Goal: Task Accomplishment & Management: Use online tool/utility

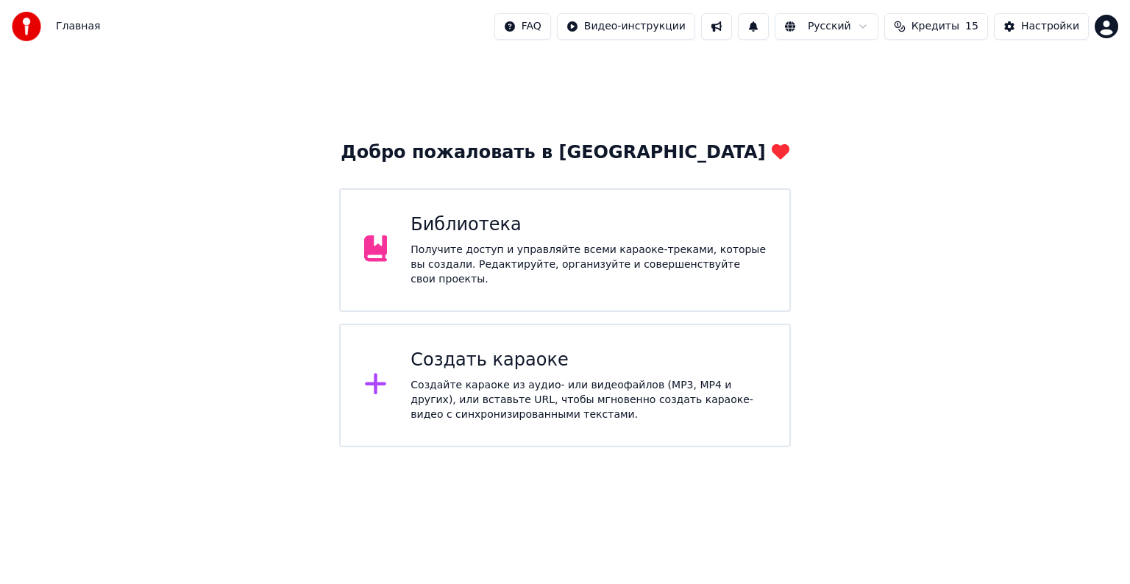
click at [569, 378] on div "Создайте караоке из аудио- или видеофайлов (MP3, MP4 и других), или вставьте UR…" at bounding box center [588, 400] width 355 height 44
click at [526, 349] on div "Создать караоке" at bounding box center [588, 361] width 355 height 24
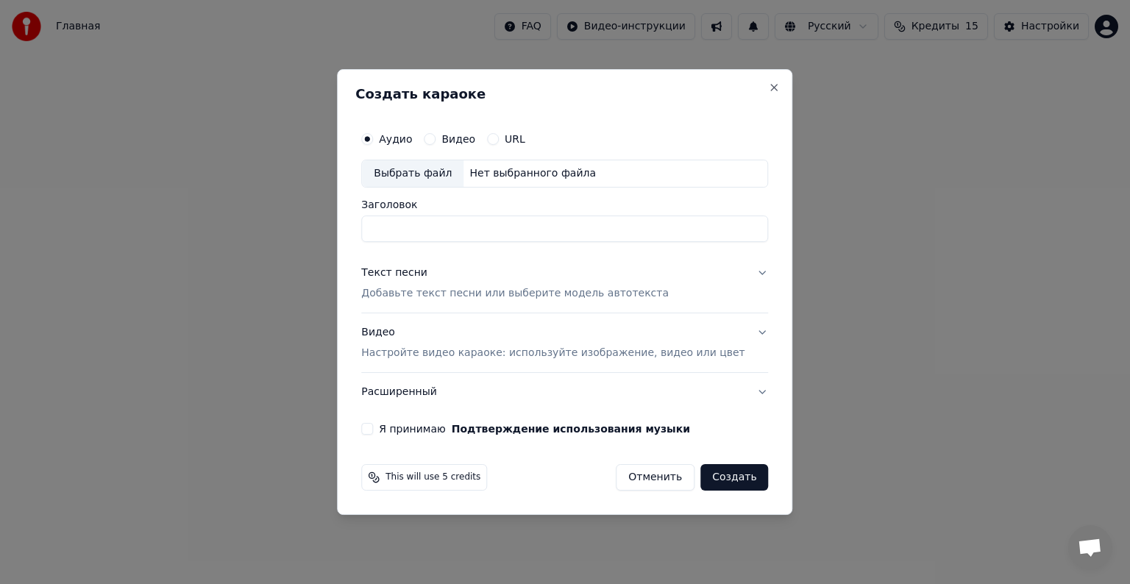
click at [453, 176] on div "Выбрать файл" at bounding box center [413, 173] width 102 height 26
drag, startPoint x: 585, startPoint y: 228, endPoint x: 256, endPoint y: 224, distance: 328.9
click at [256, 224] on body "Главная FAQ Видео-инструкции Русский Кредиты 15 Настройки Добро пожаловать в Yo…" at bounding box center [565, 223] width 1130 height 447
type input "**********"
click at [740, 271] on button "Текст песни Добавьте текст песни или выберите модель автотекста" at bounding box center [564, 283] width 407 height 59
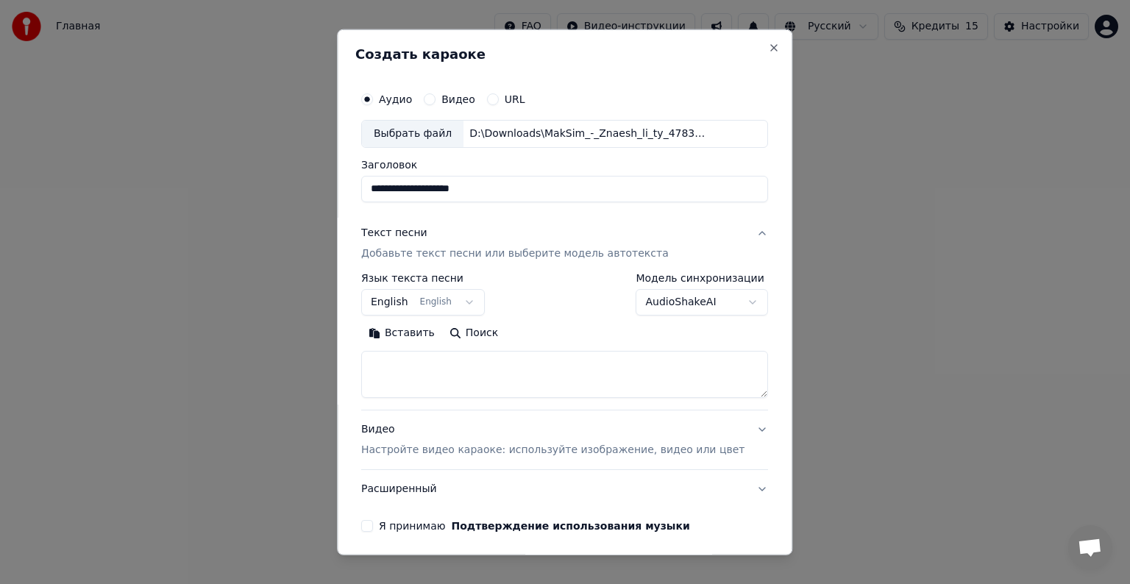
click at [453, 364] on textarea at bounding box center [564, 374] width 407 height 47
click at [450, 303] on button "English English" at bounding box center [423, 302] width 124 height 26
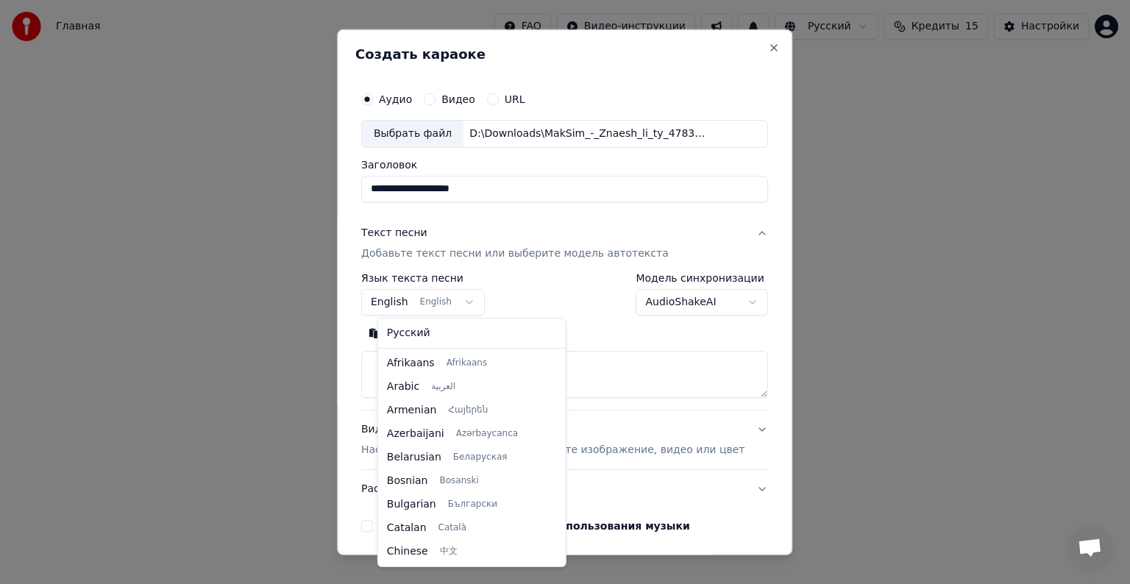
scroll to position [118, 0]
select select "**"
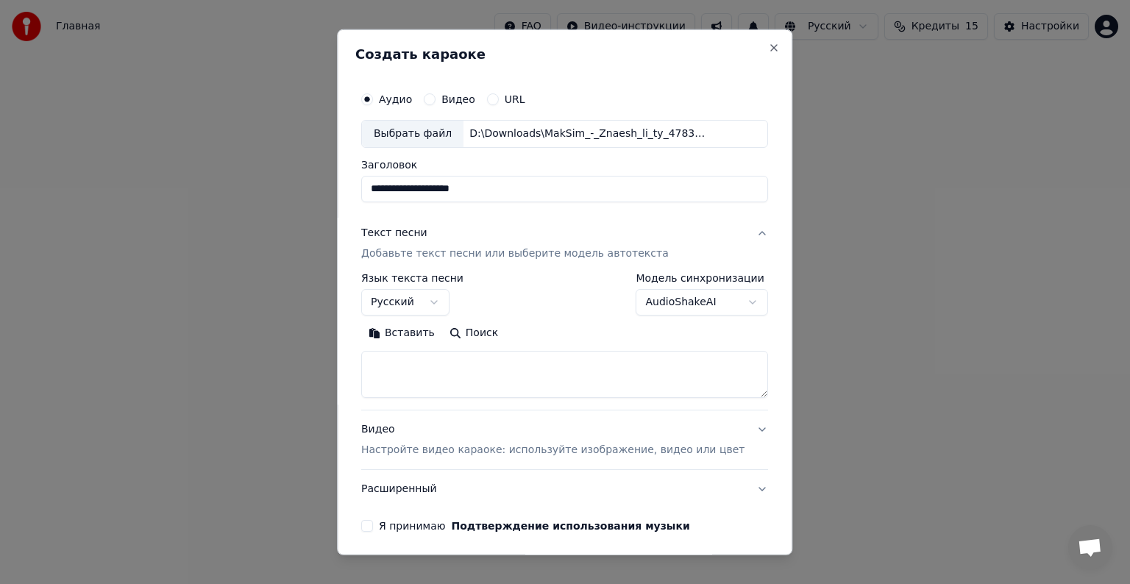
click at [421, 375] on textarea at bounding box center [564, 374] width 407 height 47
paste textarea "**********"
click at [567, 328] on button "Развернуть" at bounding box center [553, 334] width 93 height 24
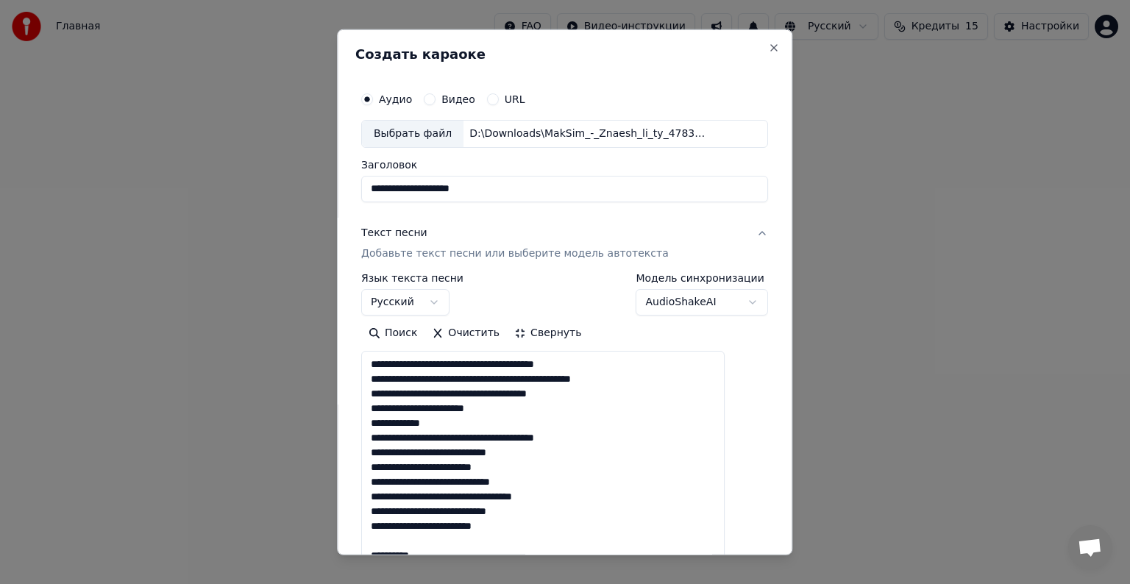
scroll to position [74, 0]
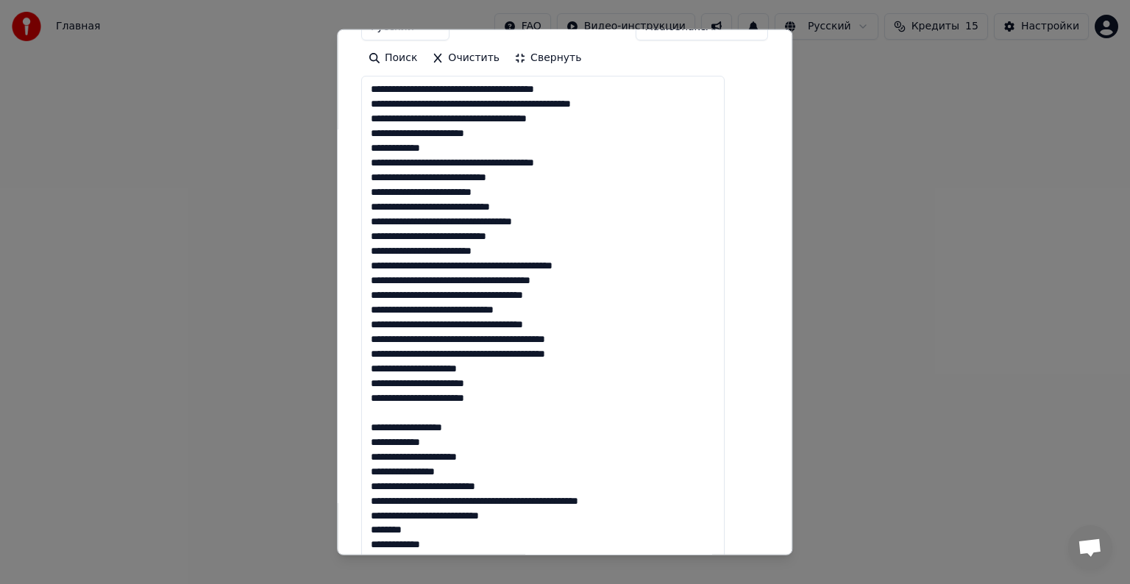
scroll to position [294, 0]
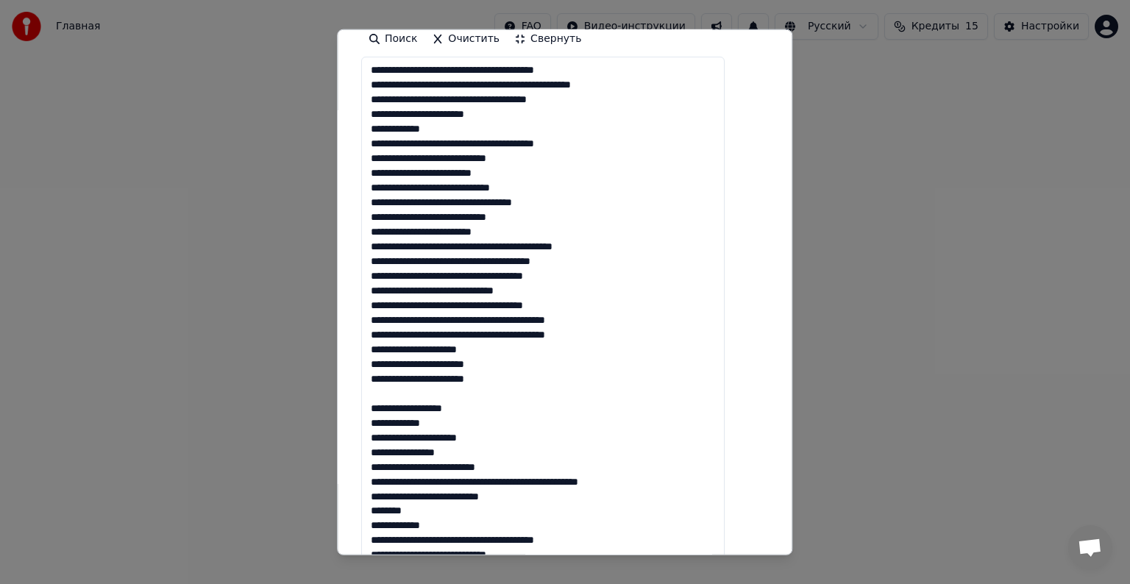
drag, startPoint x: 388, startPoint y: 365, endPoint x: 555, endPoint y: 500, distance: 214.4
click at [555, 500] on textarea at bounding box center [542, 467] width 363 height 820
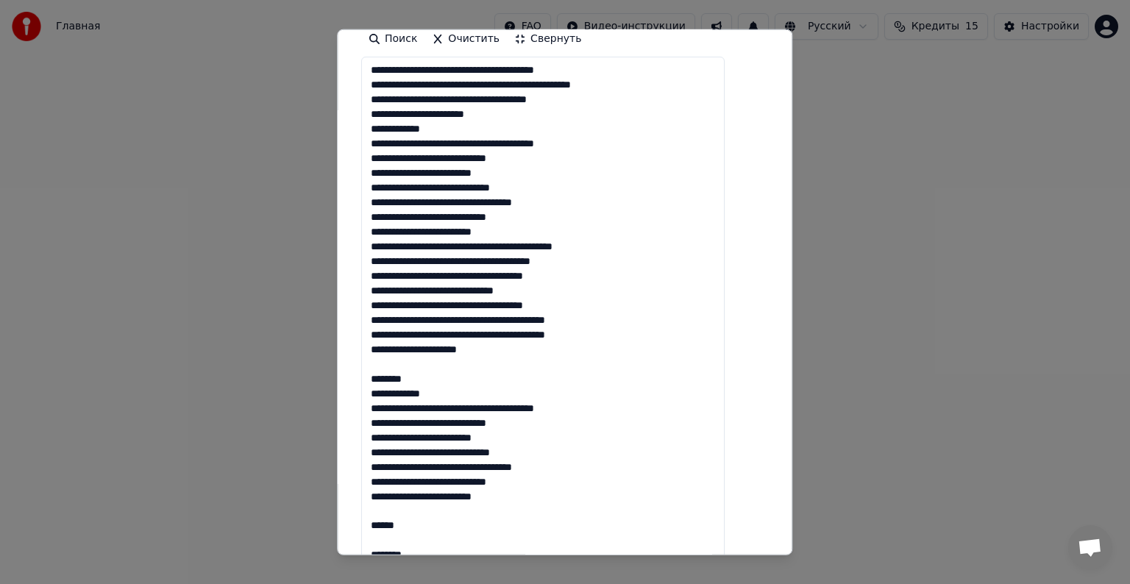
click at [434, 376] on textarea at bounding box center [542, 467] width 363 height 820
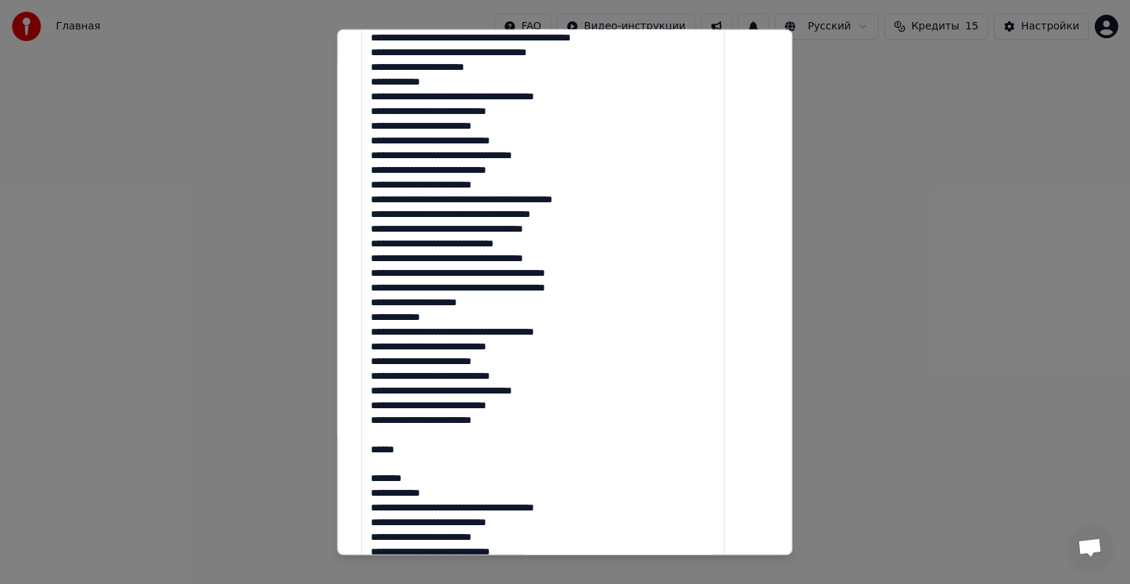
scroll to position [368, 0]
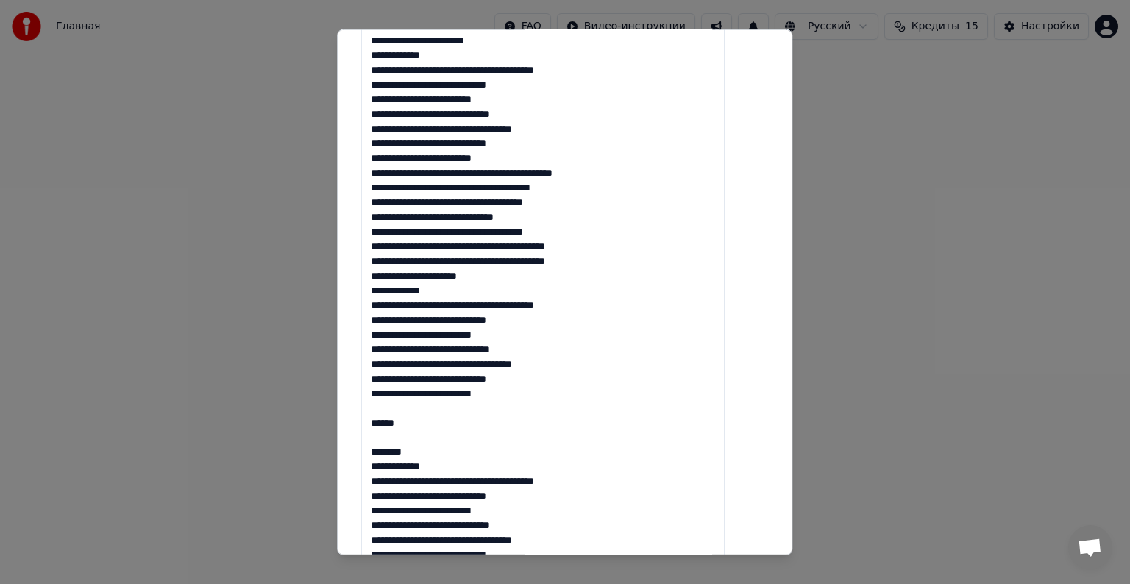
drag, startPoint x: 447, startPoint y: 452, endPoint x: 390, endPoint y: 410, distance: 71.1
click at [390, 410] on textarea at bounding box center [542, 393] width 363 height 820
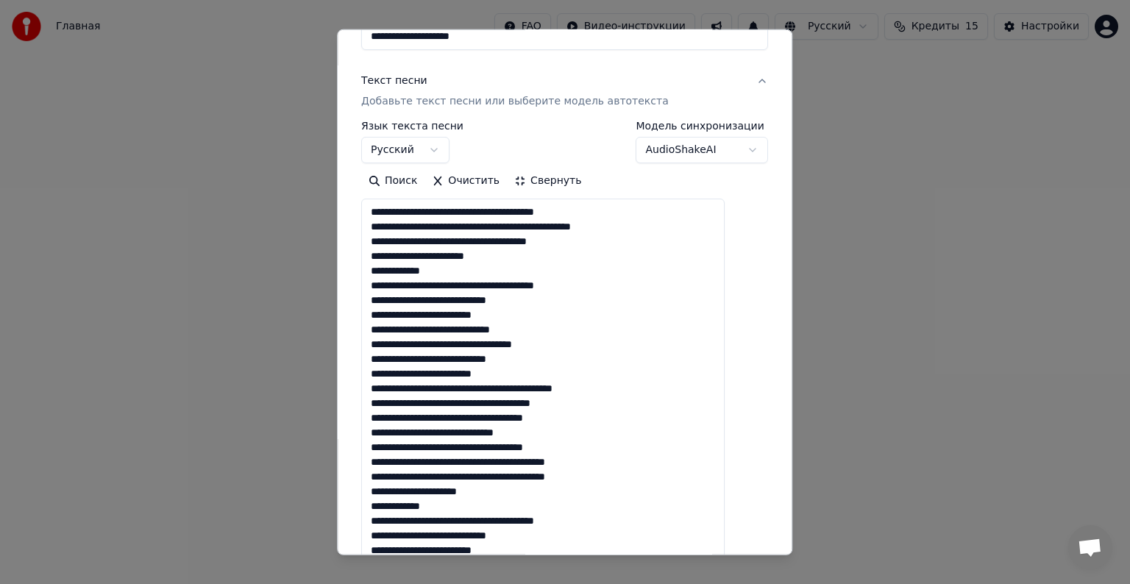
scroll to position [147, 0]
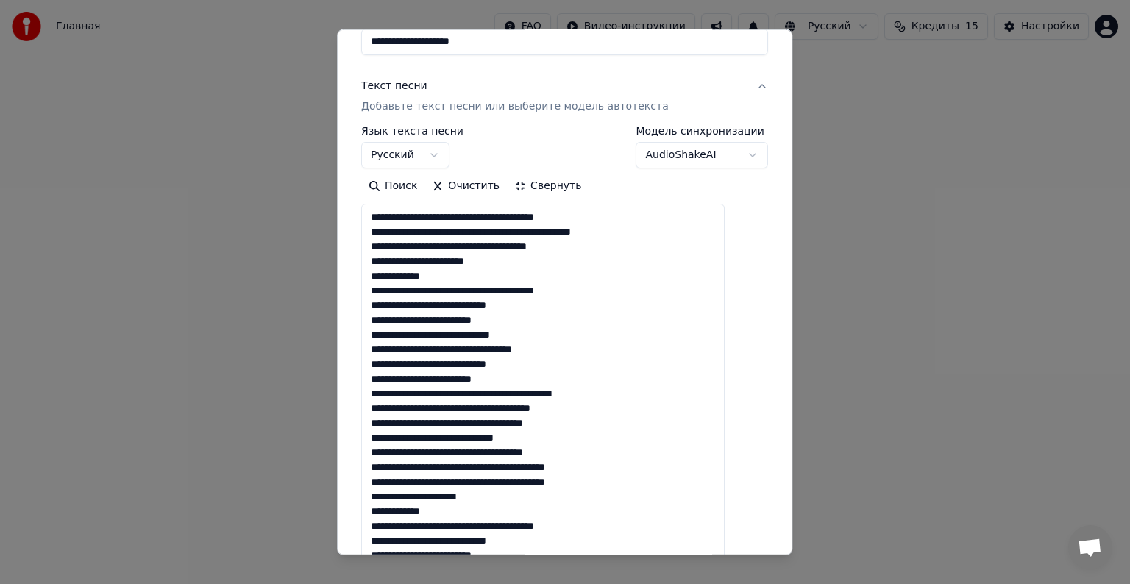
type textarea "**********"
click at [547, 177] on button "Свернуть" at bounding box center [548, 186] width 82 height 24
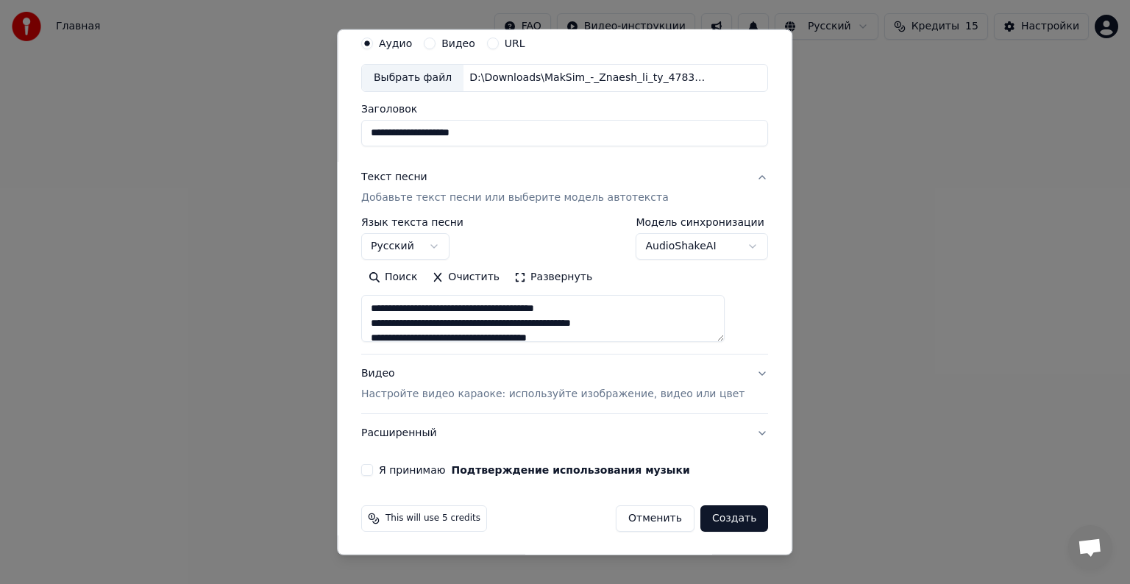
click at [730, 374] on button "Видео Настройте видео караоке: используйте изображение, видео или цвет" at bounding box center [564, 384] width 407 height 59
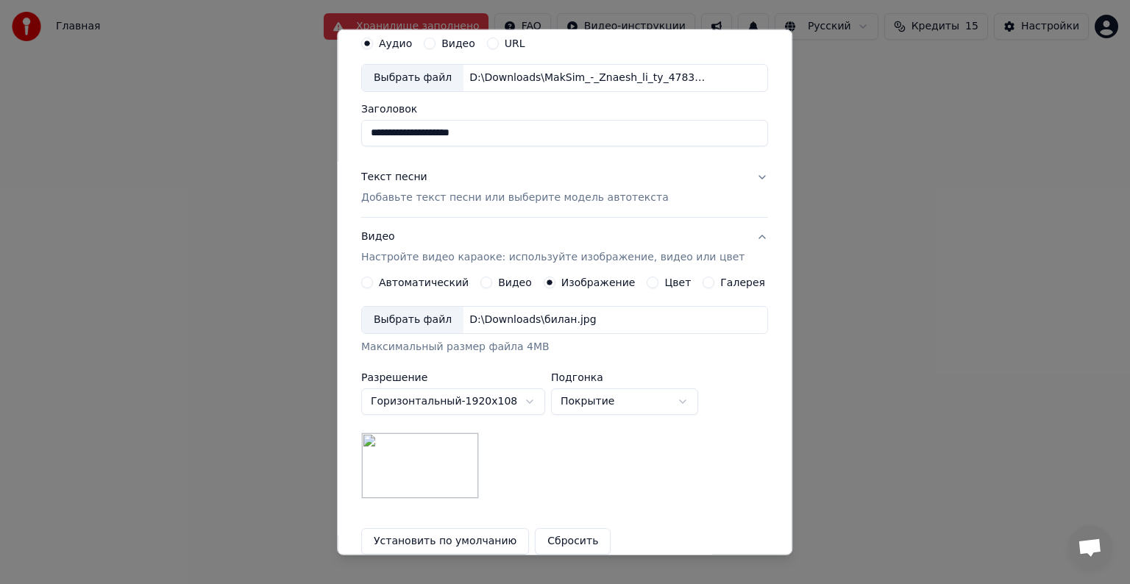
scroll to position [129, 0]
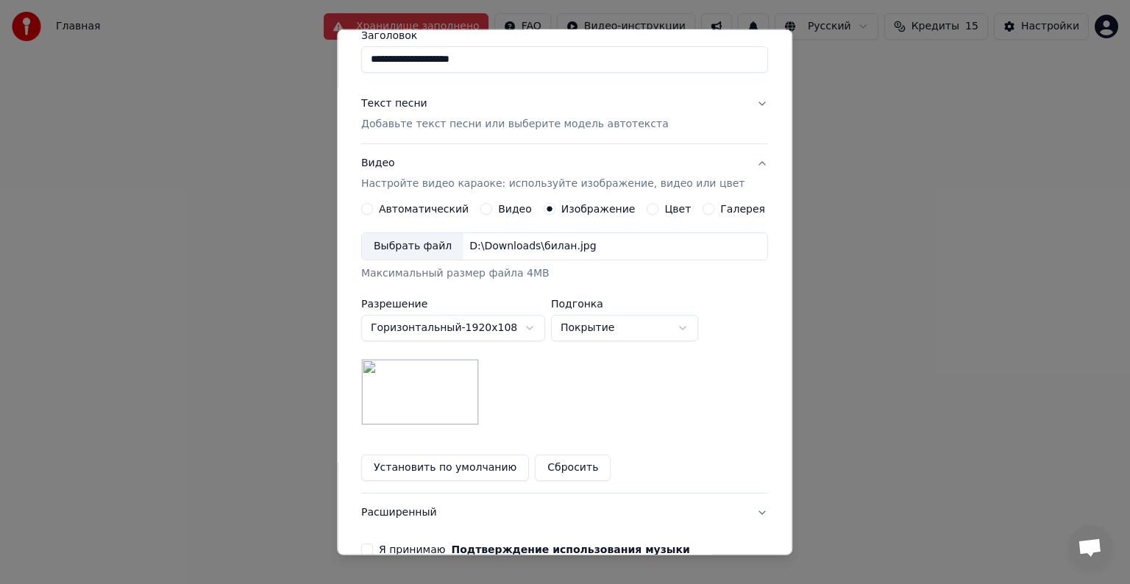
click at [424, 248] on div "Выбрать файл" at bounding box center [413, 246] width 102 height 26
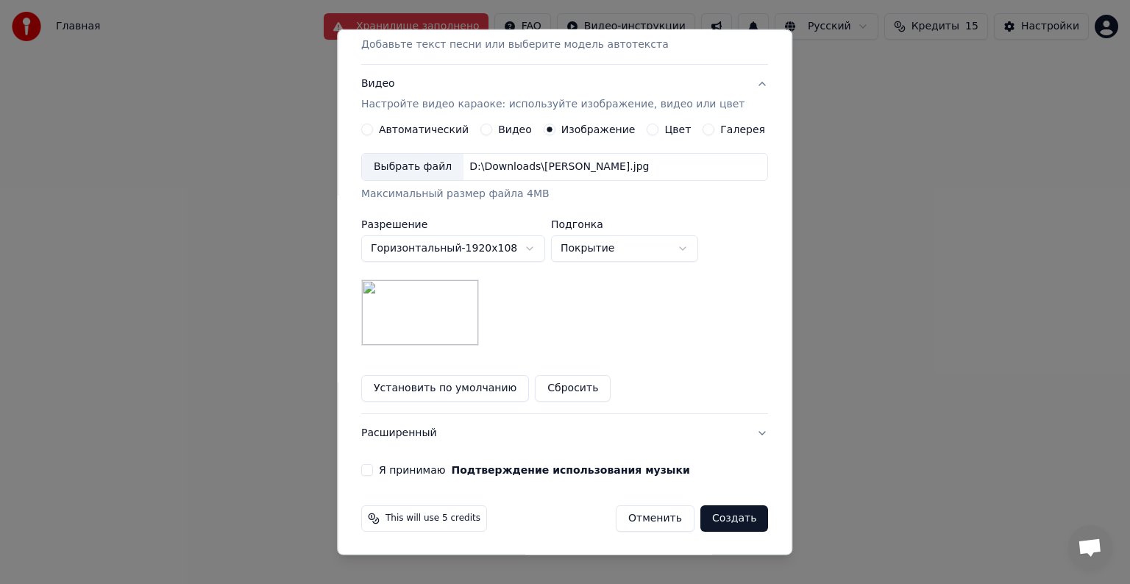
click at [596, 250] on body "Главная Хранилище заполнено FAQ Видео-инструкции Русский Кредиты 15 Настройки Д…" at bounding box center [565, 223] width 1130 height 447
click at [615, 247] on body "Главная Хранилище заполнено FAQ Видео-инструкции Русский Кредиты 15 Настройки Д…" at bounding box center [565, 223] width 1130 height 447
click at [621, 239] on body "Главная Хранилище заполнено FAQ Видео-инструкции Русский Кредиты 15 Настройки Д…" at bounding box center [565, 223] width 1130 height 447
select select "*****"
click at [421, 467] on label "Я принимаю Подтверждение использования музыки" at bounding box center [534, 470] width 311 height 10
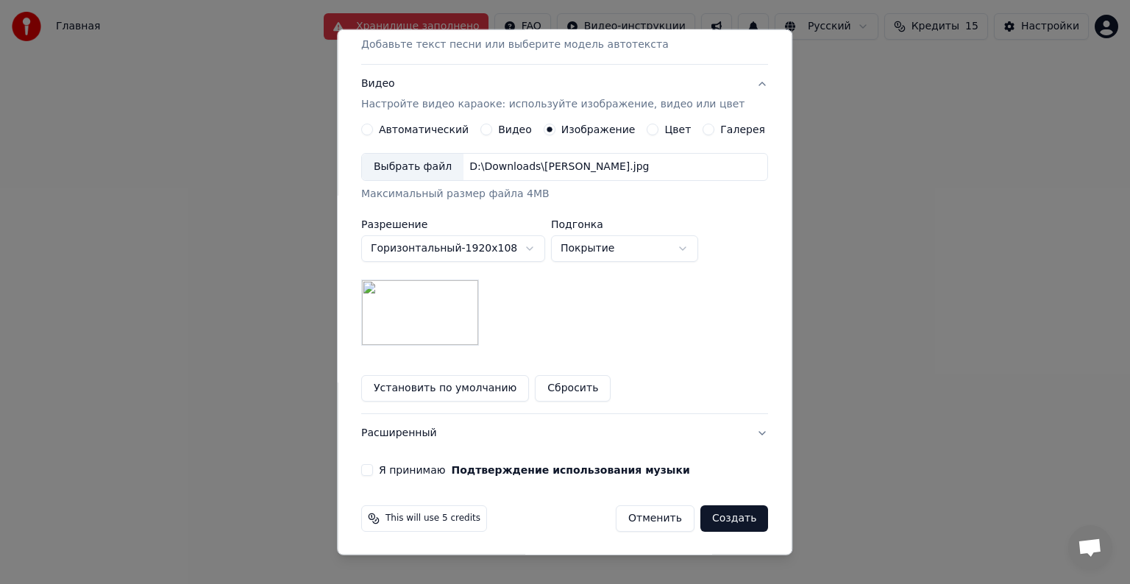
click at [373, 467] on button "Я принимаю Подтверждение использования музыки" at bounding box center [367, 470] width 12 height 12
click at [703, 522] on button "Создать" at bounding box center [734, 518] width 68 height 26
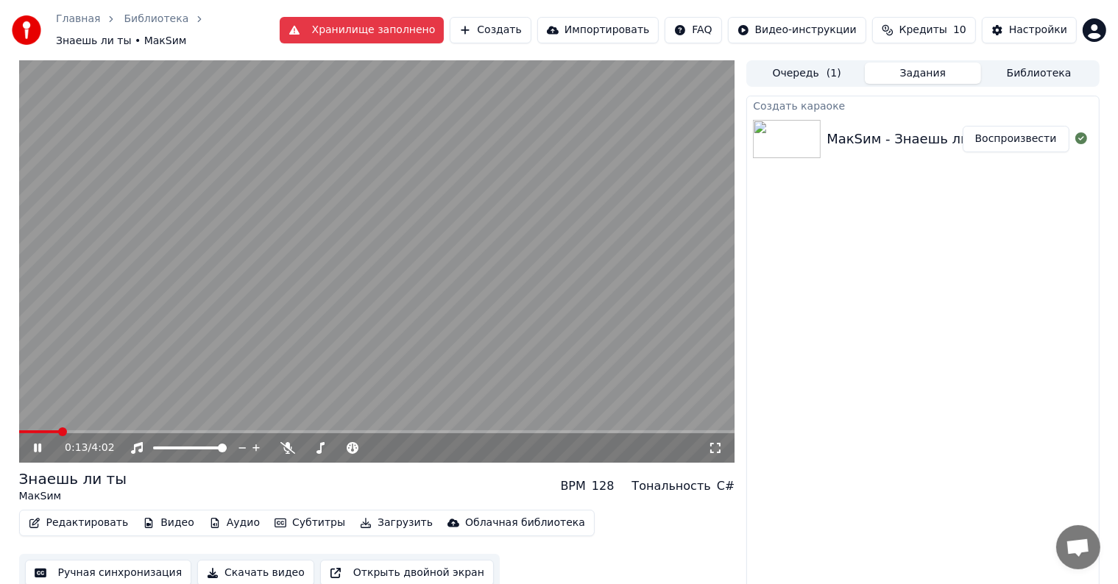
click at [37, 442] on icon at bounding box center [48, 448] width 35 height 12
click at [168, 527] on div "Редактировать Видео Аудио Субтитры Загрузить Облачная библиотека" at bounding box center [306, 523] width 575 height 26
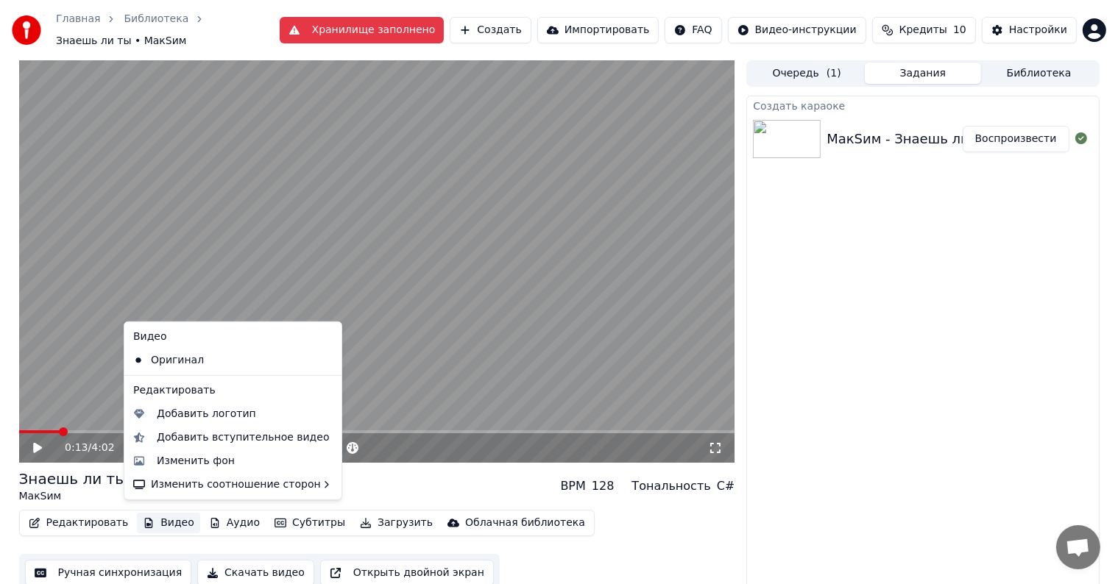
click at [165, 521] on button "Видео" at bounding box center [168, 523] width 63 height 21
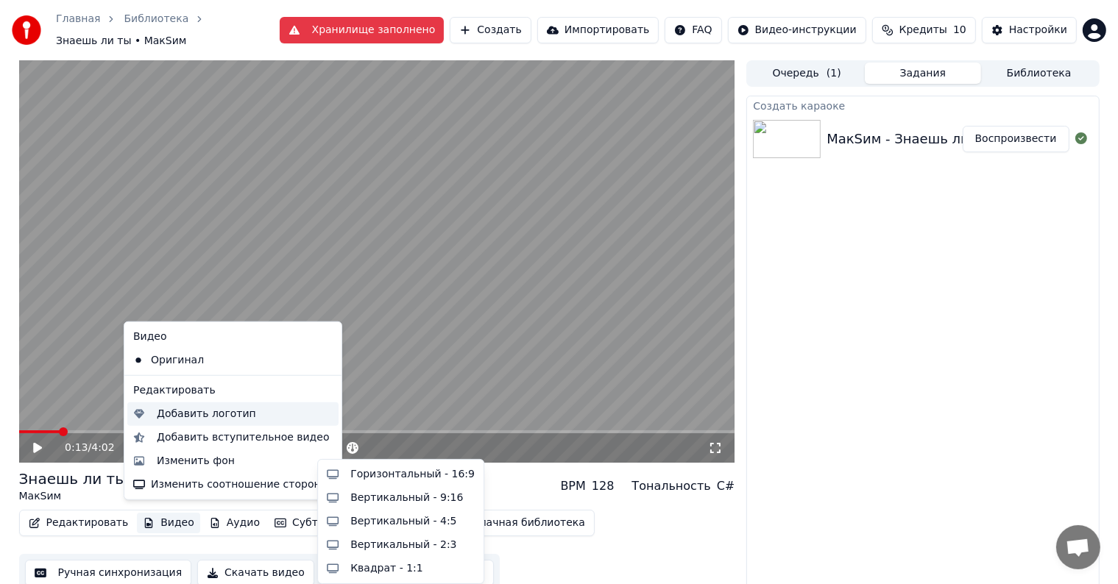
click at [182, 416] on div "Добавить логотип" at bounding box center [206, 414] width 99 height 15
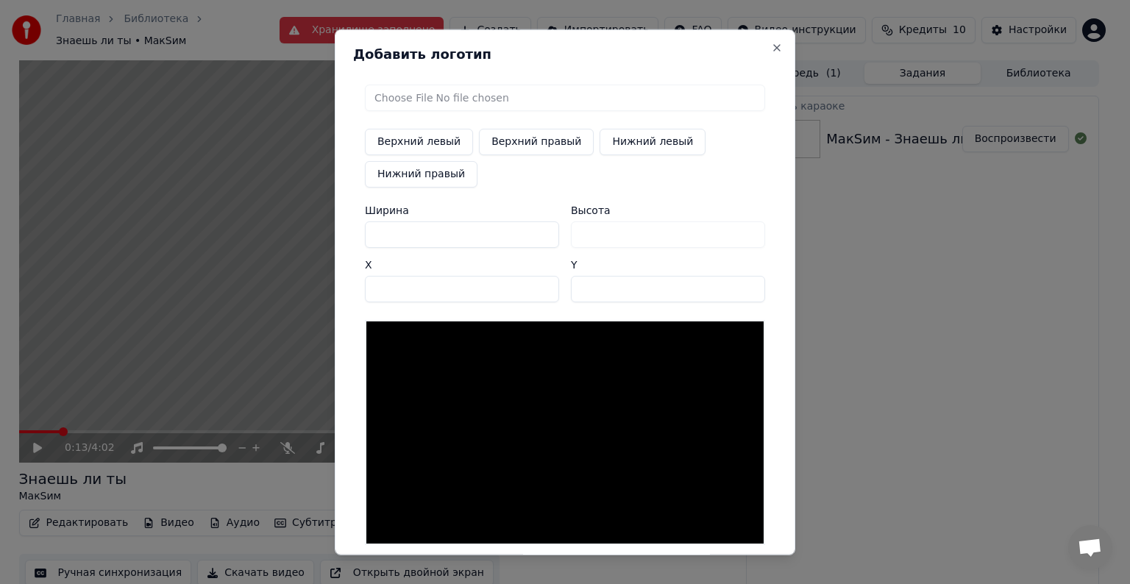
click at [428, 102] on input "file" at bounding box center [565, 98] width 400 height 26
type input "**********"
type input "***"
click at [512, 135] on button "Верхний правый" at bounding box center [536, 142] width 115 height 26
type input "****"
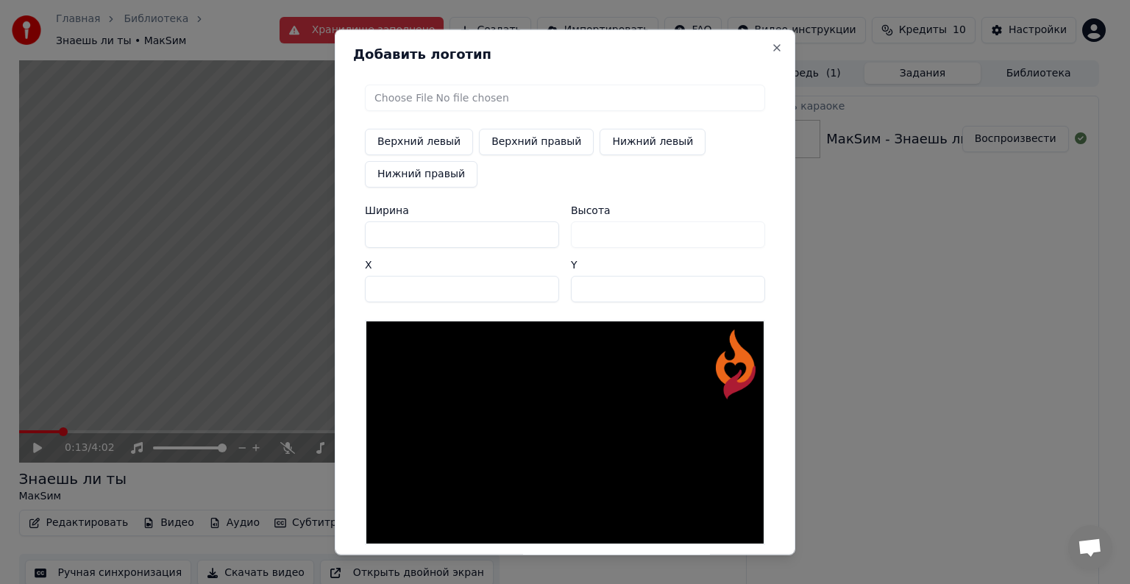
drag, startPoint x: 404, startPoint y: 226, endPoint x: 312, endPoint y: 238, distance: 92.7
click at [312, 238] on body "Главная Библиотека Знаешь ли ты • МакSим Хранилище заполнено Создать Импортиров…" at bounding box center [559, 292] width 1118 height 584
type input "*"
type input "**"
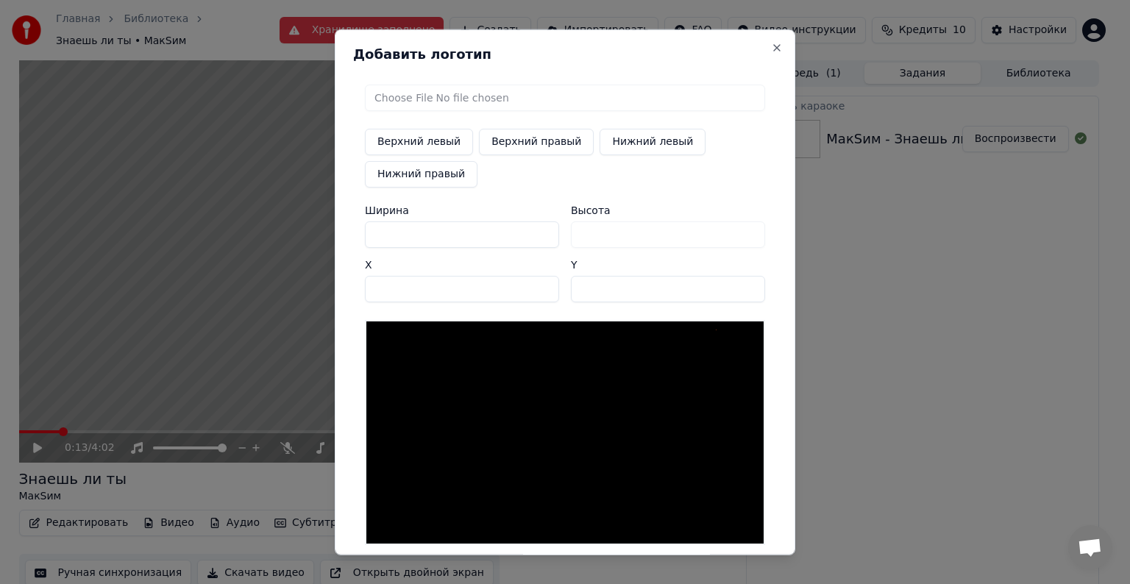
type input "**"
type input "***"
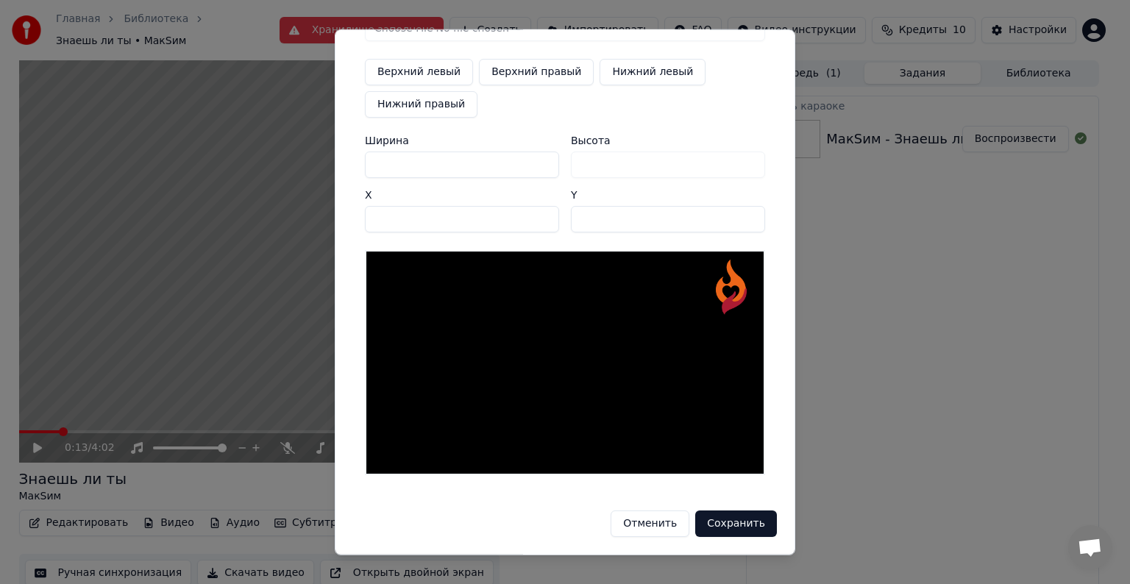
type input "***"
click at [721, 524] on button "Сохранить" at bounding box center [736, 524] width 82 height 26
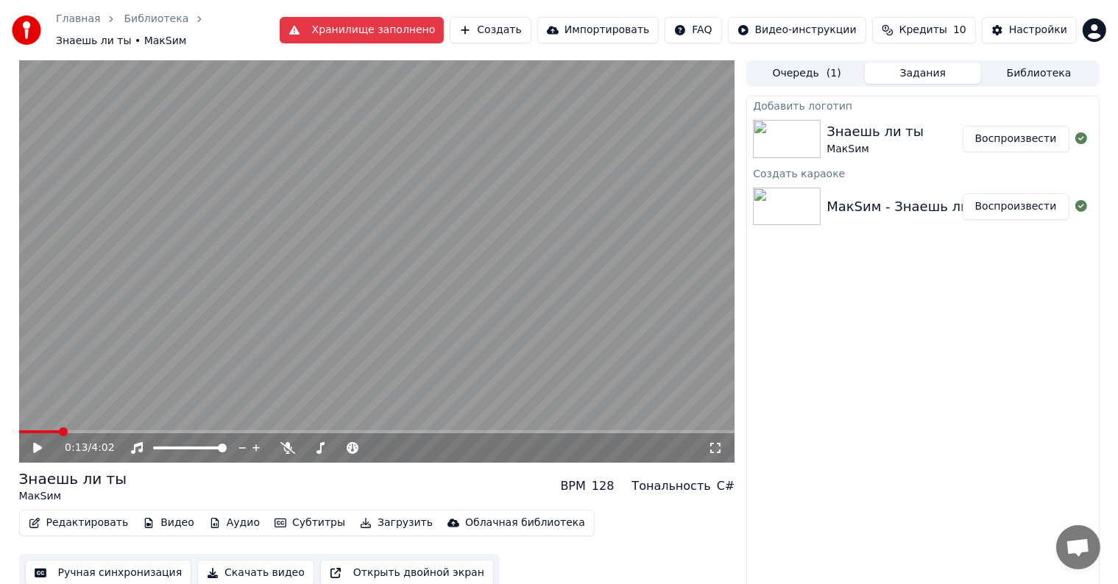
click at [983, 132] on button "Воспроизвести" at bounding box center [1015, 139] width 107 height 26
click at [712, 442] on icon at bounding box center [715, 448] width 15 height 12
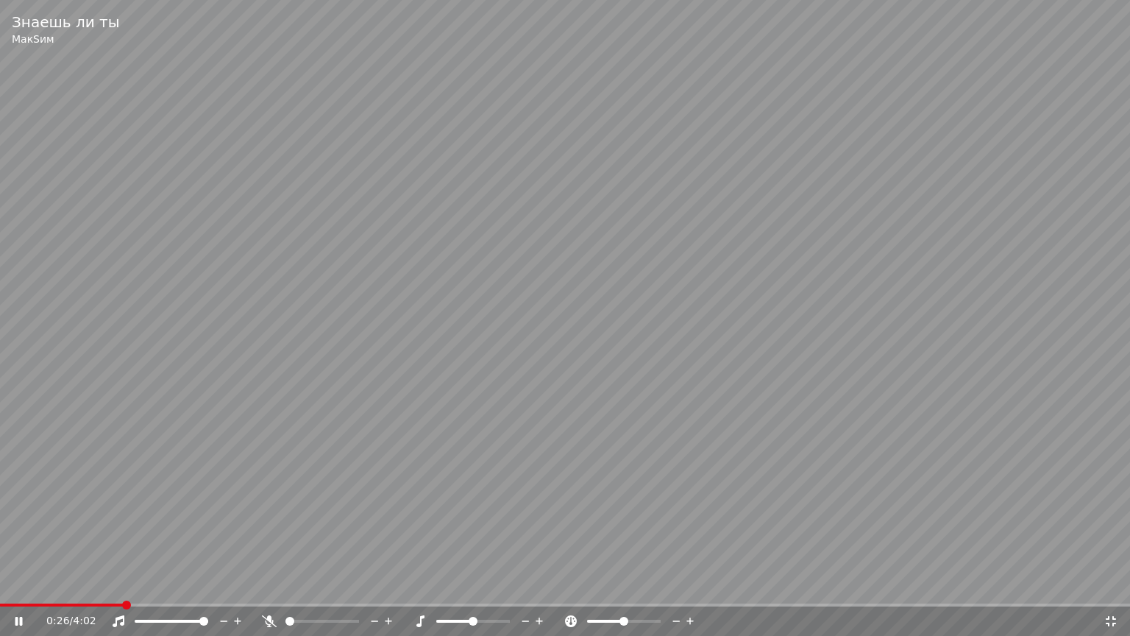
click at [302, 583] on div at bounding box center [336, 621] width 118 height 15
click at [1113, 583] on icon at bounding box center [1111, 621] width 15 height 12
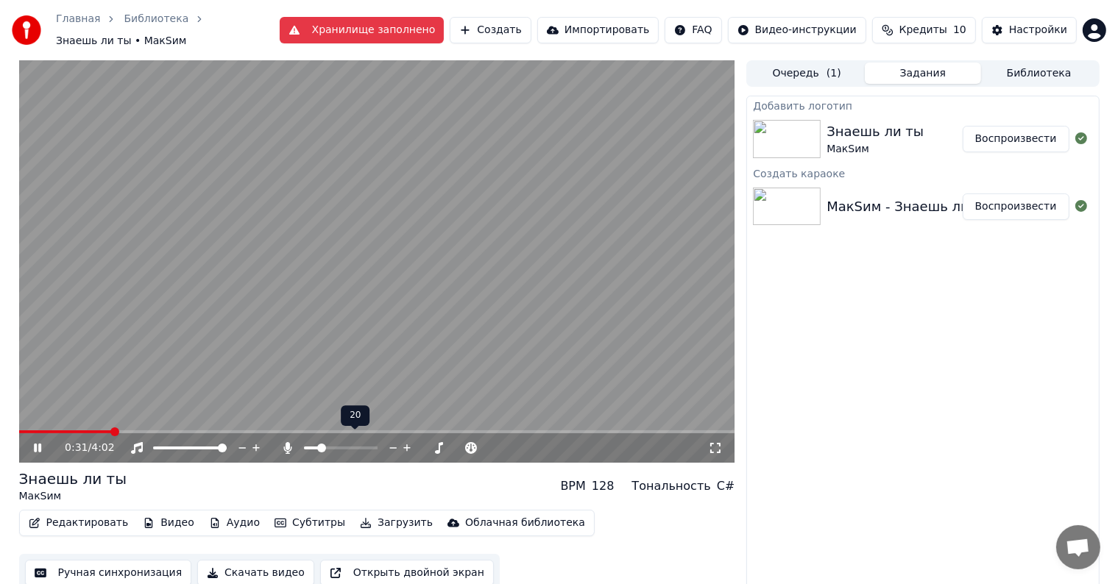
click at [319, 444] on span at bounding box center [321, 448] width 9 height 9
click at [79, 430] on span at bounding box center [72, 431] width 107 height 3
click at [716, 442] on icon at bounding box center [715, 448] width 15 height 12
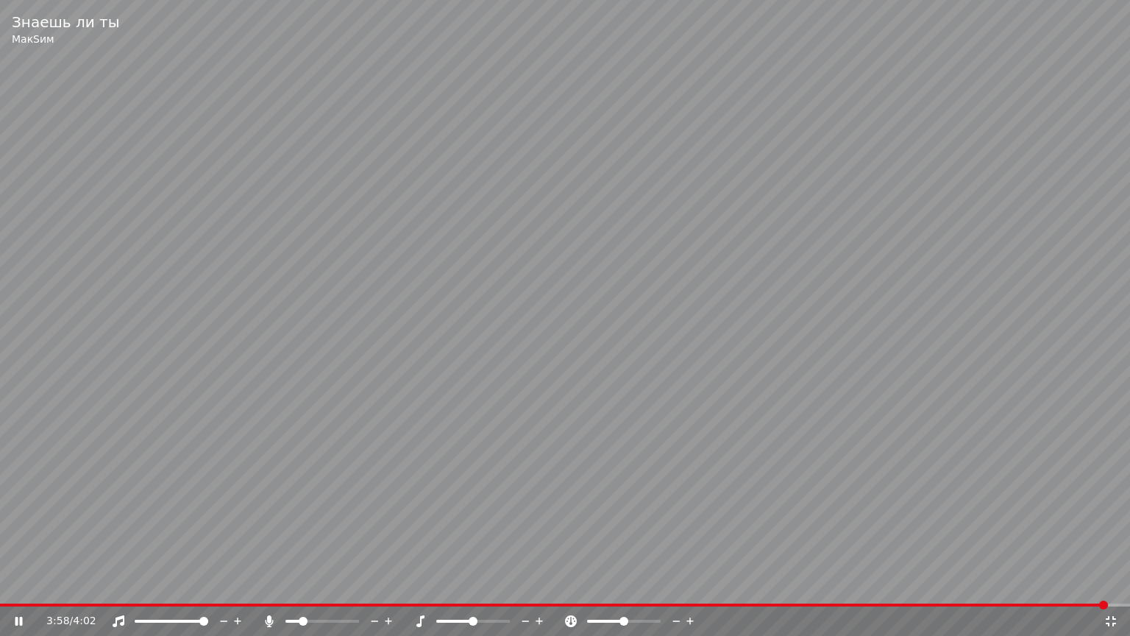
click at [571, 583] on div "3:58 / 4:02" at bounding box center [565, 620] width 1130 height 29
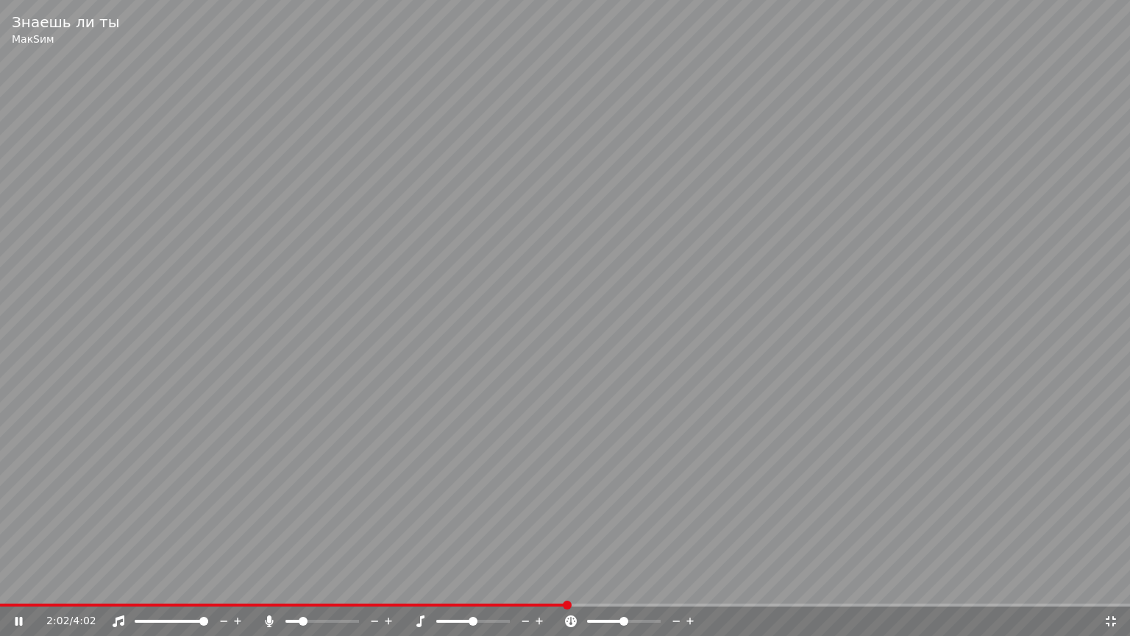
click at [567, 583] on span at bounding box center [283, 604] width 567 height 3
click at [695, 583] on div "2:05 / 4:02" at bounding box center [565, 620] width 1130 height 29
click at [698, 583] on div "2:05 / 4:02" at bounding box center [565, 620] width 1130 height 29
click at [698, 583] on span at bounding box center [565, 604] width 1130 height 3
click at [723, 583] on span at bounding box center [565, 604] width 1130 height 3
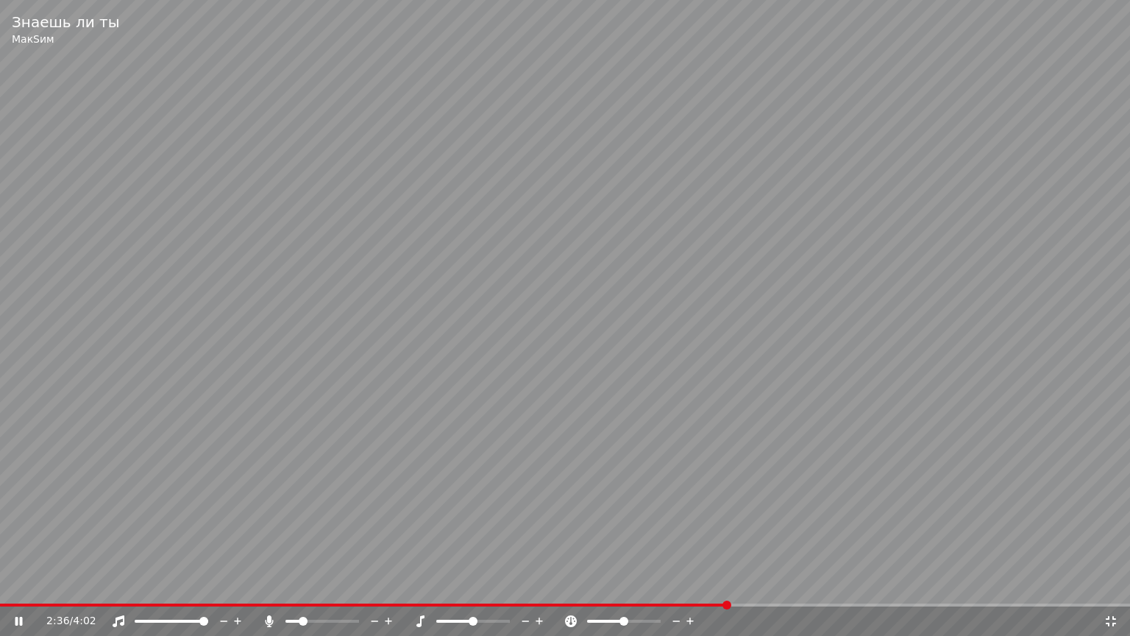
click at [698, 583] on span at bounding box center [364, 604] width 728 height 3
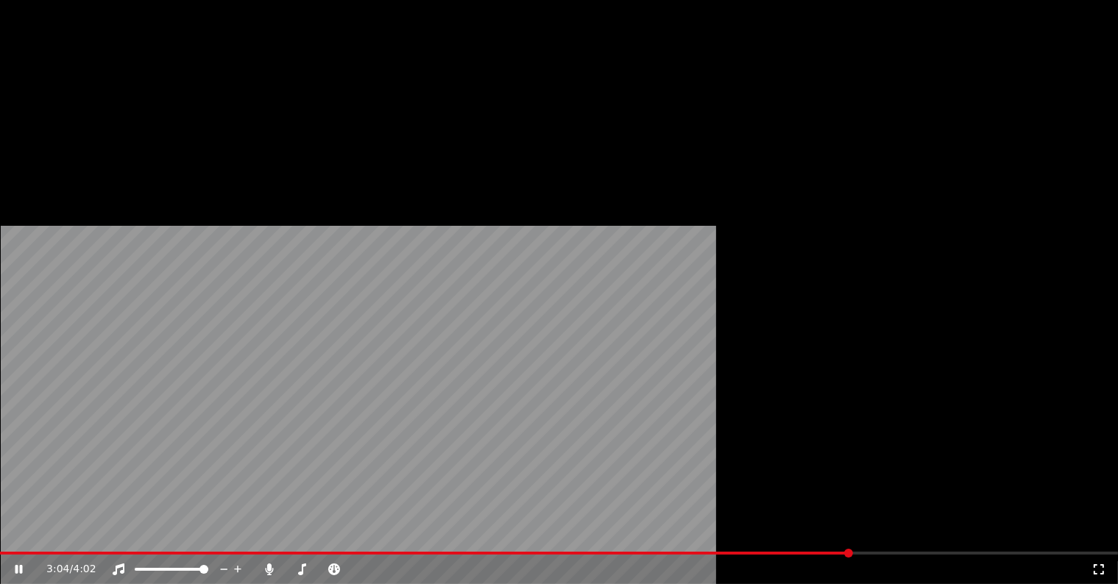
click at [360, 131] on button "Загрузить" at bounding box center [396, 120] width 85 height 21
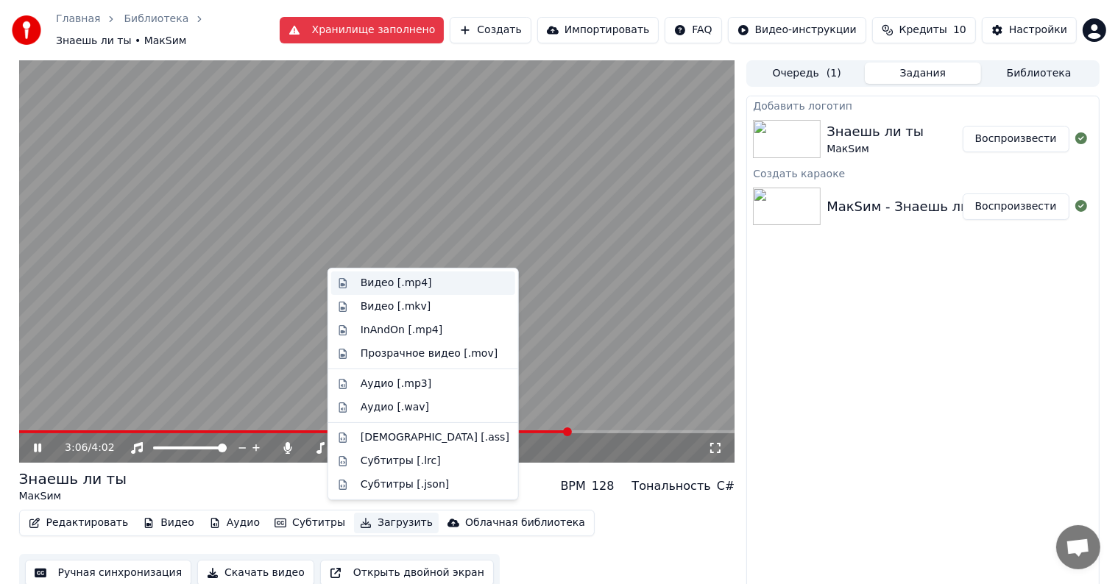
click at [397, 288] on div "Видео [.mp4]" at bounding box center [396, 283] width 71 height 15
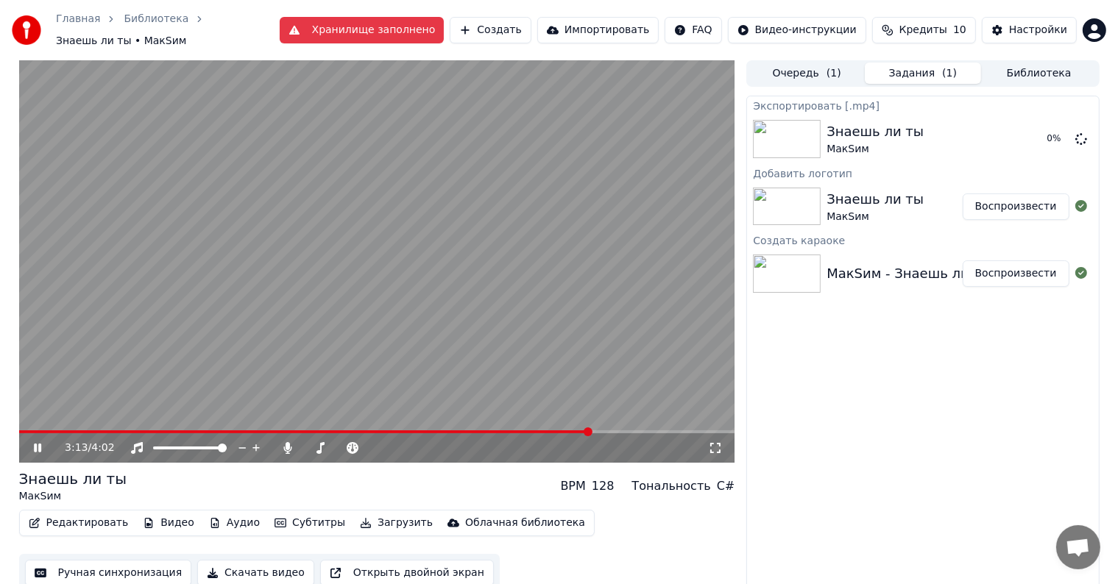
click at [35, 444] on icon at bounding box center [37, 448] width 7 height 9
click at [1032, 126] on button "Показать" at bounding box center [1031, 139] width 76 height 26
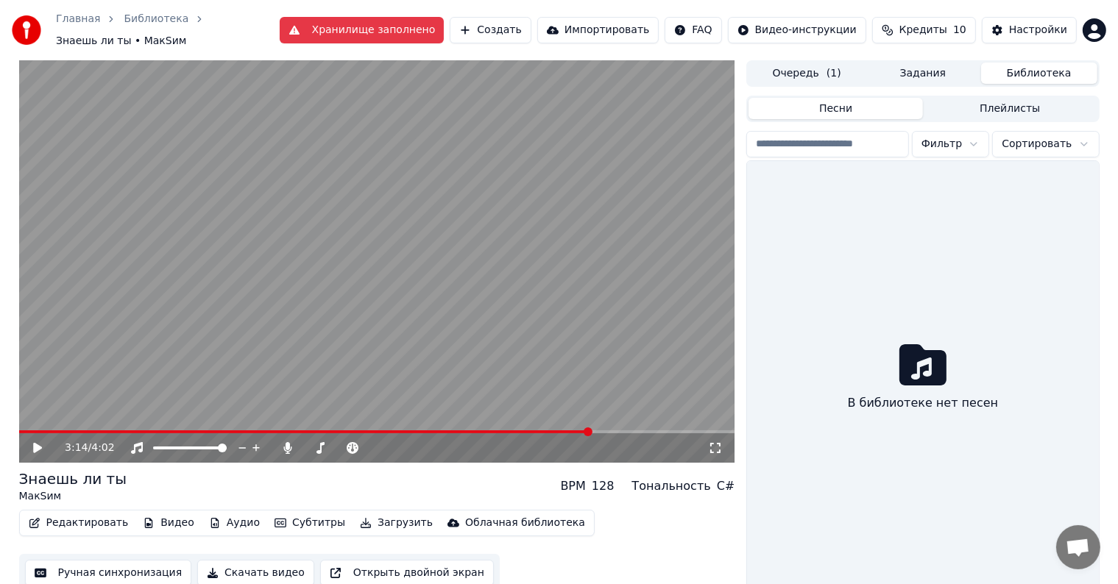
click at [1051, 63] on button "Библиотека" at bounding box center [1039, 73] width 116 height 21
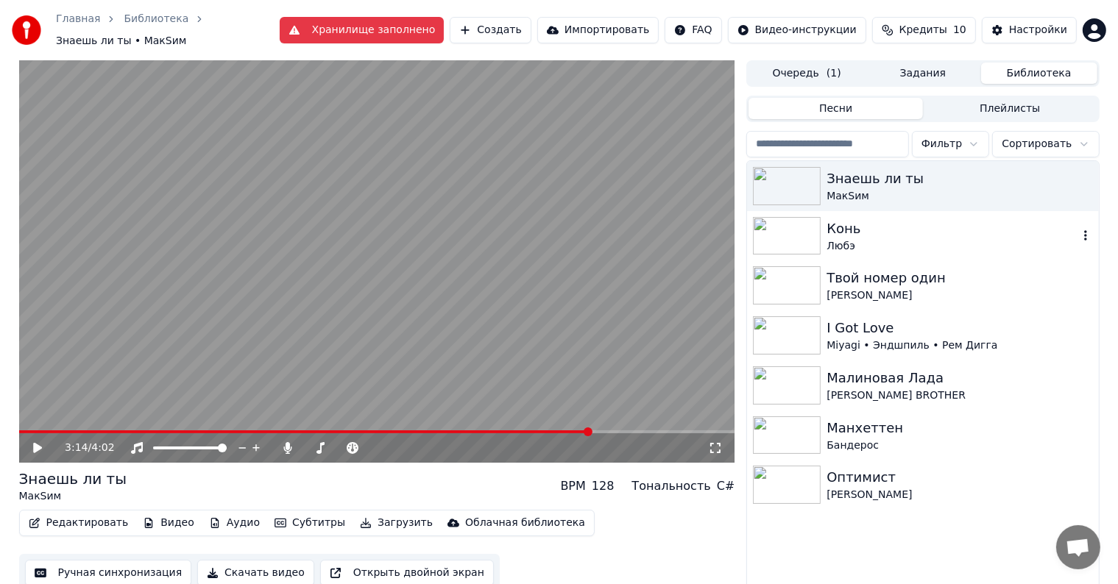
click at [807, 233] on img at bounding box center [787, 236] width 68 height 38
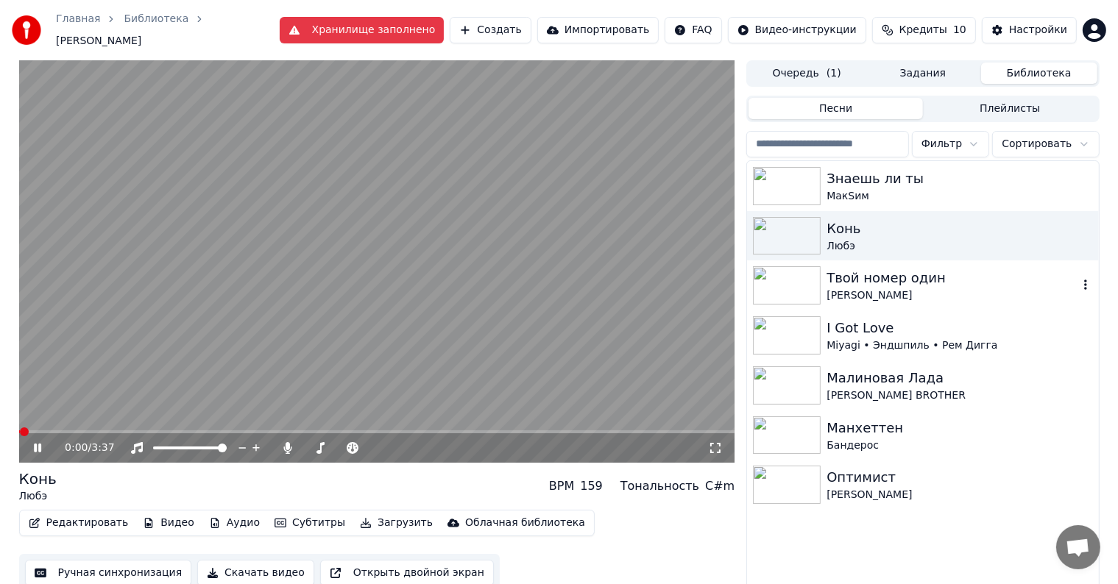
click at [804, 266] on img at bounding box center [787, 285] width 68 height 38
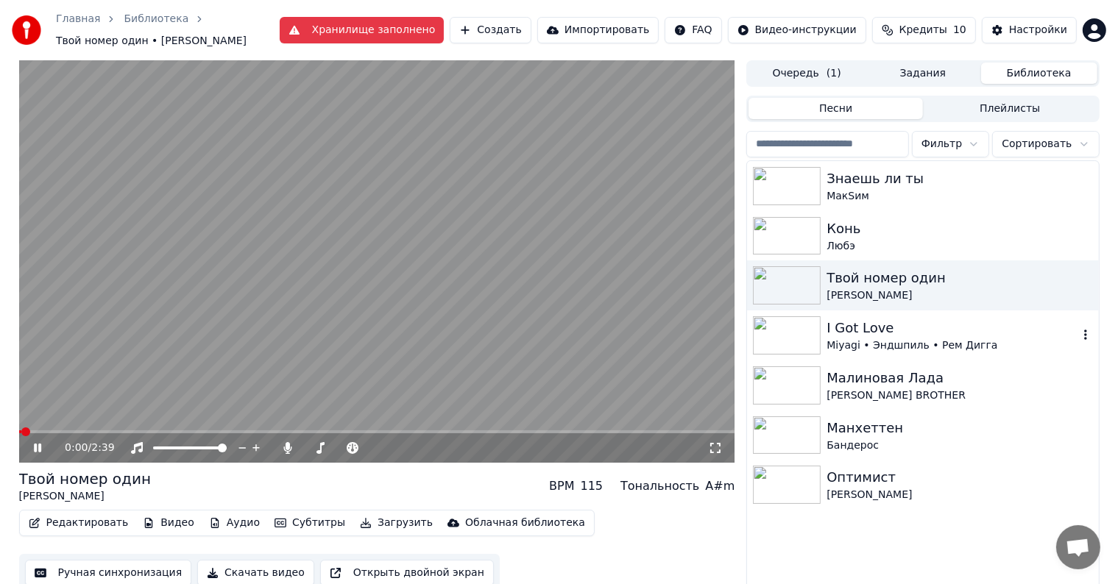
click at [792, 337] on img at bounding box center [787, 335] width 68 height 38
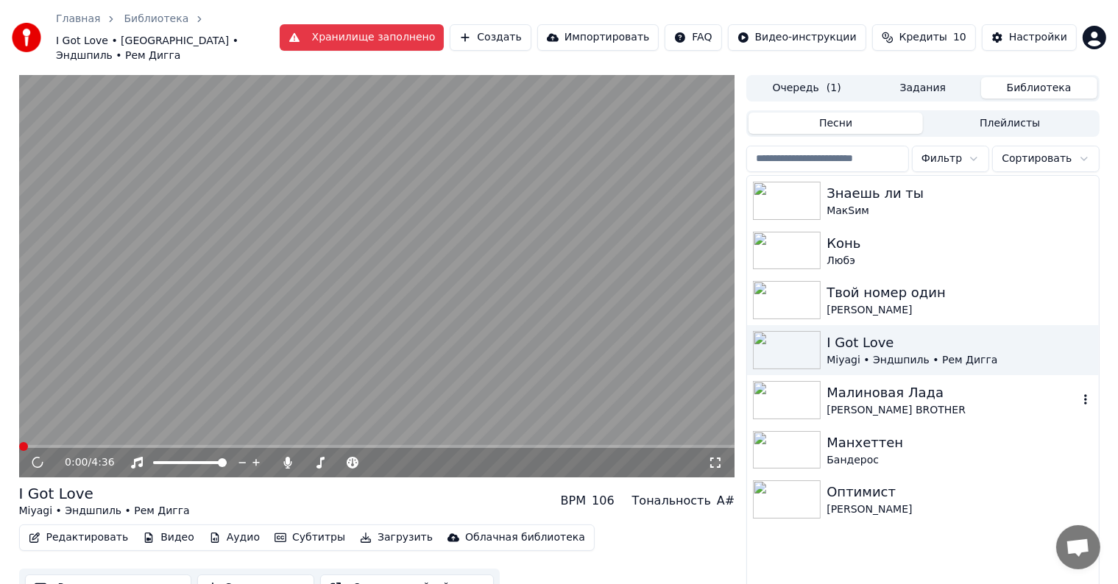
click at [798, 381] on img at bounding box center [787, 400] width 68 height 38
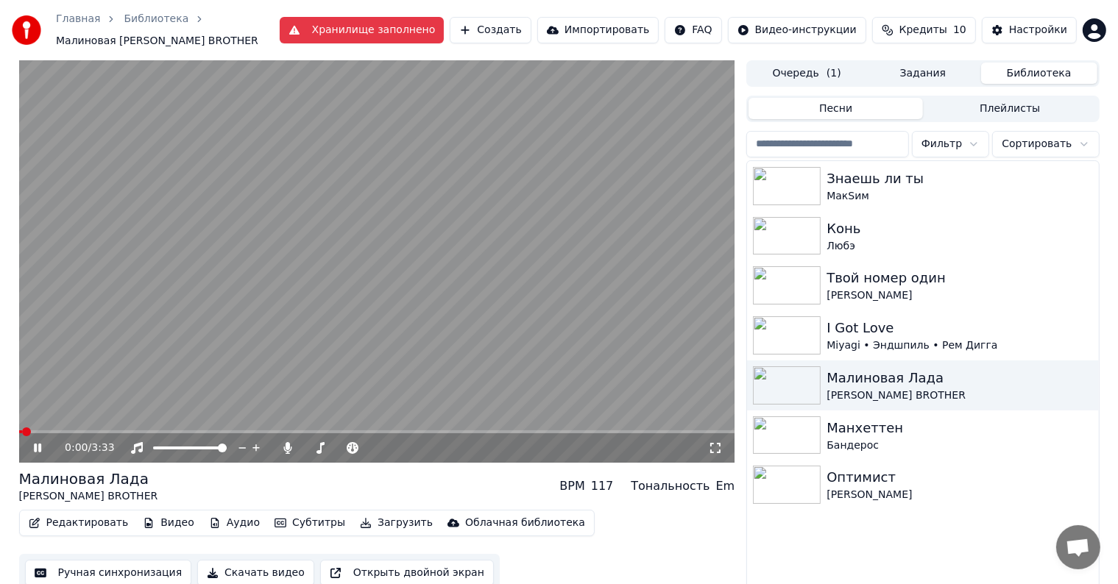
click at [160, 522] on button "Видео" at bounding box center [168, 523] width 63 height 21
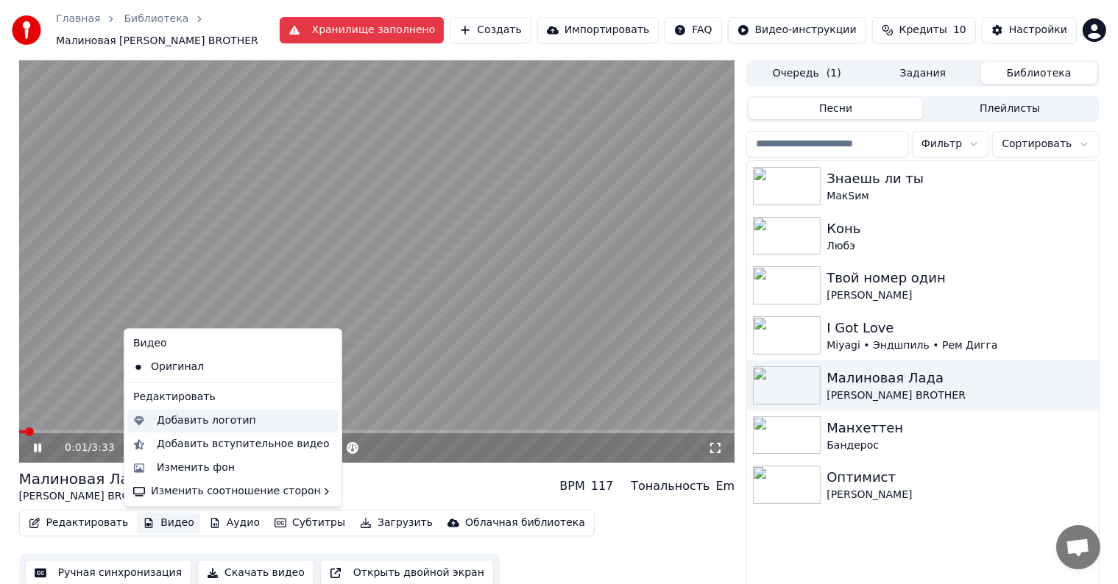
click at [175, 416] on div "Добавить логотип" at bounding box center [206, 421] width 99 height 15
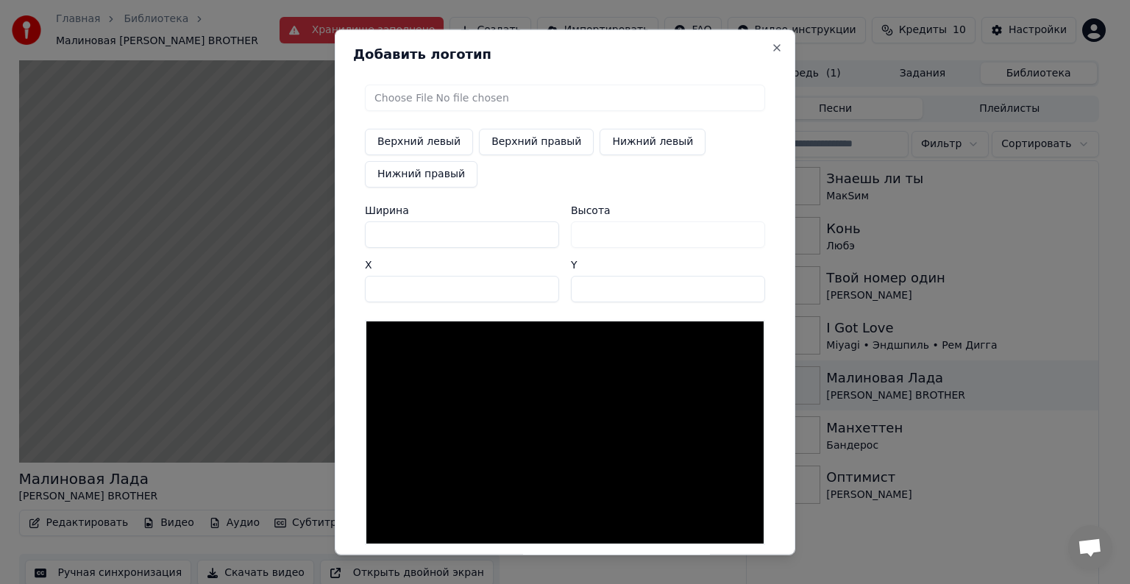
click at [420, 93] on input "file" at bounding box center [565, 98] width 400 height 26
type input "**********"
type input "***"
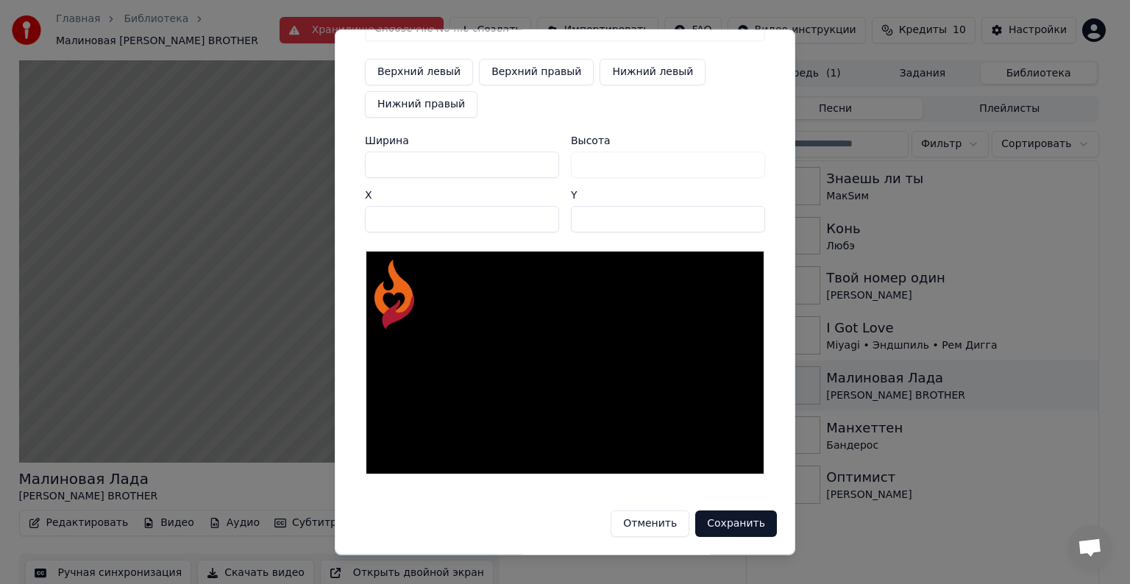
click at [669, 516] on button "Отменить" at bounding box center [650, 524] width 79 height 26
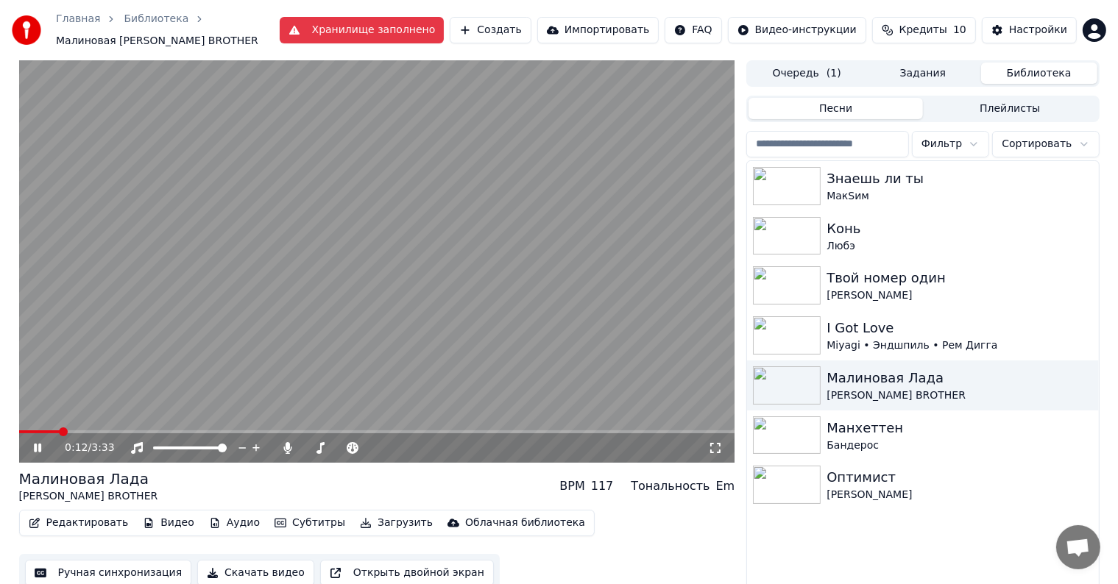
click at [706, 431] on span at bounding box center [377, 431] width 716 height 3
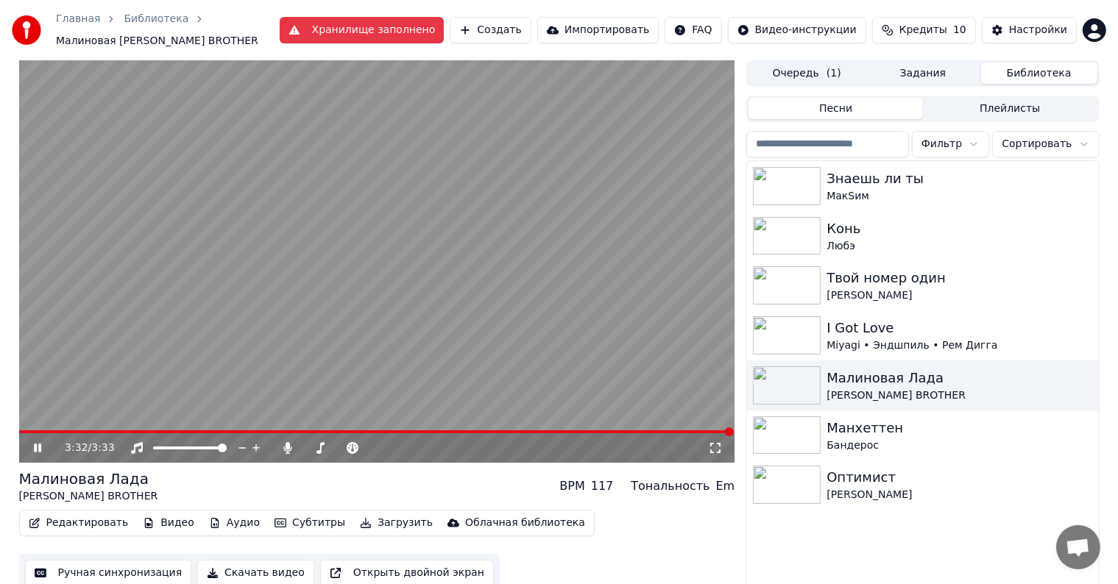
click at [40, 447] on icon at bounding box center [37, 448] width 7 height 9
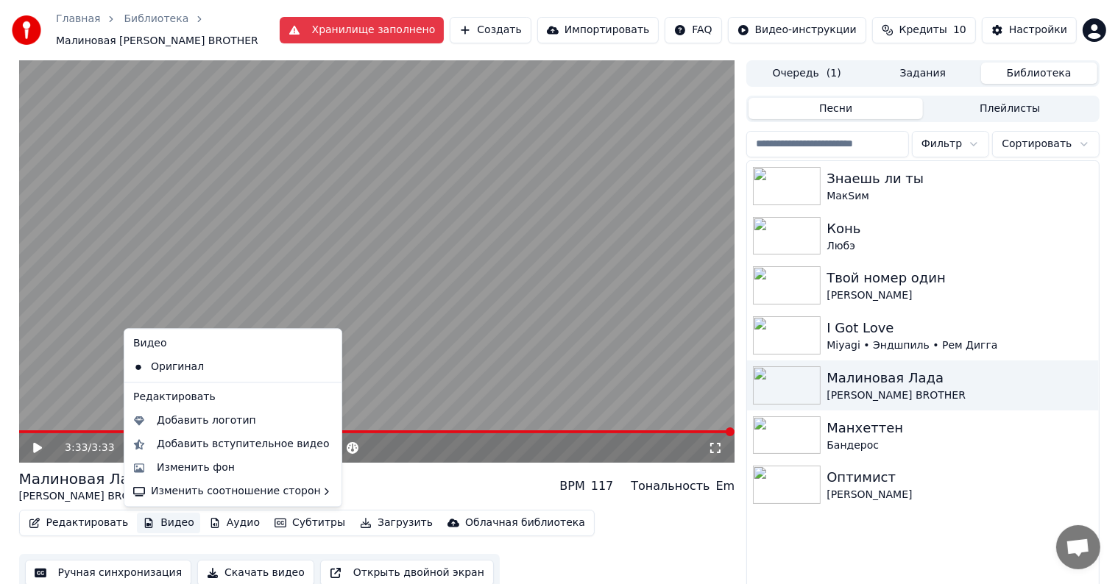
click at [168, 525] on button "Видео" at bounding box center [168, 523] width 63 height 21
click at [210, 421] on div "Добавить логотип" at bounding box center [206, 421] width 99 height 15
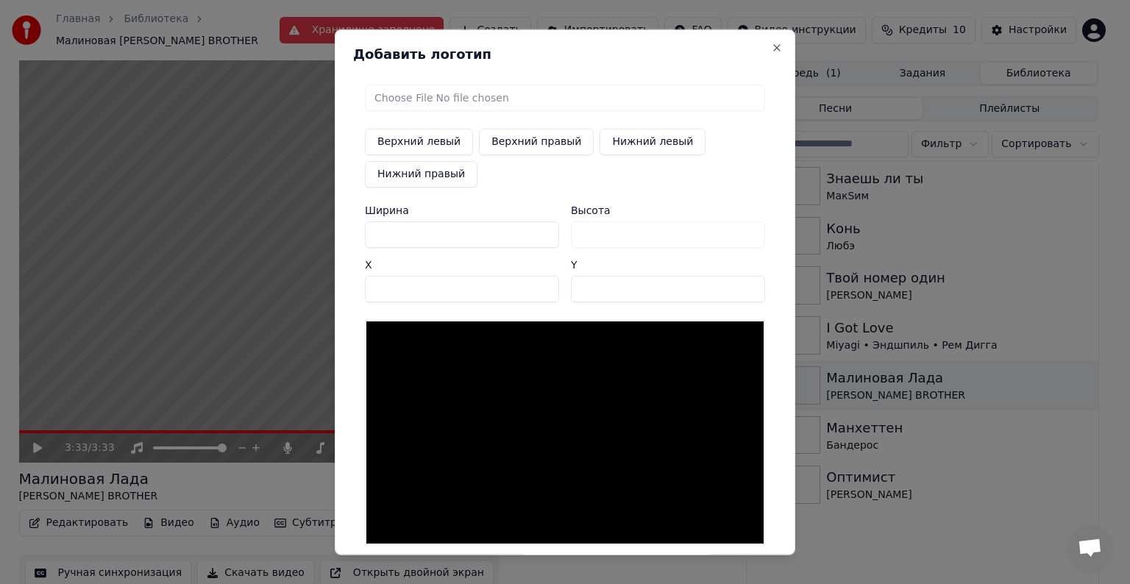
click at [424, 108] on input "file" at bounding box center [565, 98] width 400 height 26
type input "**********"
type input "***"
drag, startPoint x: 397, startPoint y: 235, endPoint x: 333, endPoint y: 225, distance: 65.6
click at [336, 233] on div "Добавить логотип Верхний левый Верхний правый Нижний левый Нижний правый Ширина…" at bounding box center [565, 292] width 461 height 526
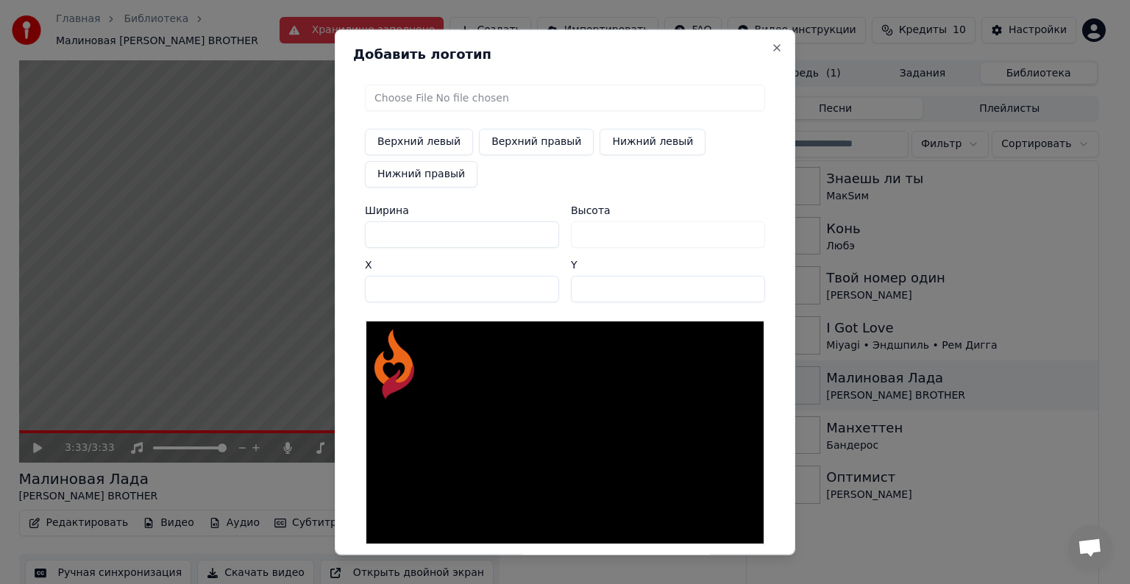
type input "*"
type input "**"
type input "***"
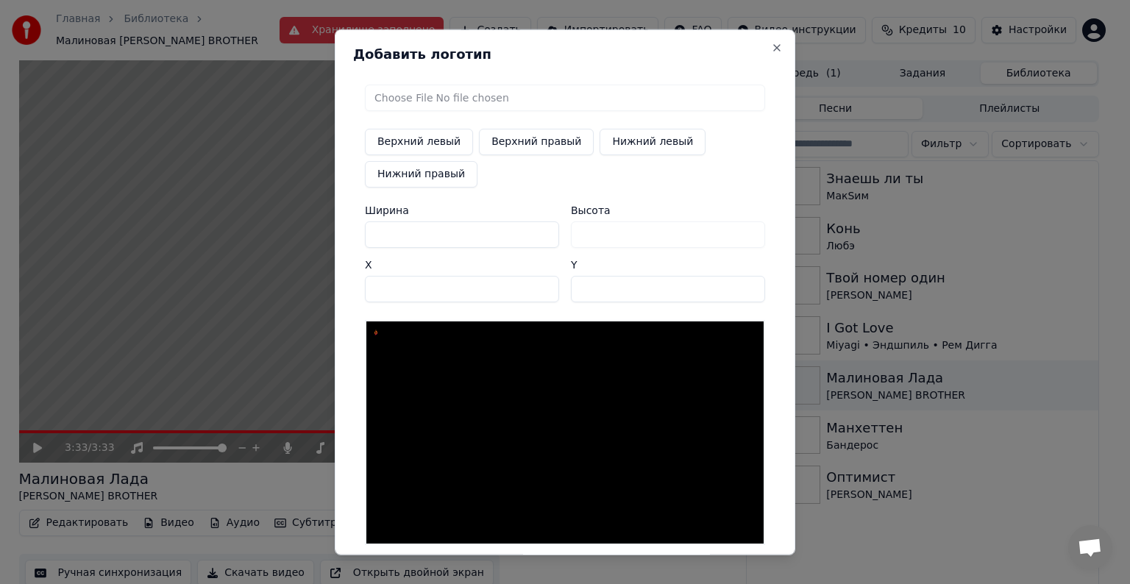
type input "***"
click at [550, 146] on button "Верхний правый" at bounding box center [536, 142] width 115 height 26
type input "****"
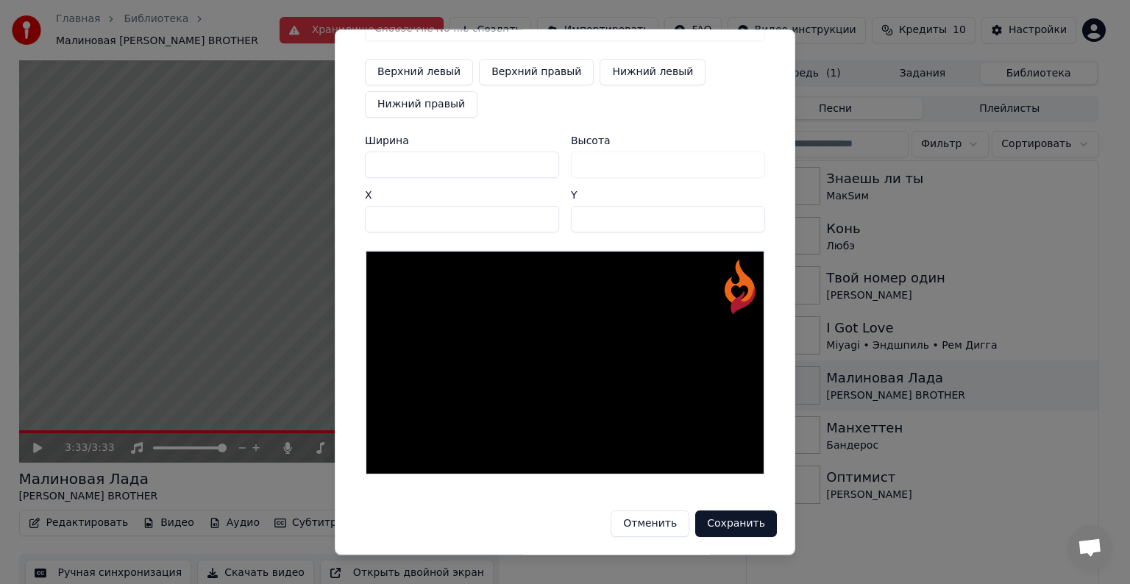
click at [738, 518] on button "Сохранить" at bounding box center [736, 524] width 82 height 26
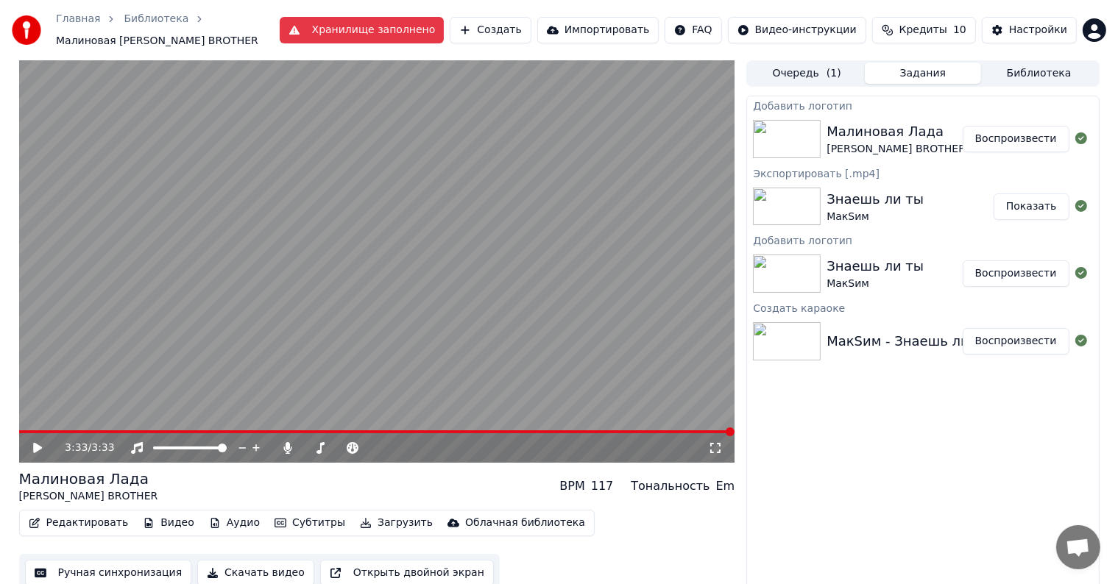
click at [1029, 143] on button "Воспроизвести" at bounding box center [1015, 139] width 107 height 26
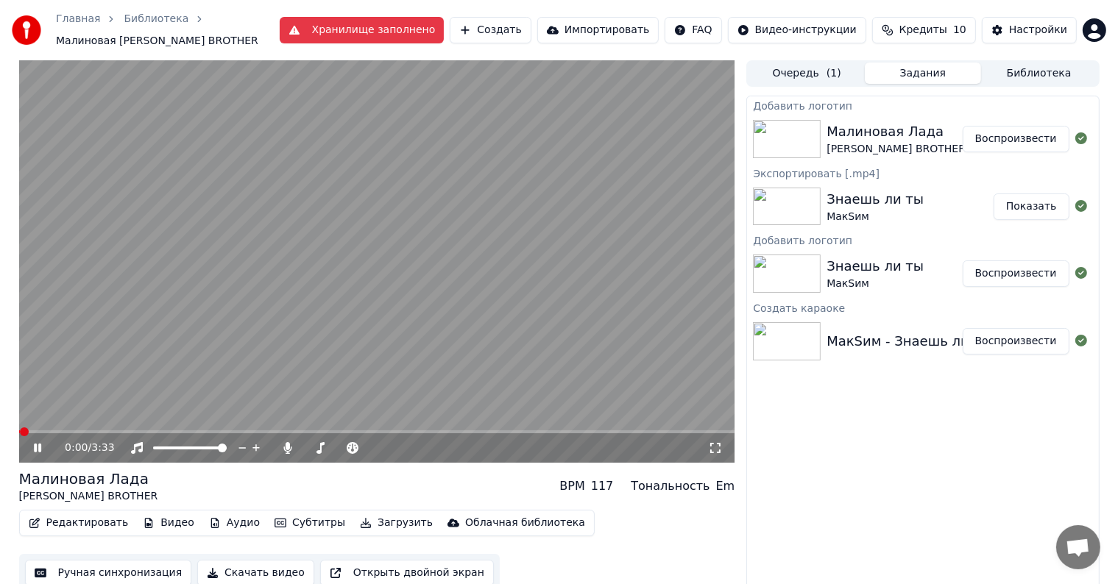
click at [356, 524] on button "Загрузить" at bounding box center [396, 523] width 85 height 21
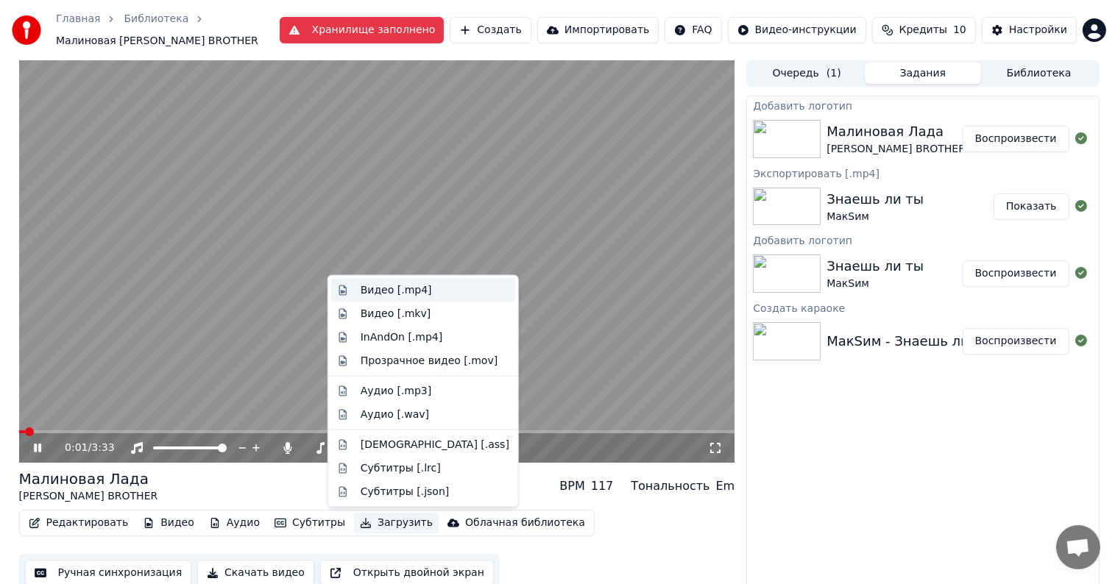
click at [395, 290] on div "Видео [.mp4]" at bounding box center [396, 290] width 71 height 15
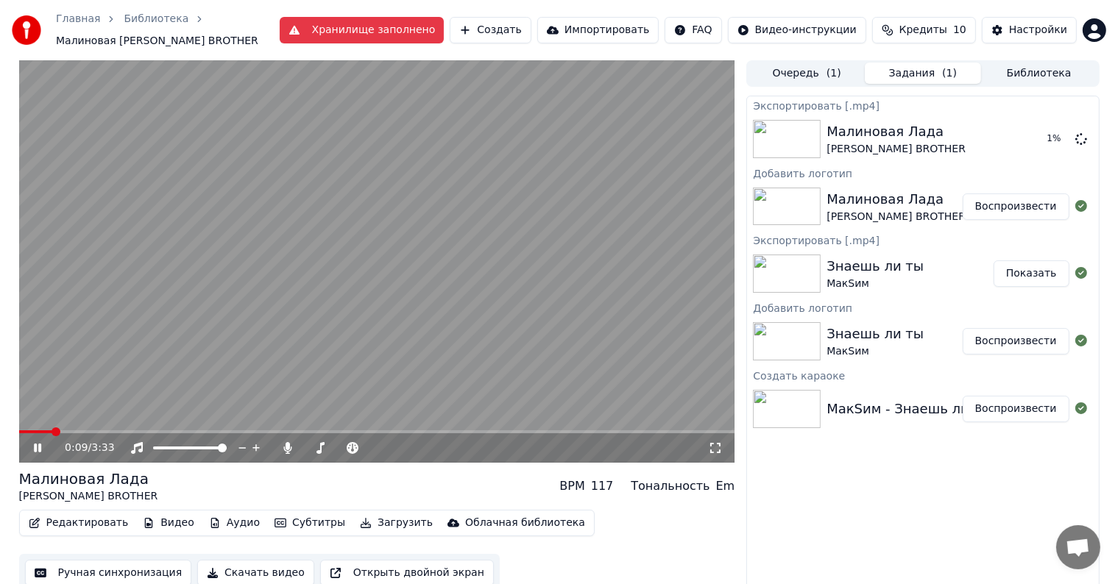
click at [453, 274] on video at bounding box center [377, 261] width 716 height 402
click at [1029, 137] on button "Показать" at bounding box center [1031, 139] width 76 height 26
click at [1034, 68] on button "Библиотека" at bounding box center [1039, 73] width 116 height 21
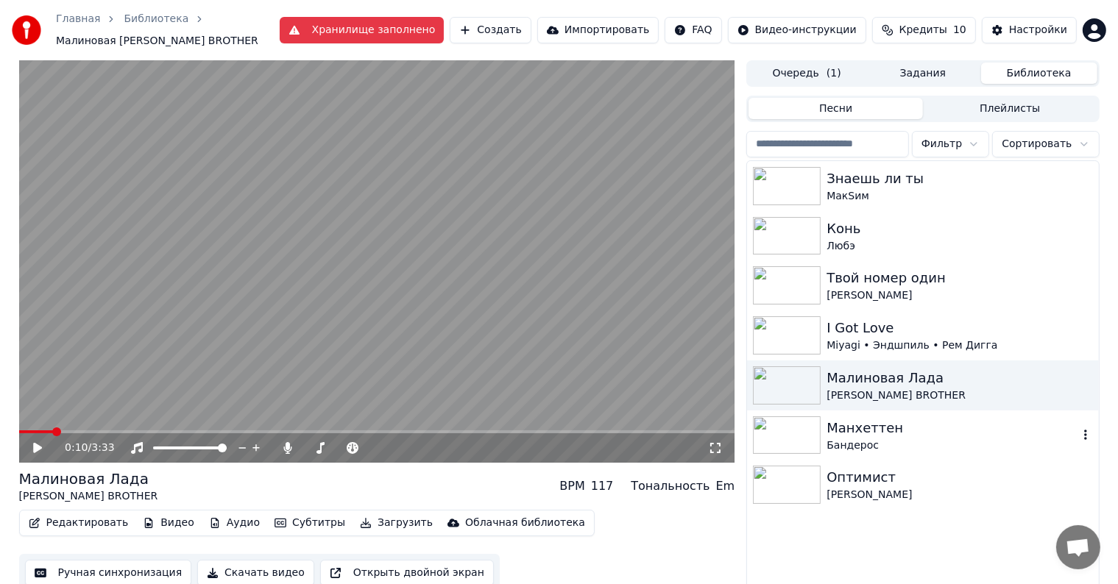
click at [883, 444] on div "Бандерос" at bounding box center [951, 446] width 251 height 15
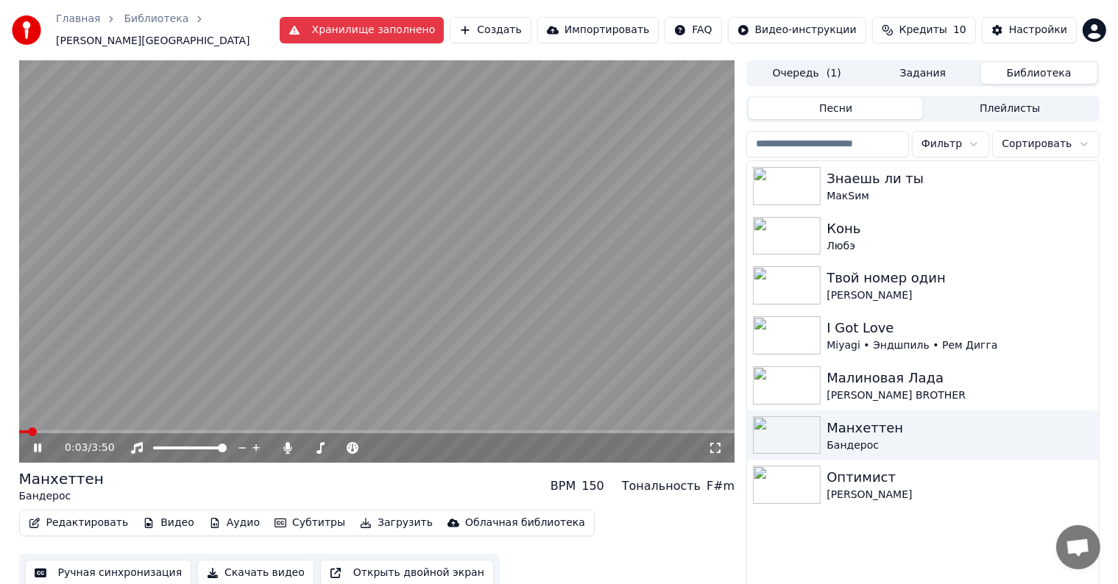
click at [575, 422] on video at bounding box center [377, 261] width 716 height 402
click at [589, 430] on span at bounding box center [377, 431] width 716 height 3
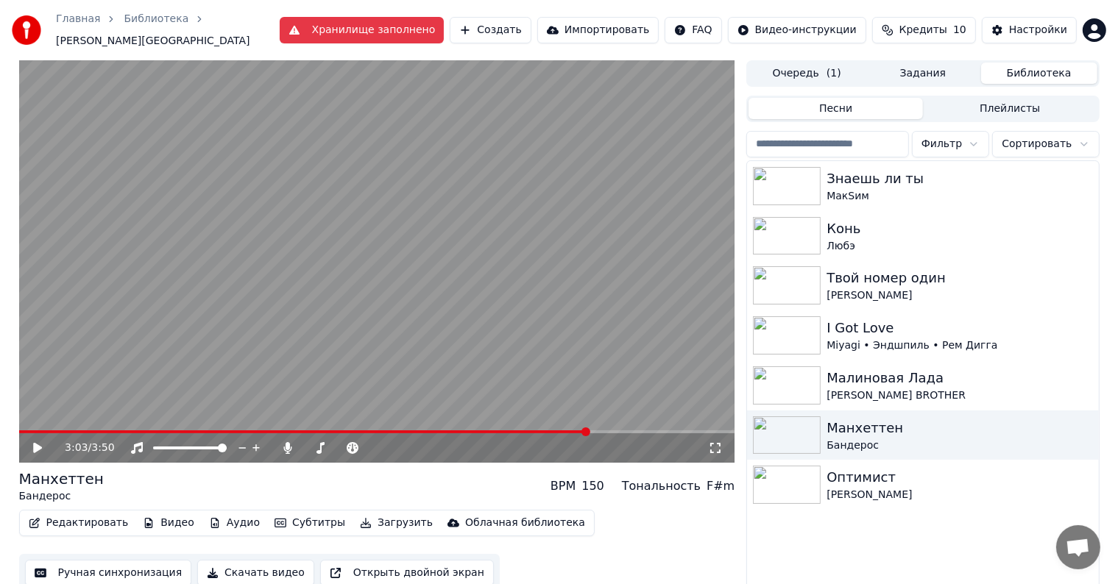
click at [35, 443] on icon at bounding box center [37, 448] width 9 height 10
click at [38, 442] on icon at bounding box center [48, 448] width 35 height 12
click at [94, 514] on button "Редактировать" at bounding box center [79, 523] width 112 height 21
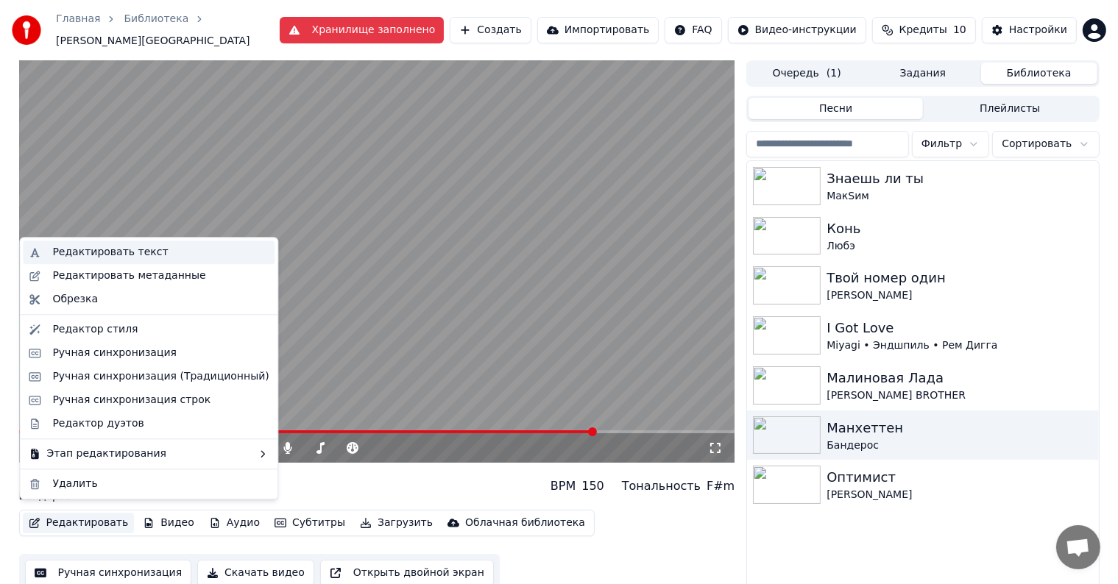
click at [86, 255] on div "Редактировать текст" at bounding box center [110, 252] width 116 height 15
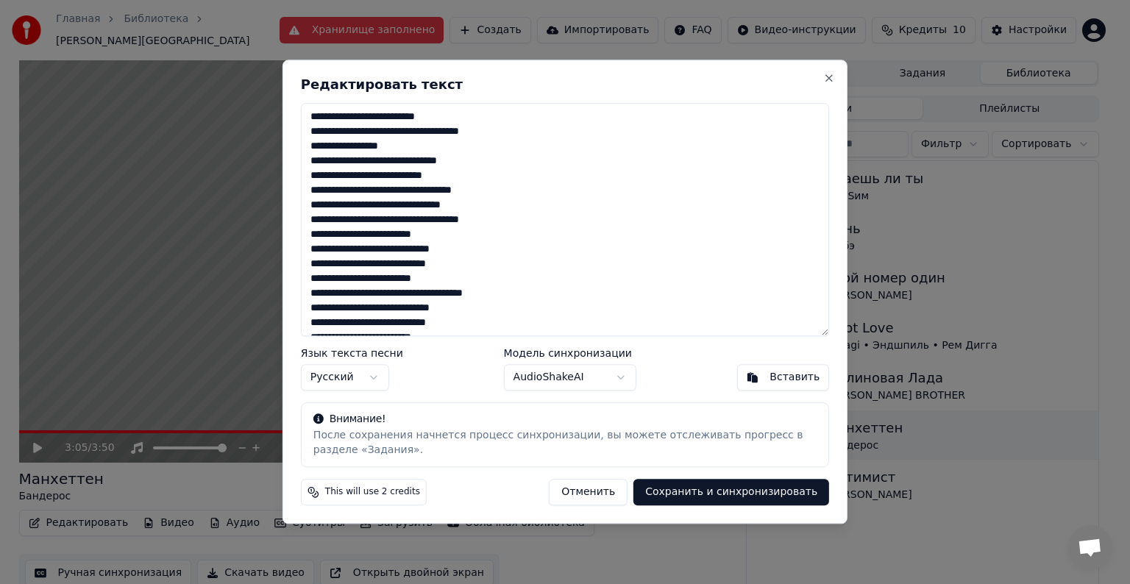
click at [444, 320] on textarea at bounding box center [565, 219] width 528 height 233
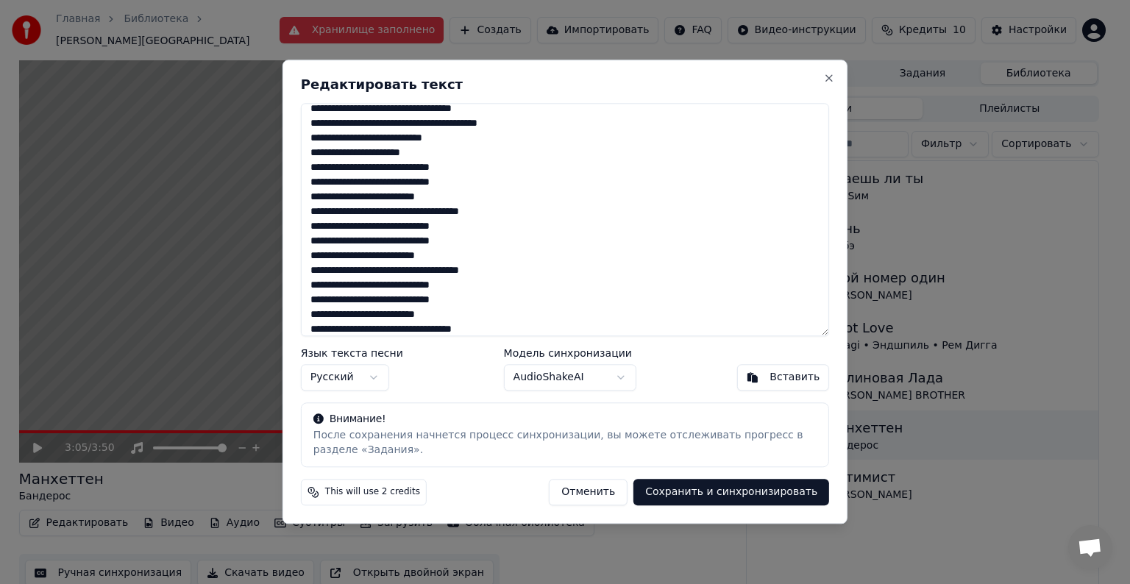
scroll to position [544, 0]
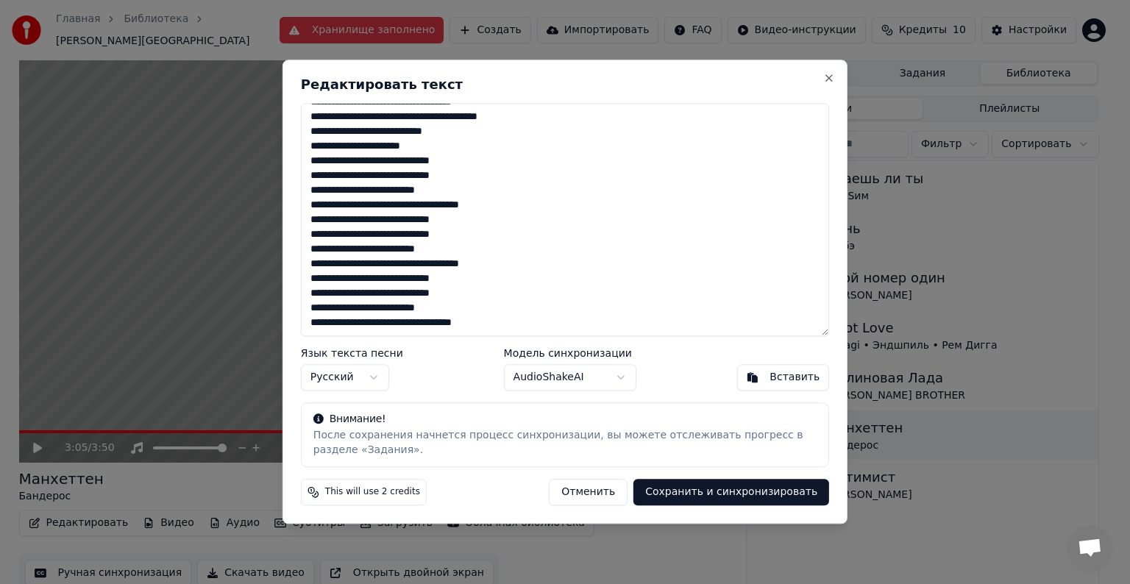
type textarea "**********"
click at [684, 492] on button "Сохранить и синхронизировать" at bounding box center [732, 493] width 196 height 26
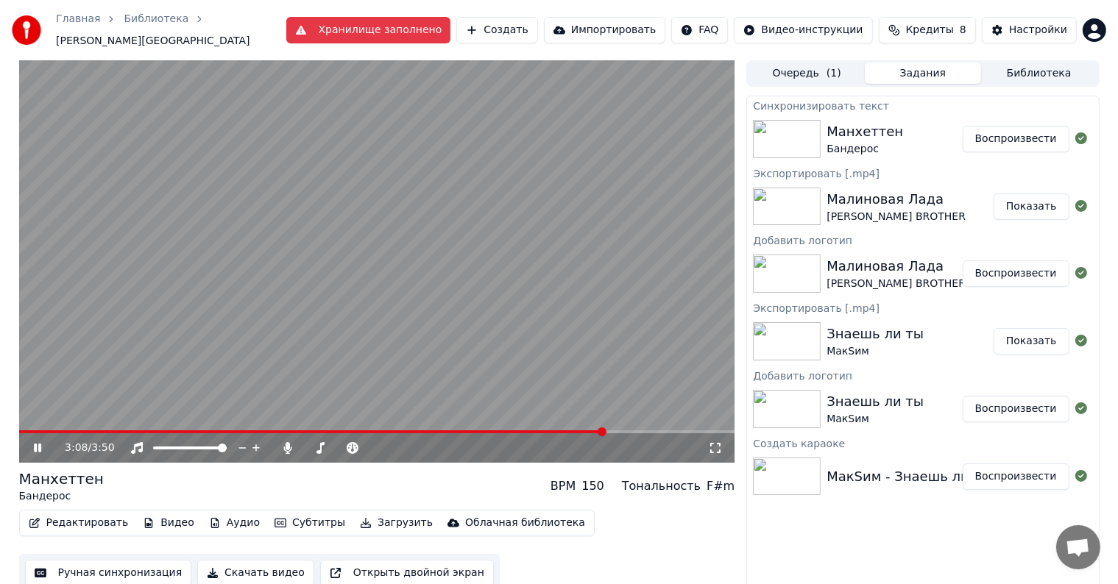
click at [1029, 126] on button "Воспроизвести" at bounding box center [1015, 139] width 107 height 26
click at [565, 430] on span at bounding box center [377, 431] width 716 height 3
click at [33, 442] on icon at bounding box center [48, 448] width 35 height 12
click at [174, 518] on button "Видео" at bounding box center [168, 523] width 63 height 21
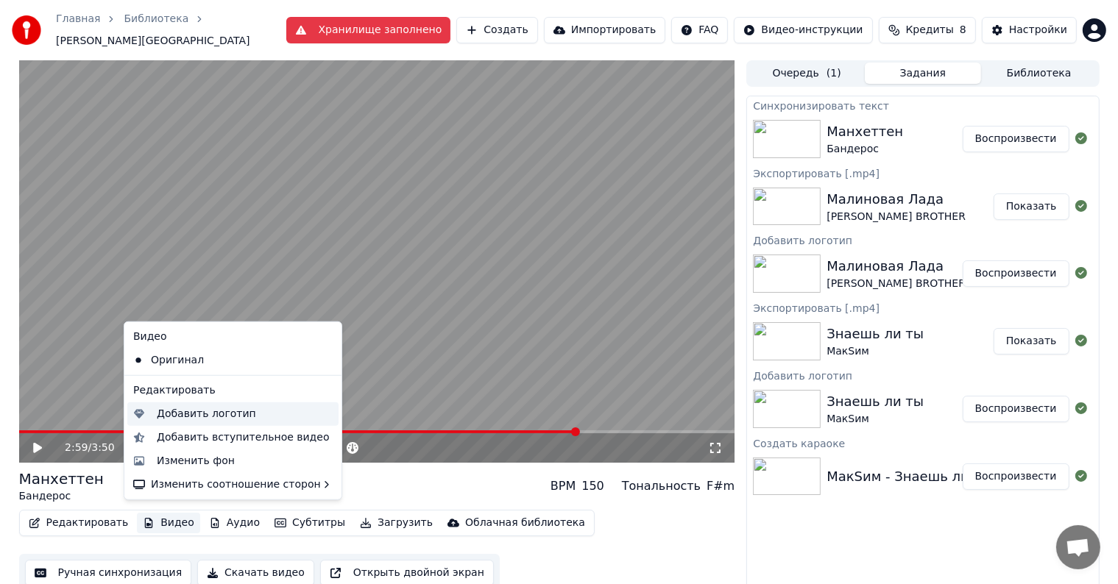
click at [171, 421] on div "Добавить логотип" at bounding box center [206, 414] width 99 height 15
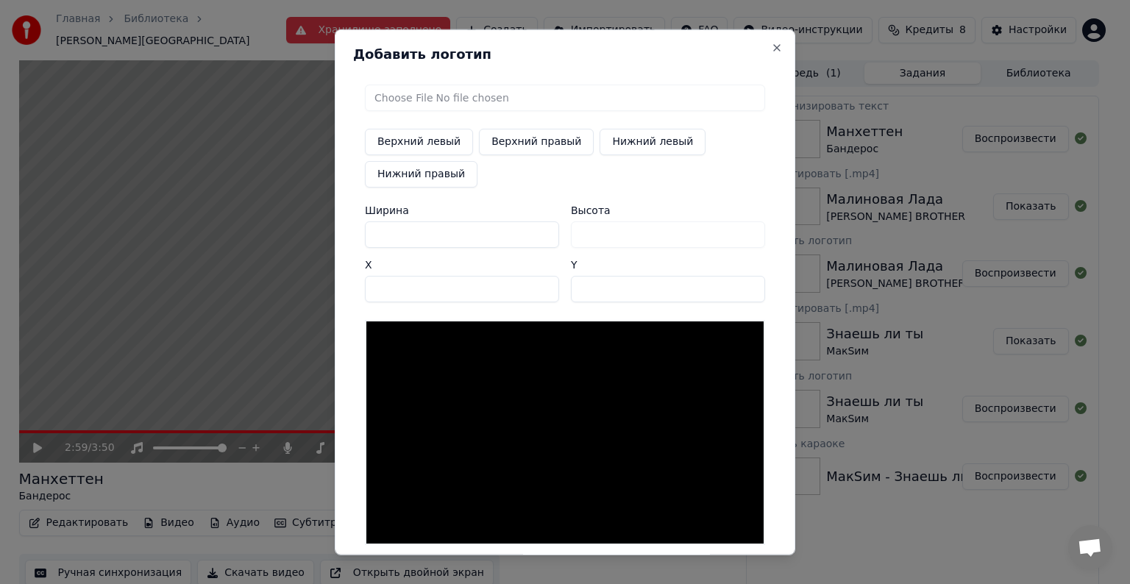
click at [493, 147] on button "Верхний правый" at bounding box center [536, 142] width 115 height 26
type input "****"
click at [400, 100] on input "file" at bounding box center [565, 98] width 400 height 26
type input "**********"
type input "***"
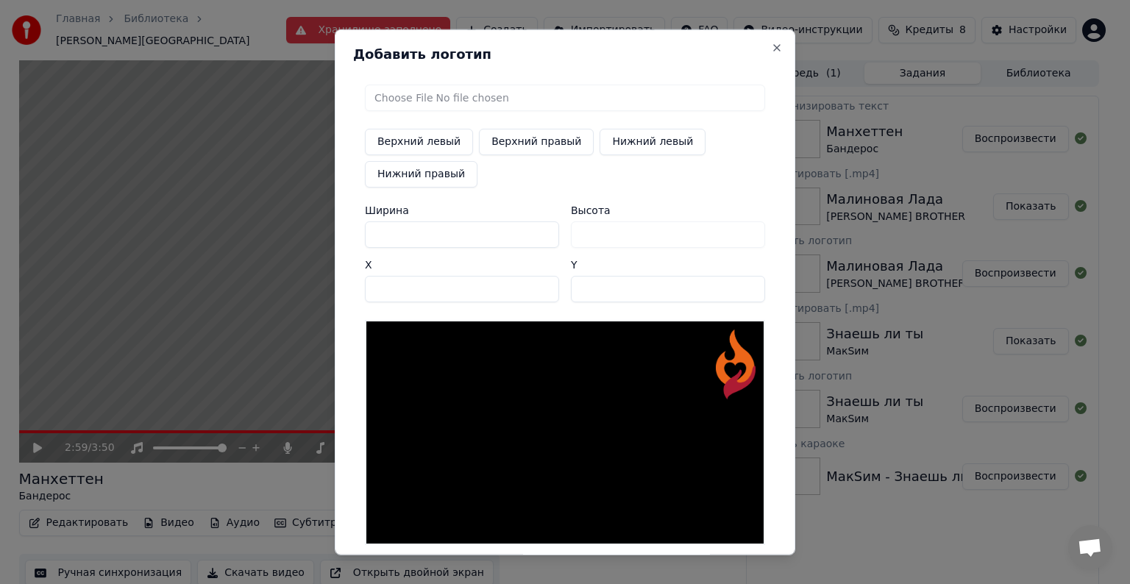
drag, startPoint x: 394, startPoint y: 235, endPoint x: 324, endPoint y: 244, distance: 71.2
click at [325, 244] on body "Главная Библиотека [PERSON_NAME] заполнено Создать Импортировать FAQ Видео-инст…" at bounding box center [559, 292] width 1118 height 584
type input "*"
type input "**"
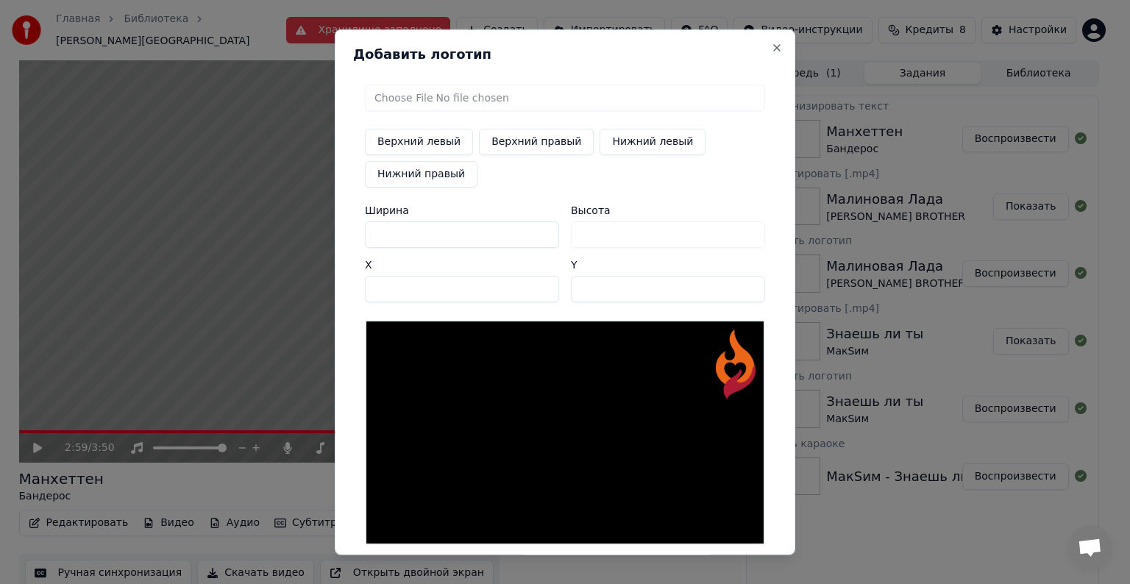
type input "**"
type input "***"
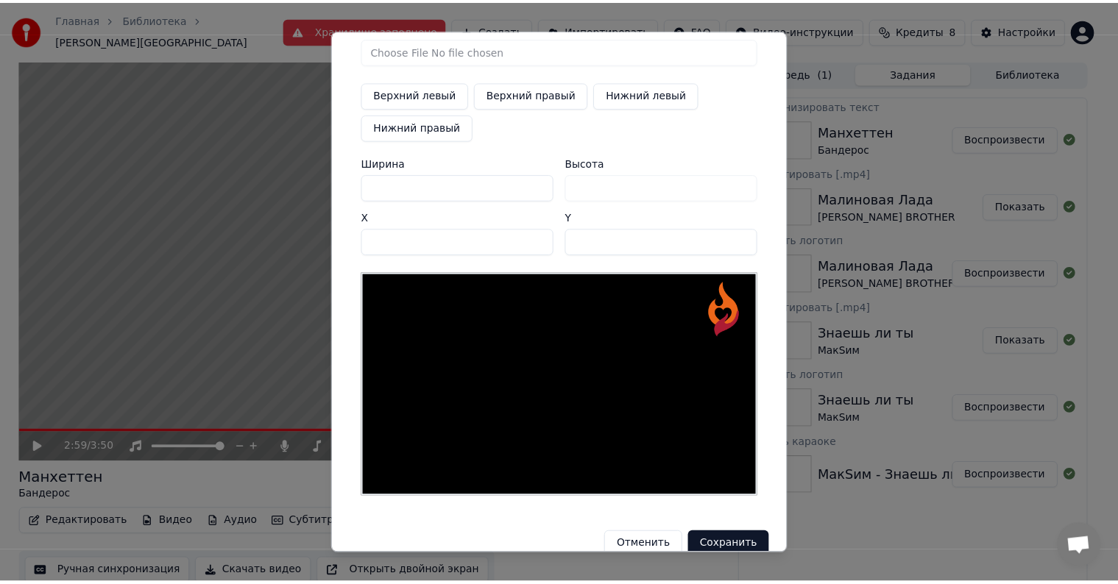
scroll to position [70, 0]
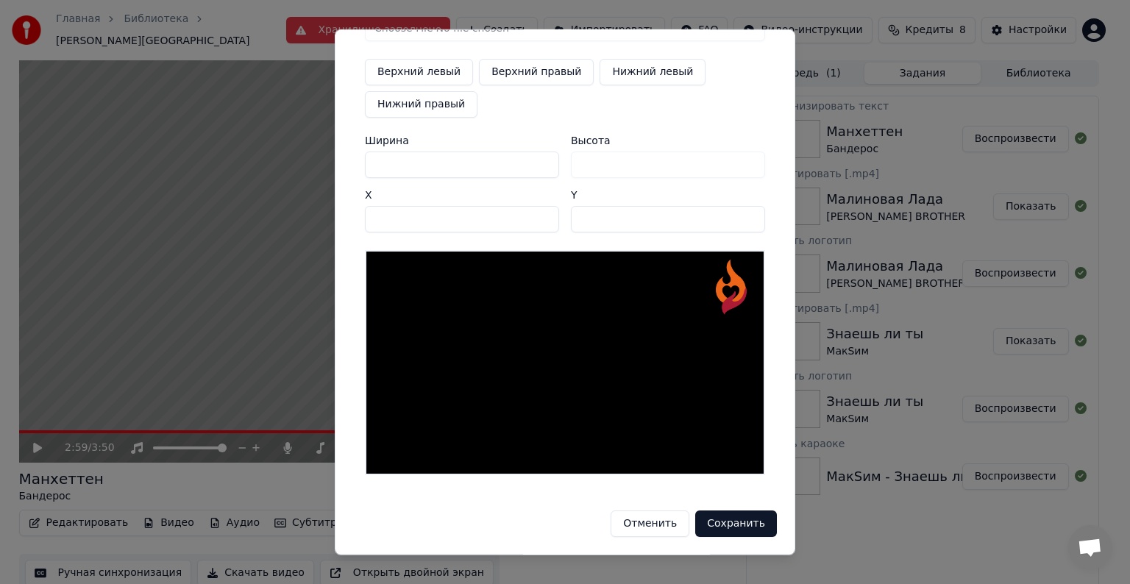
type input "***"
click at [714, 519] on button "Сохранить" at bounding box center [736, 524] width 82 height 26
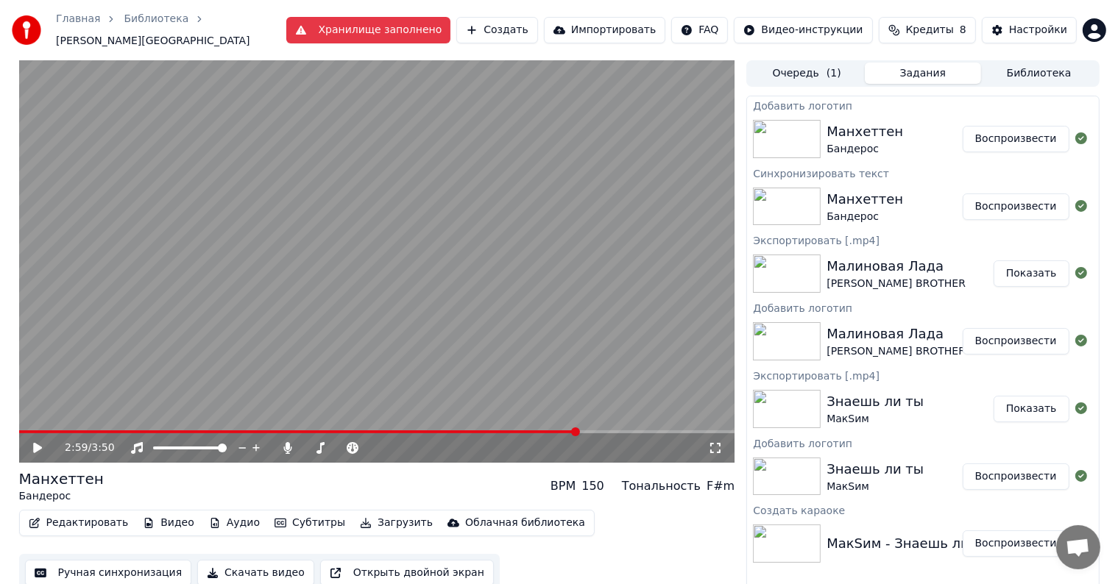
click at [971, 141] on button "Воспроизвести" at bounding box center [1015, 139] width 107 height 26
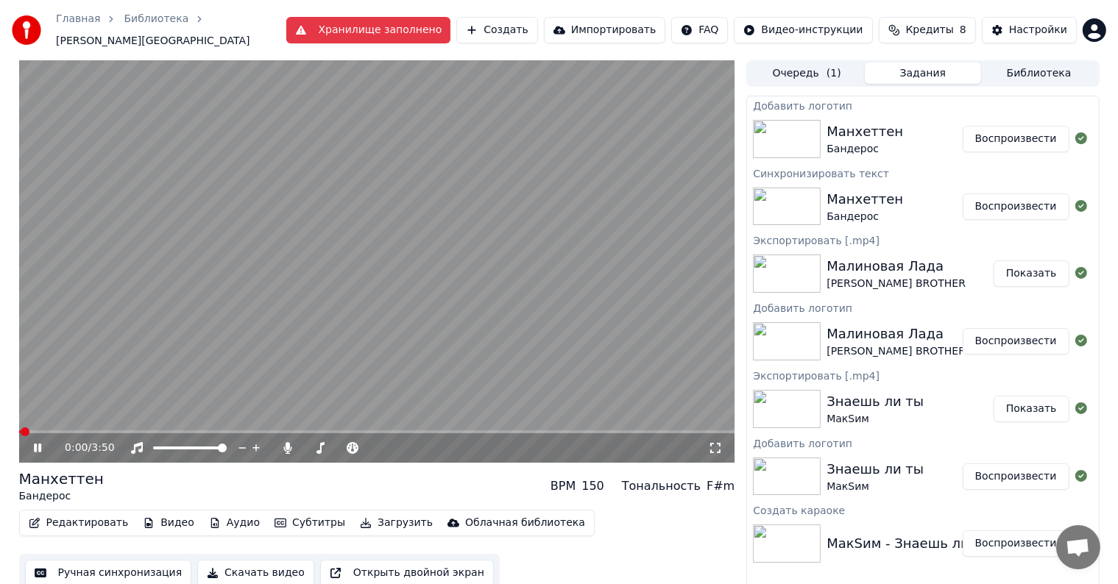
click at [715, 442] on icon at bounding box center [715, 448] width 15 height 12
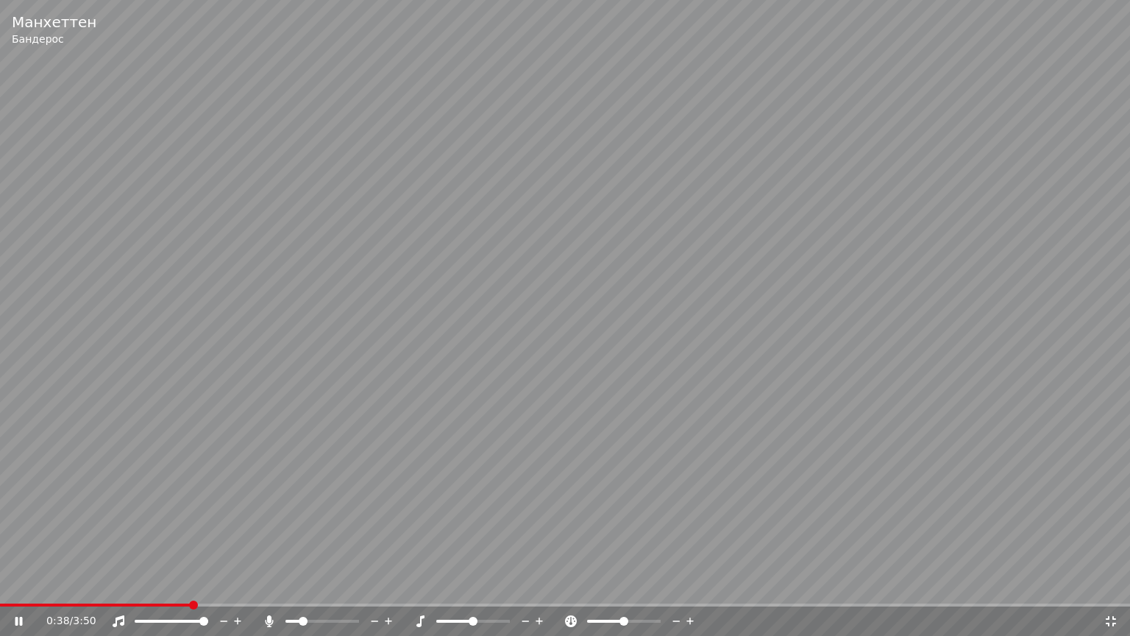
click at [1107, 583] on icon at bounding box center [1111, 621] width 10 height 10
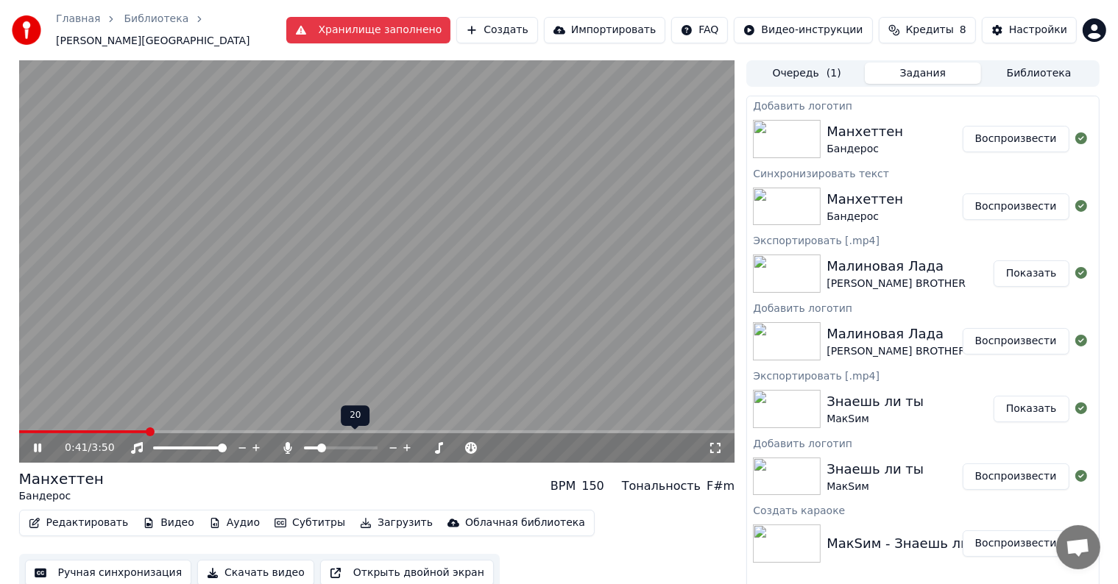
click at [409, 441] on icon at bounding box center [407, 448] width 14 height 15
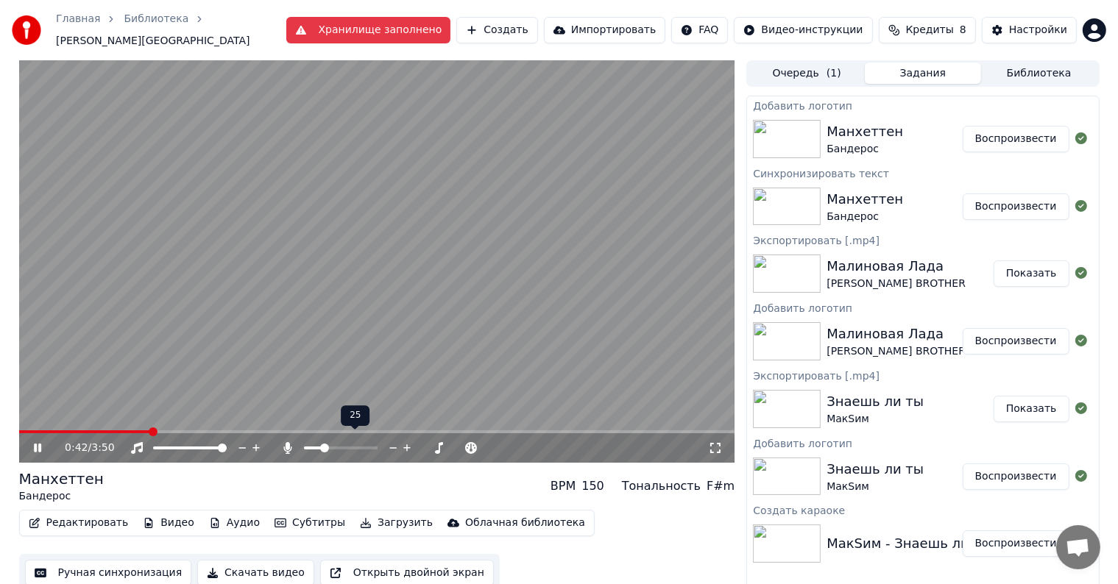
click at [409, 441] on icon at bounding box center [407, 448] width 14 height 15
click at [391, 447] on icon at bounding box center [392, 447] width 7 height 1
click at [715, 442] on icon at bounding box center [715, 448] width 15 height 12
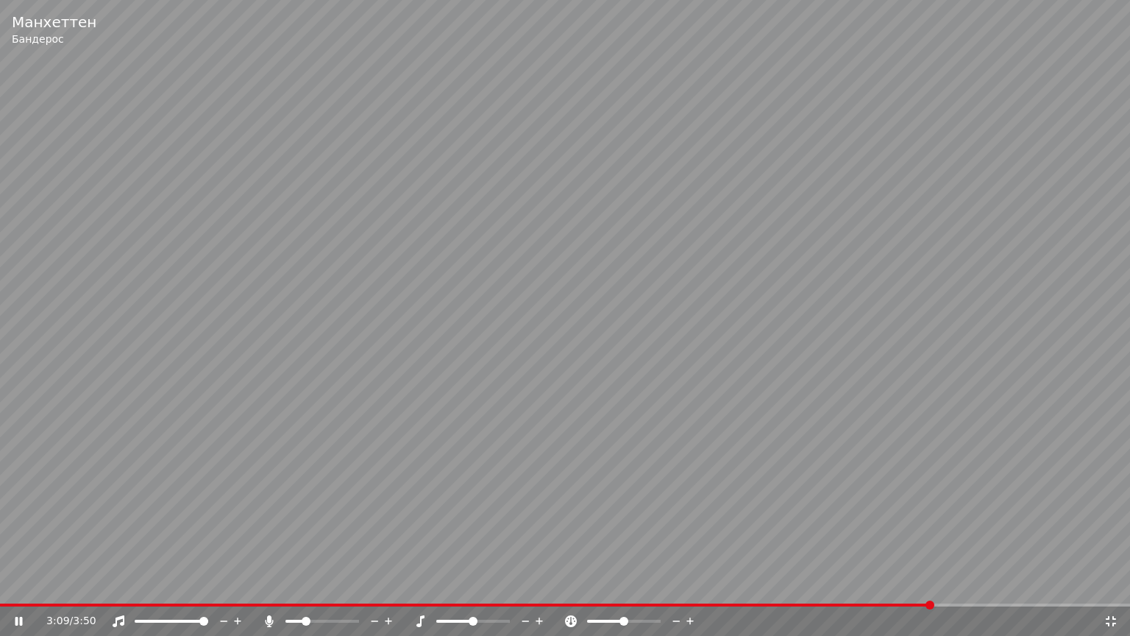
click at [1036, 583] on span at bounding box center [565, 604] width 1130 height 3
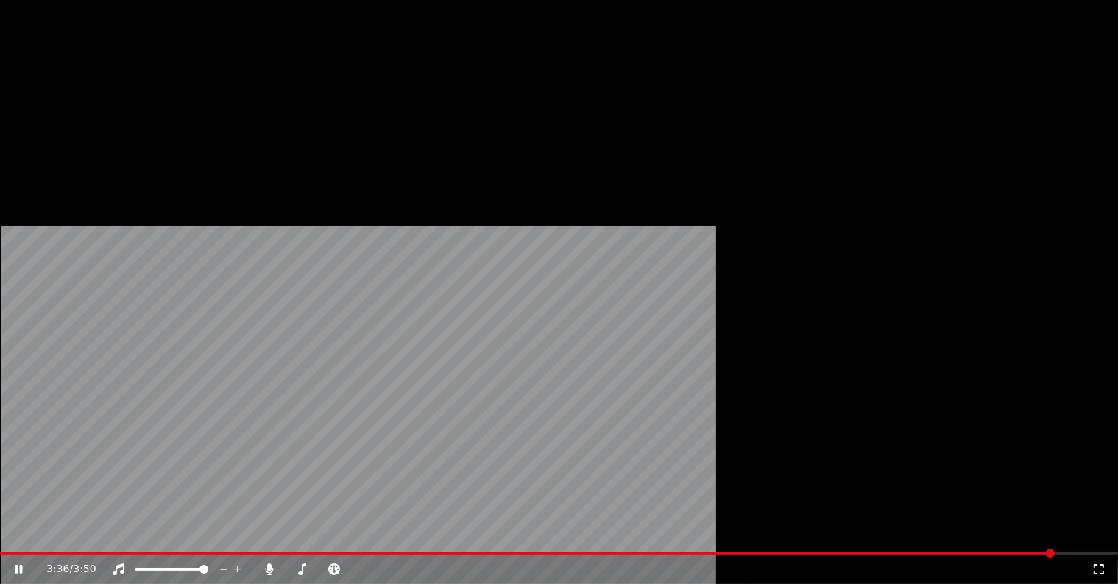
click at [712, 552] on span at bounding box center [559, 553] width 1118 height 3
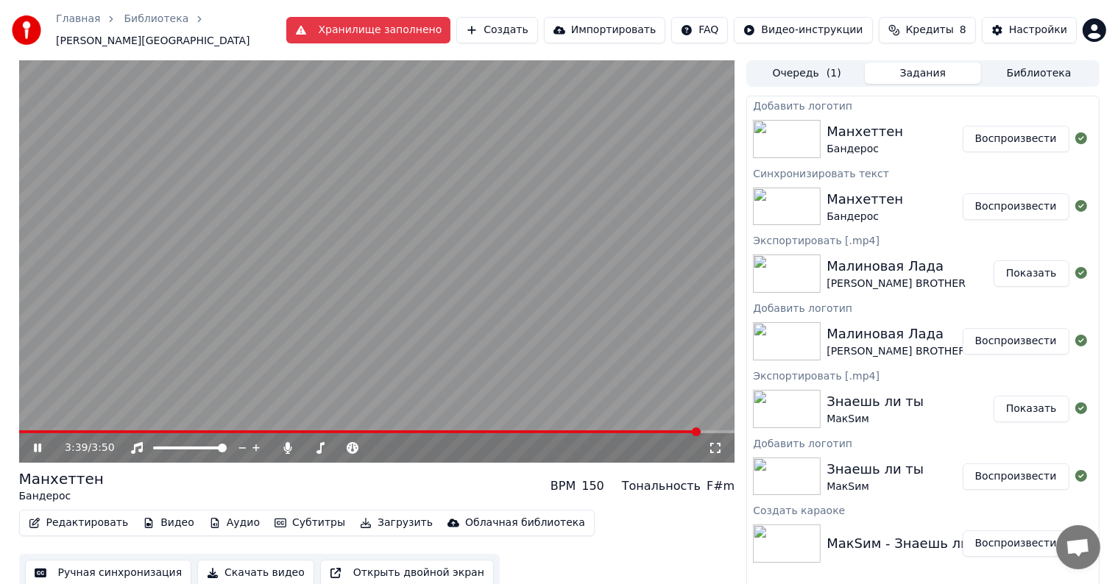
click at [699, 430] on span at bounding box center [359, 431] width 681 height 3
click at [681, 424] on div "3:50 / 3:50" at bounding box center [377, 261] width 716 height 402
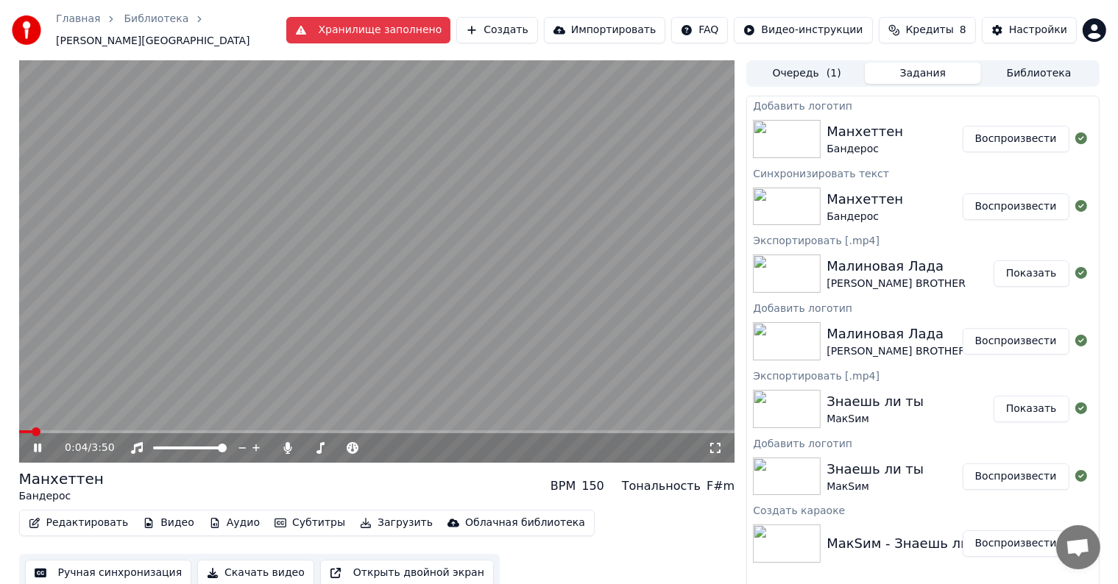
click at [187, 422] on video at bounding box center [377, 261] width 716 height 402
click at [200, 430] on span at bounding box center [377, 431] width 716 height 3
click at [41, 443] on icon at bounding box center [48, 448] width 35 height 12
click at [227, 430] on span at bounding box center [377, 431] width 716 height 3
click at [250, 430] on span at bounding box center [377, 431] width 716 height 3
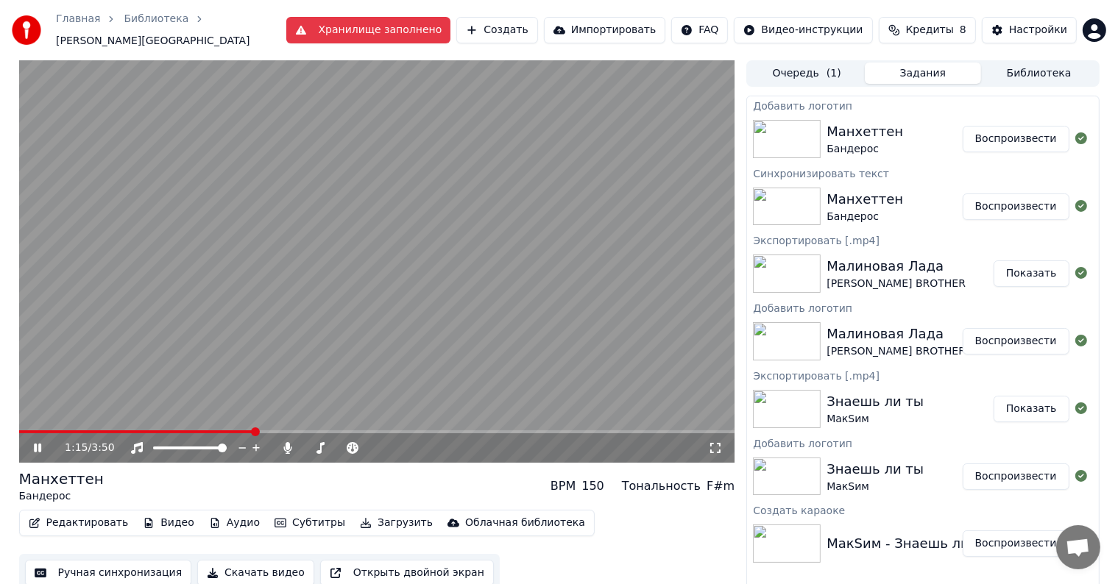
click at [272, 430] on span at bounding box center [377, 431] width 716 height 3
click at [281, 430] on span at bounding box center [377, 431] width 716 height 3
click at [291, 430] on span at bounding box center [377, 431] width 716 height 3
click at [315, 430] on span at bounding box center [377, 431] width 716 height 3
click at [186, 430] on span at bounding box center [200, 431] width 363 height 3
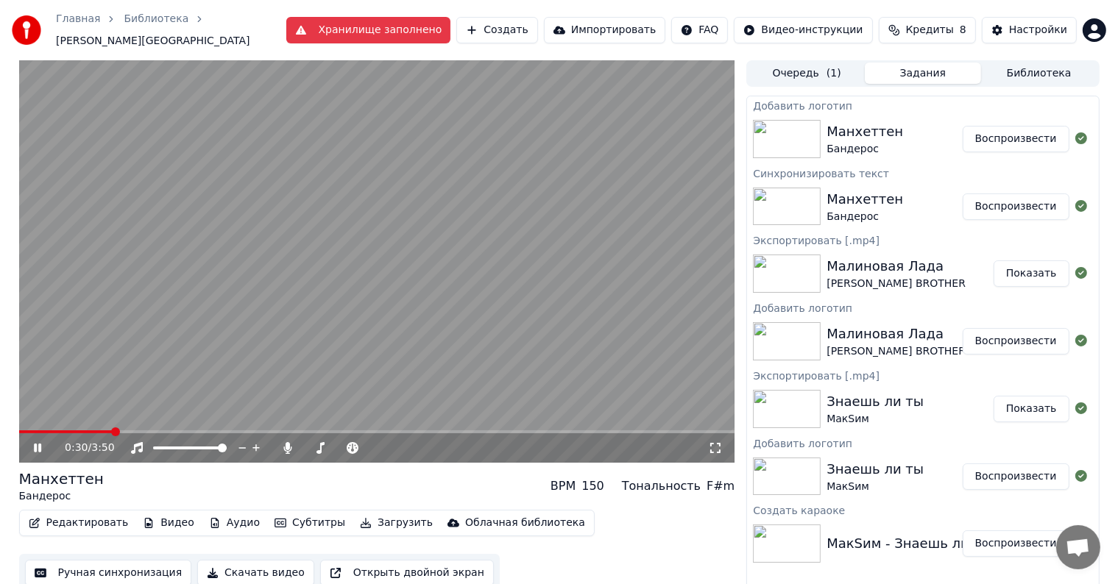
click at [112, 430] on span at bounding box center [65, 431] width 93 height 3
click at [225, 430] on span at bounding box center [377, 431] width 716 height 3
click at [72, 516] on button "Редактировать" at bounding box center [79, 523] width 112 height 21
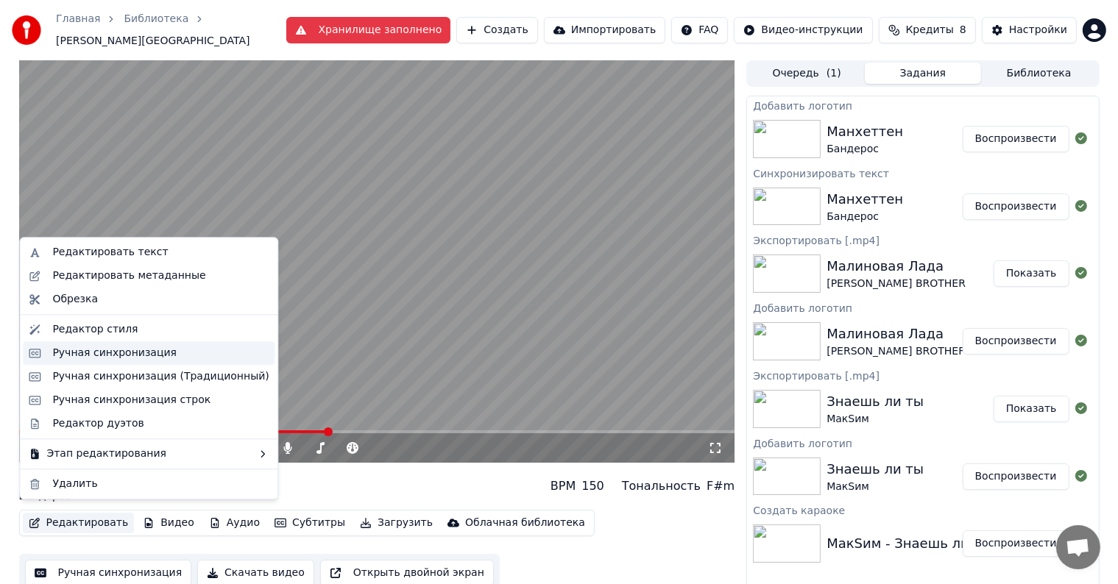
click at [100, 362] on div "Ручная синхронизация" at bounding box center [149, 353] width 252 height 24
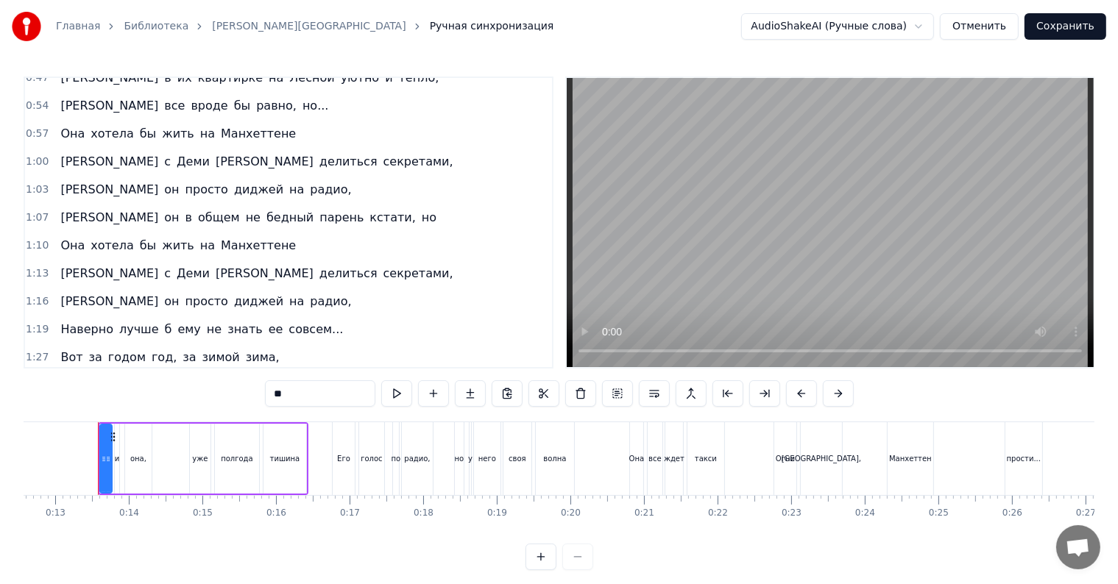
scroll to position [294, 0]
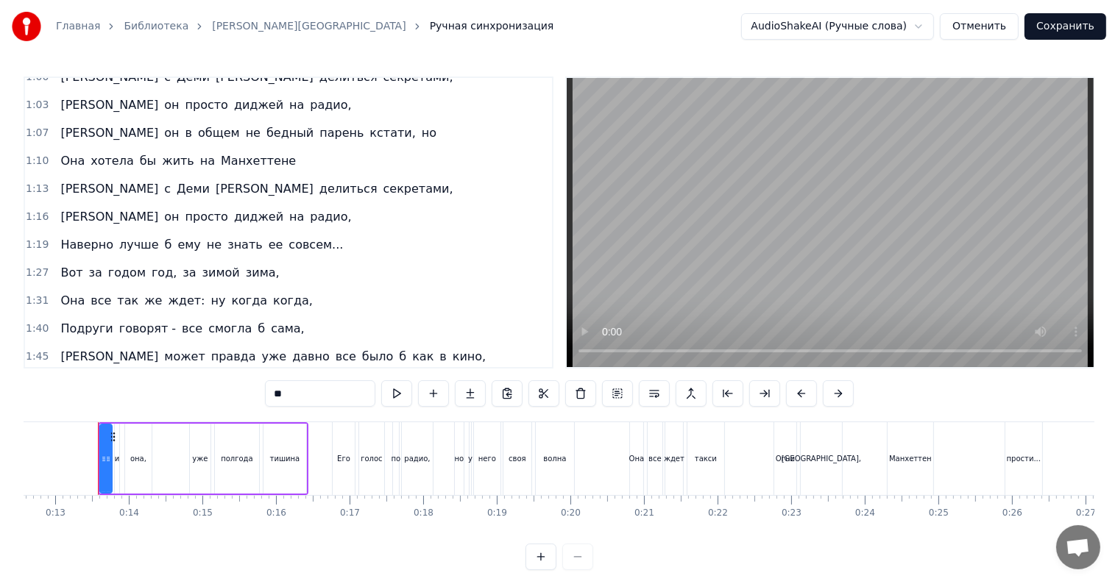
click at [59, 292] on span "Она" at bounding box center [72, 300] width 27 height 17
type input "***"
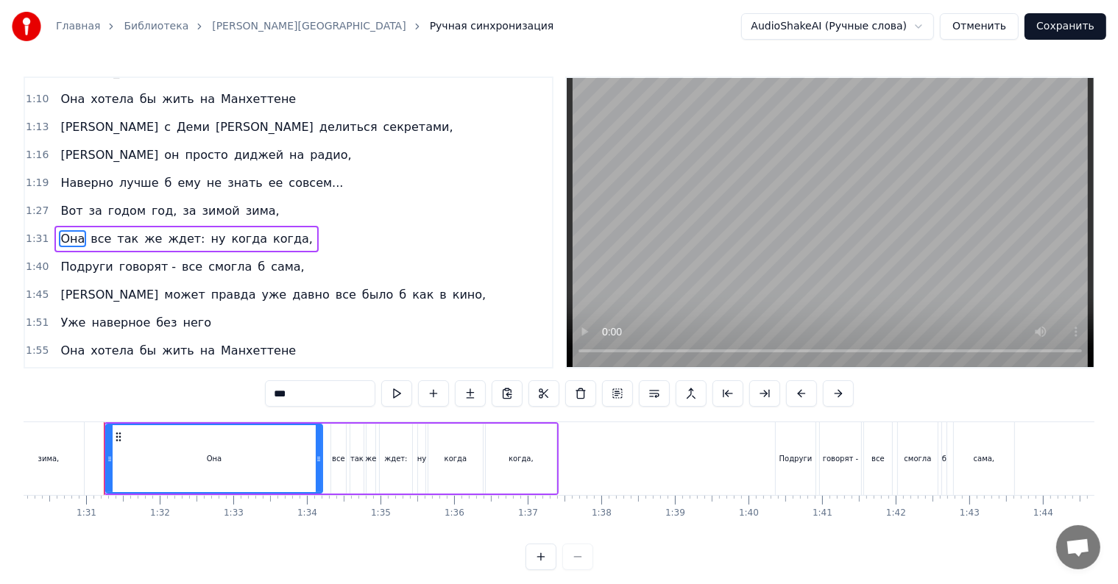
scroll to position [0, 6639]
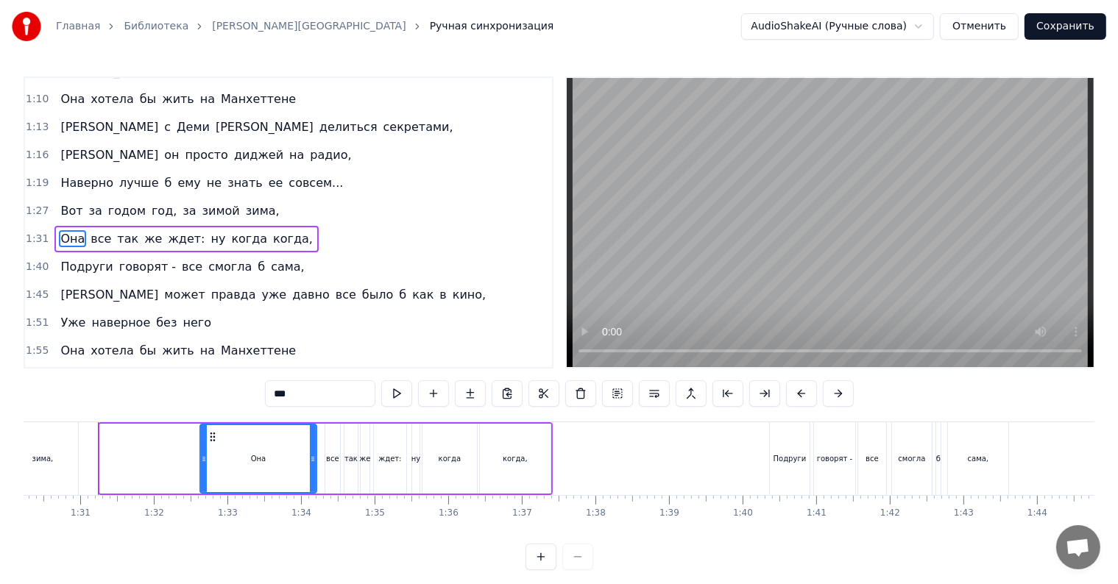
drag, startPoint x: 100, startPoint y: 453, endPoint x: 200, endPoint y: 462, distance: 100.5
click at [201, 462] on icon at bounding box center [204, 459] width 6 height 12
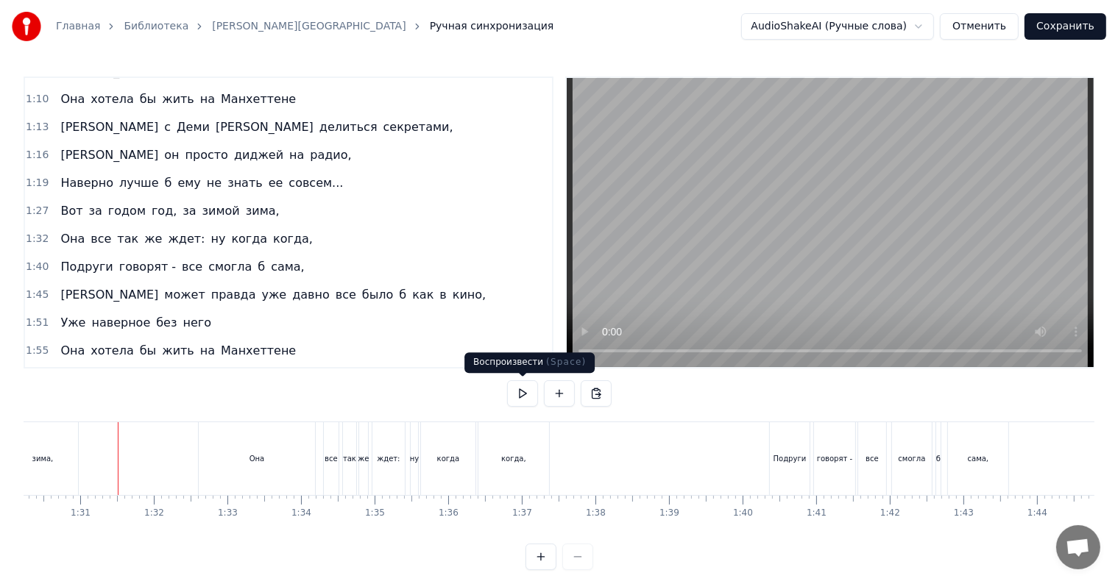
click at [524, 393] on button at bounding box center [522, 393] width 31 height 26
click at [521, 397] on button at bounding box center [522, 393] width 31 height 26
click at [256, 453] on div "Она" at bounding box center [256, 458] width 15 height 11
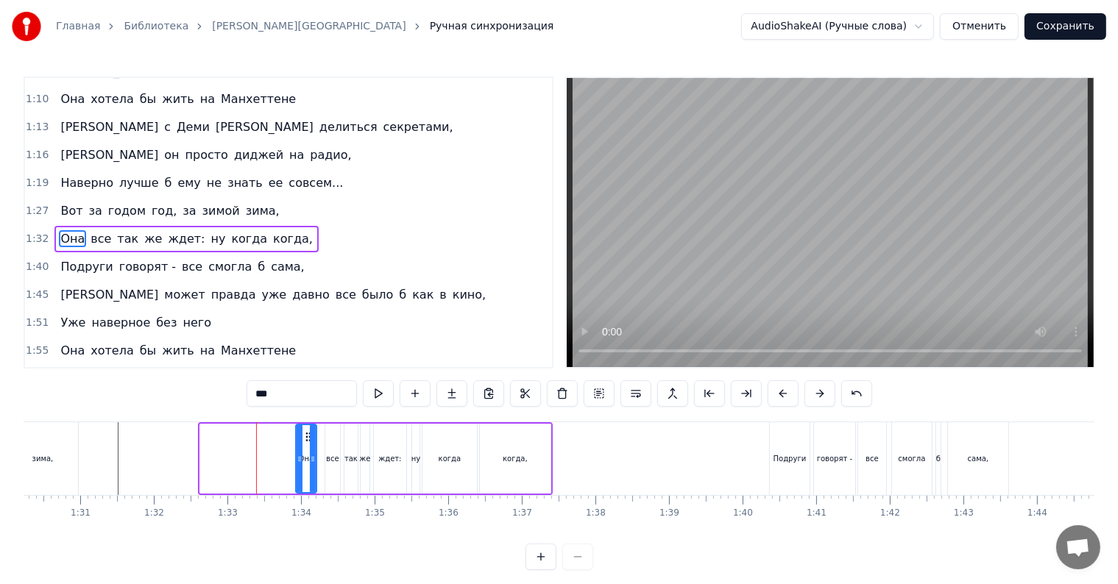
drag, startPoint x: 202, startPoint y: 461, endPoint x: 297, endPoint y: 464, distance: 95.7
click at [297, 464] on div at bounding box center [300, 458] width 6 height 67
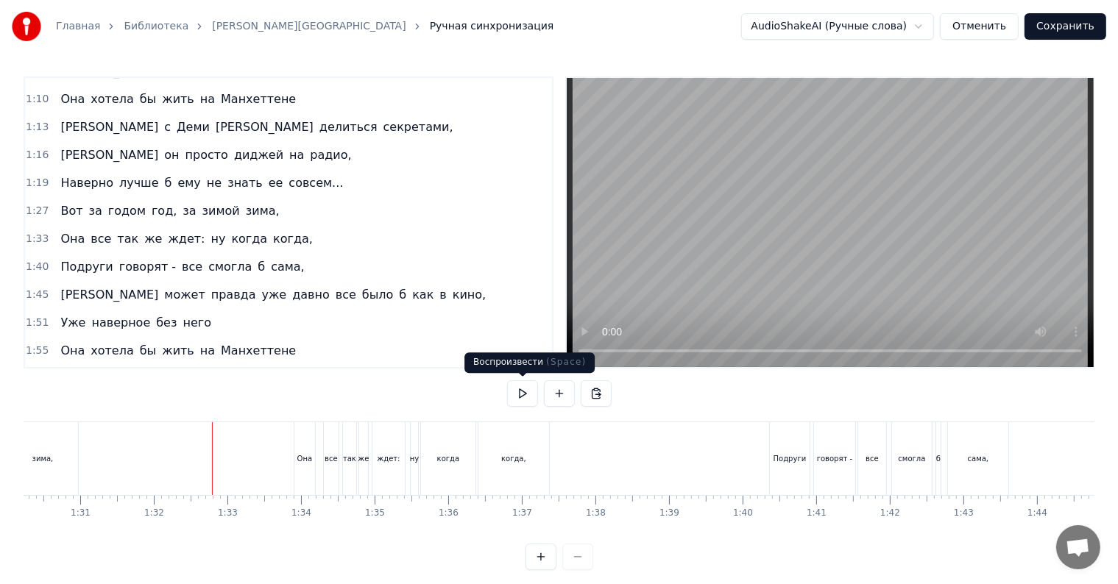
click at [520, 397] on button at bounding box center [522, 393] width 31 height 26
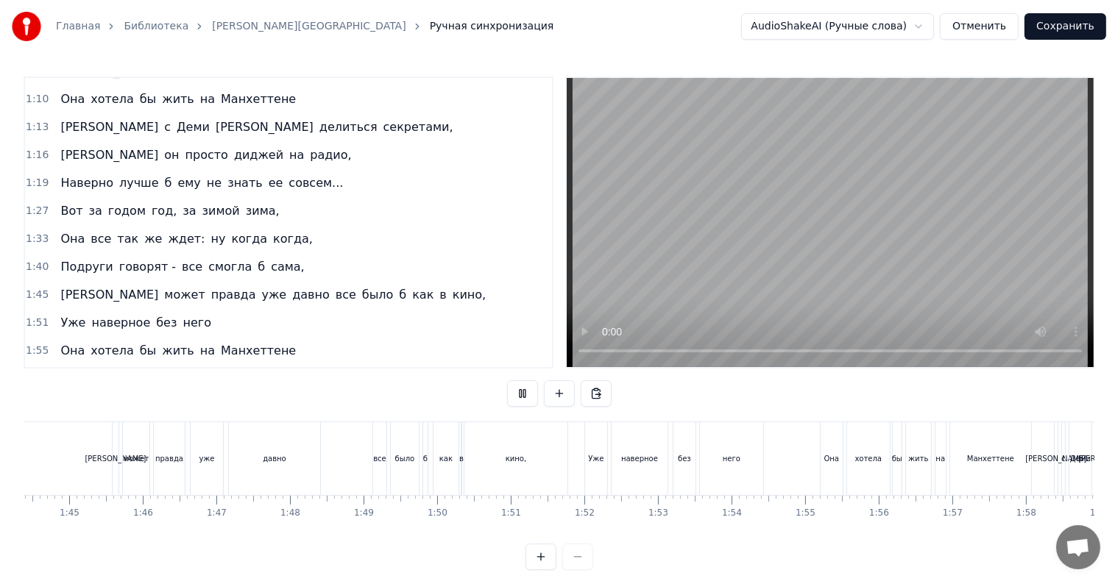
scroll to position [0, 7512]
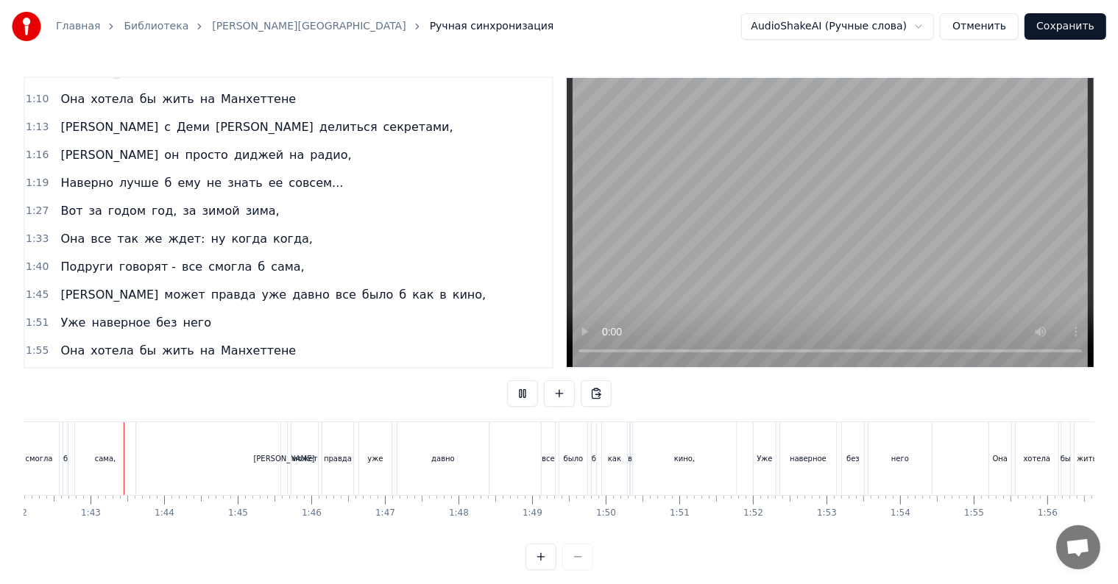
click at [528, 401] on button at bounding box center [522, 393] width 31 height 26
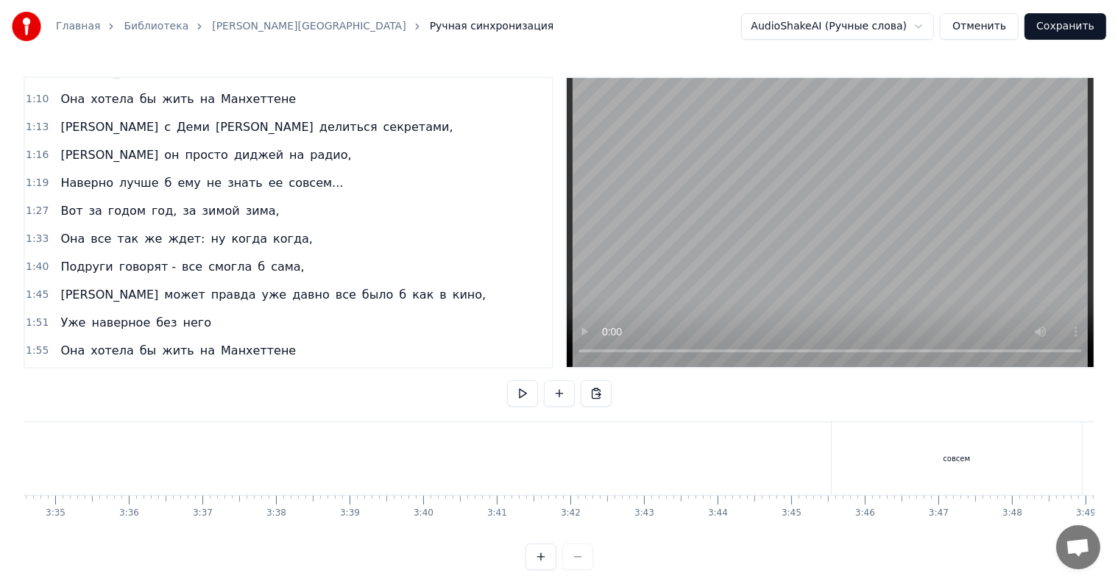
scroll to position [0, 15825]
drag, startPoint x: 871, startPoint y: 456, endPoint x: 761, endPoint y: 463, distance: 110.6
click at [761, 463] on div "Наверно лучше б ему не знать ее совсем" at bounding box center [273, 458] width 1550 height 73
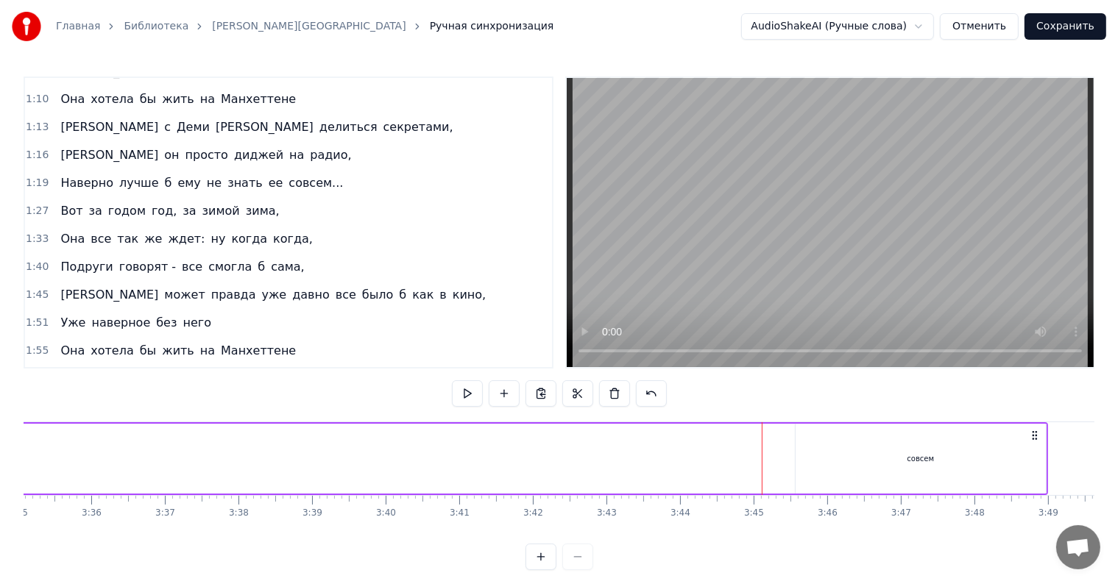
click at [837, 453] on div "совсем" at bounding box center [920, 459] width 250 height 70
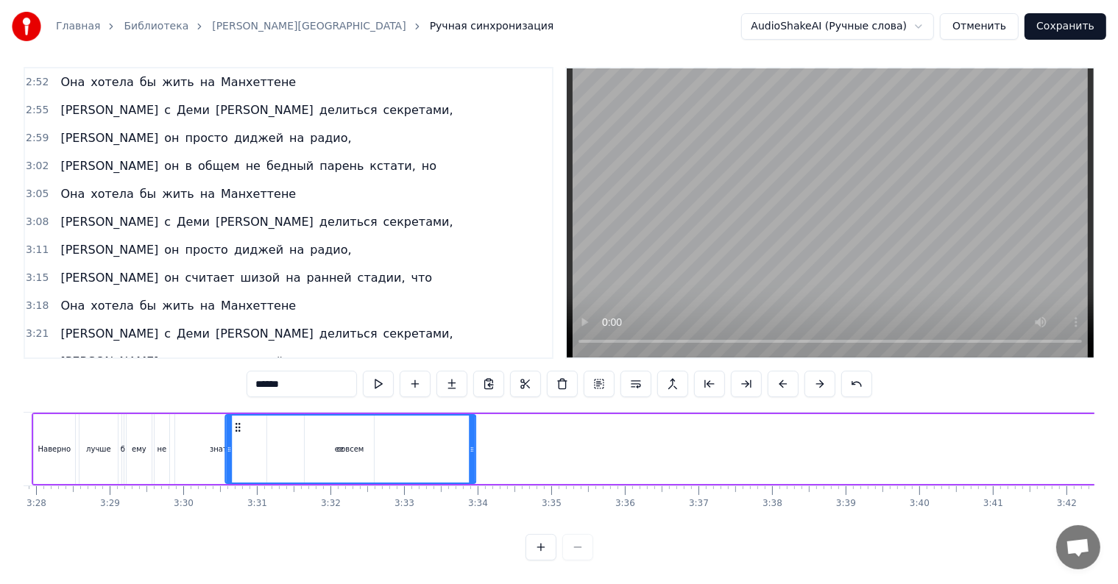
scroll to position [0, 15290]
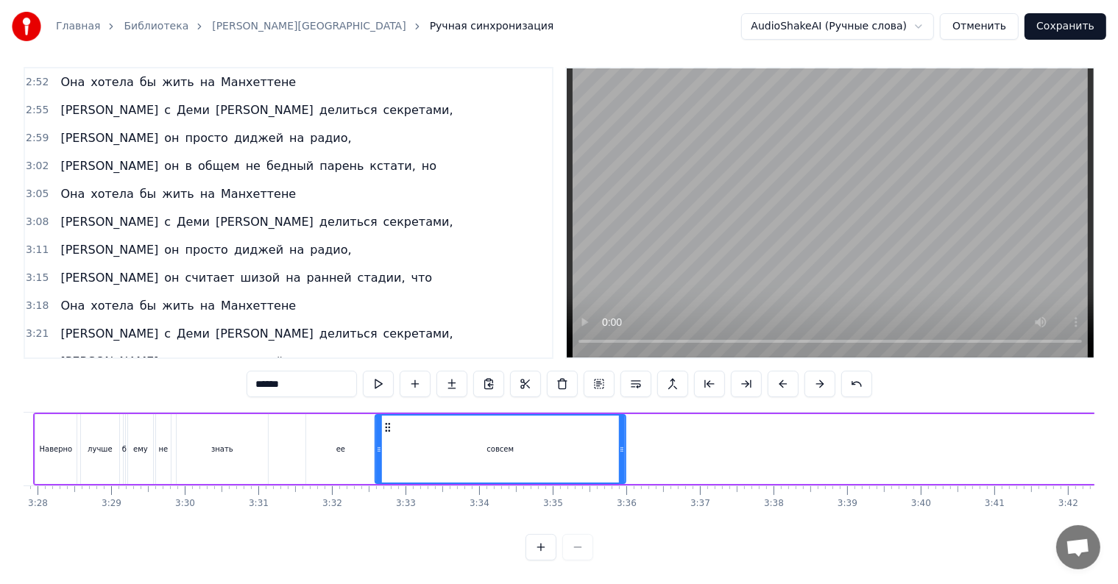
drag, startPoint x: 806, startPoint y: 415, endPoint x: 386, endPoint y: 434, distance: 420.6
click at [386, 434] on div "совсем" at bounding box center [499, 449] width 249 height 67
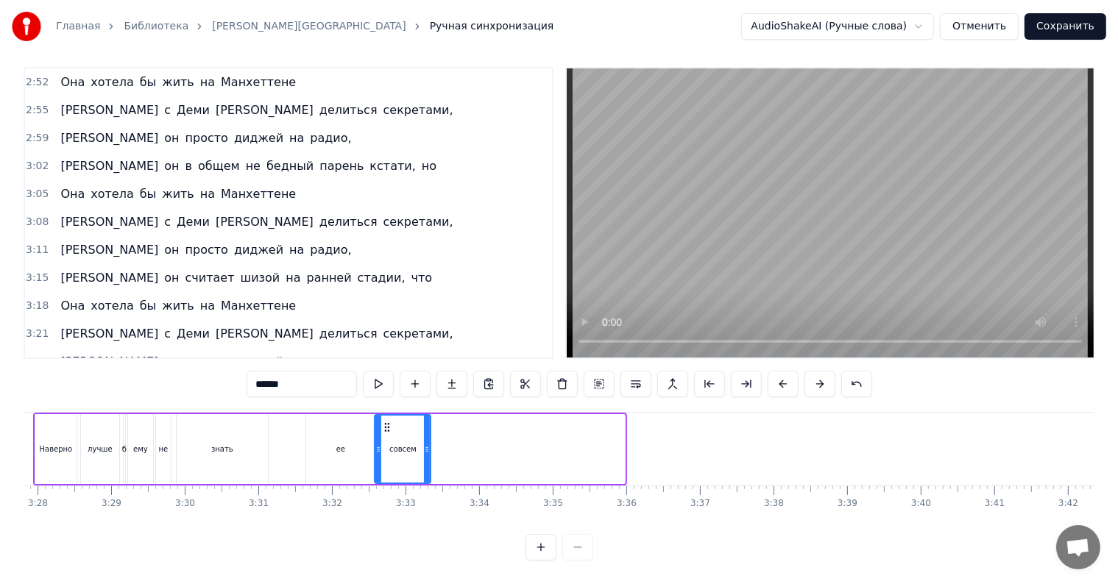
drag, startPoint x: 620, startPoint y: 446, endPoint x: 416, endPoint y: 444, distance: 203.1
click at [424, 450] on div at bounding box center [427, 449] width 6 height 67
click at [310, 394] on div "0:13 Он и она, уже полгода тишина 0:16 Его голос по радио, но у него своя волна…" at bounding box center [559, 314] width 1071 height 494
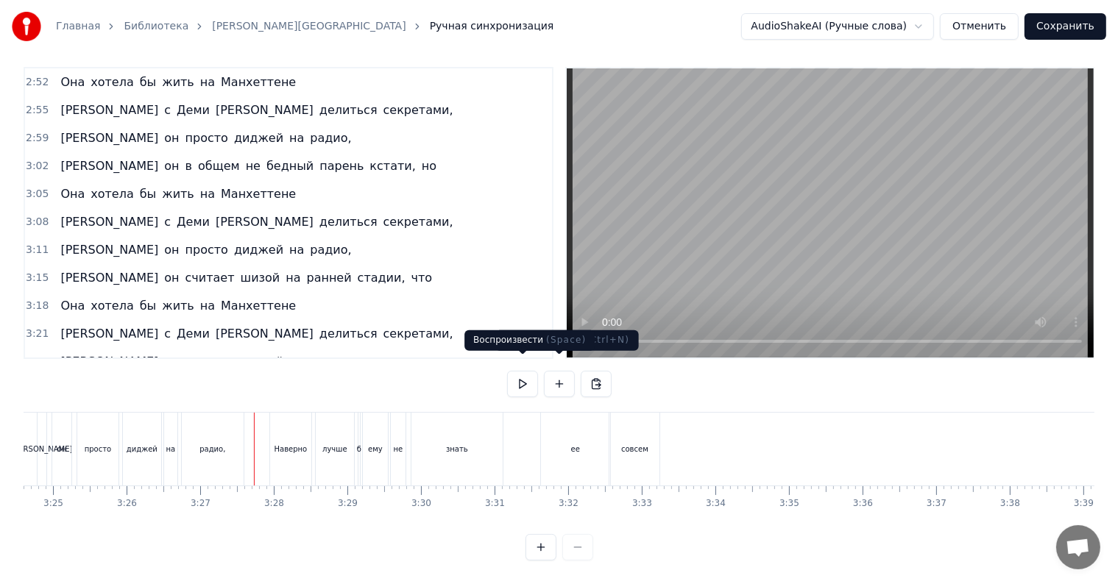
click at [527, 372] on button at bounding box center [522, 384] width 31 height 26
click at [522, 375] on button at bounding box center [522, 384] width 31 height 26
click at [469, 427] on div "знать" at bounding box center [456, 449] width 91 height 73
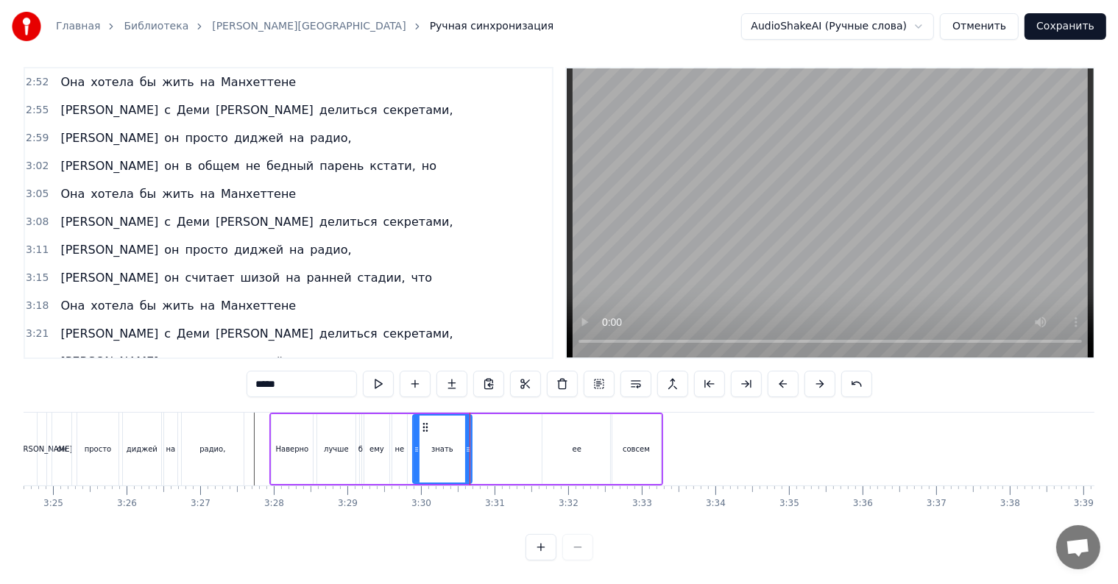
drag, startPoint x: 501, startPoint y: 441, endPoint x: 468, endPoint y: 439, distance: 33.2
click at [468, 439] on div at bounding box center [468, 449] width 6 height 67
click at [553, 434] on div "ее" at bounding box center [576, 449] width 69 height 70
type input "**"
drag, startPoint x: 571, startPoint y: 434, endPoint x: 489, endPoint y: 435, distance: 82.4
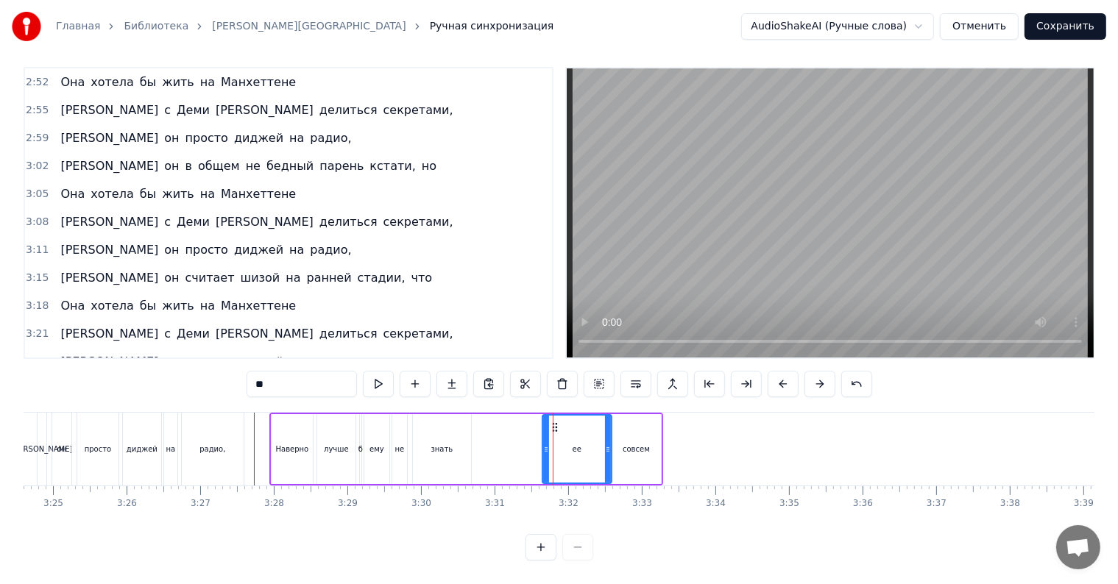
click at [489, 436] on div "Наверно лучше б ему не знать ее совсем" at bounding box center [466, 449] width 394 height 73
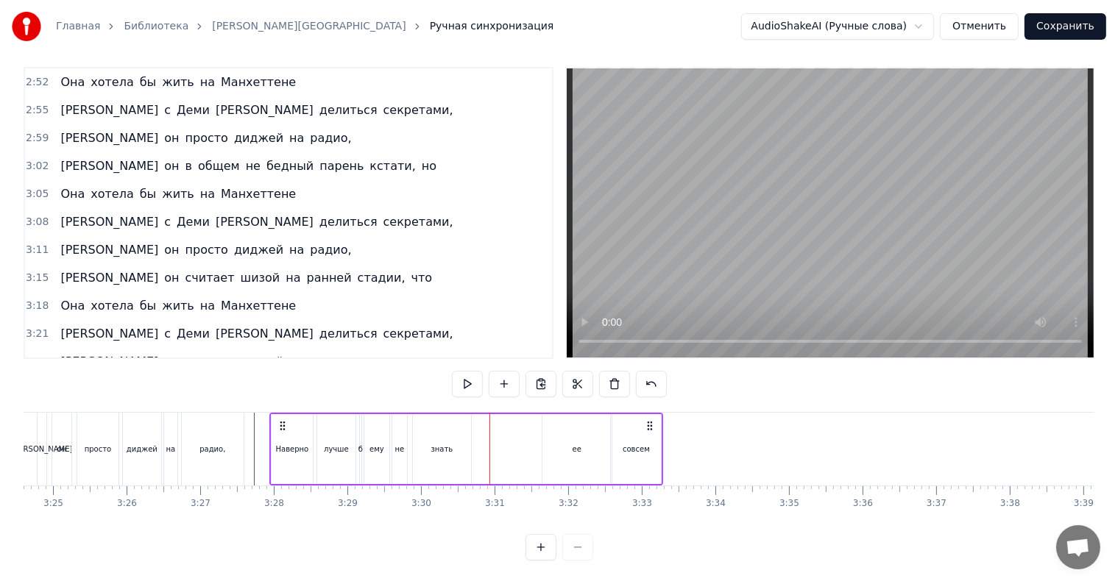
click at [565, 419] on div "ее" at bounding box center [576, 449] width 69 height 70
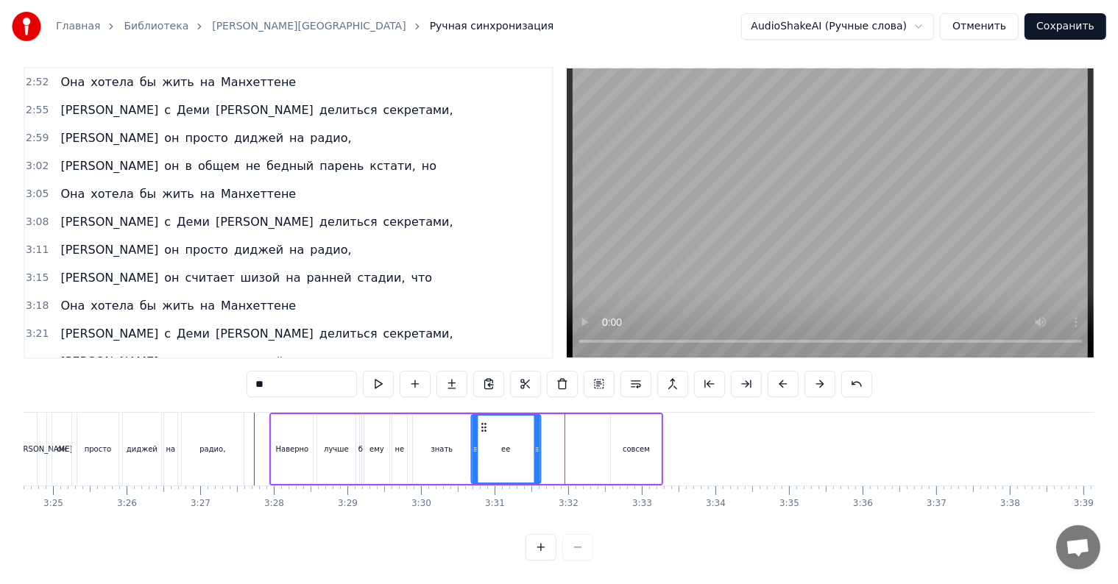
drag, startPoint x: 550, startPoint y: 410, endPoint x: 480, endPoint y: 414, distance: 70.8
click at [480, 422] on icon at bounding box center [484, 428] width 12 height 12
click at [439, 414] on div "знать" at bounding box center [442, 449] width 58 height 70
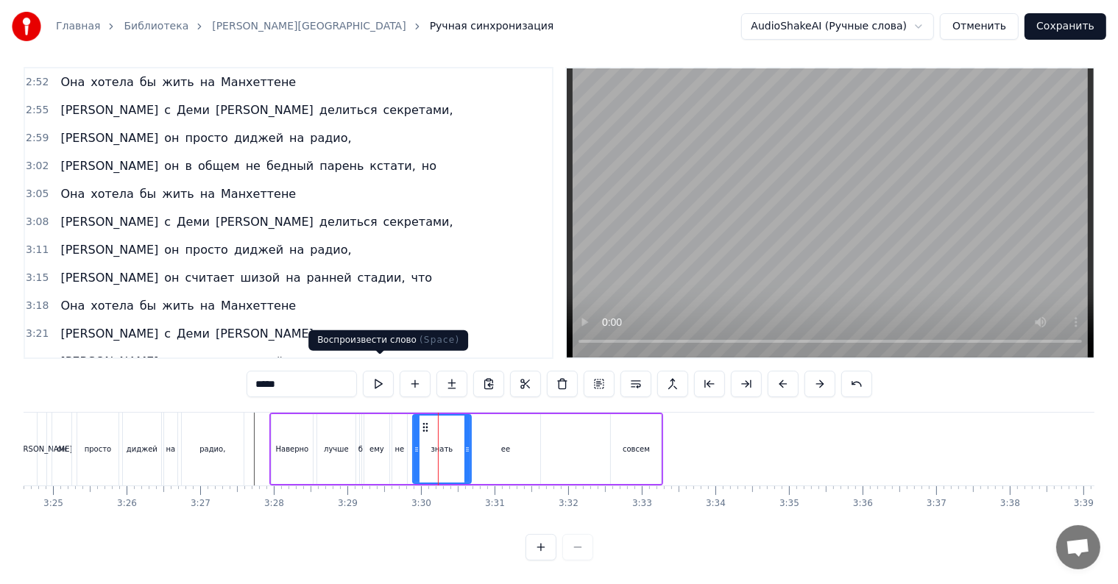
click at [369, 372] on button at bounding box center [378, 384] width 31 height 26
click at [368, 375] on button at bounding box center [378, 384] width 31 height 26
click at [371, 372] on button at bounding box center [378, 384] width 31 height 26
click at [271, 422] on div "Наверно" at bounding box center [292, 449] width 43 height 70
type input "*******"
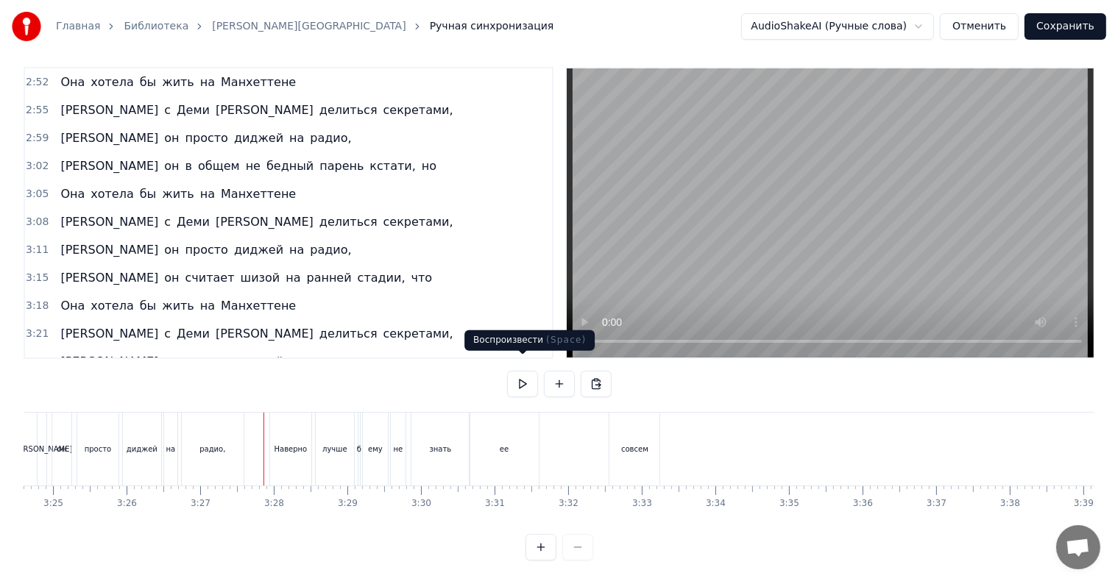
click at [518, 376] on button at bounding box center [522, 384] width 31 height 26
click at [519, 377] on button at bounding box center [522, 384] width 31 height 26
click at [416, 432] on div "знать" at bounding box center [440, 449] width 58 height 73
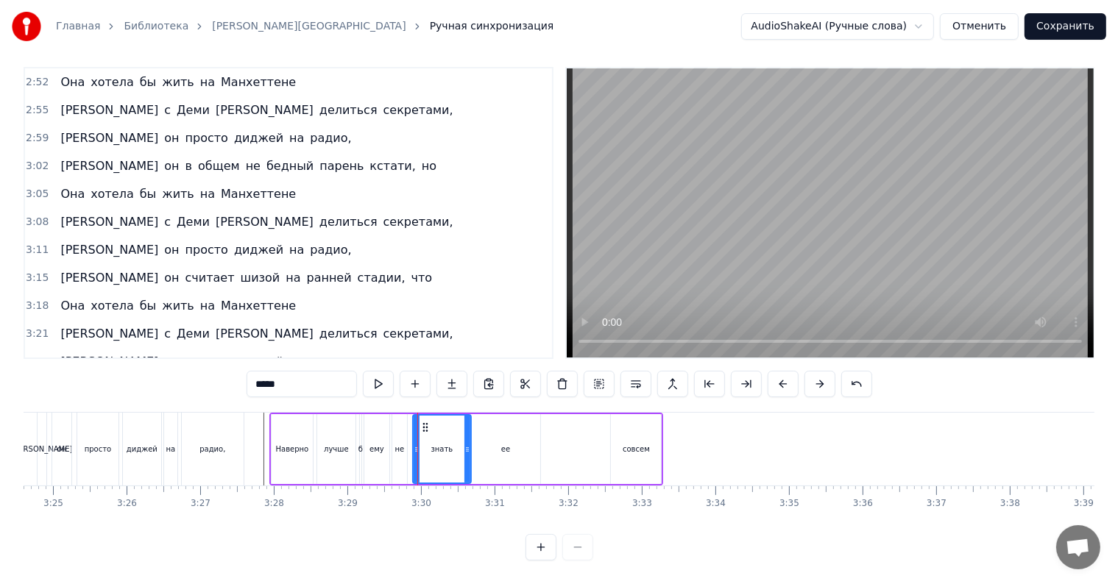
drag, startPoint x: 426, startPoint y: 430, endPoint x: 415, endPoint y: 429, distance: 11.1
click at [415, 429] on div "знать" at bounding box center [442, 449] width 57 height 67
drag, startPoint x: 424, startPoint y: 414, endPoint x: 416, endPoint y: 417, distance: 7.9
click at [416, 422] on icon at bounding box center [417, 428] width 12 height 12
drag, startPoint x: 458, startPoint y: 439, endPoint x: 418, endPoint y: 436, distance: 39.9
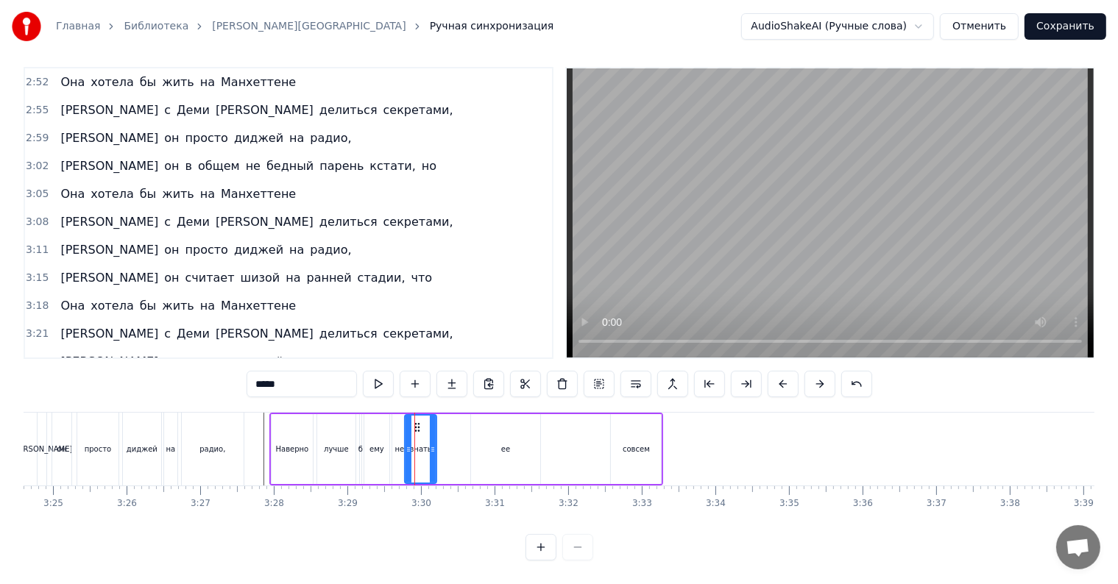
click at [430, 444] on icon at bounding box center [433, 450] width 6 height 12
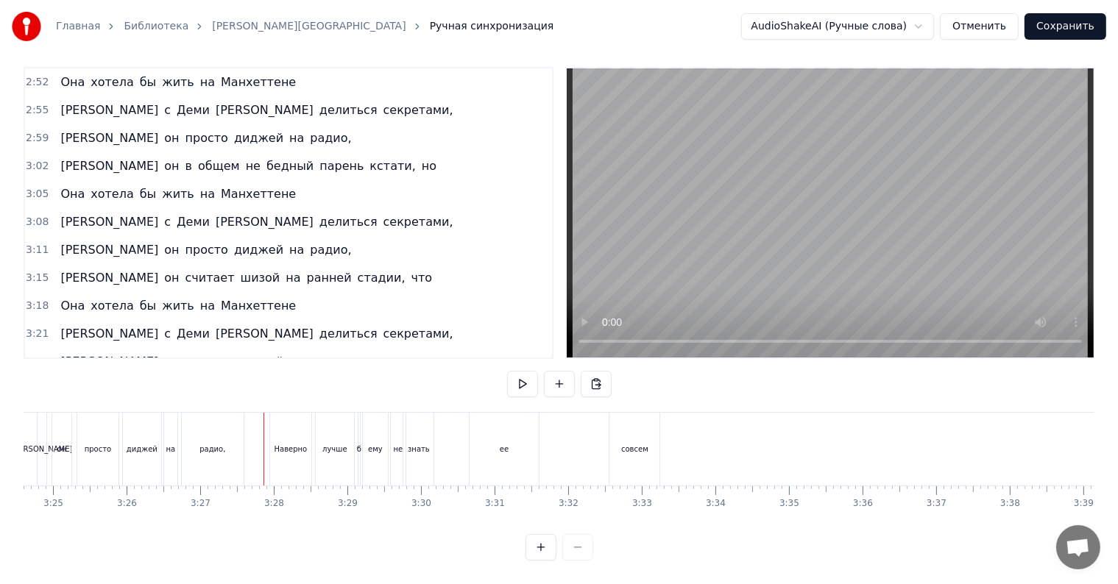
click at [484, 444] on div "ее" at bounding box center [503, 449] width 69 height 73
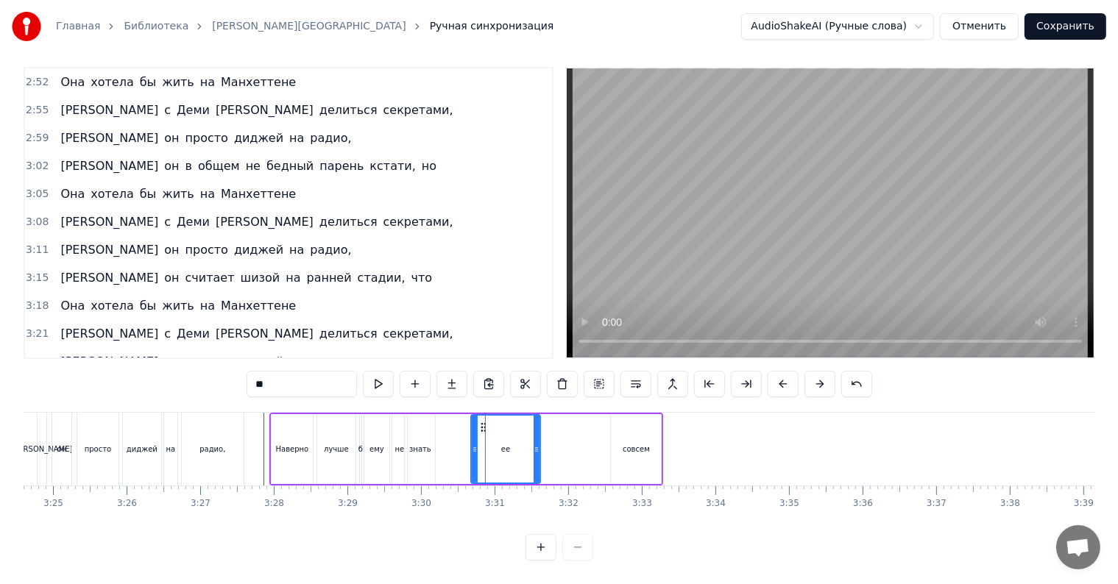
click at [497, 436] on div "ее" at bounding box center [506, 449] width 68 height 67
drag, startPoint x: 483, startPoint y: 412, endPoint x: 444, endPoint y: 413, distance: 38.3
click at [444, 422] on icon at bounding box center [445, 428] width 12 height 12
drag, startPoint x: 497, startPoint y: 433, endPoint x: 451, endPoint y: 439, distance: 46.6
click at [451, 444] on icon at bounding box center [452, 450] width 6 height 12
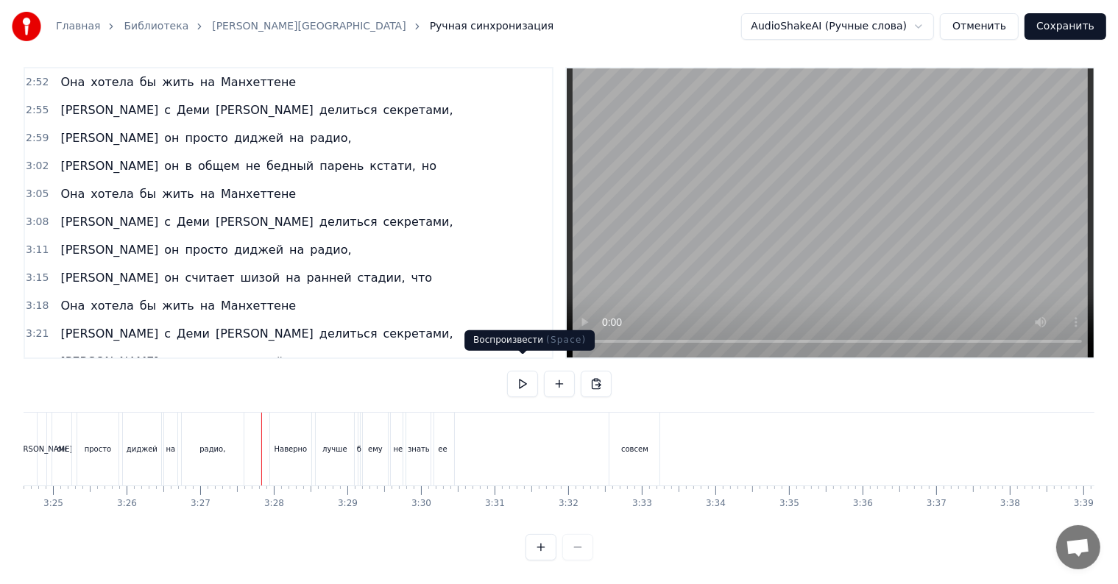
click at [522, 371] on button at bounding box center [522, 384] width 31 height 26
click at [514, 379] on button at bounding box center [522, 384] width 31 height 26
click at [517, 374] on button at bounding box center [522, 384] width 31 height 26
click at [533, 371] on button at bounding box center [522, 384] width 31 height 26
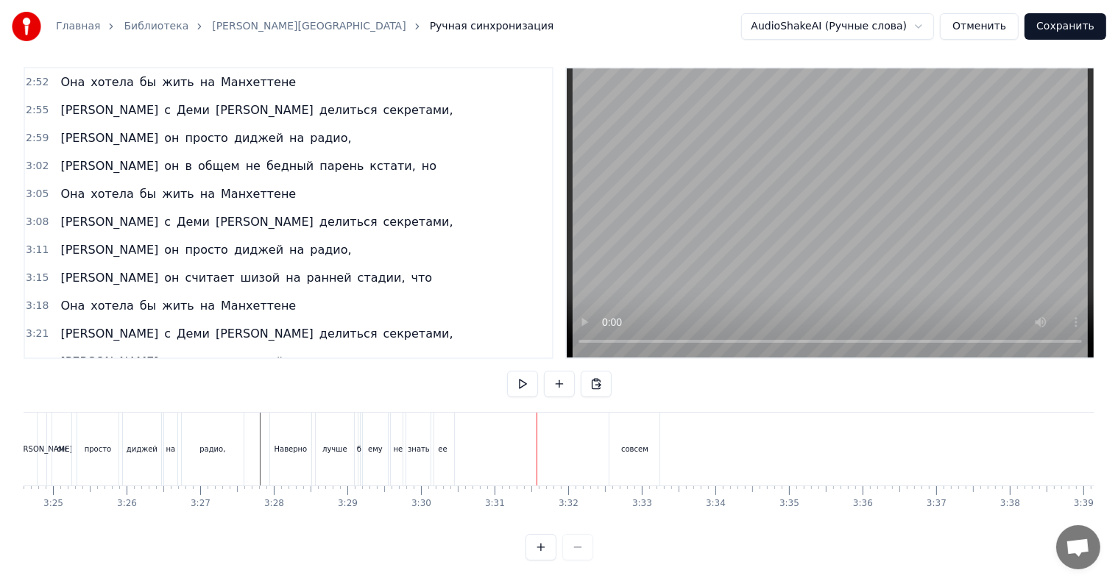
click at [489, 413] on div "Наверно лучше б ему не знать ее совсем" at bounding box center [466, 449] width 394 height 73
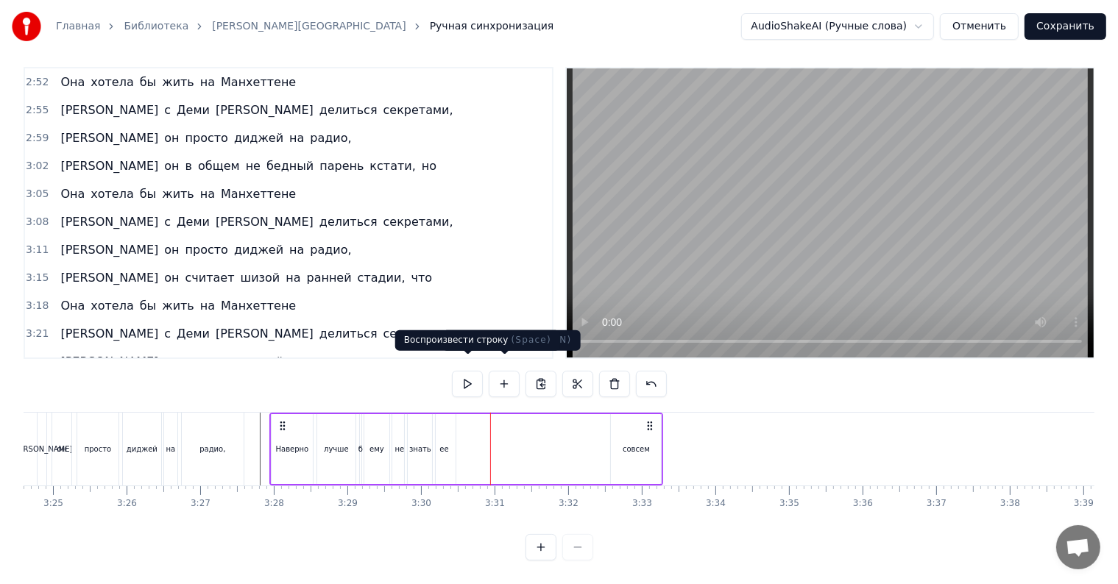
click at [471, 371] on button at bounding box center [467, 384] width 31 height 26
drag, startPoint x: 466, startPoint y: 370, endPoint x: 487, endPoint y: 374, distance: 20.9
click at [467, 371] on button at bounding box center [467, 384] width 31 height 26
click at [628, 444] on div "совсем" at bounding box center [635, 449] width 27 height 11
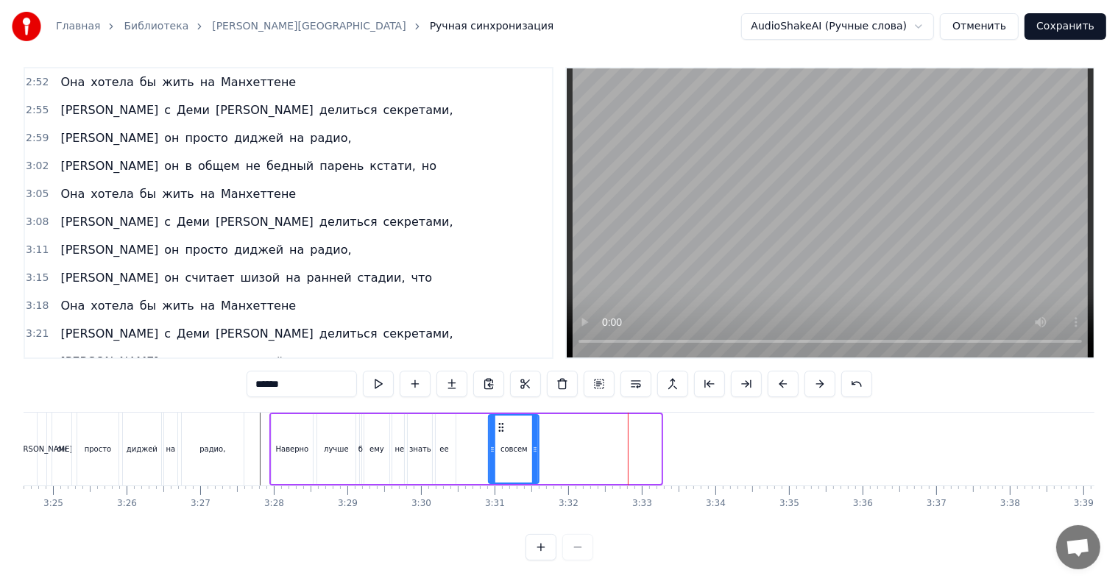
drag, startPoint x: 618, startPoint y: 413, endPoint x: 489, endPoint y: 424, distance: 129.2
click at [496, 427] on div "совсем" at bounding box center [513, 449] width 49 height 67
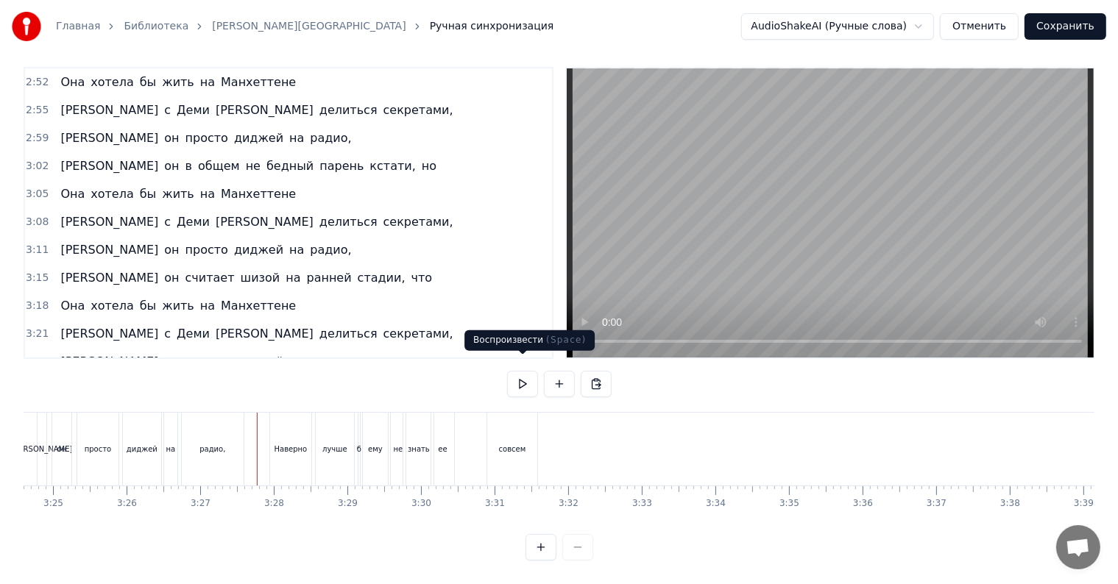
click at [517, 374] on button at bounding box center [522, 384] width 31 height 26
click at [519, 429] on div "совсем" at bounding box center [512, 449] width 50 height 73
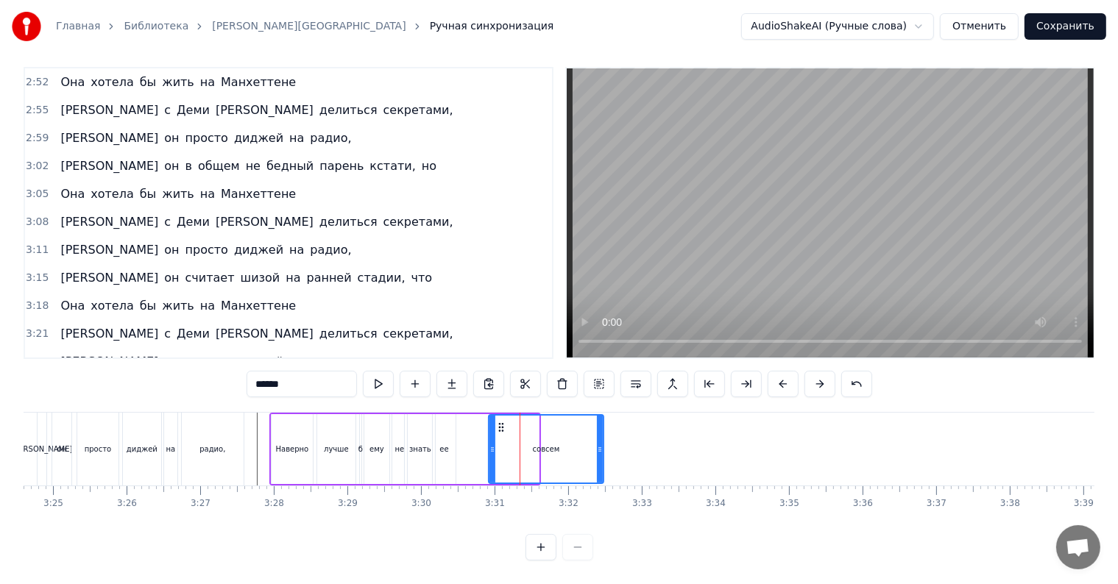
drag, startPoint x: 536, startPoint y: 436, endPoint x: 600, endPoint y: 441, distance: 65.0
click at [600, 444] on icon at bounding box center [600, 450] width 6 height 12
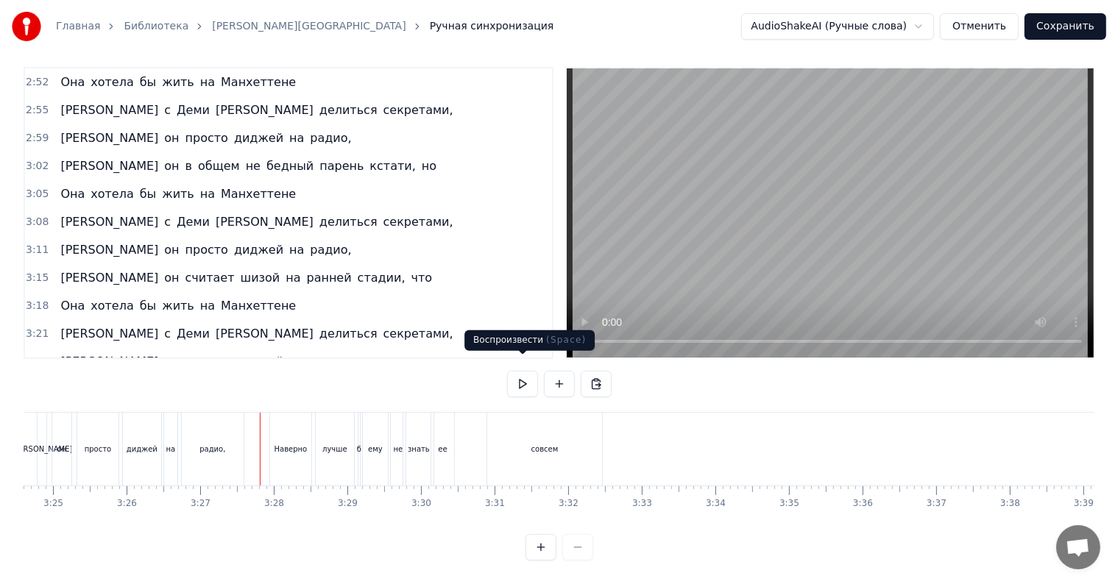
click at [517, 375] on button at bounding box center [522, 384] width 31 height 26
click at [525, 375] on button at bounding box center [522, 384] width 31 height 26
click at [527, 374] on button at bounding box center [522, 384] width 31 height 26
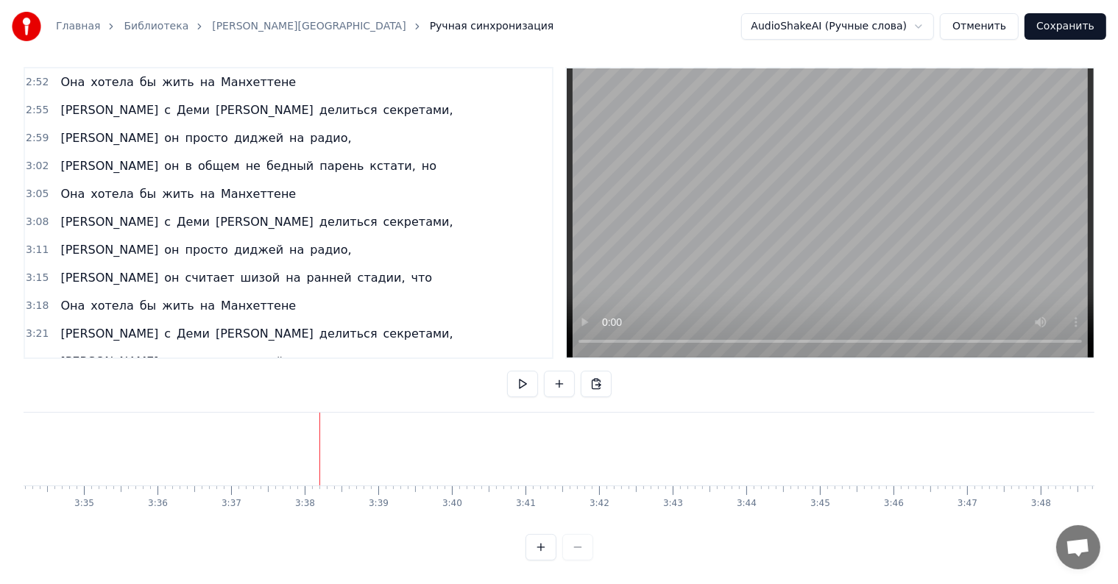
scroll to position [0, 15855]
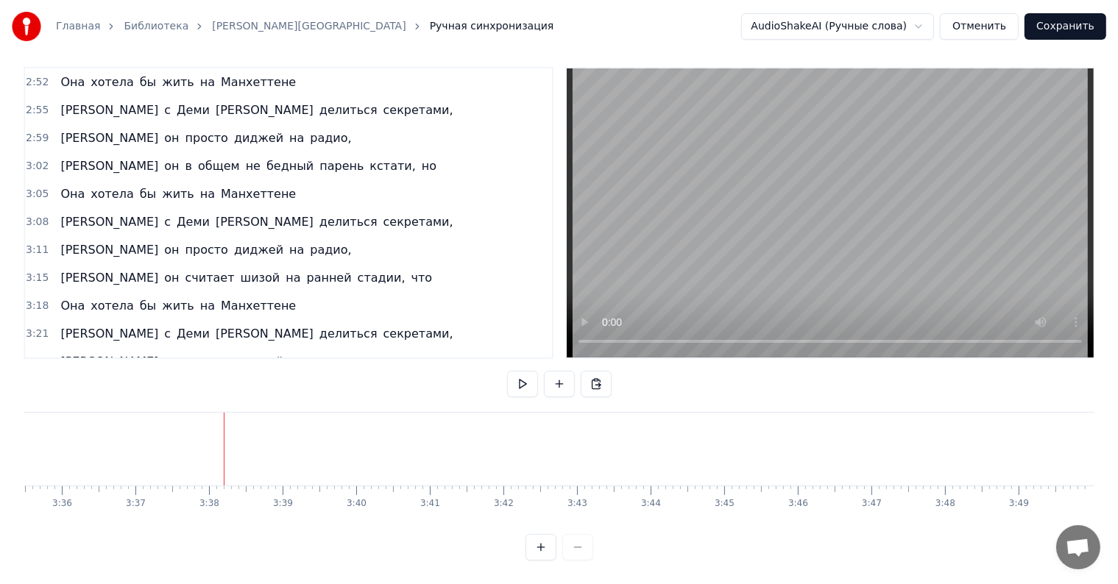
click at [1051, 33] on button "Сохранить" at bounding box center [1065, 26] width 82 height 26
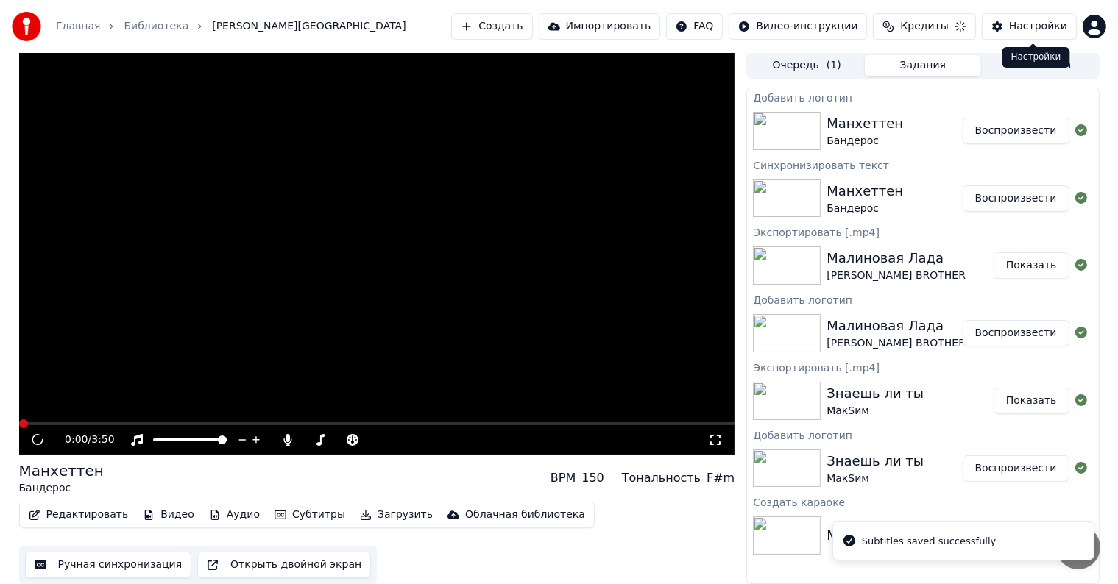
scroll to position [1, 0]
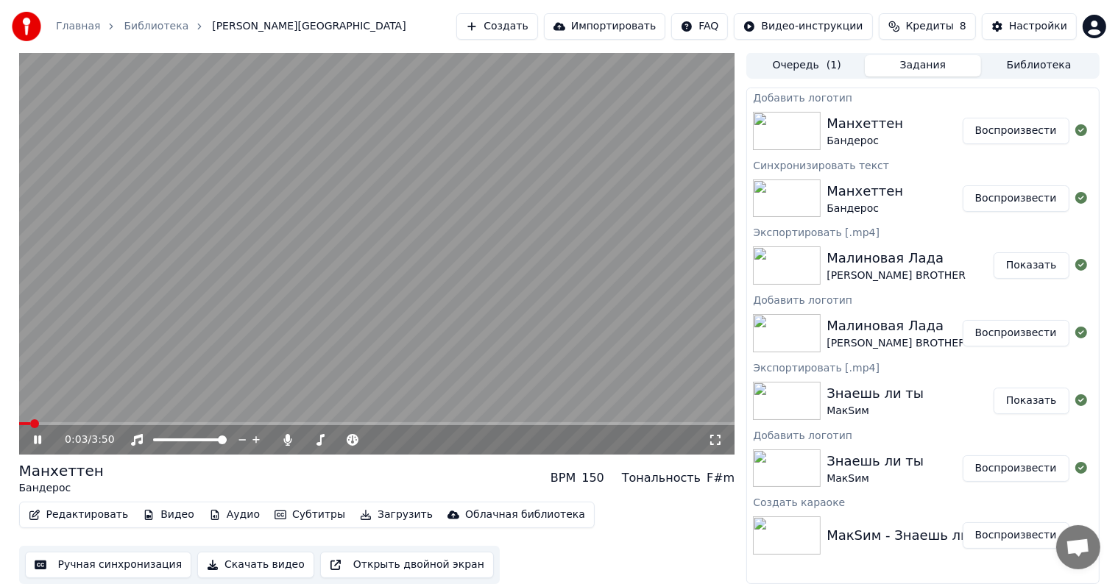
click at [667, 425] on span at bounding box center [377, 423] width 716 height 3
click at [39, 442] on icon at bounding box center [37, 440] width 7 height 9
click at [168, 514] on button "Видео" at bounding box center [168, 515] width 63 height 21
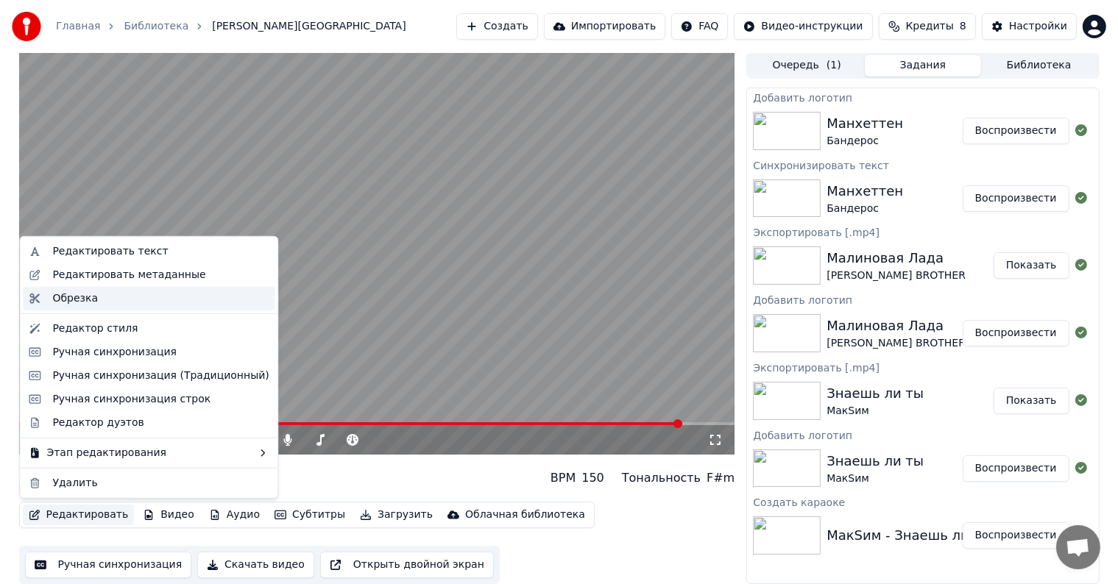
click at [86, 301] on div "Обрезка" at bounding box center [75, 298] width 46 height 15
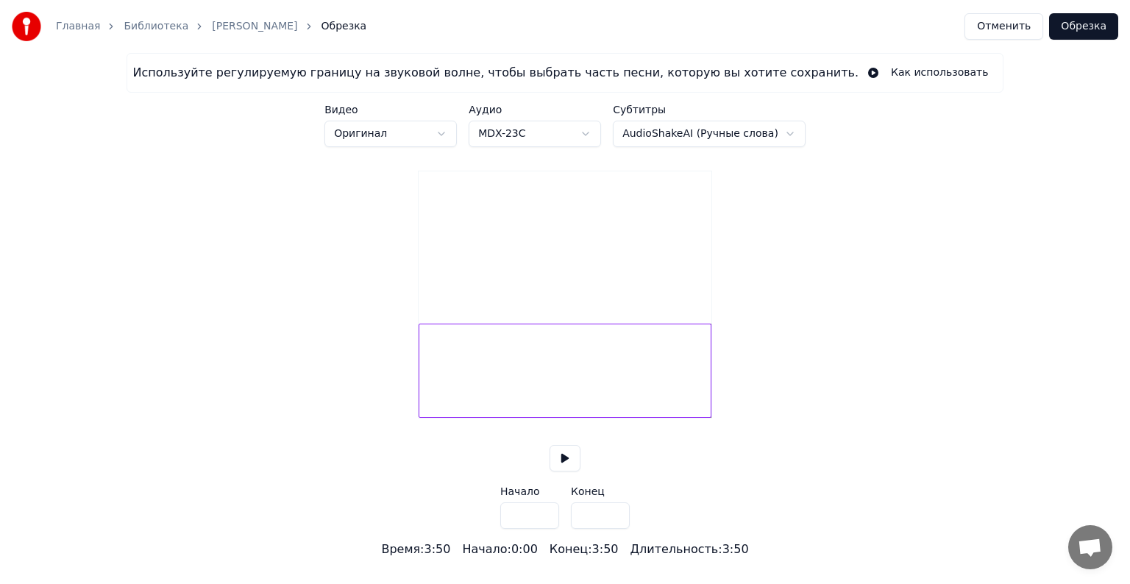
click at [708, 397] on div at bounding box center [708, 370] width 4 height 93
click at [692, 397] on div at bounding box center [692, 370] width 4 height 93
type input "*****"
click at [688, 388] on div at bounding box center [557, 371] width 277 height 94
click at [560, 471] on button at bounding box center [565, 458] width 31 height 26
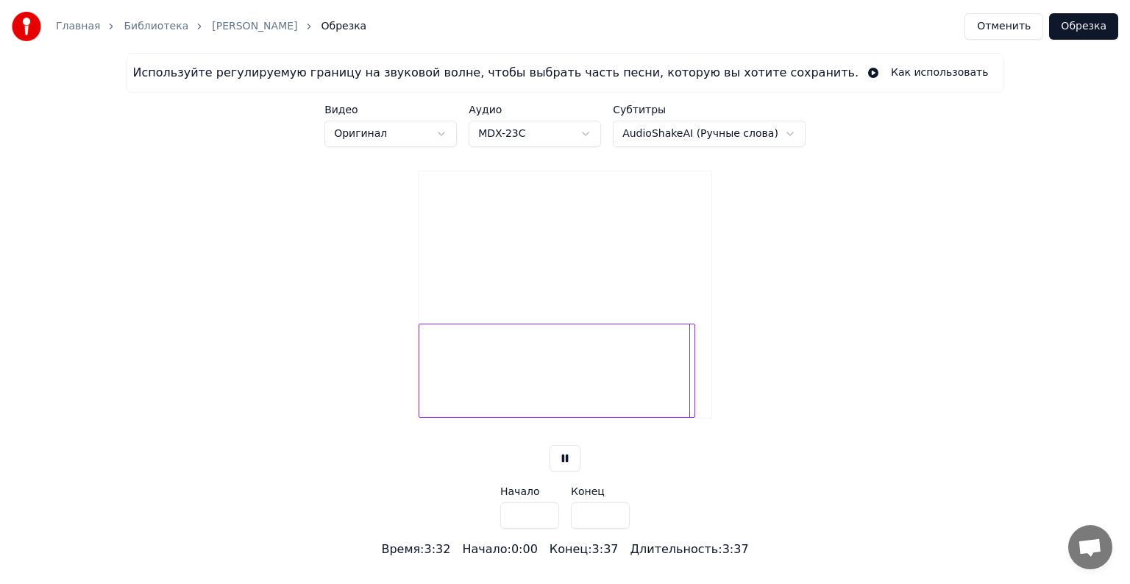
click at [683, 389] on div at bounding box center [557, 371] width 277 height 94
click at [1089, 32] on button "Обрезка" at bounding box center [1083, 26] width 69 height 26
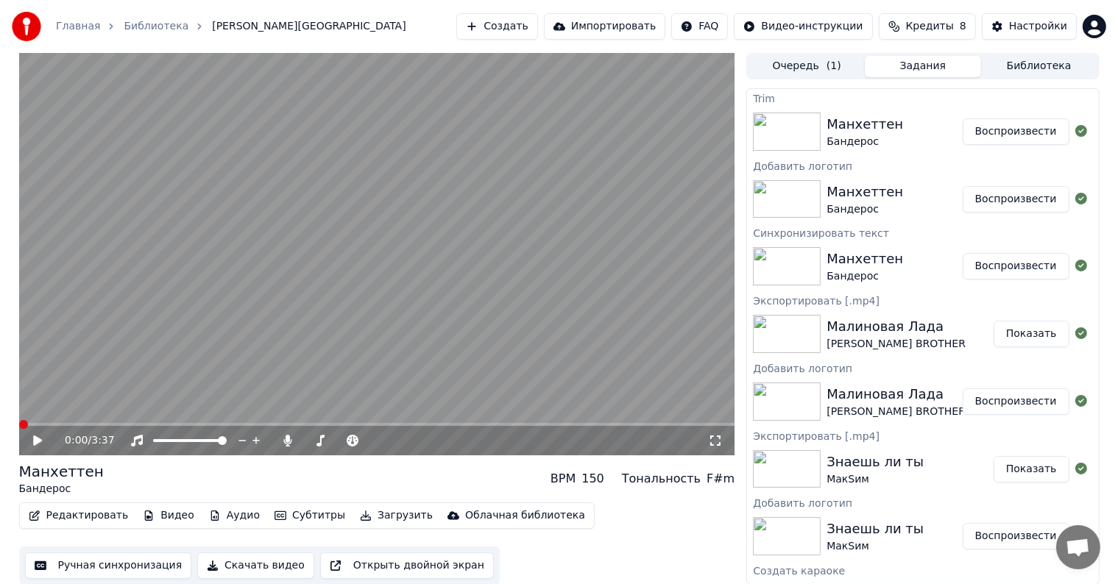
click at [983, 135] on button "Воспроизвести" at bounding box center [1015, 131] width 107 height 26
click at [702, 423] on span at bounding box center [377, 424] width 716 height 3
click at [608, 425] on span at bounding box center [370, 424] width 702 height 3
click at [289, 426] on span at bounding box center [154, 424] width 270 height 3
click at [19, 423] on span at bounding box center [19, 424] width 0 height 3
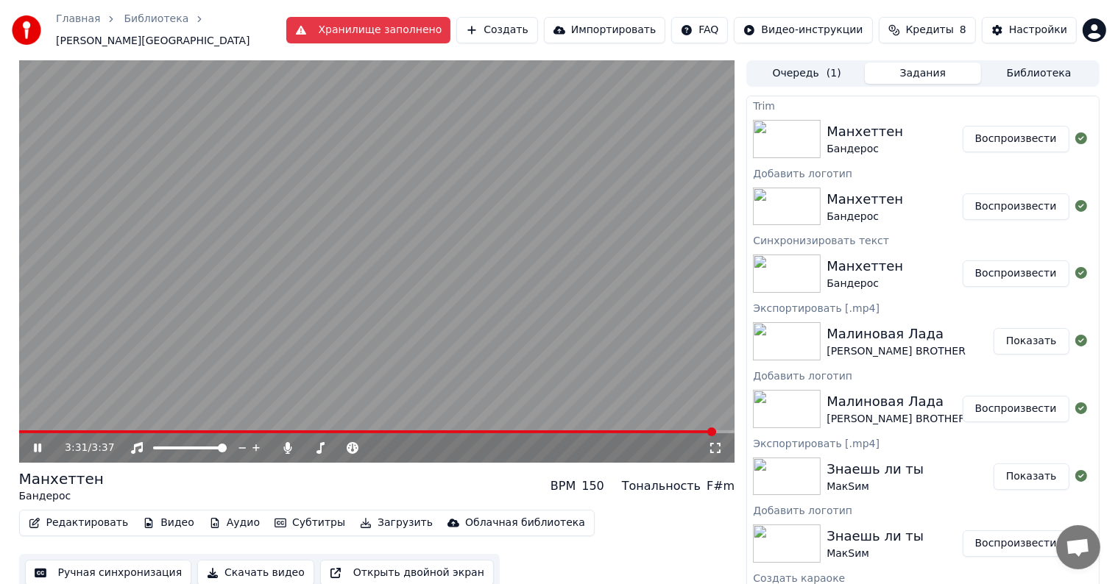
click at [40, 442] on icon at bounding box center [48, 448] width 35 height 12
click at [99, 517] on button "Редактировать" at bounding box center [79, 523] width 112 height 21
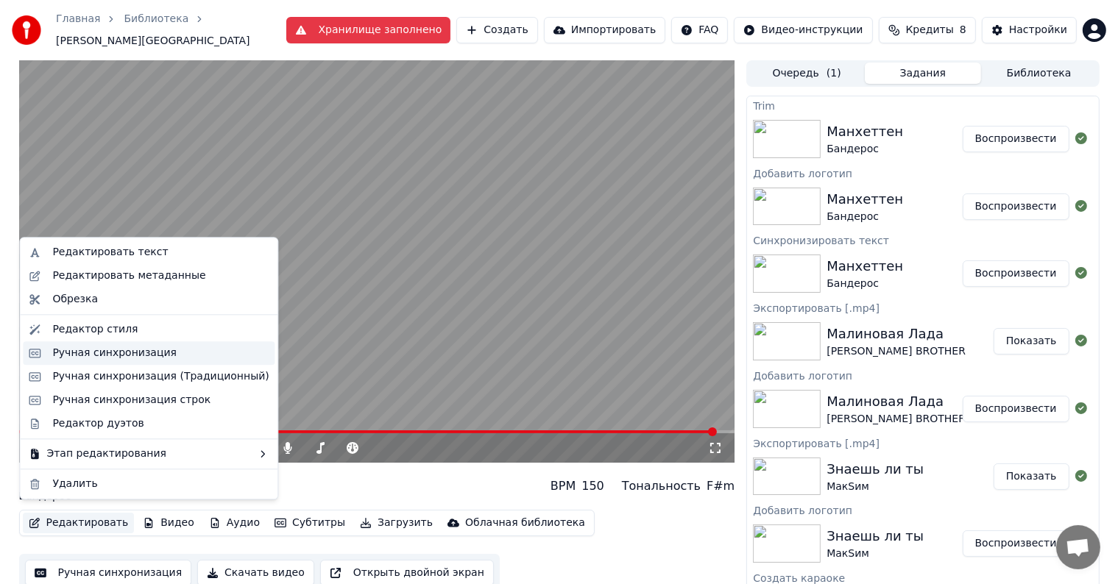
click at [116, 350] on div "Ручная синхронизация" at bounding box center [114, 353] width 124 height 15
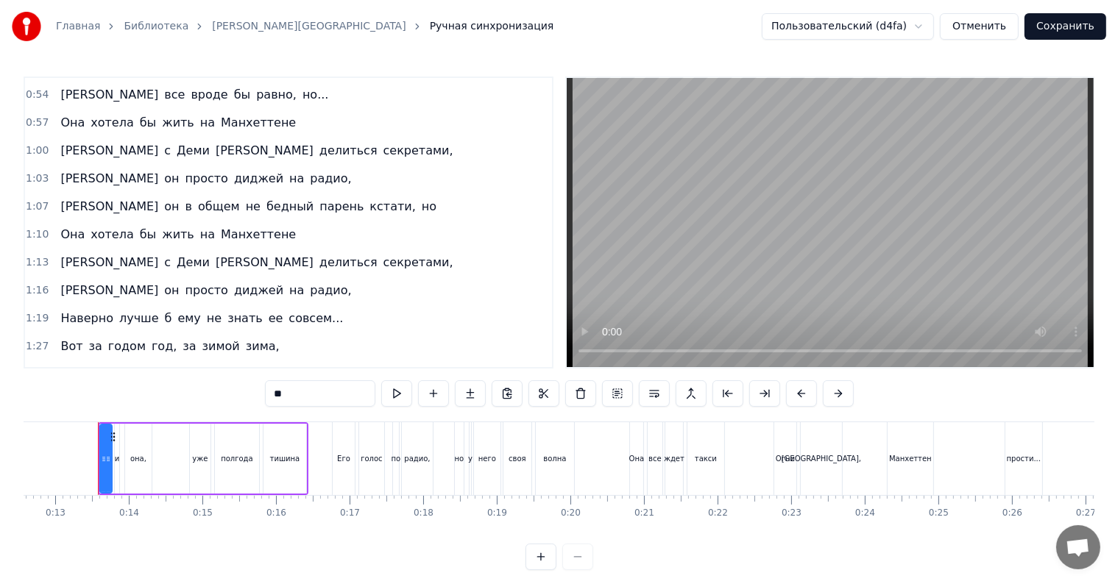
scroll to position [294, 0]
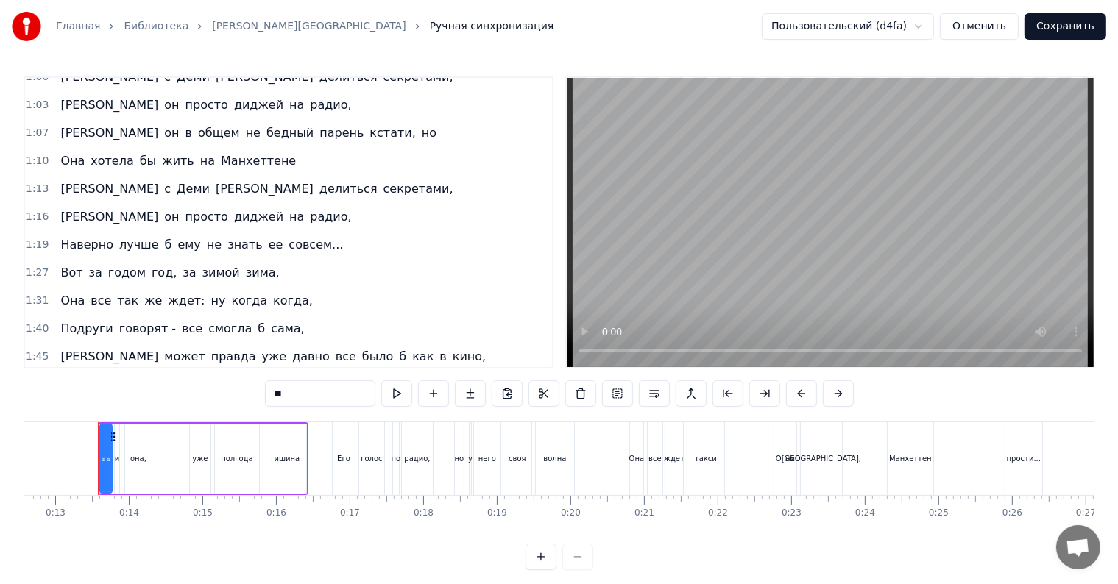
click at [74, 292] on span "Она" at bounding box center [72, 300] width 27 height 17
type input "***"
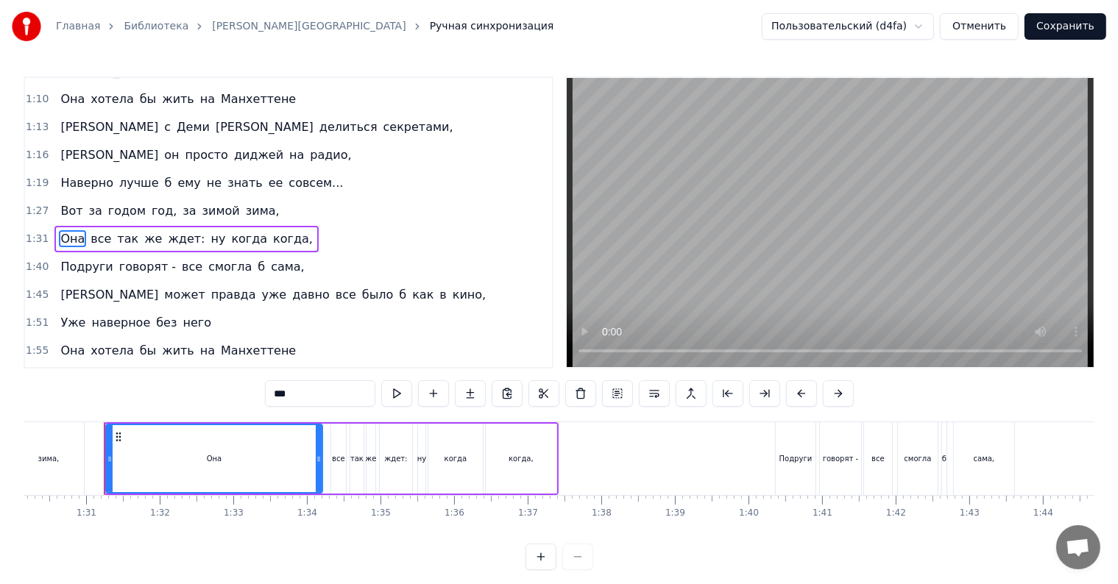
scroll to position [0, 6639]
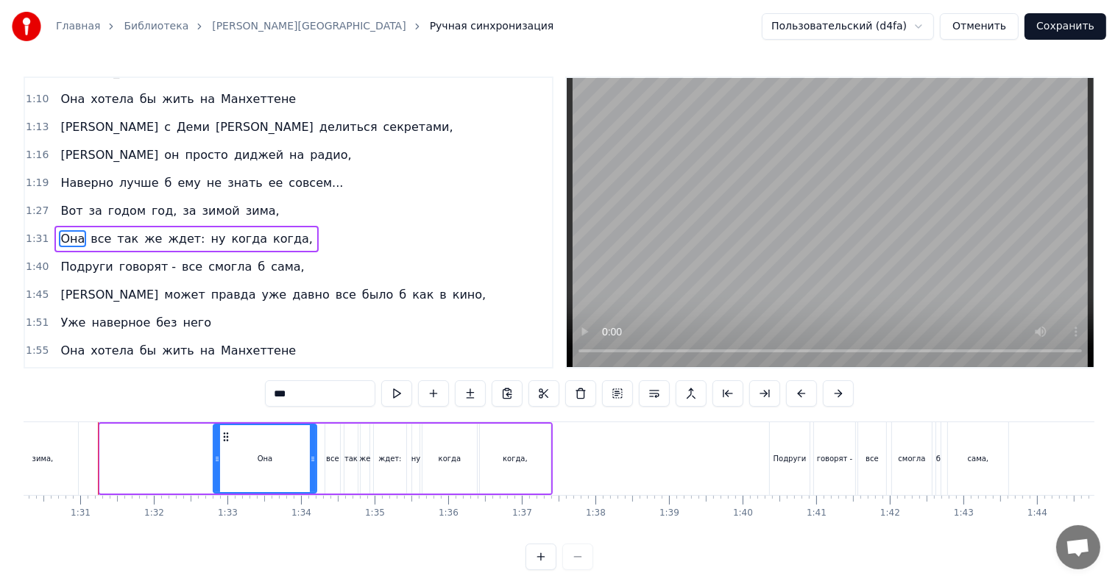
drag, startPoint x: 103, startPoint y: 453, endPoint x: 216, endPoint y: 458, distance: 113.5
click at [216, 458] on icon at bounding box center [217, 459] width 6 height 12
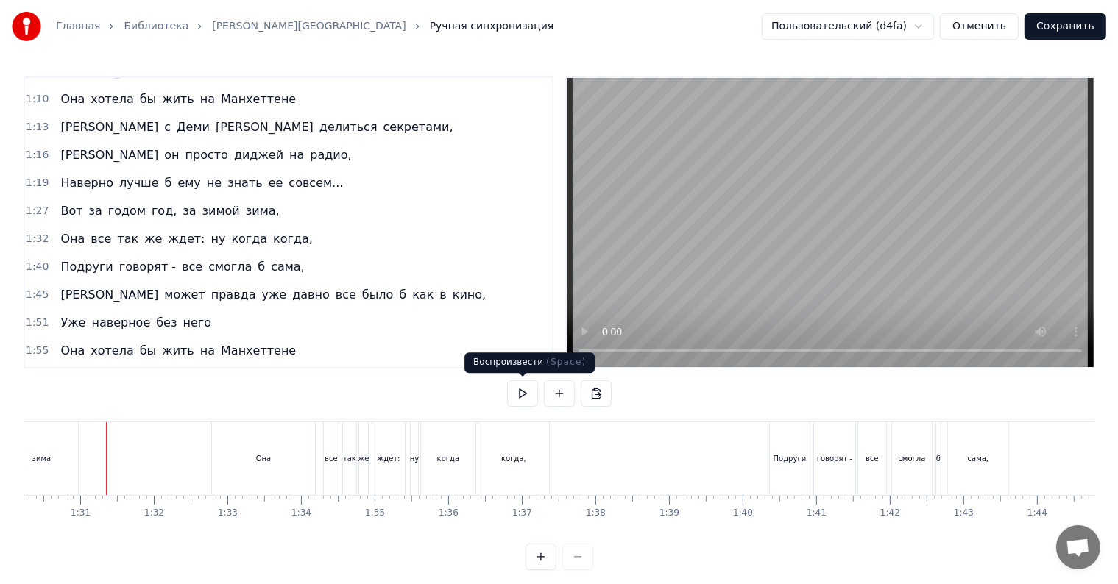
click at [524, 394] on button at bounding box center [522, 393] width 31 height 26
click at [515, 391] on button at bounding box center [522, 393] width 31 height 26
click at [271, 444] on div "Она" at bounding box center [263, 458] width 103 height 73
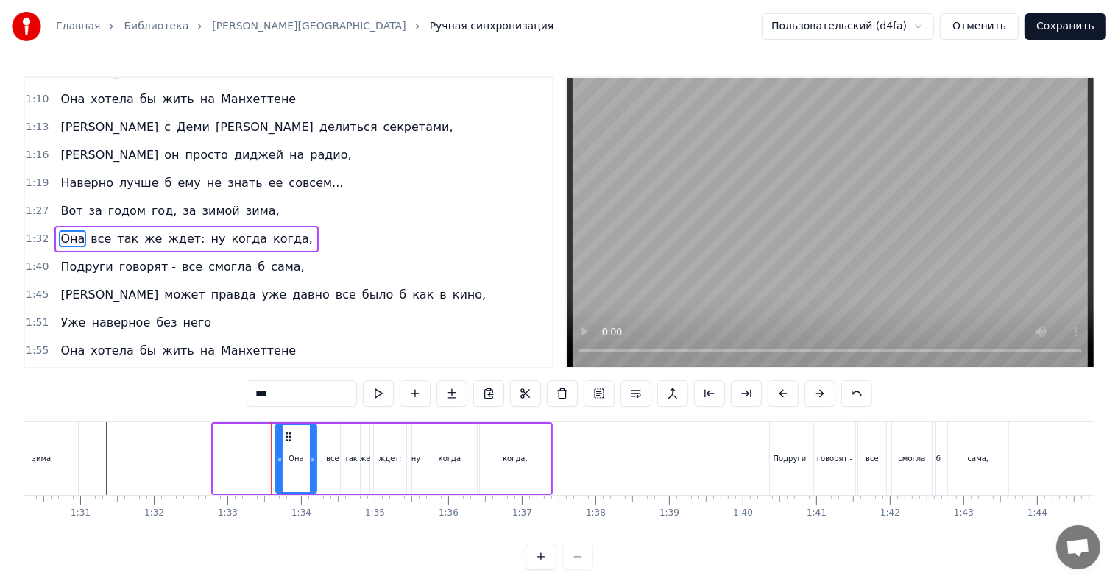
drag, startPoint x: 218, startPoint y: 464, endPoint x: 274, endPoint y: 459, distance: 56.1
click at [280, 460] on icon at bounding box center [280, 459] width 6 height 12
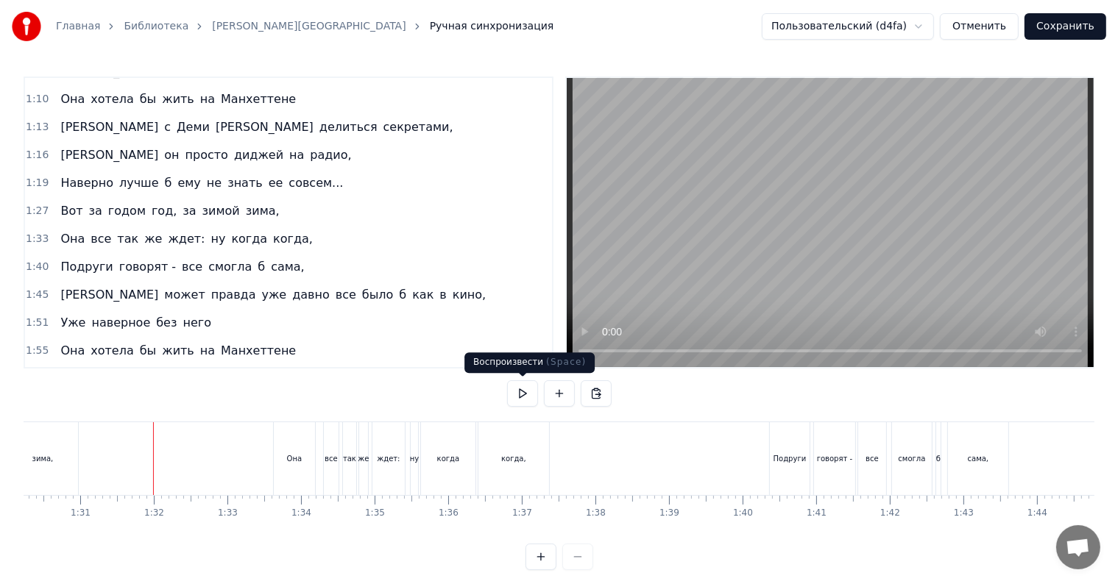
click at [522, 398] on button at bounding box center [522, 393] width 31 height 26
click at [287, 464] on div "Она" at bounding box center [294, 458] width 41 height 73
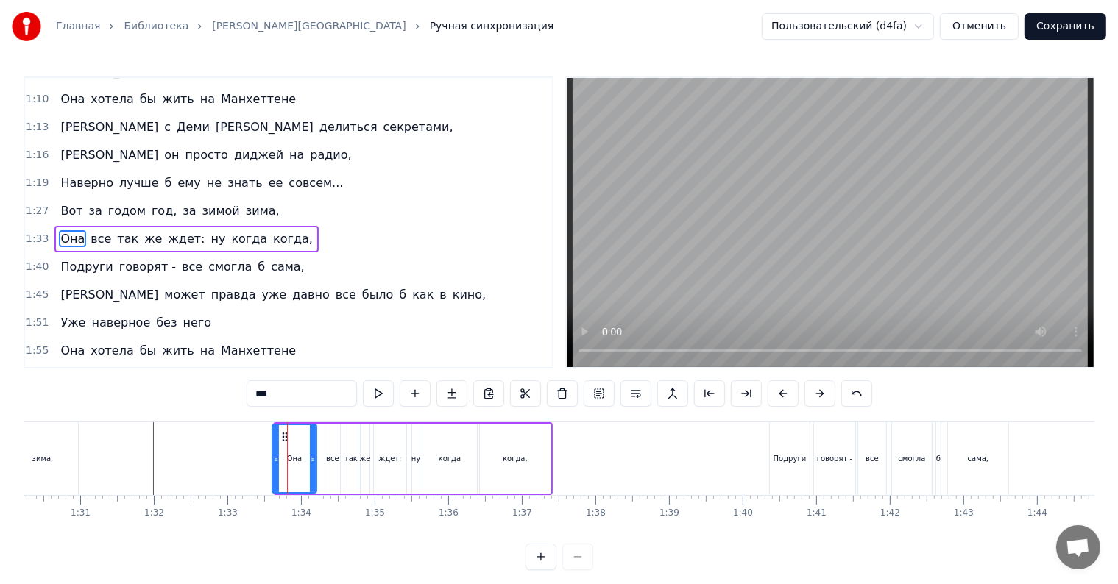
click at [277, 459] on icon at bounding box center [276, 459] width 6 height 12
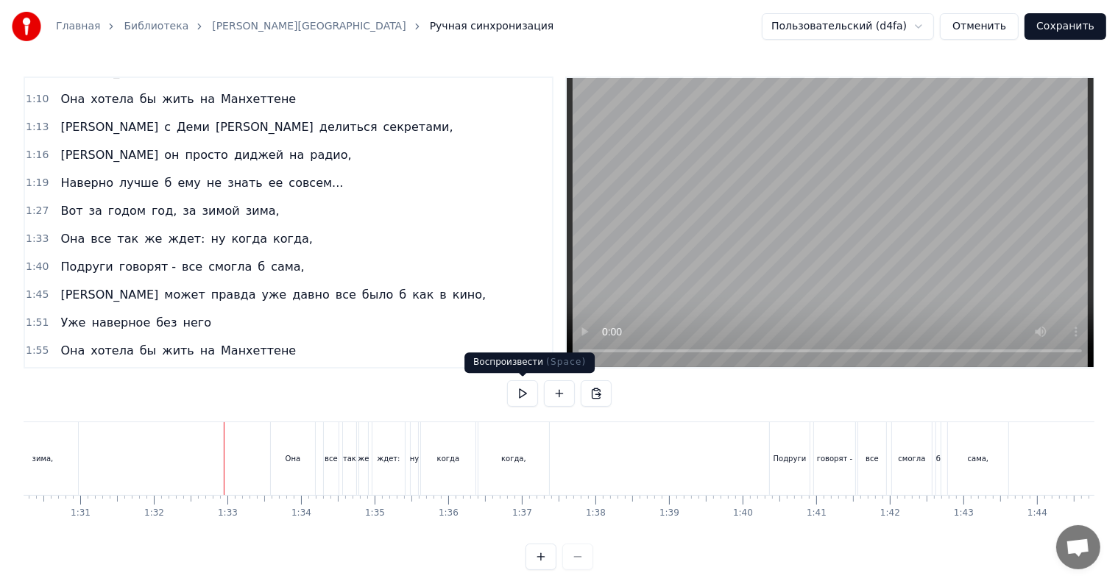
click at [521, 397] on button at bounding box center [522, 393] width 31 height 26
click at [533, 391] on button at bounding box center [522, 393] width 31 height 26
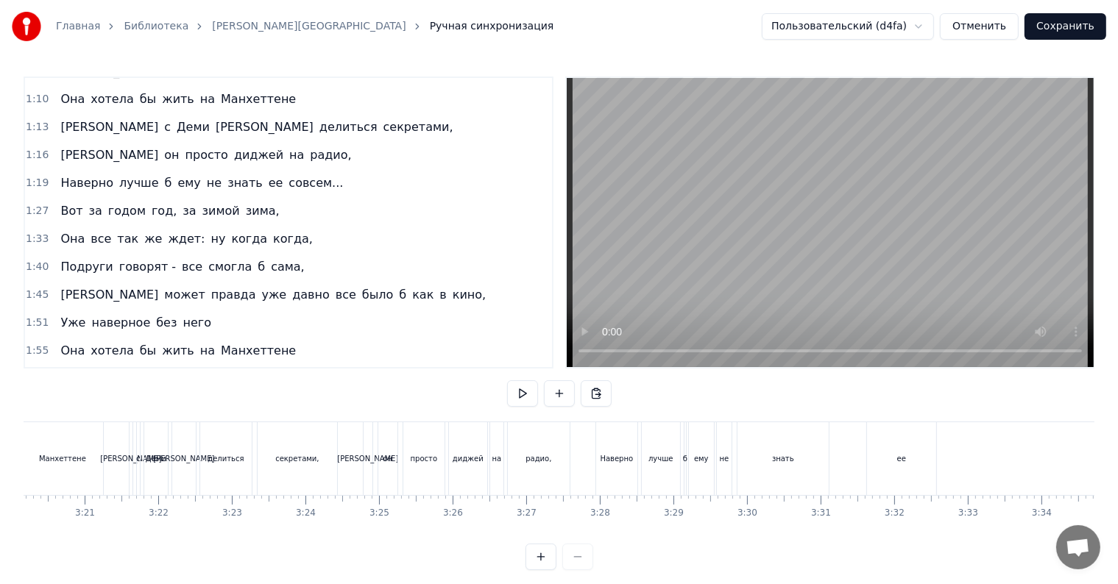
scroll to position [0, 14633]
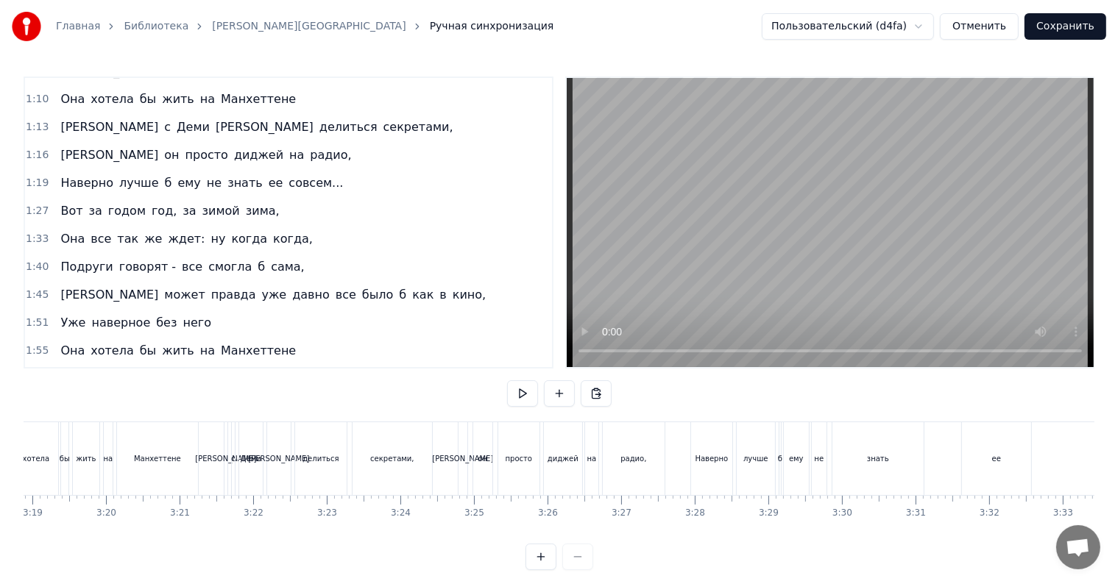
click at [539, 457] on div "просто" at bounding box center [518, 458] width 43 height 73
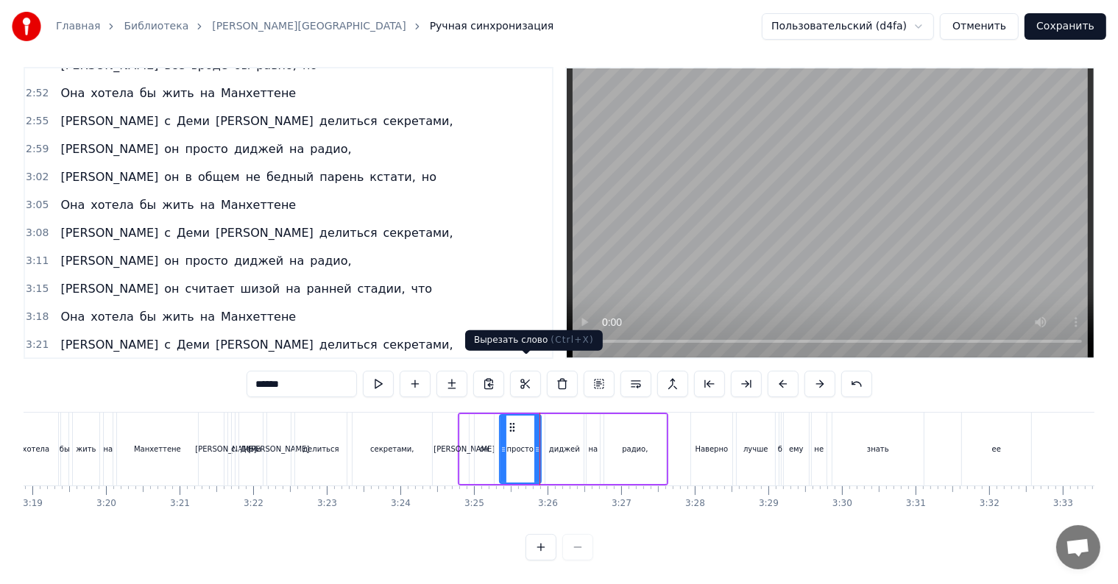
scroll to position [1118, 0]
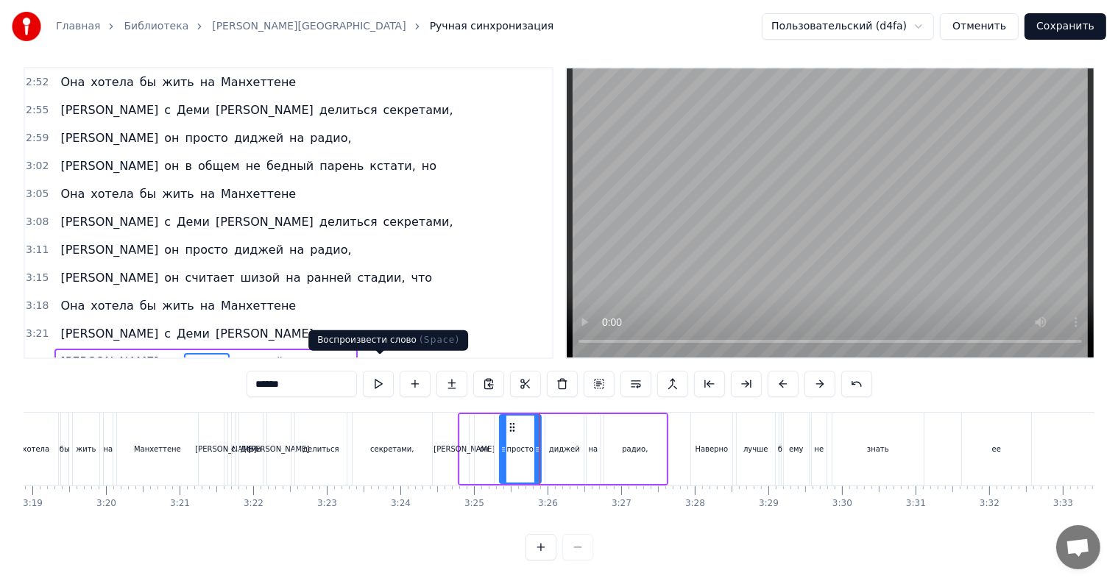
click at [386, 371] on button at bounding box center [378, 384] width 31 height 26
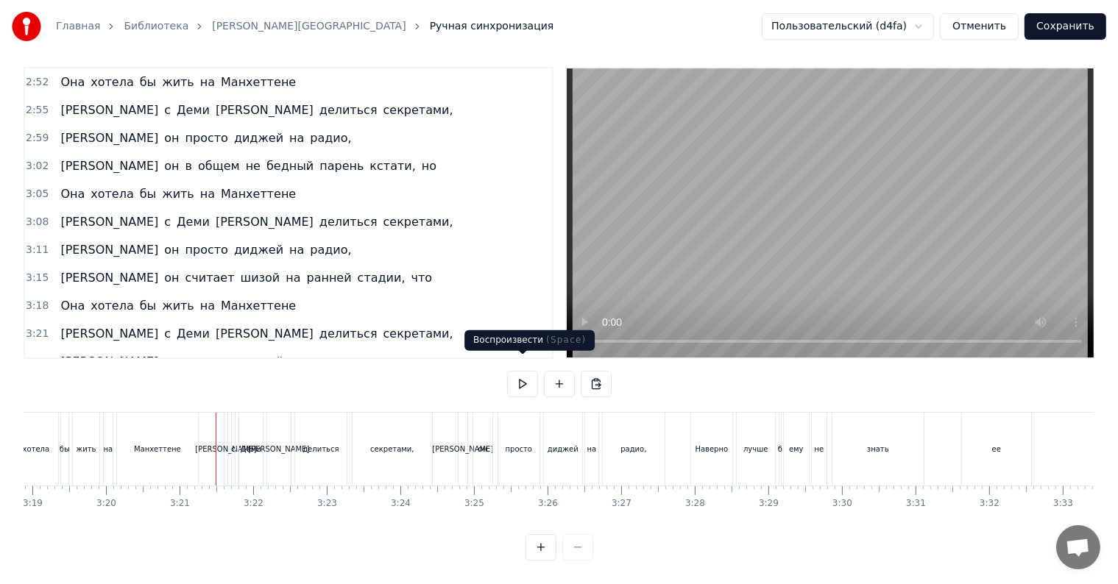
click at [511, 373] on button at bounding box center [522, 384] width 31 height 26
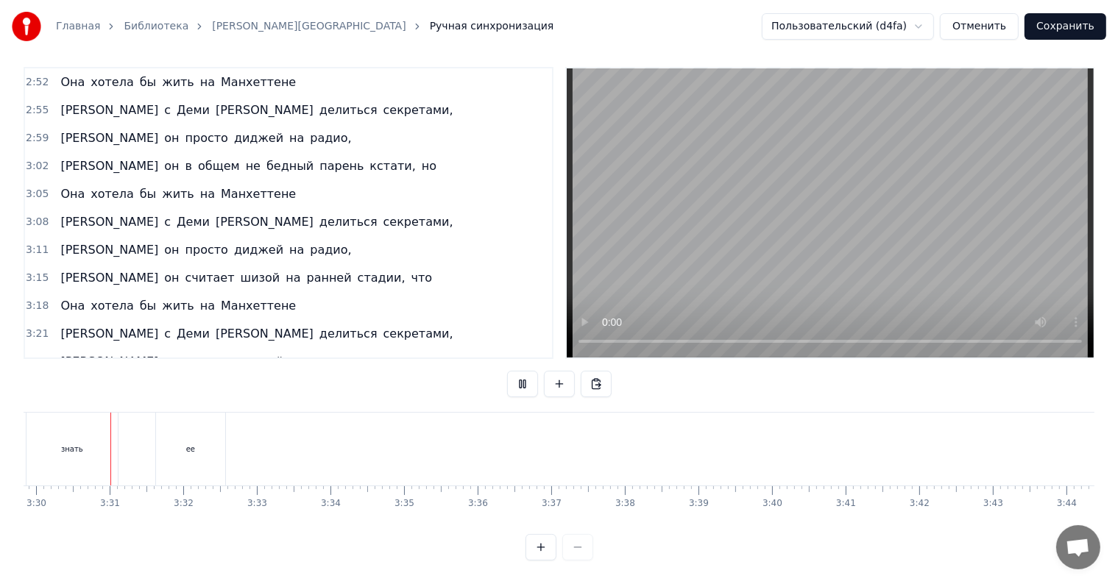
scroll to position [0, 15430]
click at [527, 377] on button at bounding box center [522, 384] width 31 height 26
click at [267, 381] on span "ее" at bounding box center [276, 389] width 18 height 17
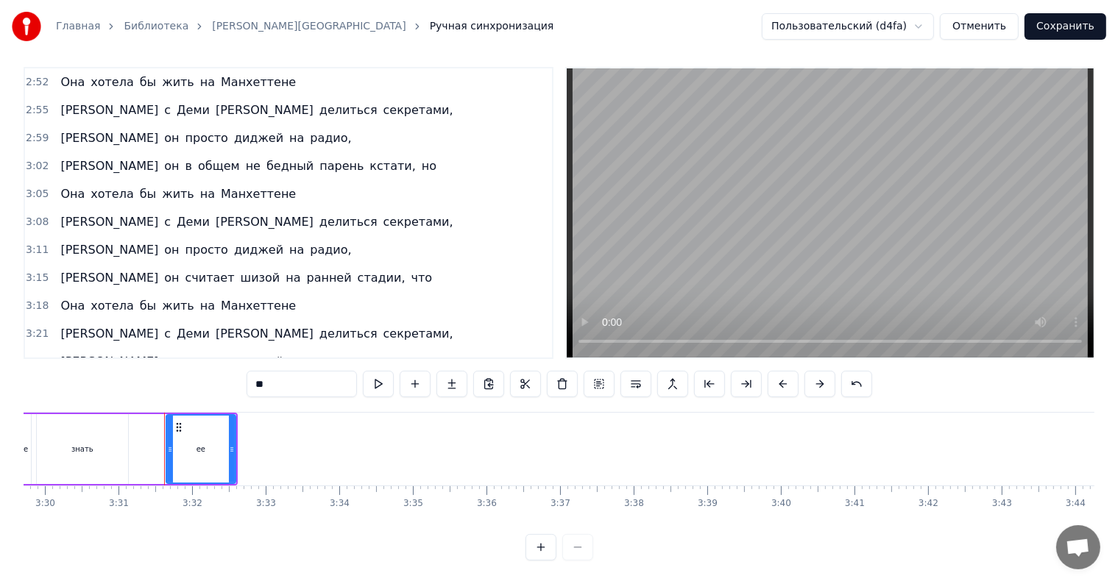
click at [252, 377] on div "Наверно лучше б ему не знать ее" at bounding box center [171, 390] width 234 height 26
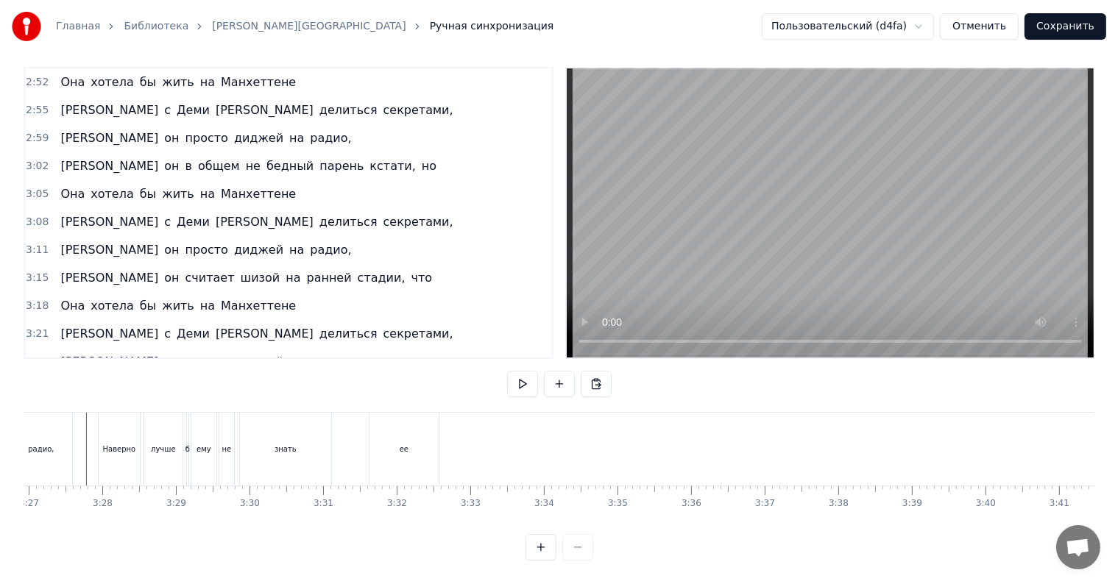
scroll to position [0, 15214]
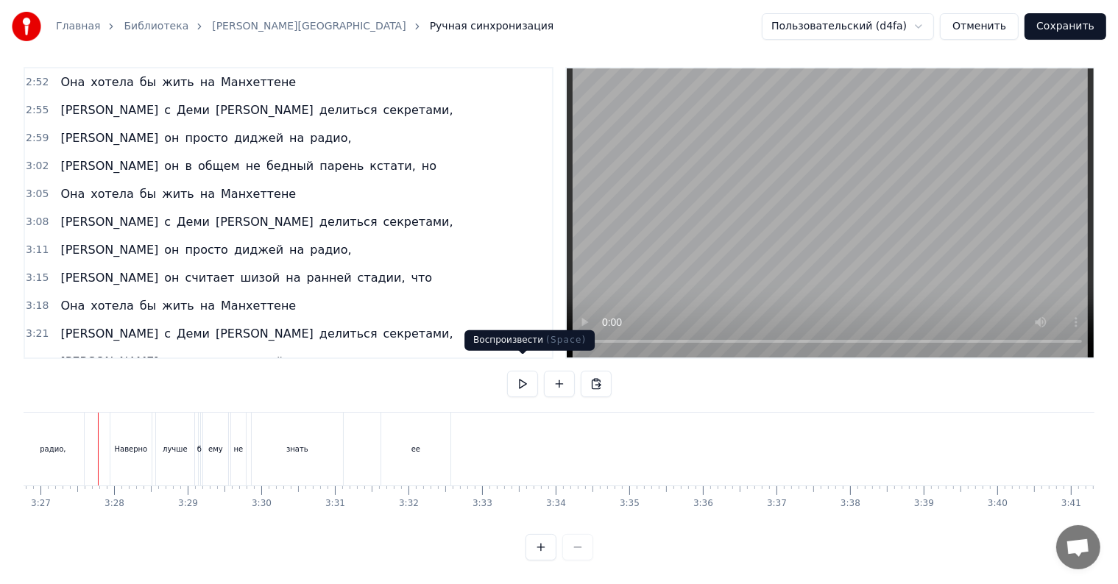
click at [513, 377] on button at bounding box center [522, 384] width 31 height 26
click at [527, 380] on button at bounding box center [522, 384] width 31 height 26
click at [297, 450] on div "знать" at bounding box center [297, 449] width 91 height 73
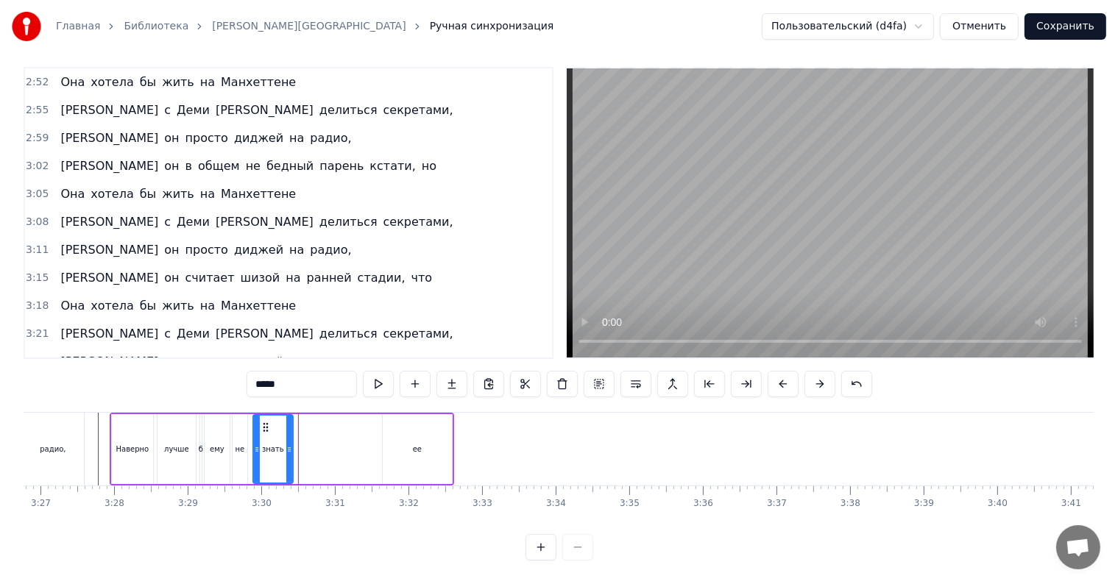
drag, startPoint x: 339, startPoint y: 441, endPoint x: 288, endPoint y: 445, distance: 50.9
click at [288, 445] on div at bounding box center [289, 449] width 6 height 67
click at [377, 431] on div "Наверно лучше б ему не знать ее" at bounding box center [282, 449] width 344 height 73
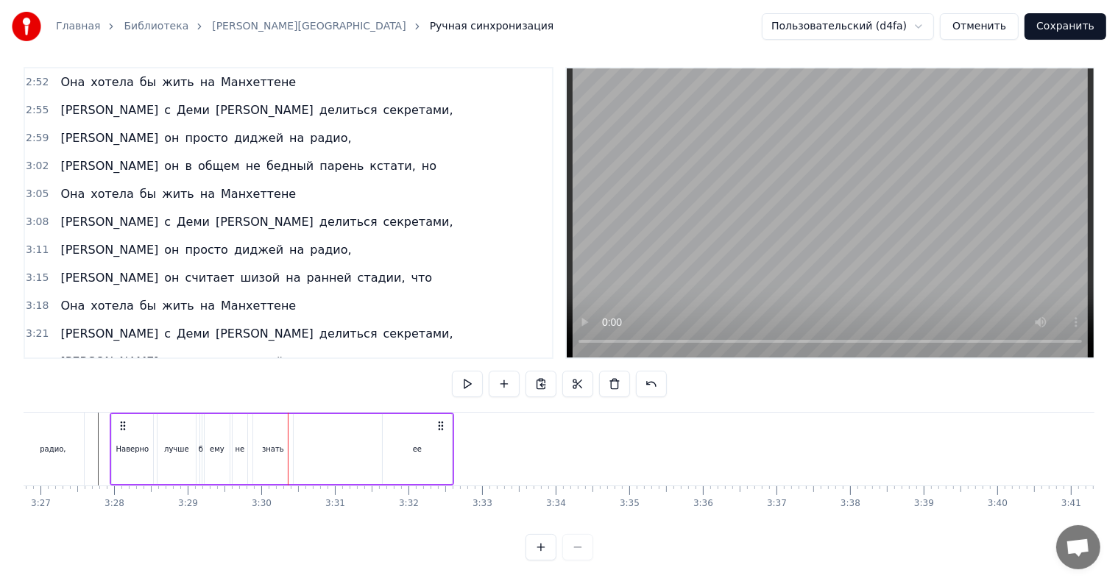
click at [441, 439] on div "ее" at bounding box center [417, 449] width 69 height 70
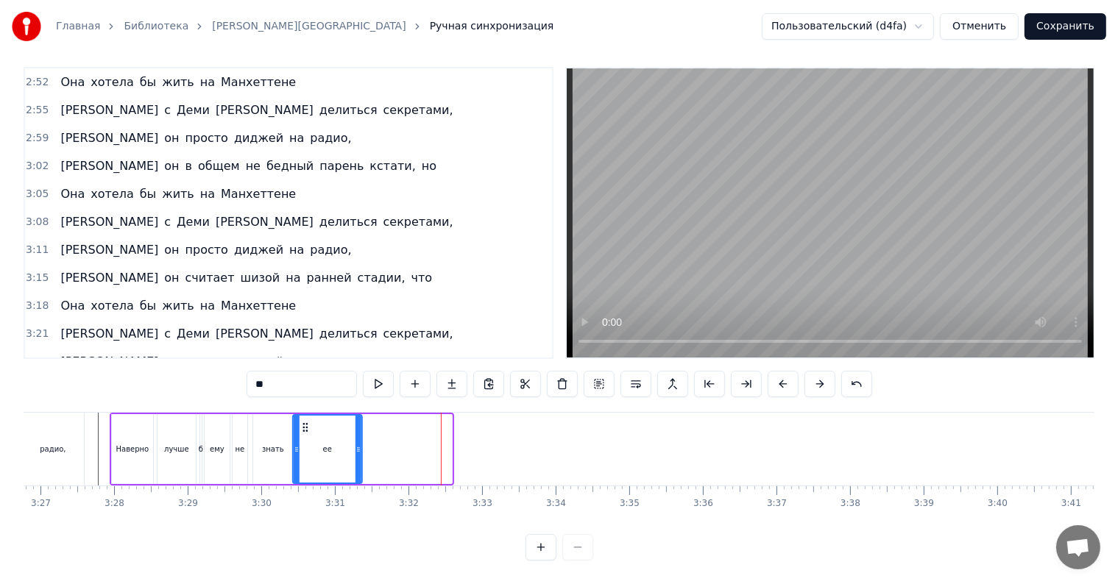
drag, startPoint x: 388, startPoint y: 415, endPoint x: 300, endPoint y: 430, distance: 89.6
click at [300, 430] on div "ее" at bounding box center [327, 449] width 68 height 67
drag, startPoint x: 357, startPoint y: 436, endPoint x: 321, endPoint y: 441, distance: 36.4
click at [321, 444] on icon at bounding box center [320, 450] width 6 height 12
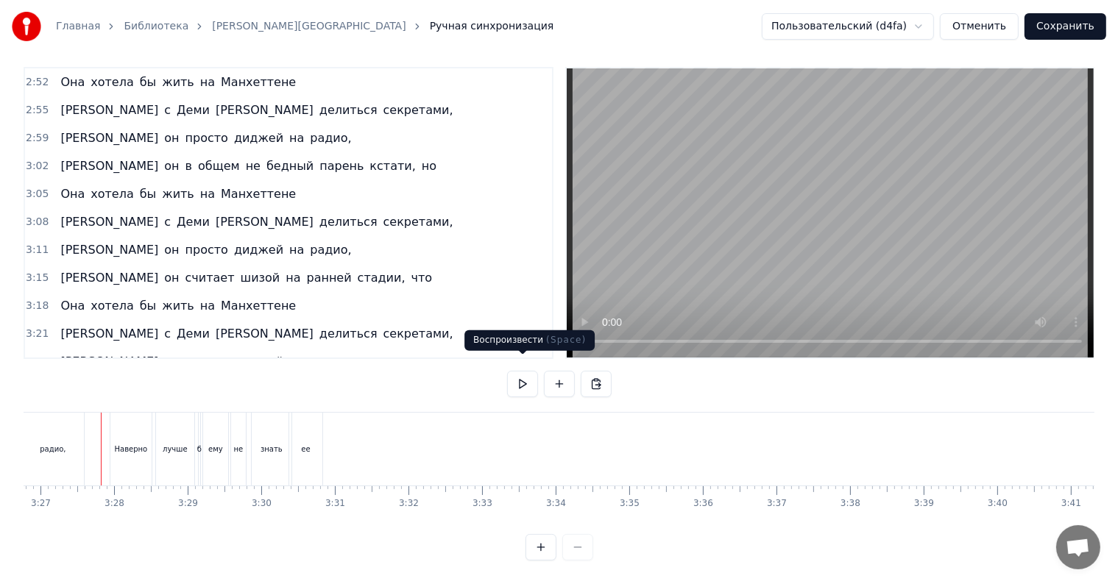
click at [522, 377] on button at bounding box center [522, 384] width 31 height 26
click at [527, 371] on button at bounding box center [522, 384] width 31 height 26
click at [1064, 32] on button "Сохранить" at bounding box center [1065, 26] width 82 height 26
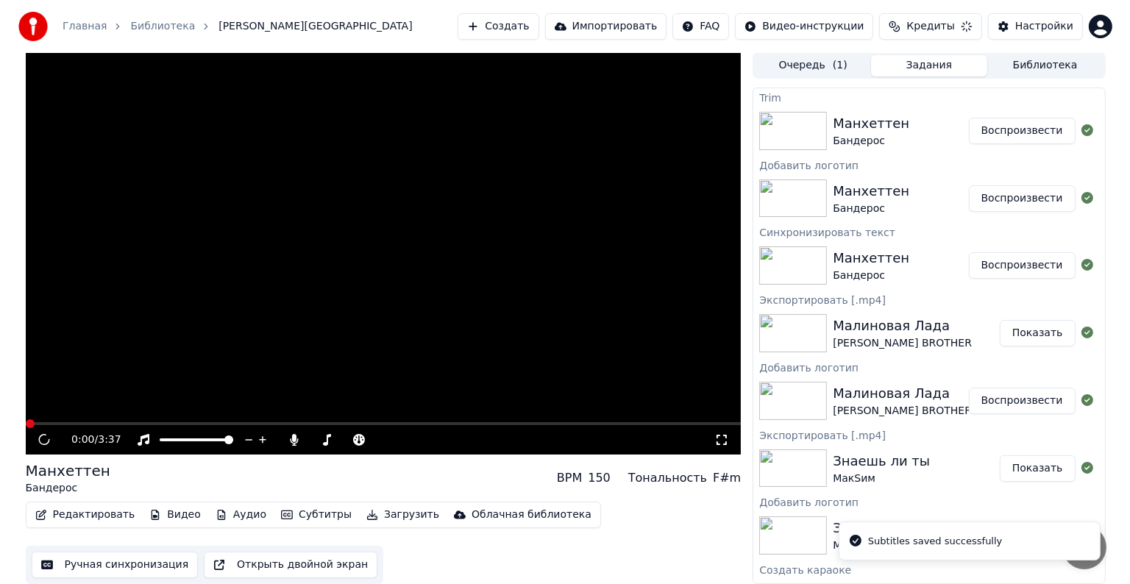
scroll to position [1, 0]
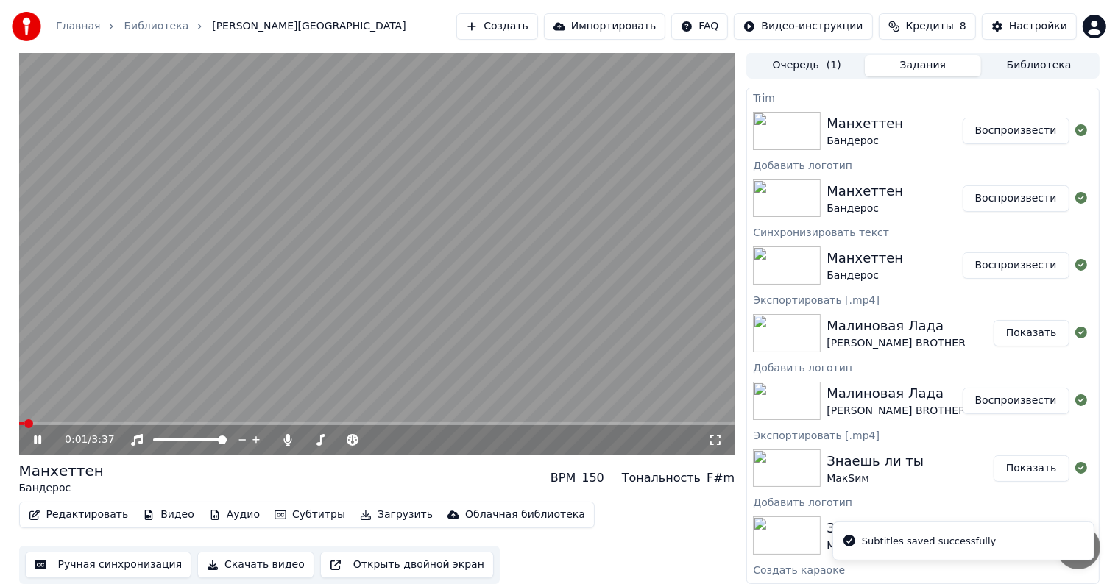
click at [670, 422] on span at bounding box center [377, 423] width 716 height 3
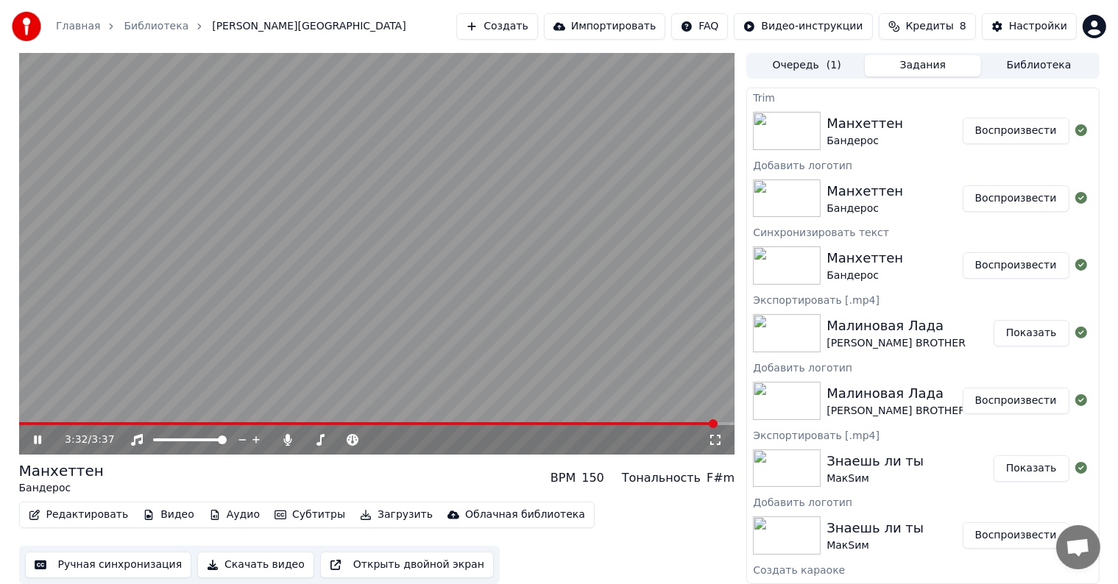
click at [37, 438] on icon at bounding box center [48, 440] width 35 height 12
click at [162, 514] on button "Видео" at bounding box center [168, 515] width 63 height 21
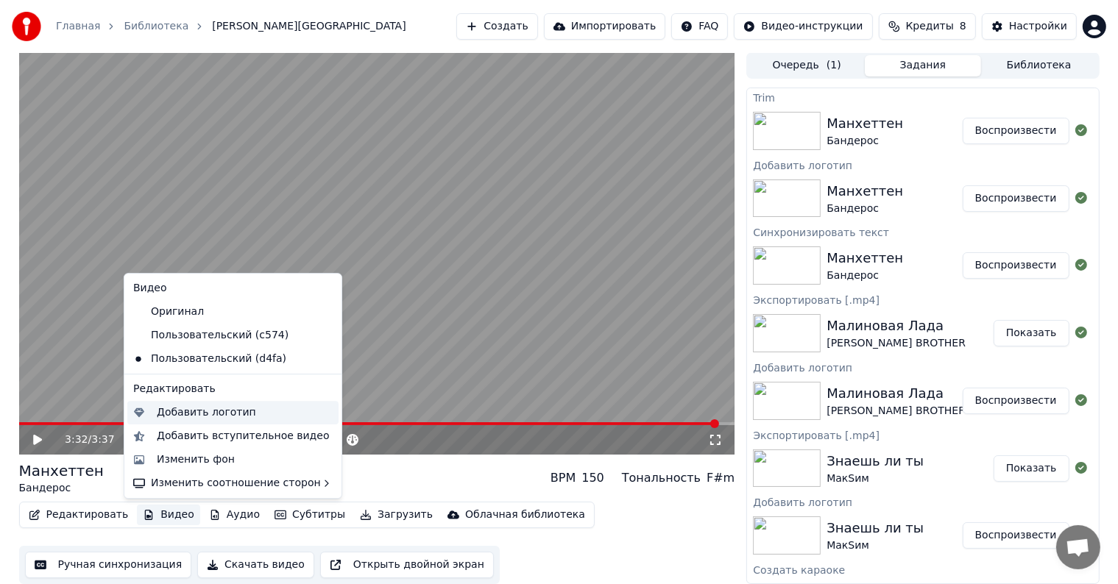
click at [190, 412] on div "Добавить логотип" at bounding box center [206, 412] width 99 height 15
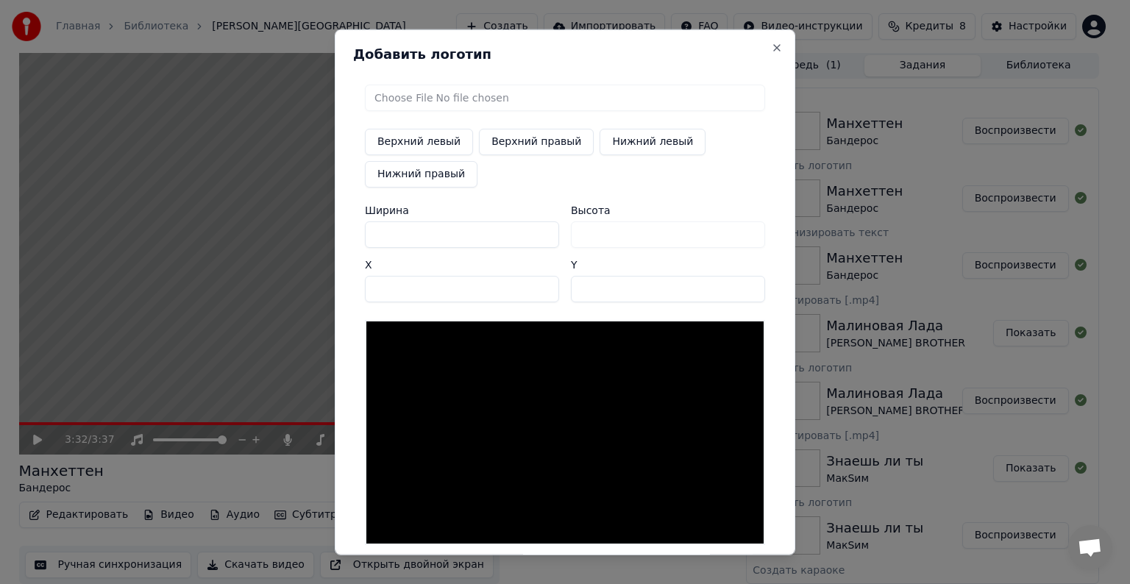
click at [486, 143] on button "Верхний правый" at bounding box center [536, 142] width 115 height 26
type input "****"
click at [424, 93] on input "file" at bounding box center [565, 98] width 400 height 26
type input "**********"
type input "***"
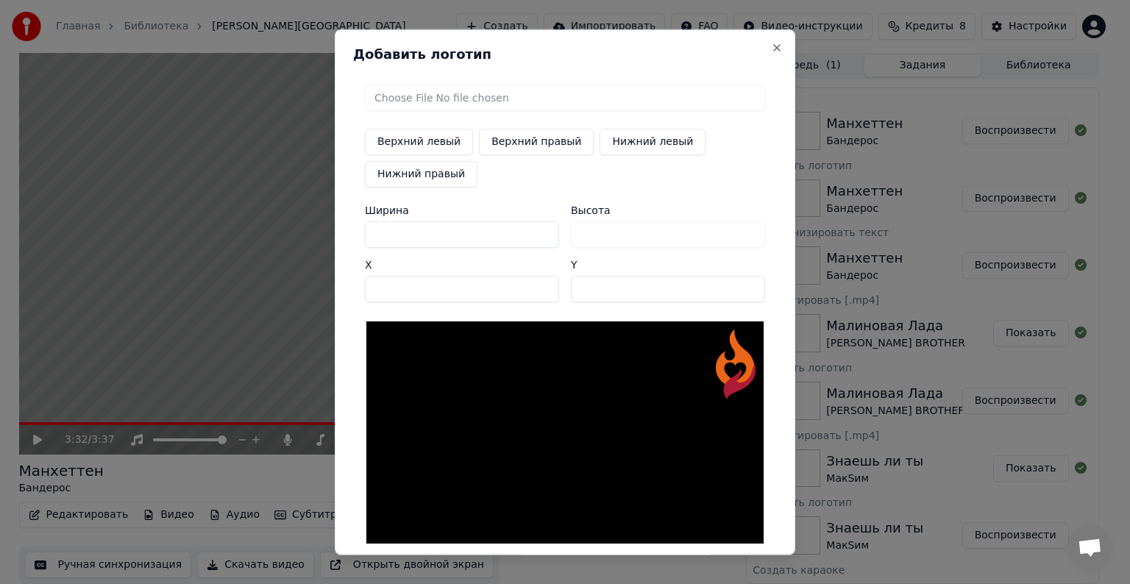
drag, startPoint x: 396, startPoint y: 224, endPoint x: 381, endPoint y: 224, distance: 14.7
click at [344, 230] on div "Добавить логотип Верхний левый Верхний правый Нижний левый Нижний правый Ширина…" at bounding box center [565, 292] width 461 height 526
type input "*"
type input "**"
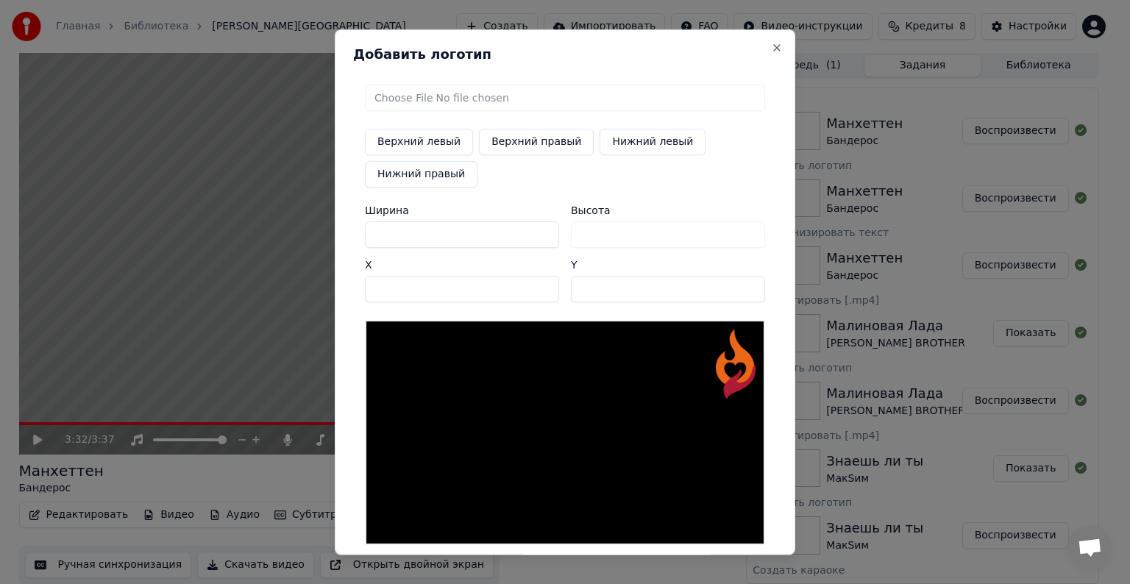
type input "**"
type input "***"
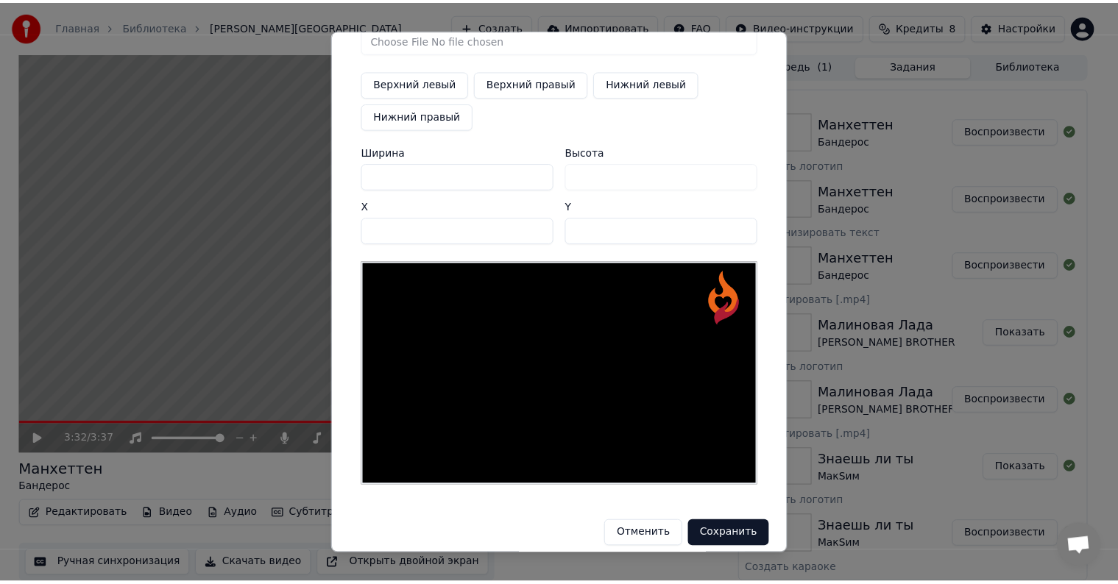
scroll to position [70, 0]
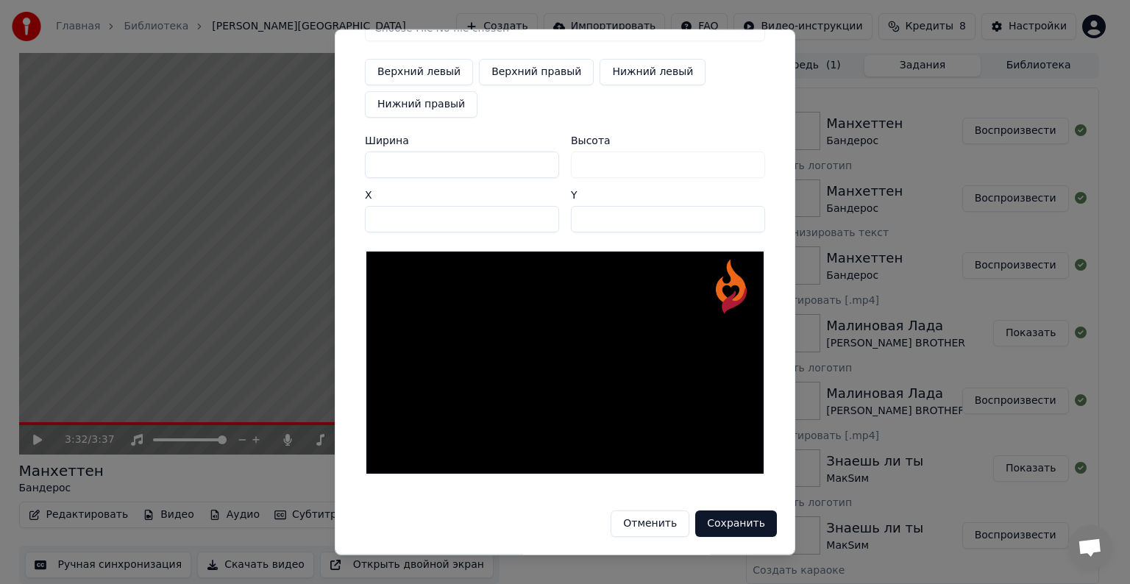
type input "***"
click at [739, 521] on button "Сохранить" at bounding box center [736, 524] width 82 height 26
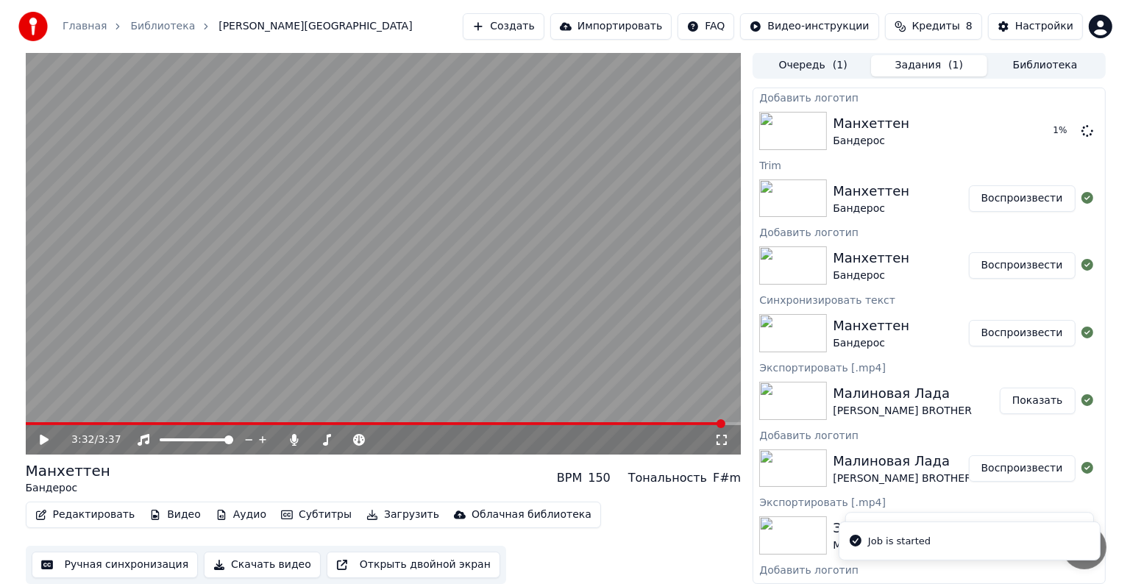
scroll to position [0, 0]
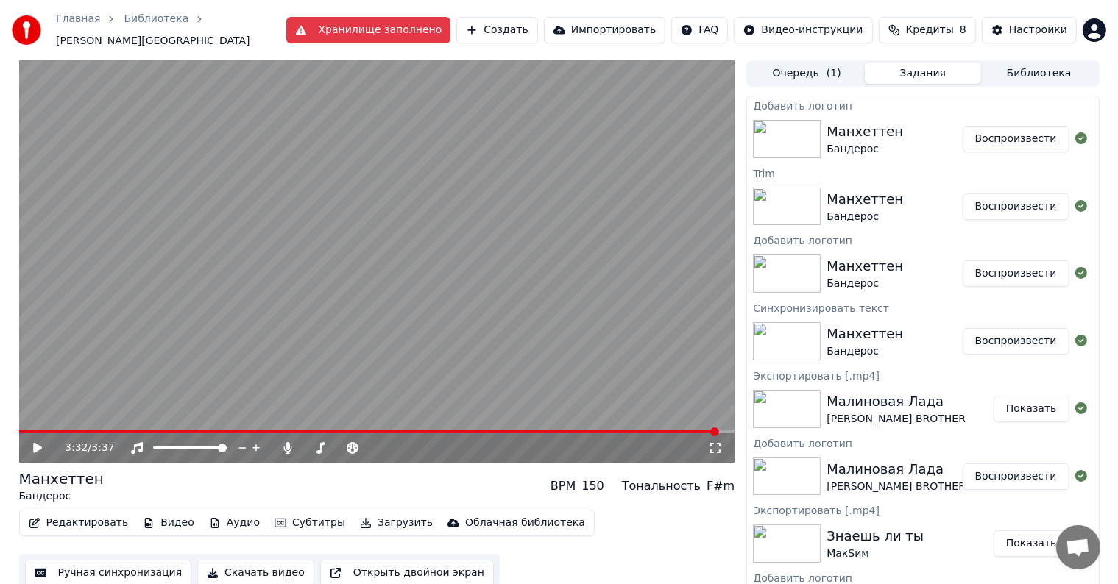
click at [1030, 126] on button "Воспроизвести" at bounding box center [1015, 139] width 107 height 26
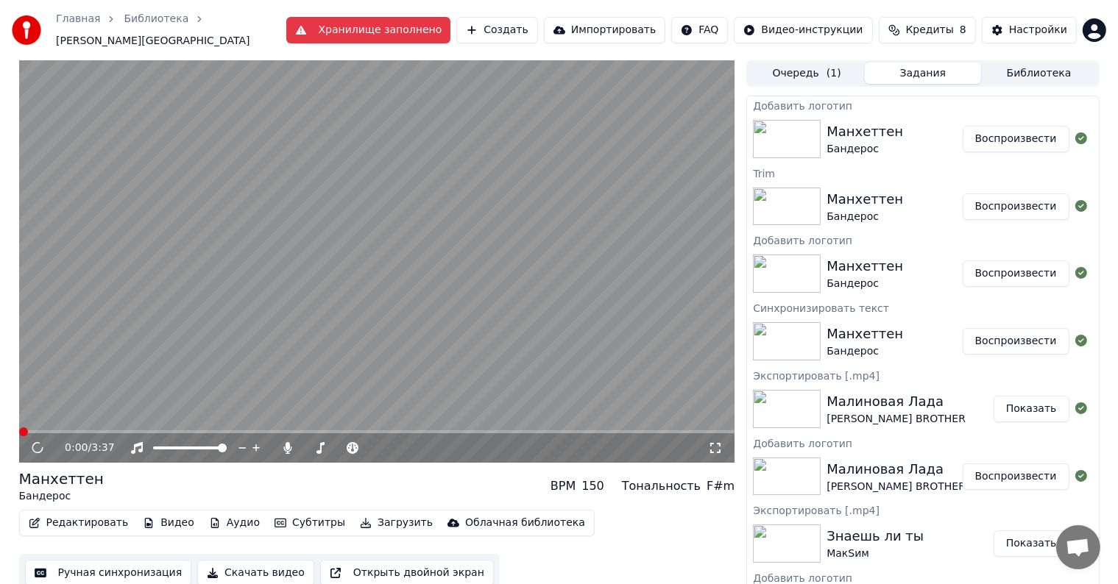
click at [1032, 130] on button "Воспроизвести" at bounding box center [1015, 139] width 107 height 26
click at [37, 447] on div "0:00 / 3:37" at bounding box center [377, 448] width 704 height 15
click at [37, 443] on icon at bounding box center [37, 448] width 9 height 10
click at [689, 422] on video at bounding box center [377, 261] width 716 height 402
click at [692, 430] on span at bounding box center [377, 431] width 716 height 3
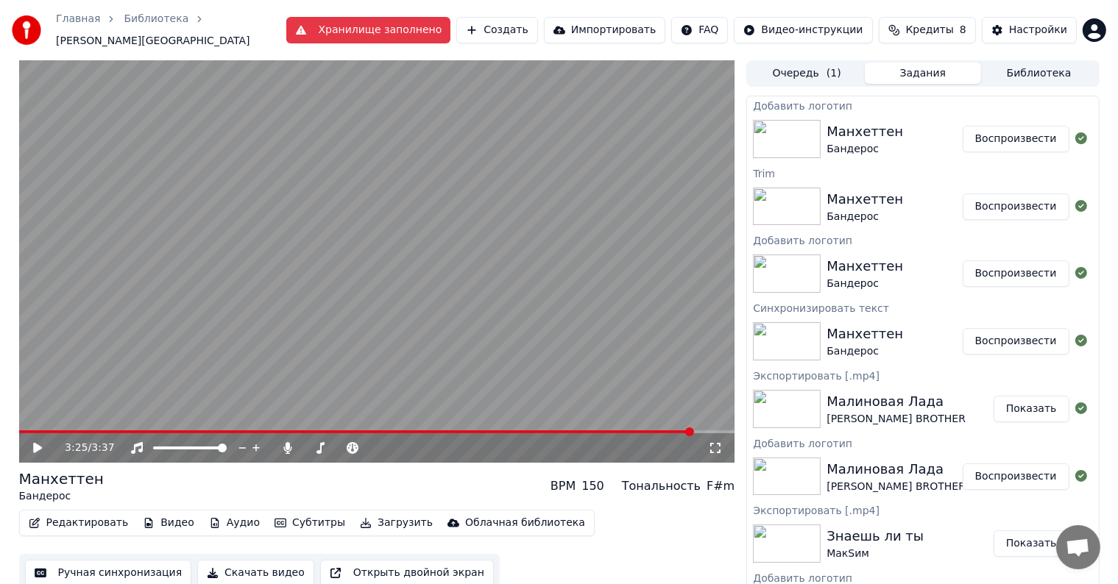
click at [42, 444] on icon at bounding box center [48, 448] width 35 height 12
click at [362, 513] on button "Загрузить" at bounding box center [396, 523] width 85 height 21
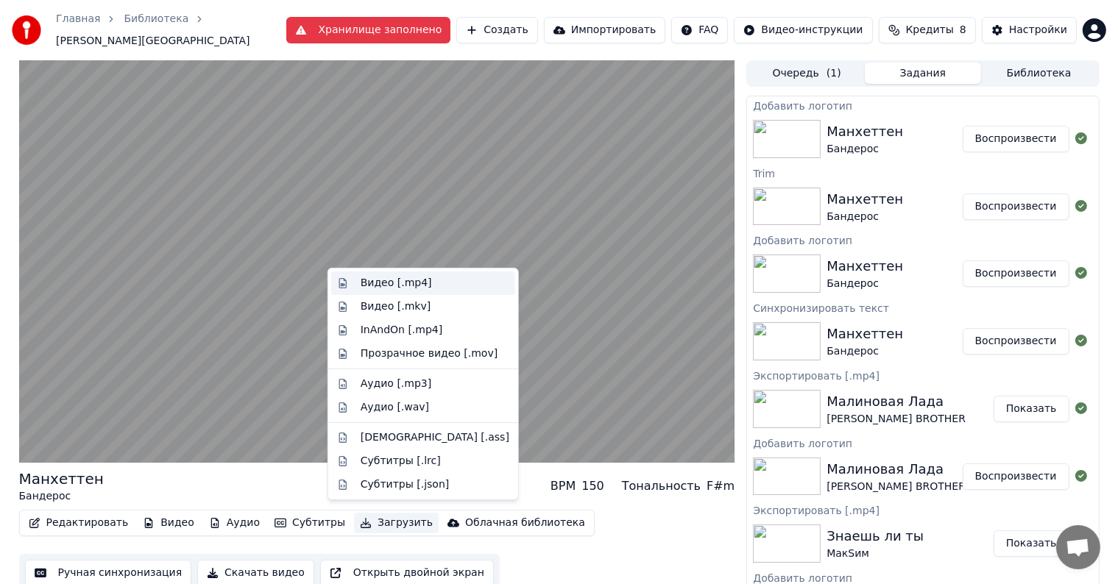
click at [384, 285] on div "Видео [.mp4]" at bounding box center [396, 283] width 71 height 15
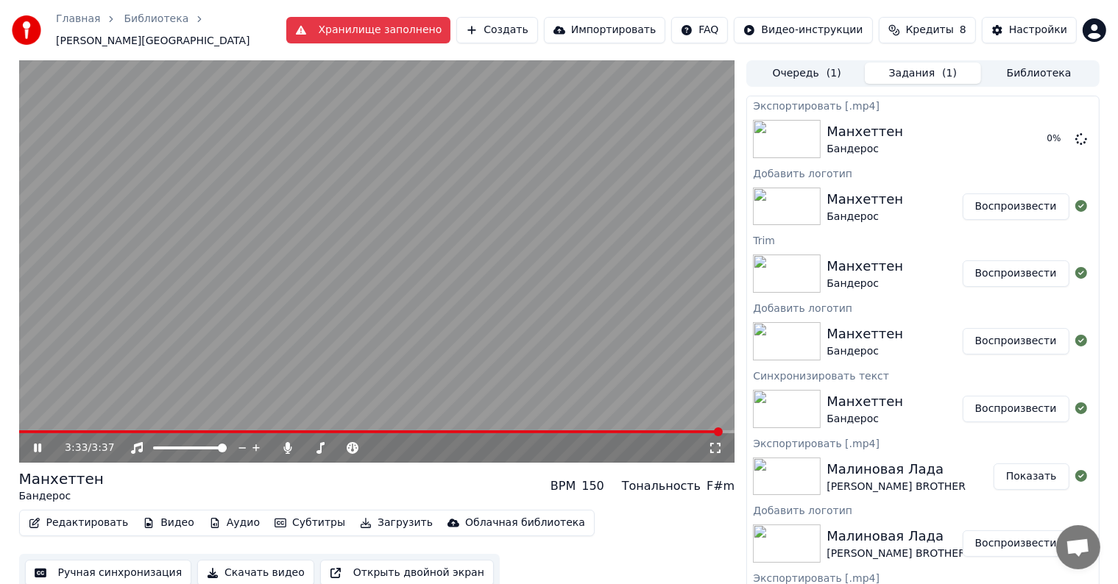
click at [41, 442] on icon at bounding box center [48, 448] width 35 height 12
click at [993, 128] on button "Показать" at bounding box center [1031, 139] width 76 height 26
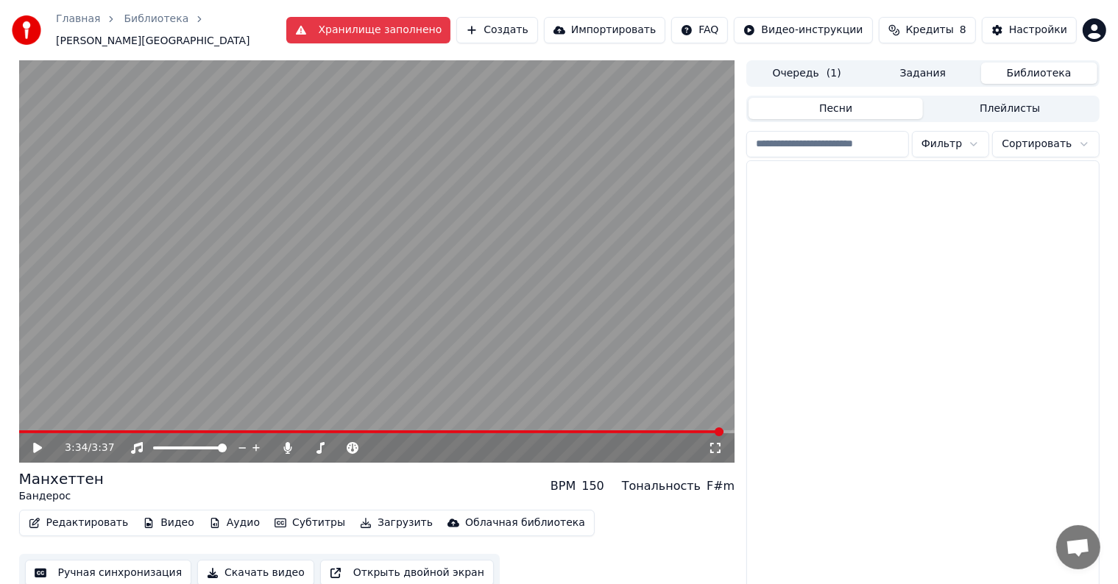
click at [1037, 65] on button "Библиотека" at bounding box center [1039, 73] width 116 height 21
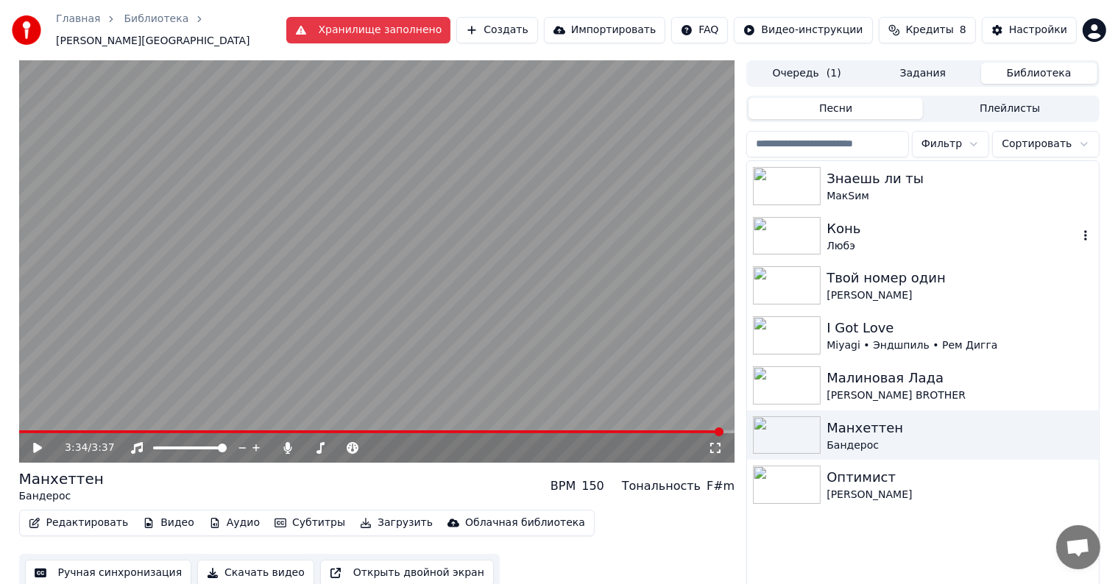
click at [915, 251] on div "[PERSON_NAME]" at bounding box center [922, 236] width 351 height 50
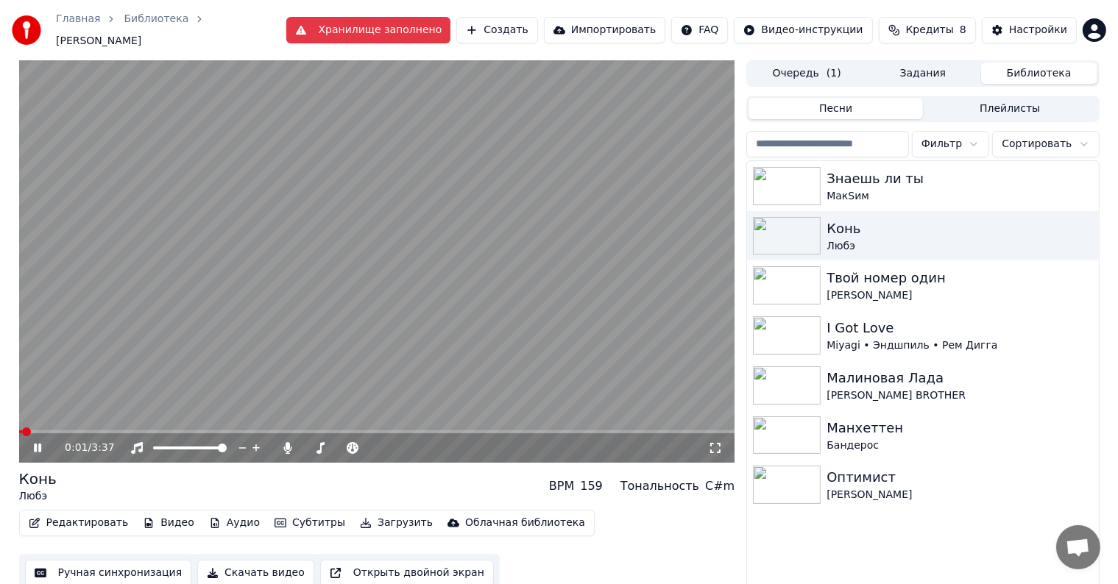
click at [185, 517] on button "Видео" at bounding box center [168, 523] width 63 height 21
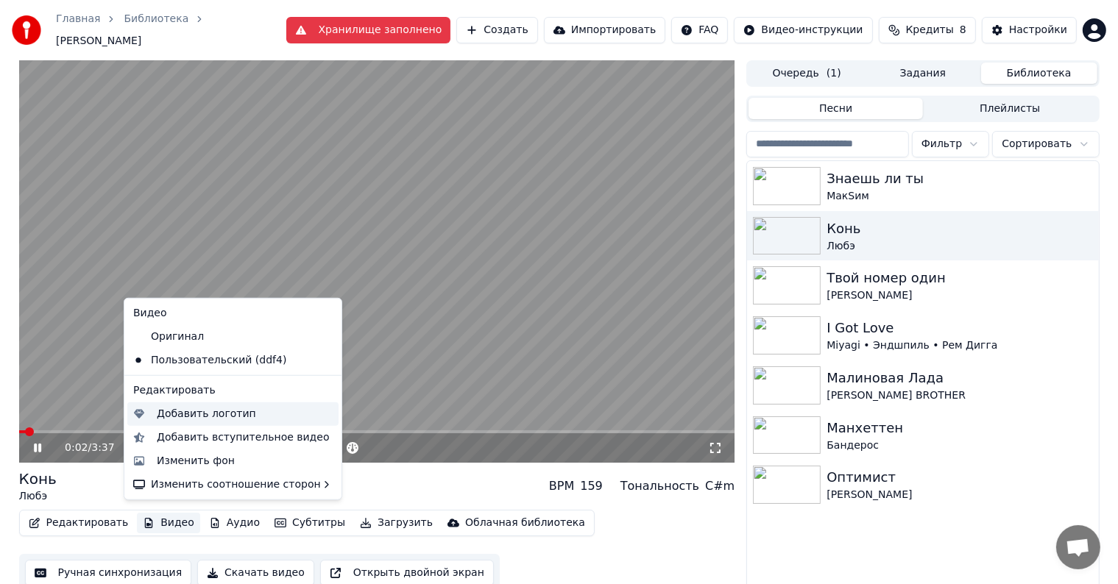
click at [177, 413] on div "Добавить логотип" at bounding box center [206, 414] width 99 height 15
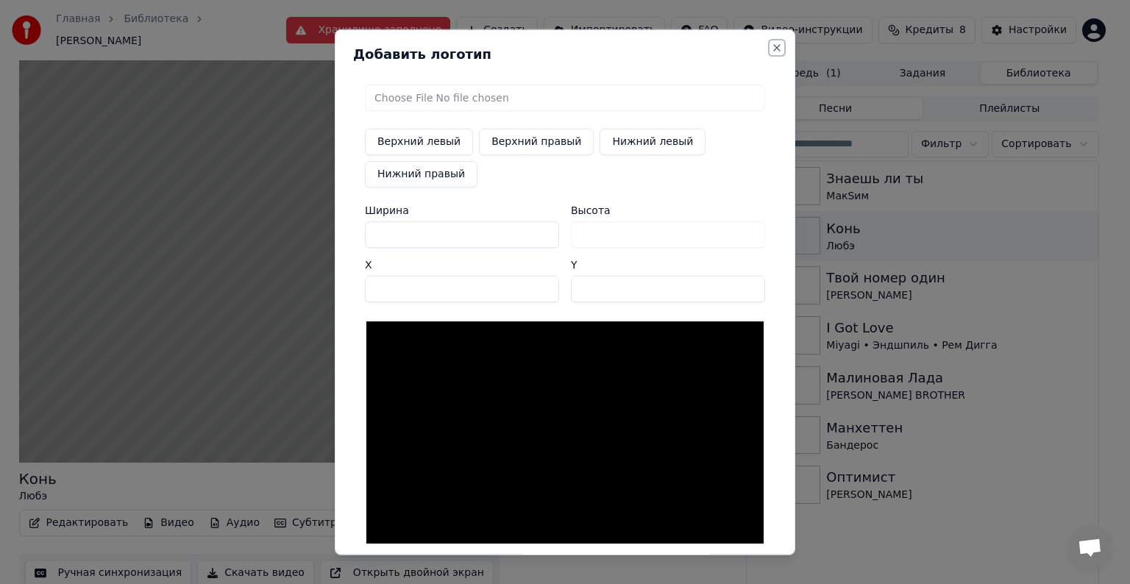
click at [771, 45] on button "Close" at bounding box center [777, 48] width 12 height 12
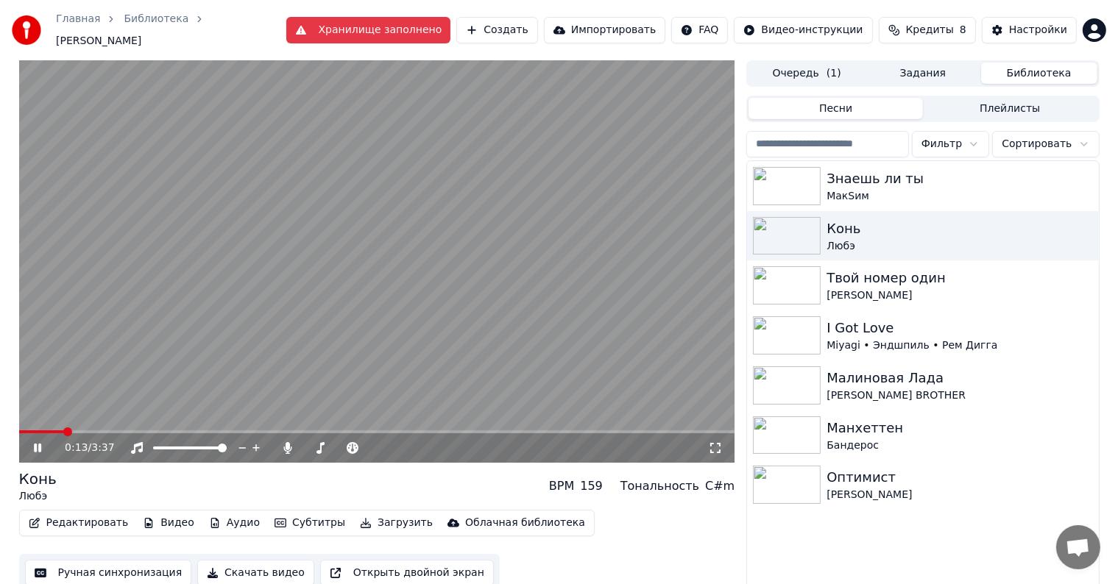
click at [354, 513] on button "Загрузить" at bounding box center [396, 523] width 85 height 21
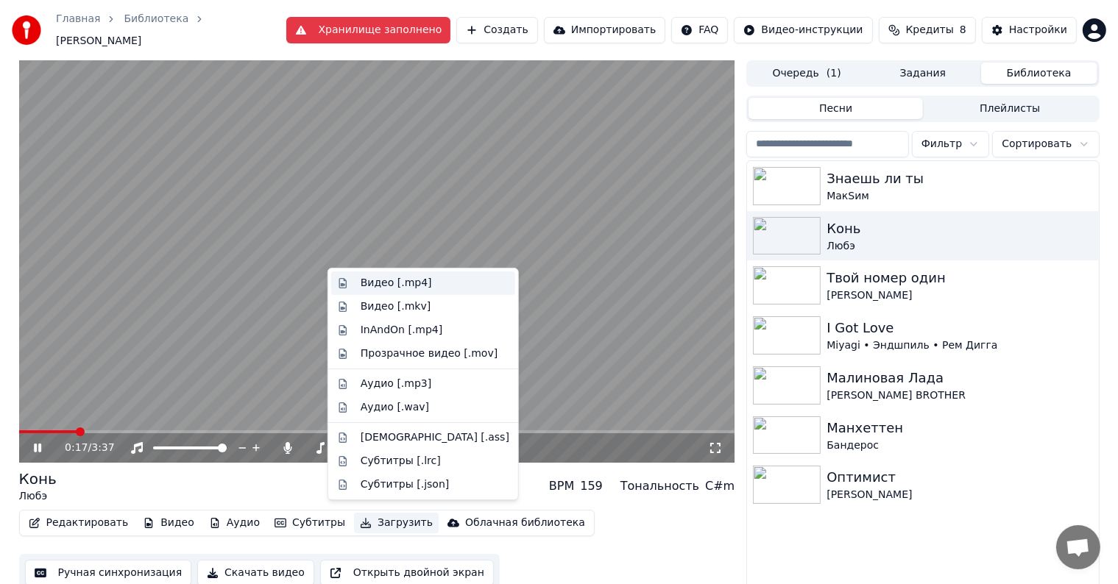
click at [362, 283] on div "Видео [.mp4]" at bounding box center [396, 283] width 71 height 15
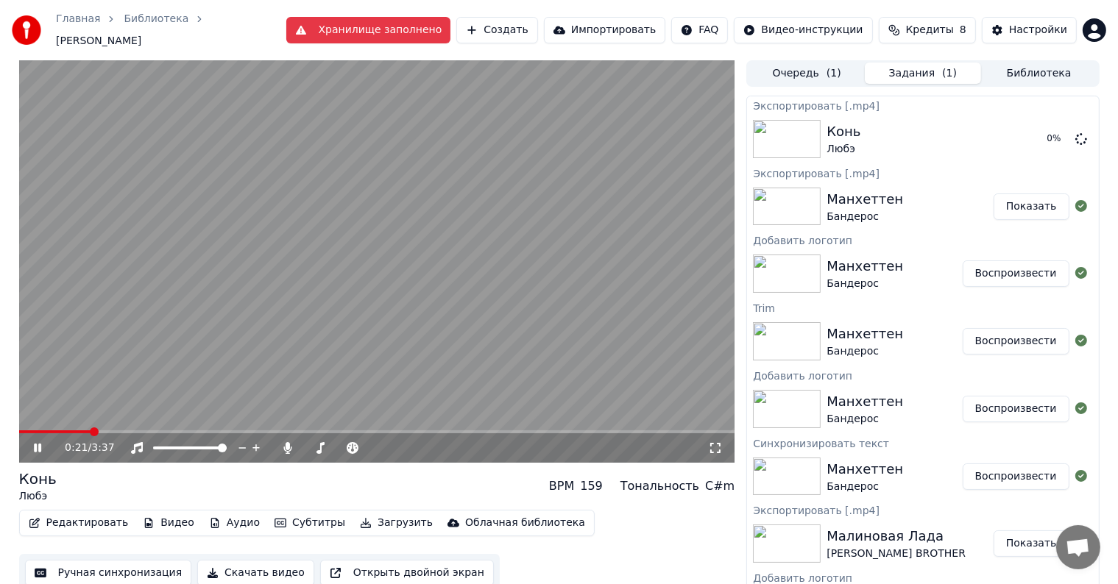
click at [400, 274] on video at bounding box center [377, 261] width 716 height 402
click at [1030, 129] on button "Показать" at bounding box center [1031, 139] width 76 height 26
click at [827, 71] on span "( 1 )" at bounding box center [833, 73] width 15 height 15
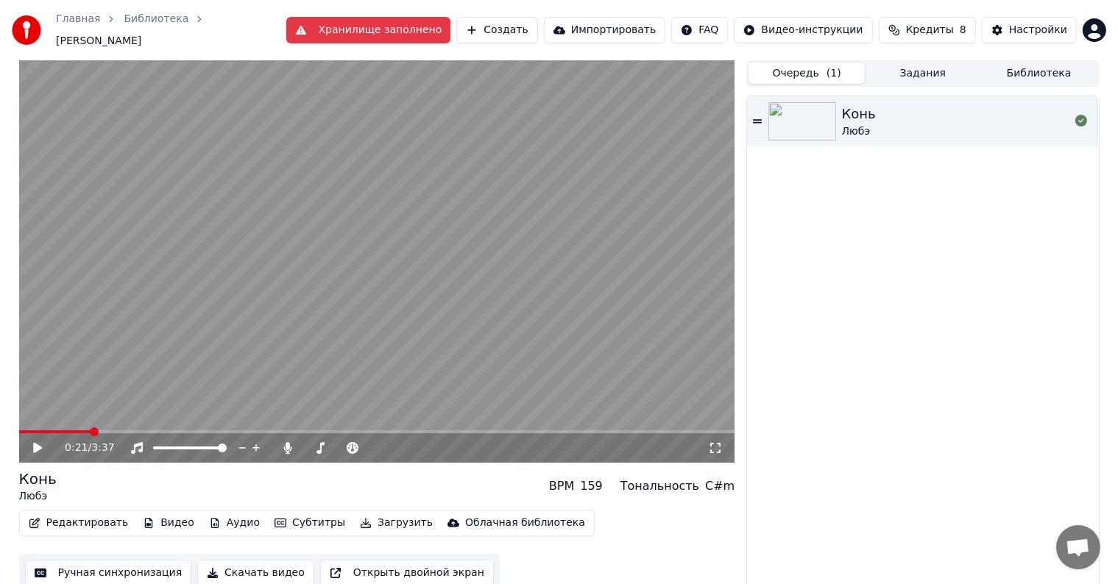
click at [1012, 63] on button "Библиотека" at bounding box center [1039, 73] width 116 height 21
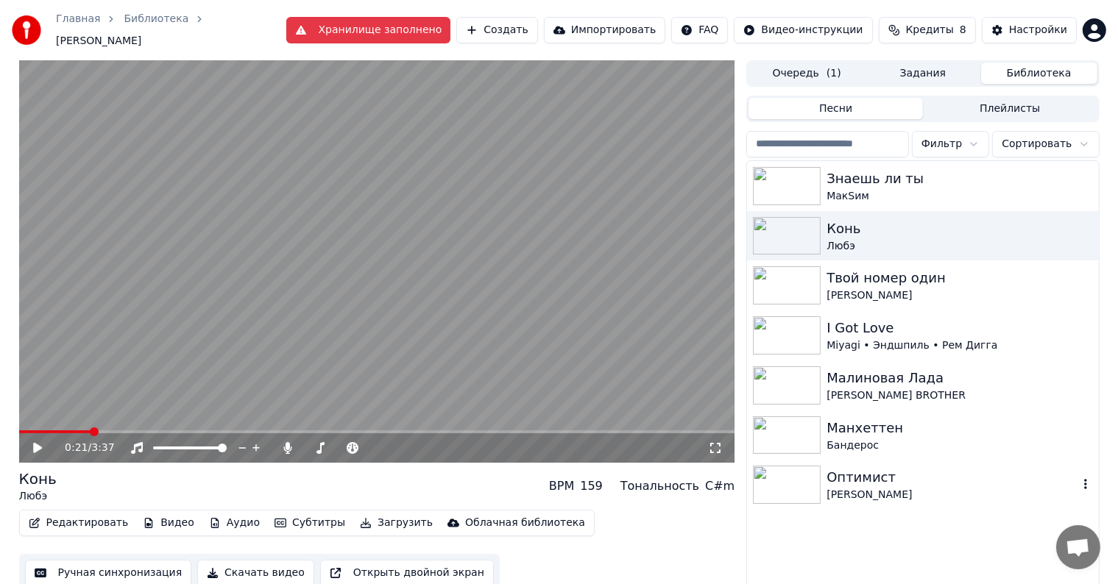
click at [886, 467] on div "Оптимист" at bounding box center [951, 477] width 251 height 21
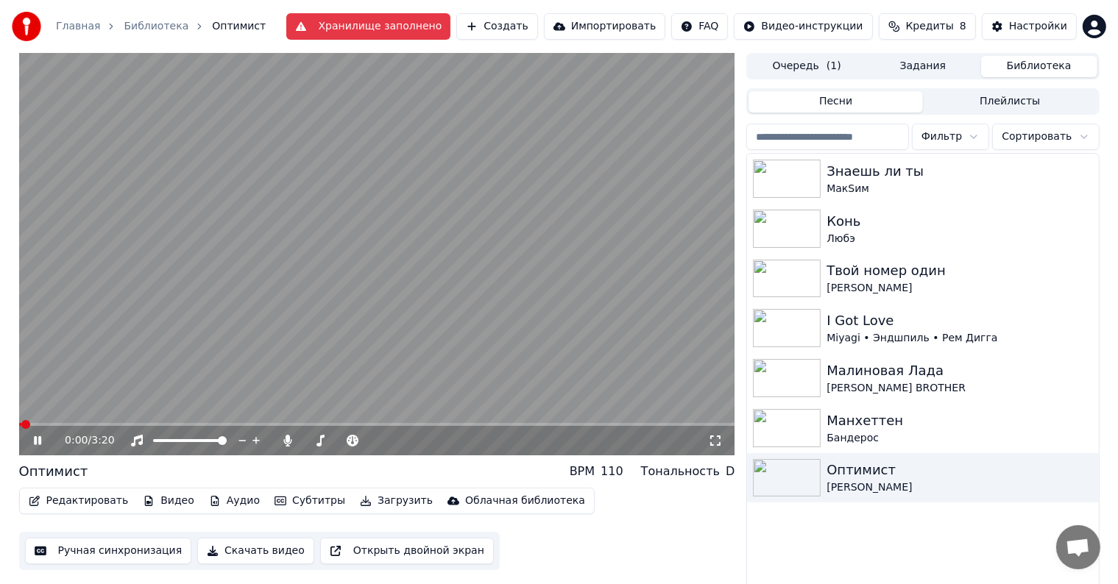
click at [36, 441] on icon at bounding box center [48, 441] width 35 height 12
click at [66, 509] on button "Редактировать" at bounding box center [79, 501] width 112 height 21
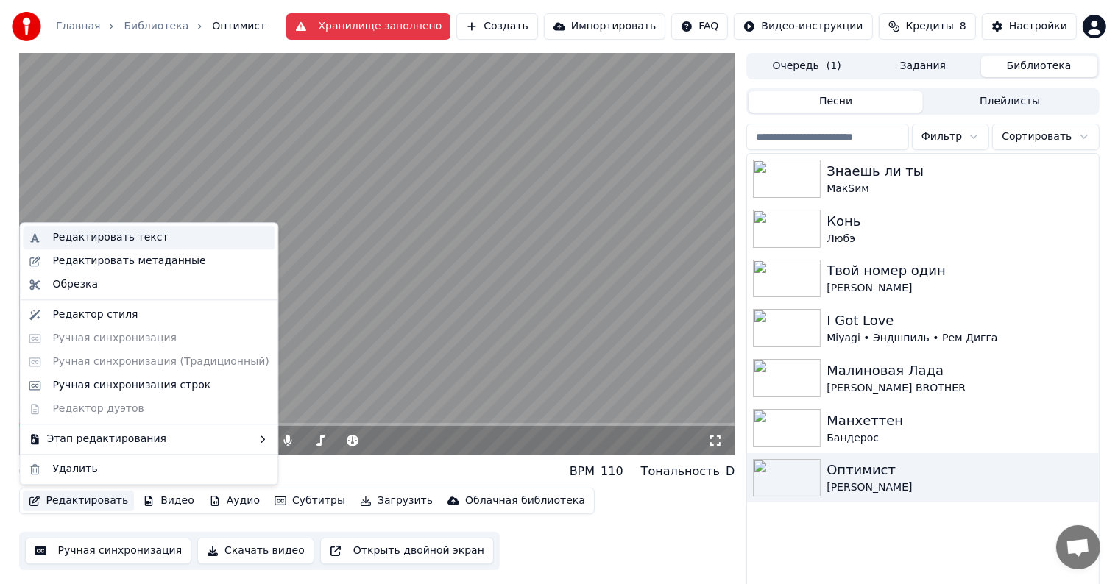
click at [85, 245] on div "Редактировать текст" at bounding box center [149, 238] width 252 height 24
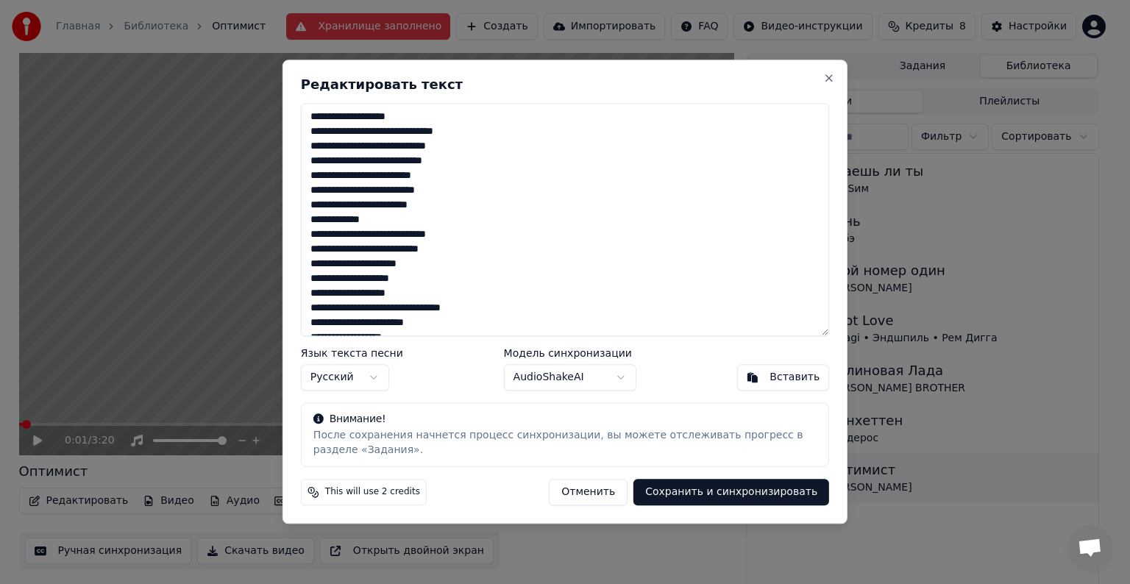
click at [821, 84] on h2 "Редактировать текст" at bounding box center [565, 84] width 528 height 13
click at [830, 79] on button "Close" at bounding box center [829, 78] width 12 height 12
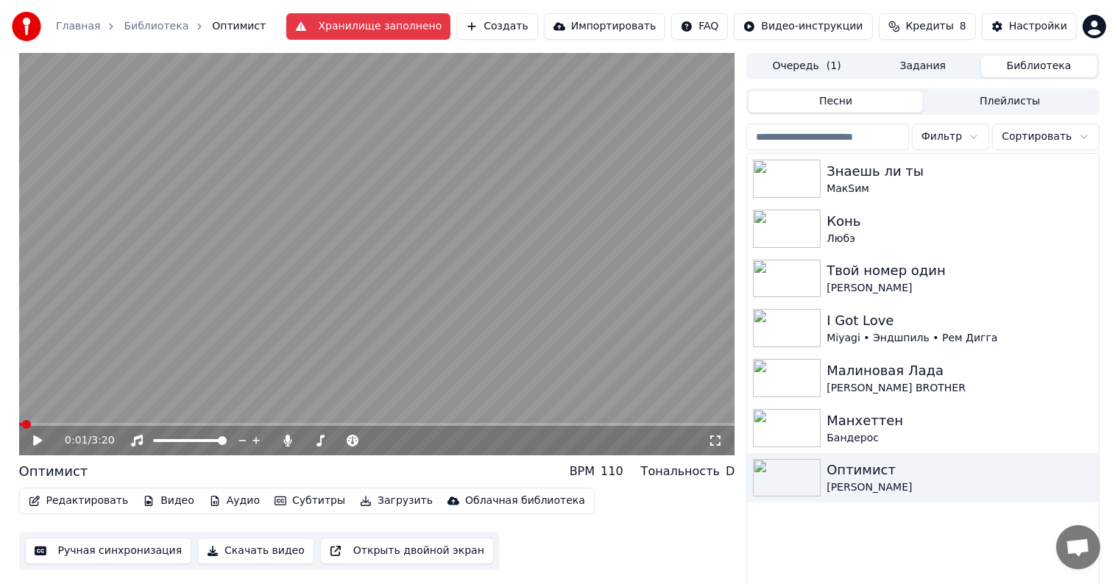
click at [494, 421] on video at bounding box center [377, 254] width 716 height 402
click at [500, 425] on span at bounding box center [377, 424] width 716 height 3
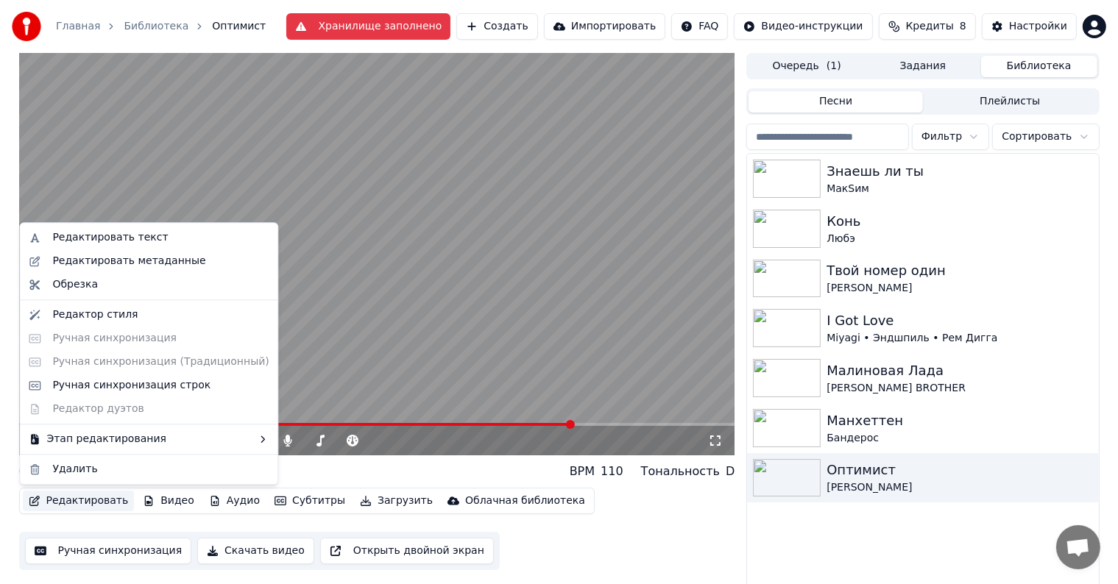
click at [36, 511] on button "Редактировать" at bounding box center [79, 501] width 112 height 21
click at [110, 242] on div "Редактировать текст" at bounding box center [110, 237] width 116 height 15
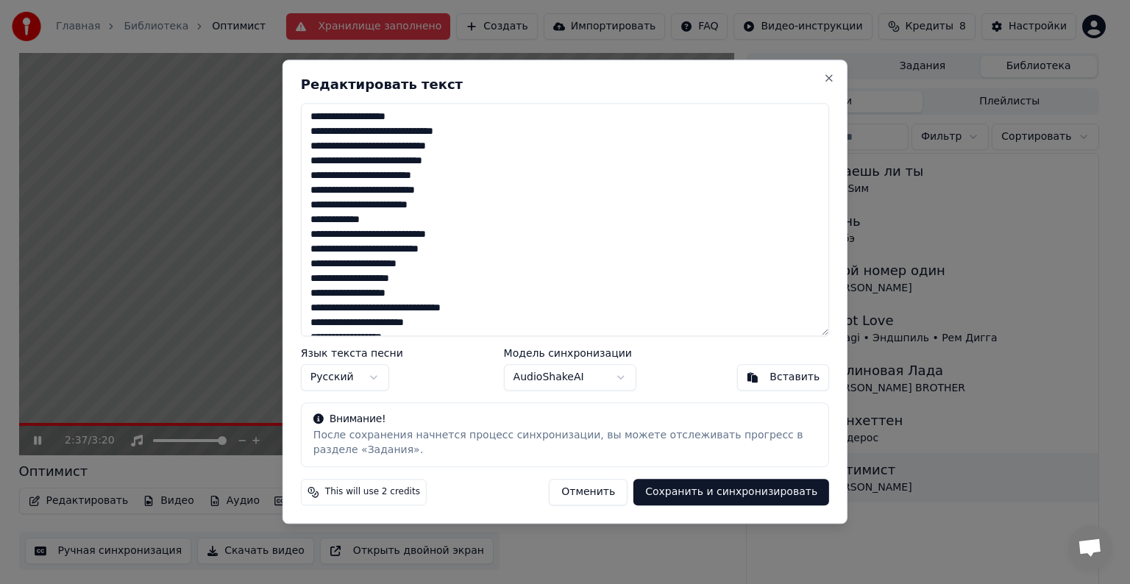
click at [478, 268] on textarea "**********" at bounding box center [565, 219] width 528 height 233
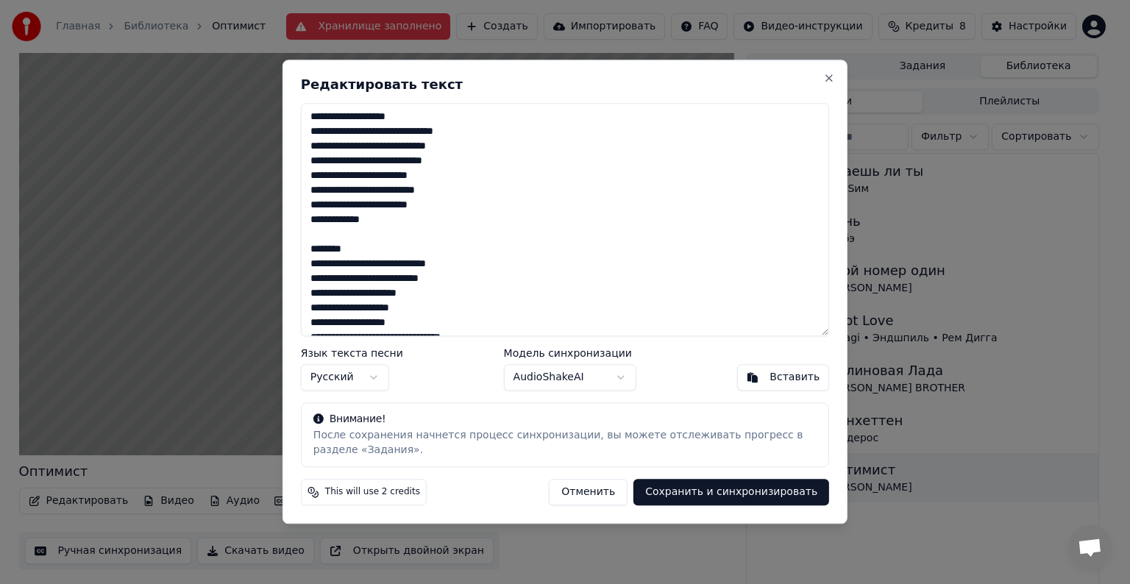
click at [382, 246] on textarea at bounding box center [565, 219] width 528 height 233
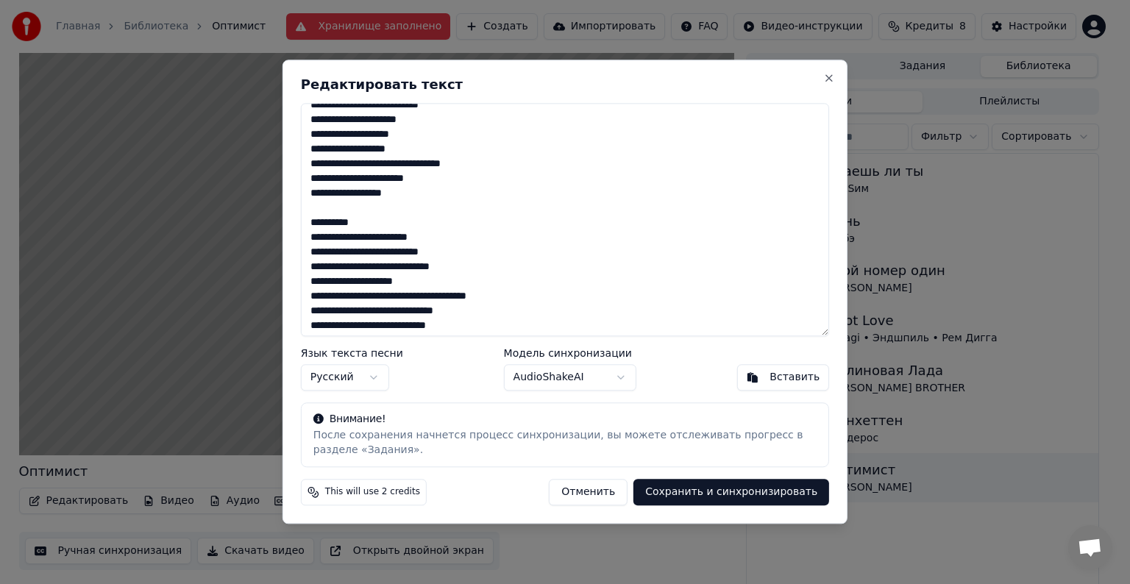
scroll to position [147, 0]
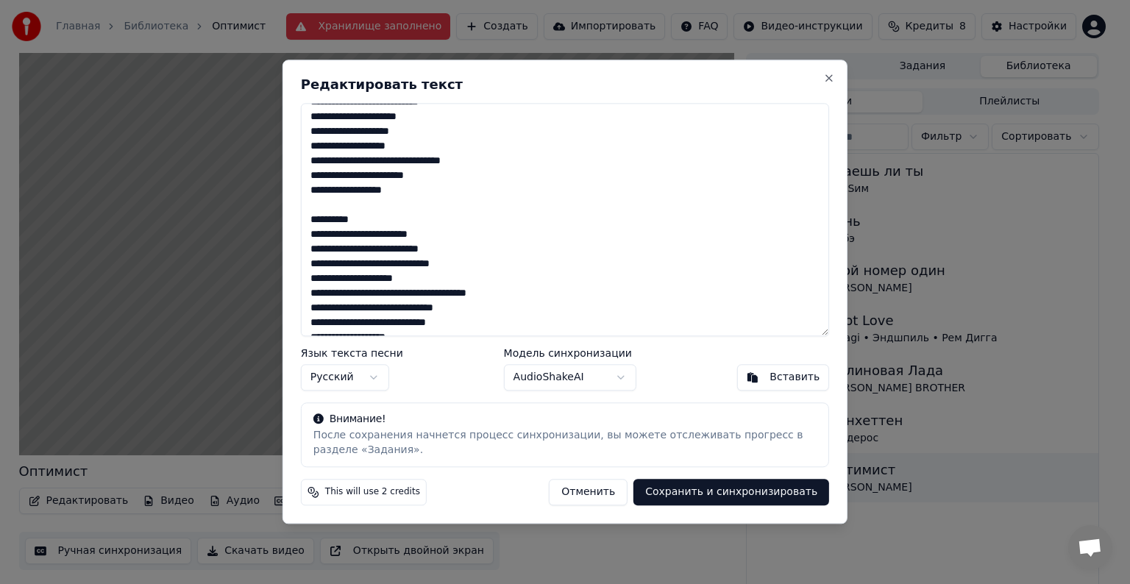
click at [369, 221] on textarea at bounding box center [565, 219] width 528 height 233
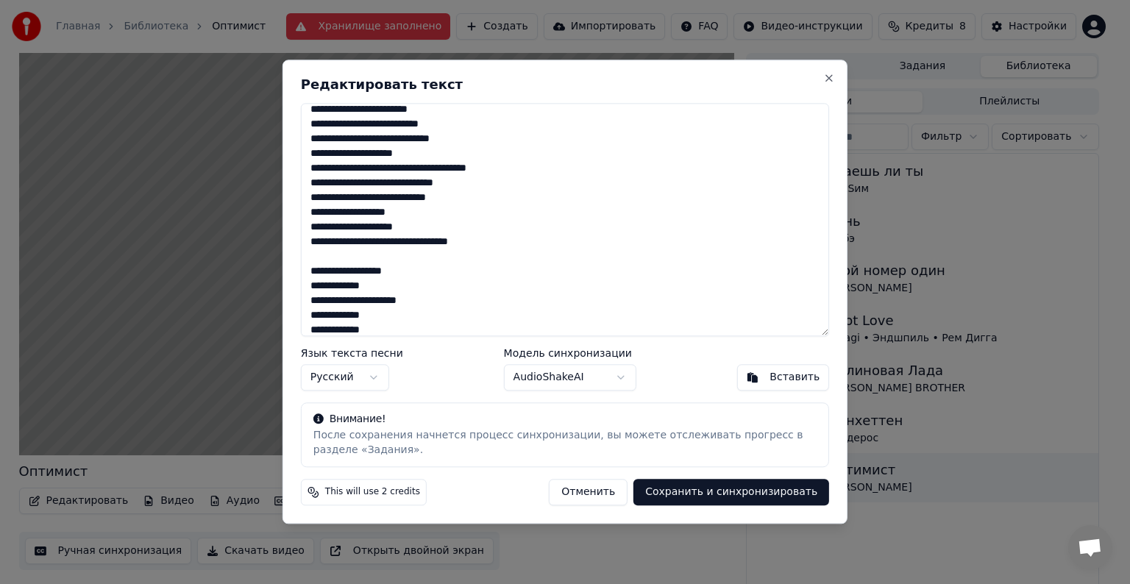
scroll to position [221, 0]
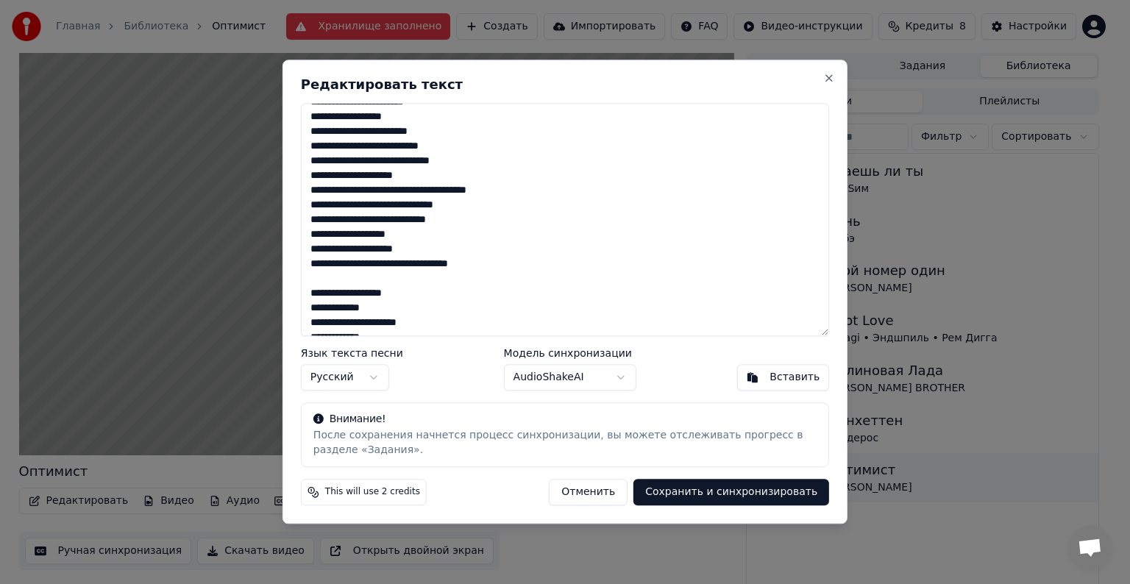
drag, startPoint x: 313, startPoint y: 247, endPoint x: 404, endPoint y: 259, distance: 91.3
click at [404, 259] on textarea at bounding box center [565, 219] width 528 height 233
drag, startPoint x: 309, startPoint y: 247, endPoint x: 439, endPoint y: 319, distance: 148.2
click at [439, 319] on textarea at bounding box center [565, 219] width 528 height 233
drag, startPoint x: 423, startPoint y: 312, endPoint x: 314, endPoint y: 261, distance: 120.2
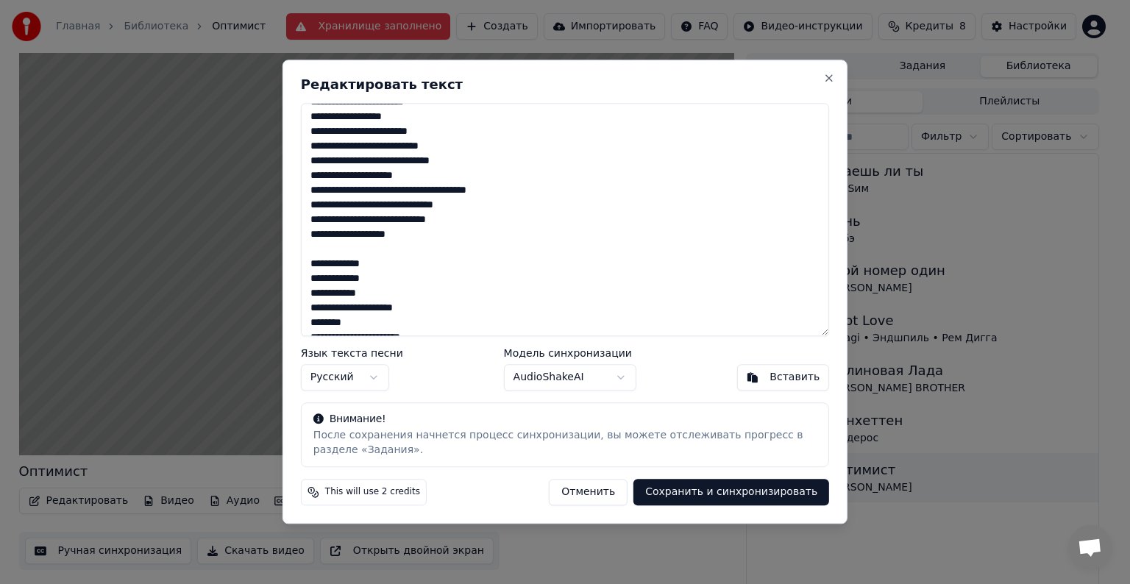
click at [314, 261] on textarea at bounding box center [565, 219] width 528 height 233
click at [362, 274] on textarea at bounding box center [565, 219] width 528 height 233
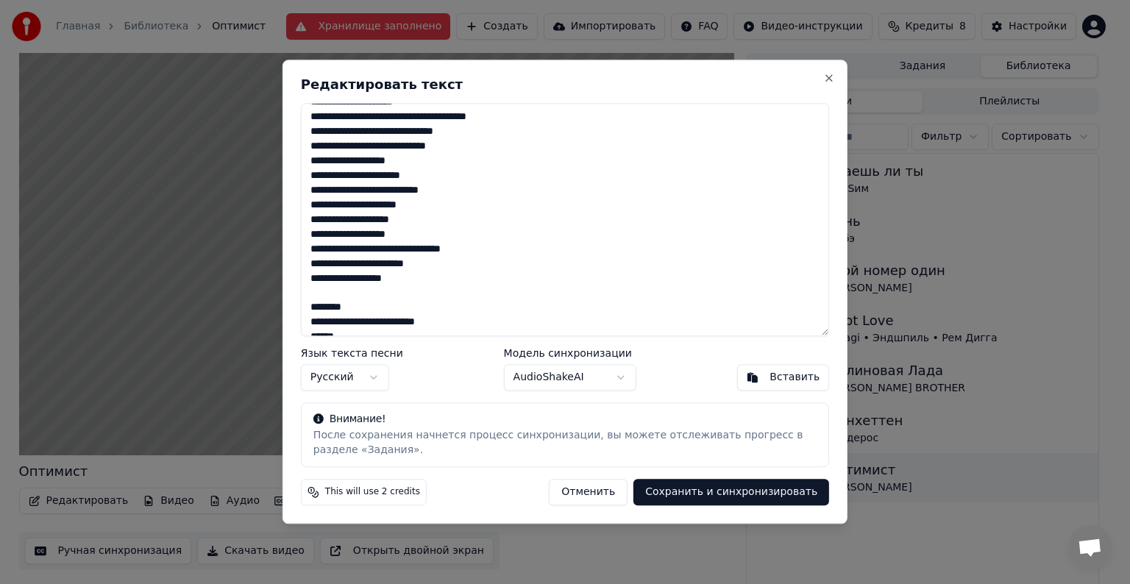
scroll to position [368, 0]
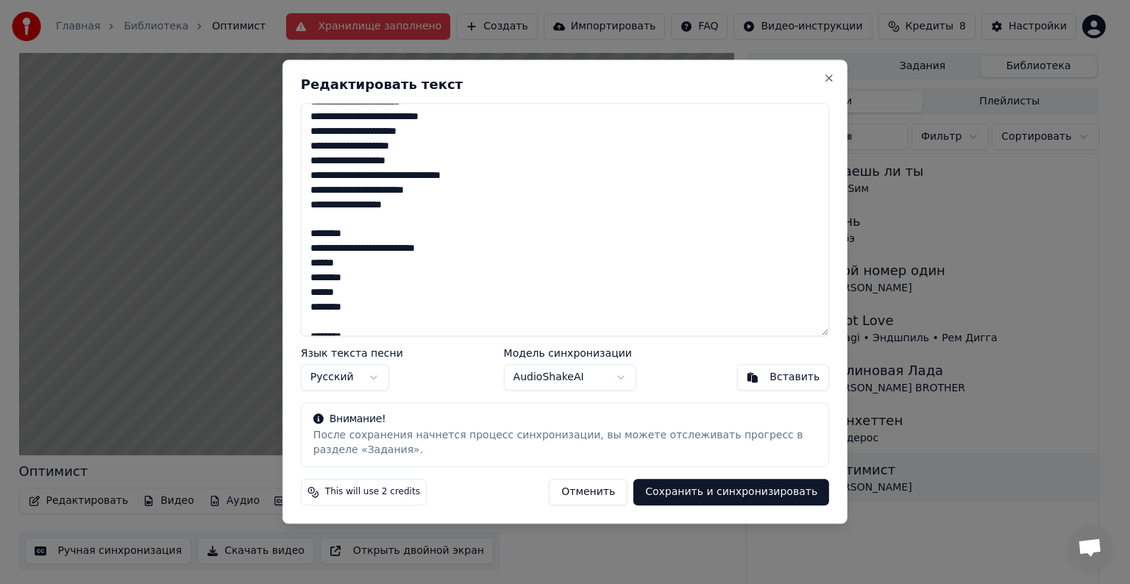
drag, startPoint x: 355, startPoint y: 227, endPoint x: 308, endPoint y: 229, distance: 46.4
click at [308, 229] on textarea at bounding box center [565, 219] width 528 height 233
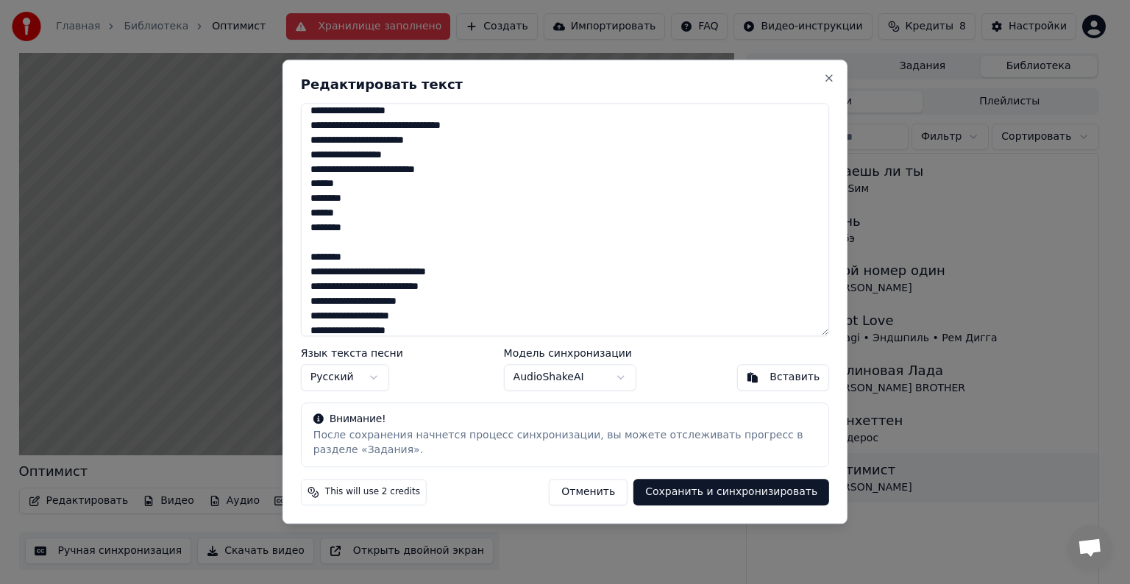
scroll to position [397, 0]
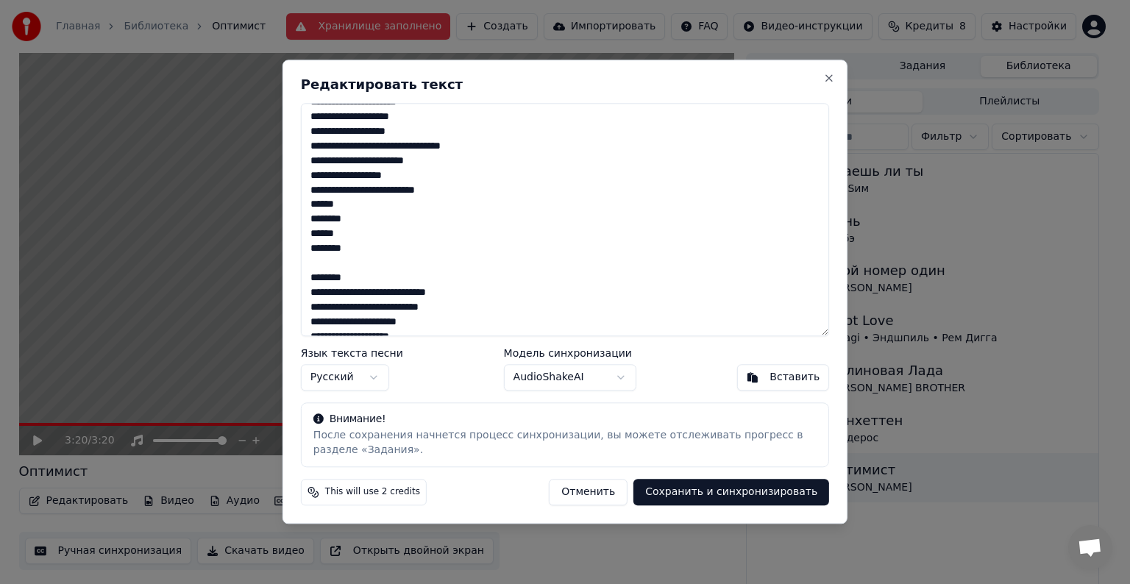
drag, startPoint x: 363, startPoint y: 258, endPoint x: 311, endPoint y: 194, distance: 82.5
click at [311, 194] on textarea at bounding box center [565, 219] width 528 height 233
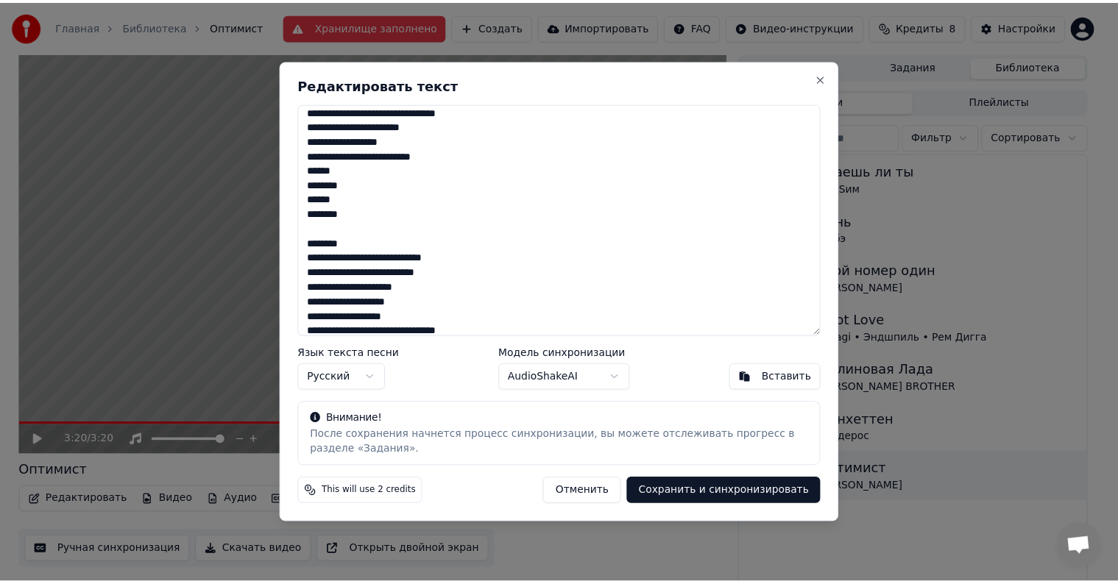
scroll to position [397, 0]
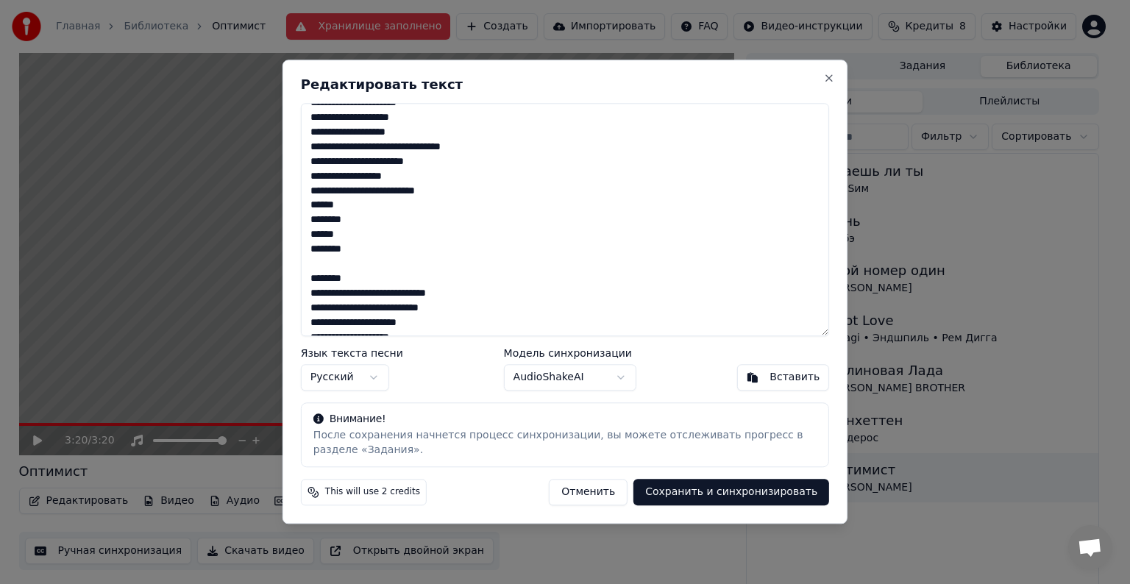
click at [333, 237] on textarea at bounding box center [565, 219] width 528 height 233
drag, startPoint x: 440, startPoint y: 191, endPoint x: 308, endPoint y: 187, distance: 132.5
click at [308, 187] on textarea at bounding box center [565, 219] width 528 height 233
drag, startPoint x: 343, startPoint y: 210, endPoint x: 312, endPoint y: 207, distance: 31.0
click at [312, 207] on textarea at bounding box center [565, 219] width 528 height 233
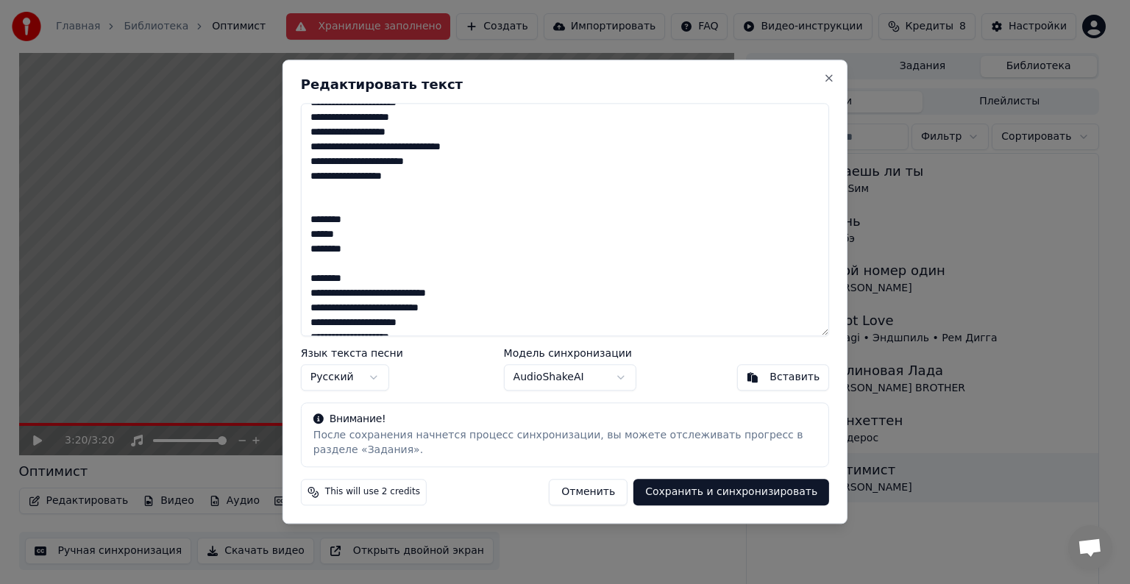
drag, startPoint x: 347, startPoint y: 236, endPoint x: 306, endPoint y: 230, distance: 41.0
click at [306, 230] on textarea at bounding box center [565, 219] width 528 height 233
click at [327, 212] on textarea at bounding box center [565, 219] width 528 height 233
click at [336, 206] on textarea at bounding box center [565, 219] width 528 height 233
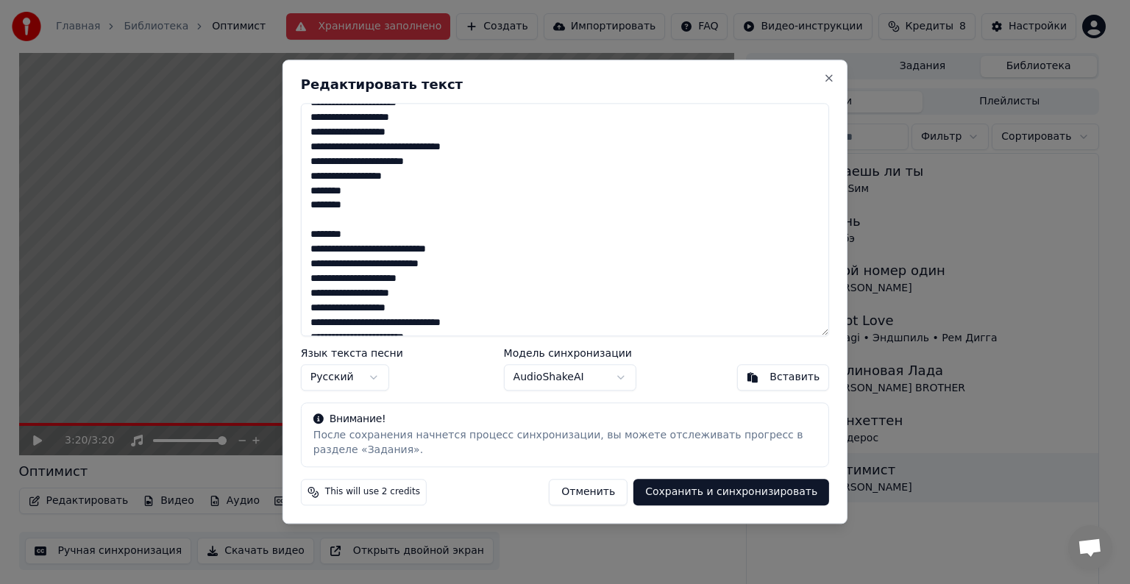
click at [339, 220] on textarea at bounding box center [565, 219] width 528 height 233
drag, startPoint x: 363, startPoint y: 221, endPoint x: 309, endPoint y: 222, distance: 54.5
click at [309, 222] on textarea at bounding box center [565, 219] width 528 height 233
type textarea "**********"
click at [721, 486] on button "Сохранить и синхронизировать" at bounding box center [732, 493] width 196 height 26
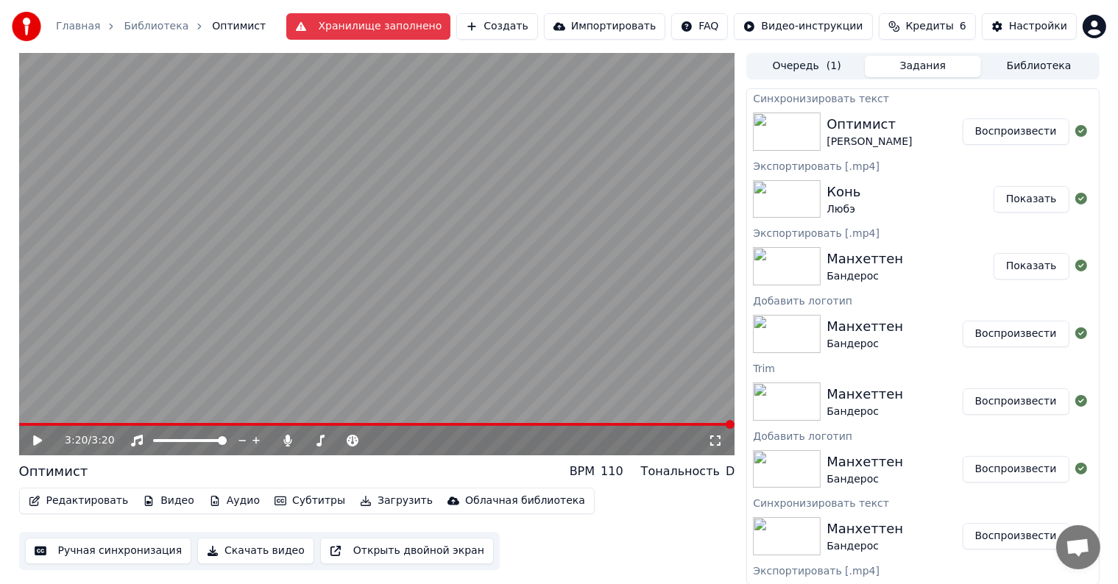
click at [975, 128] on button "Воспроизвести" at bounding box center [1015, 131] width 107 height 26
drag, startPoint x: 715, startPoint y: 445, endPoint x: 721, endPoint y: 453, distance: 10.0
click at [715, 444] on icon at bounding box center [715, 441] width 15 height 12
click at [385, 324] on video at bounding box center [377, 254] width 716 height 402
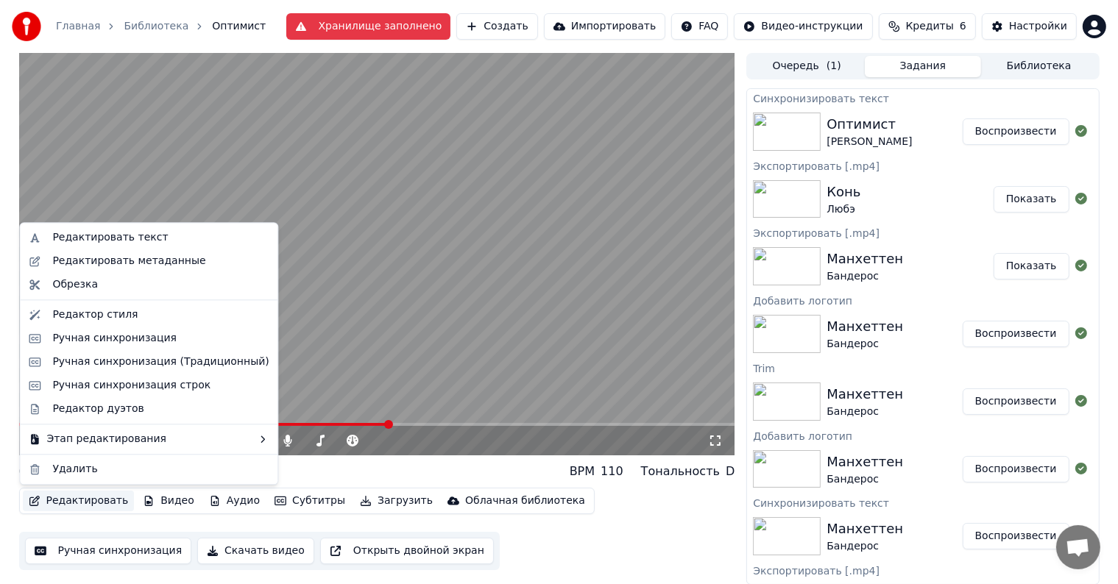
click at [82, 503] on button "Редактировать" at bounding box center [79, 501] width 112 height 21
click at [83, 337] on div "Ручная синхронизация" at bounding box center [114, 338] width 124 height 15
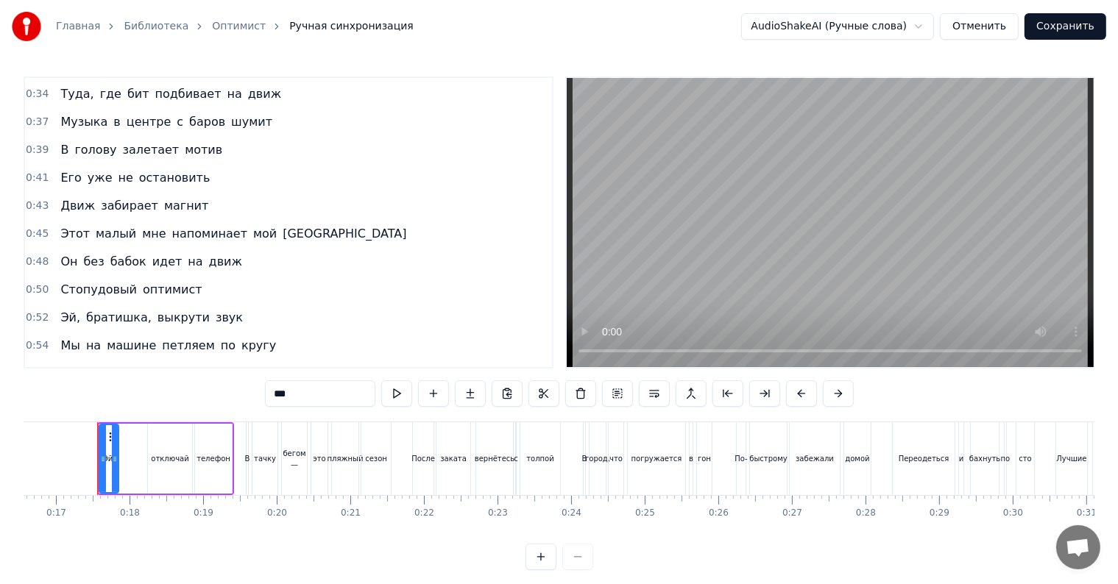
scroll to position [294, 0]
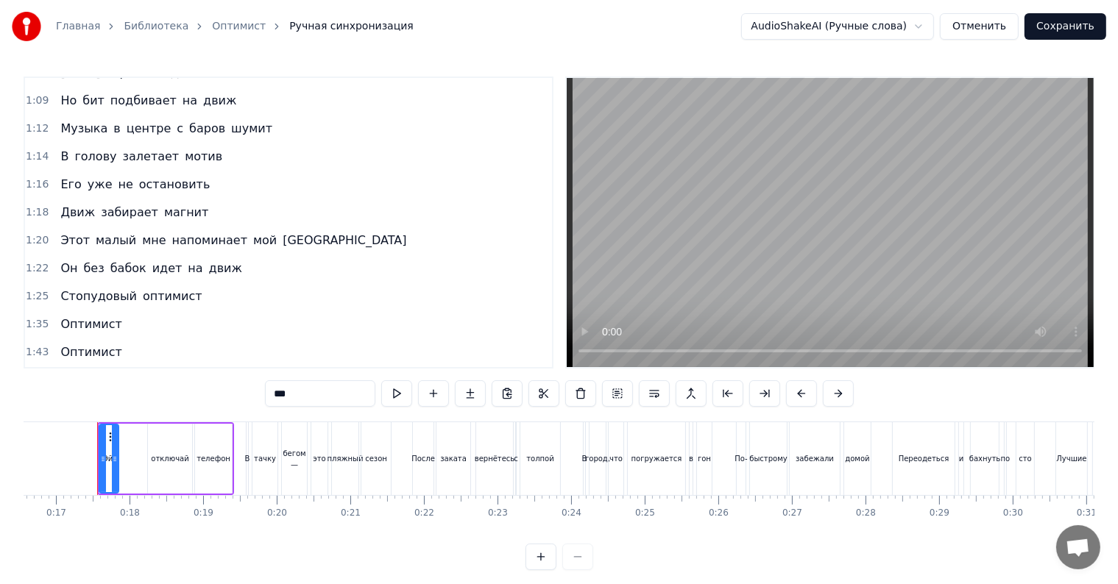
click at [103, 288] on span "Стопудовый" at bounding box center [98, 296] width 79 height 17
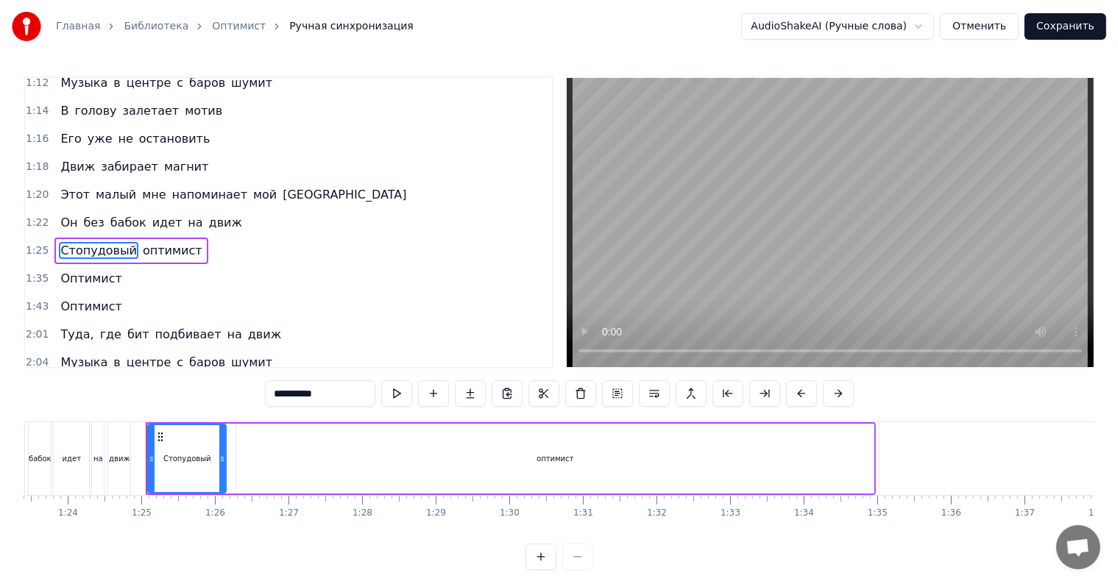
scroll to position [0, 6184]
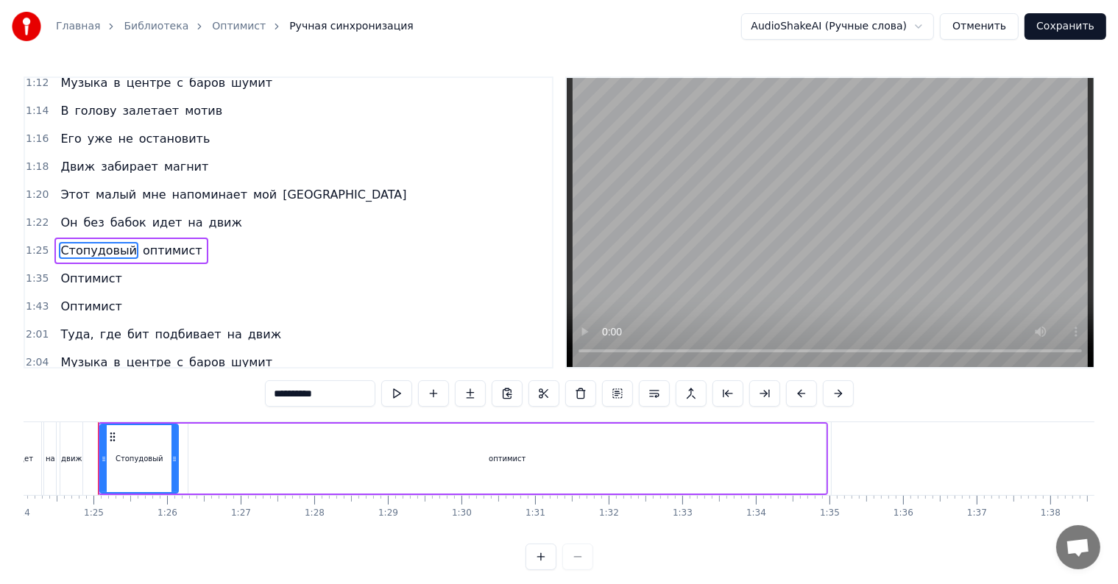
click at [359, 448] on div "оптимист" at bounding box center [506, 459] width 637 height 70
type input "********"
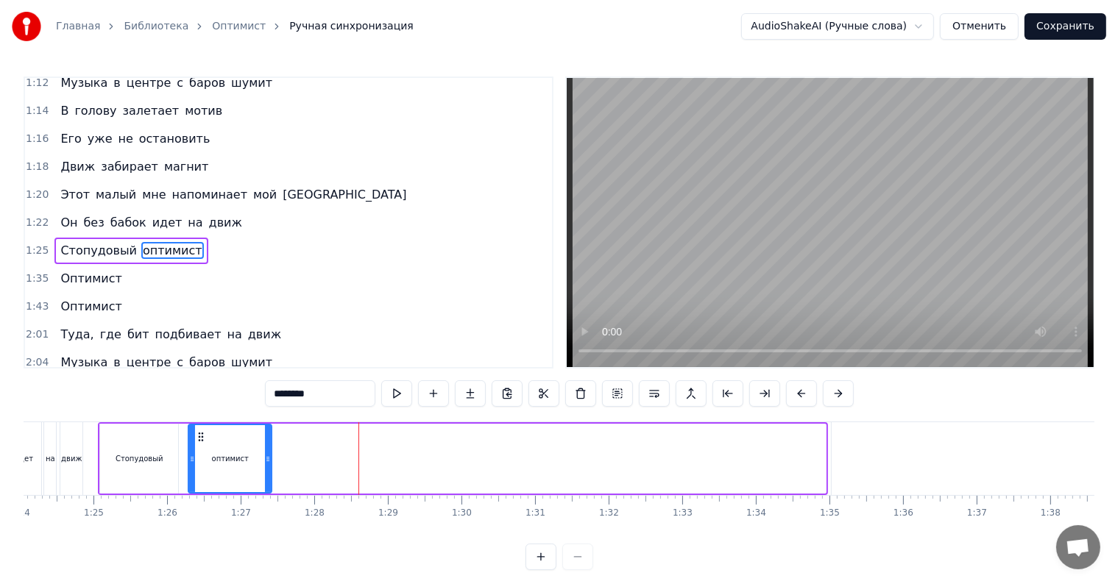
drag, startPoint x: 822, startPoint y: 451, endPoint x: 268, endPoint y: 480, distance: 554.8
click at [268, 480] on div at bounding box center [268, 458] width 6 height 67
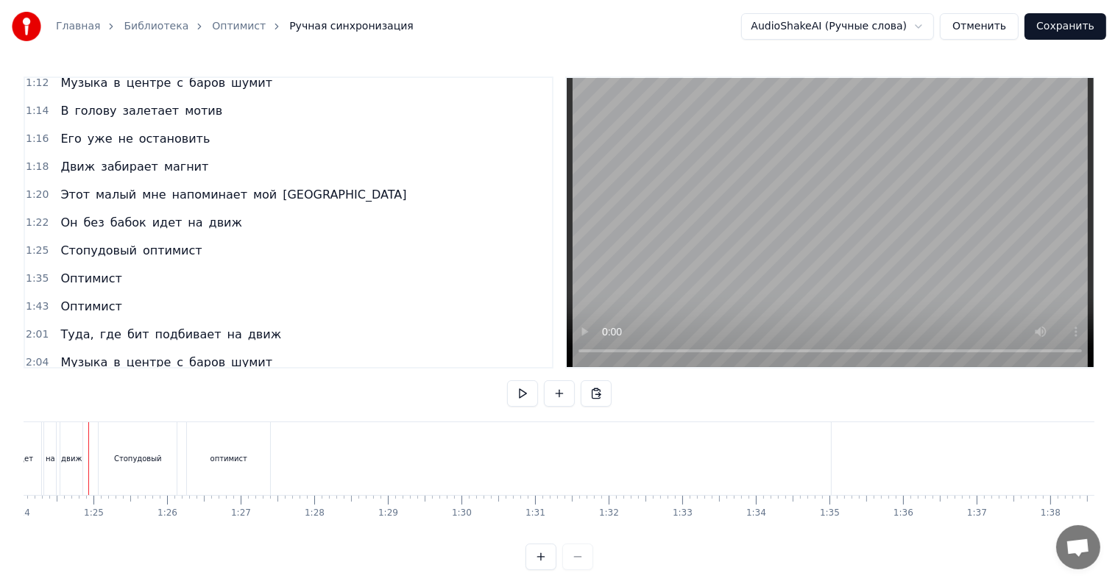
scroll to position [0, 6175]
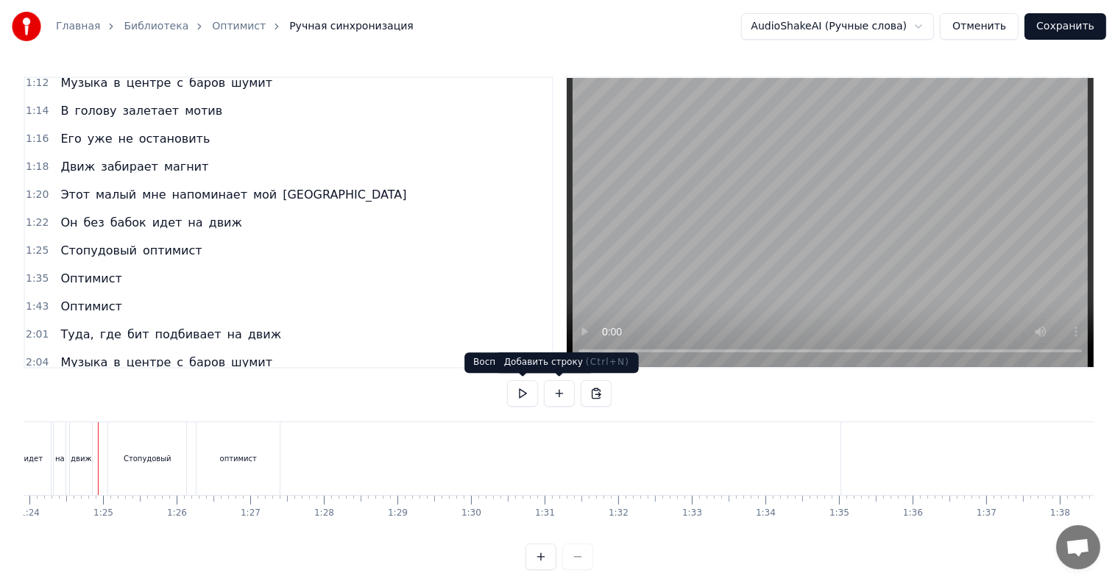
click at [547, 394] on button at bounding box center [559, 393] width 31 height 26
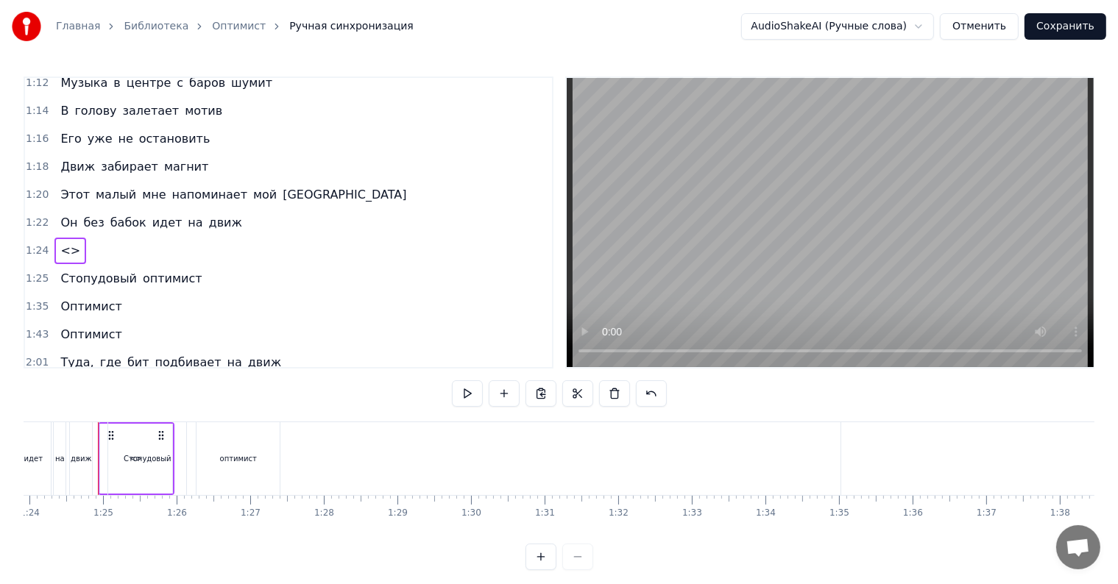
click at [94, 456] on div "Он без бабок идет на движ" at bounding box center [23, 458] width 144 height 73
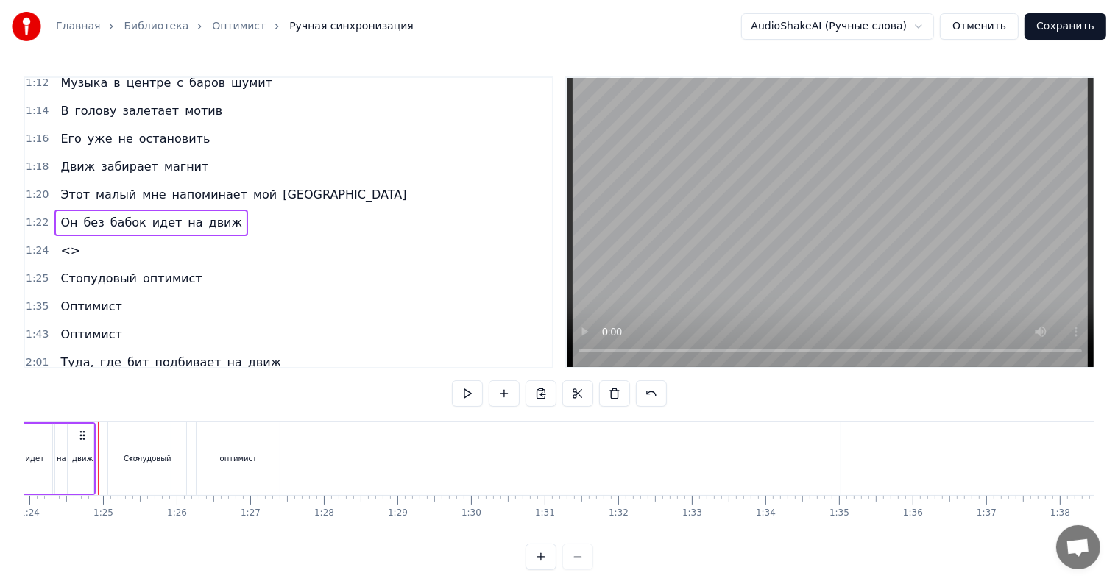
scroll to position [0, 6172]
click at [472, 395] on button at bounding box center [467, 393] width 31 height 26
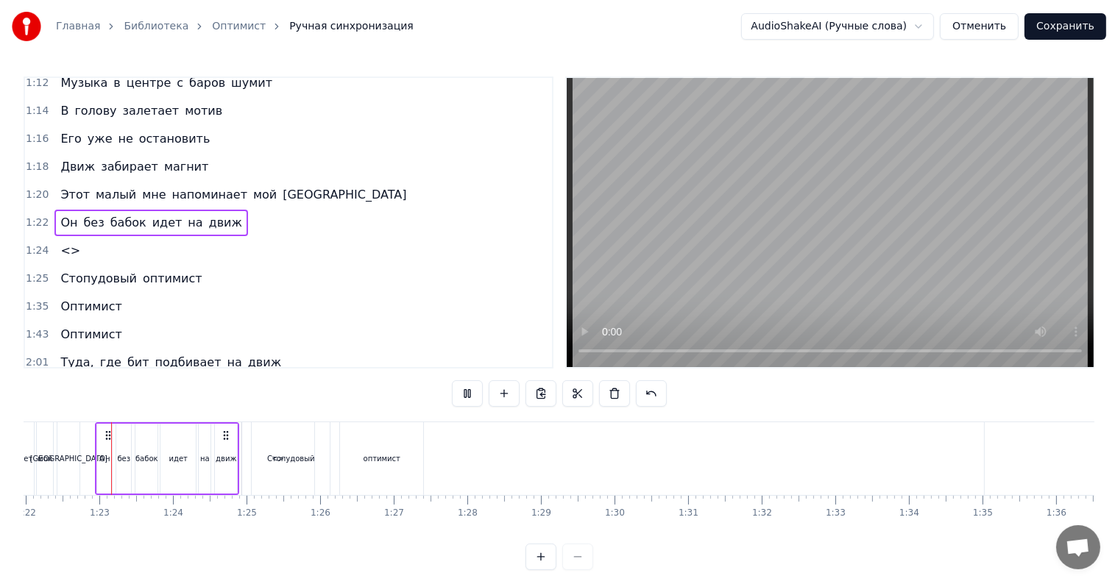
scroll to position [0, 6028]
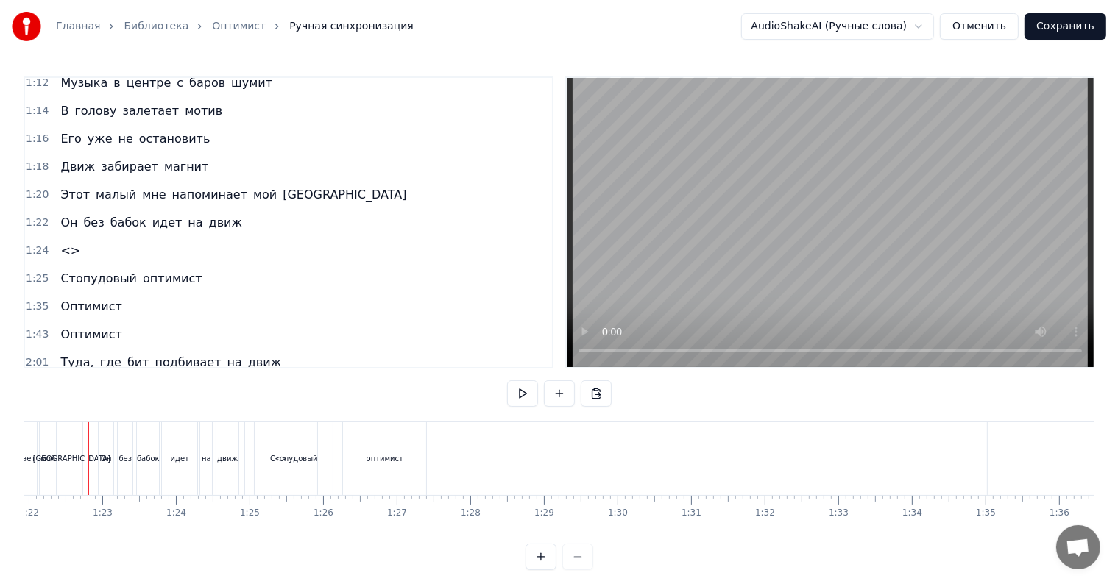
scroll to position [0, 6019]
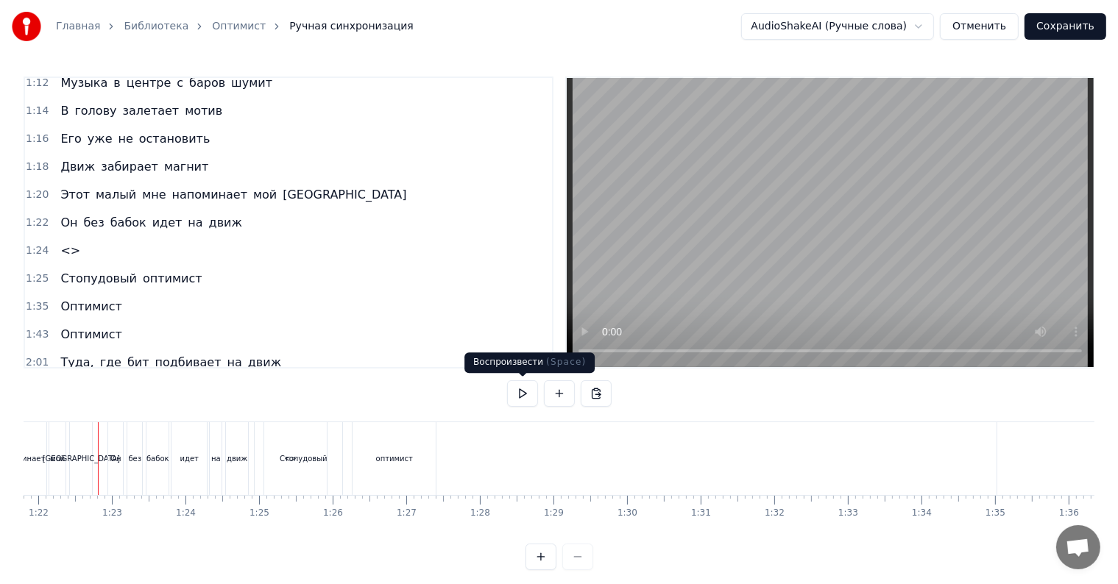
click at [511, 394] on button at bounding box center [522, 393] width 31 height 26
click at [533, 386] on button at bounding box center [522, 393] width 31 height 26
click at [420, 445] on div "оптимист" at bounding box center [393, 458] width 83 height 73
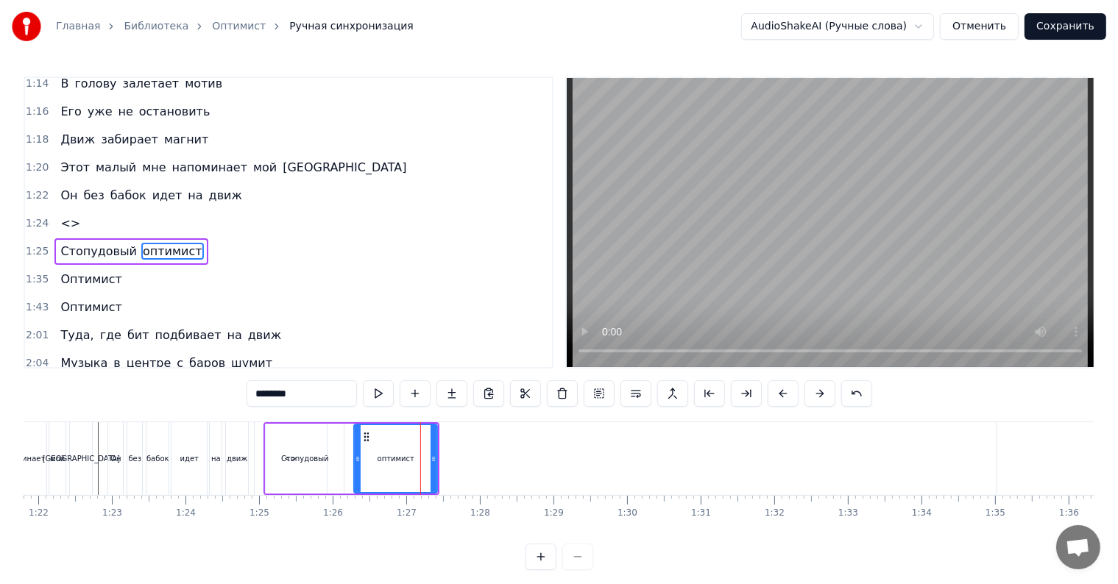
click at [436, 459] on div "оптимист" at bounding box center [395, 459] width 85 height 70
click at [428, 458] on icon at bounding box center [428, 459] width 6 height 12
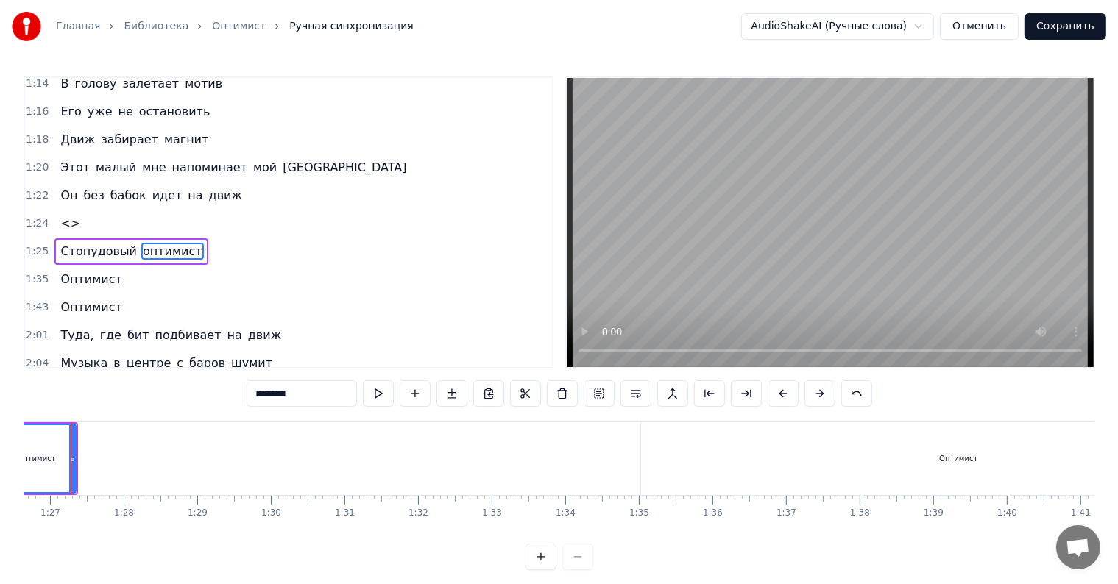
scroll to position [0, 6443]
click at [807, 443] on div "Оптимист" at bounding box center [890, 458] width 634 height 73
type input "********"
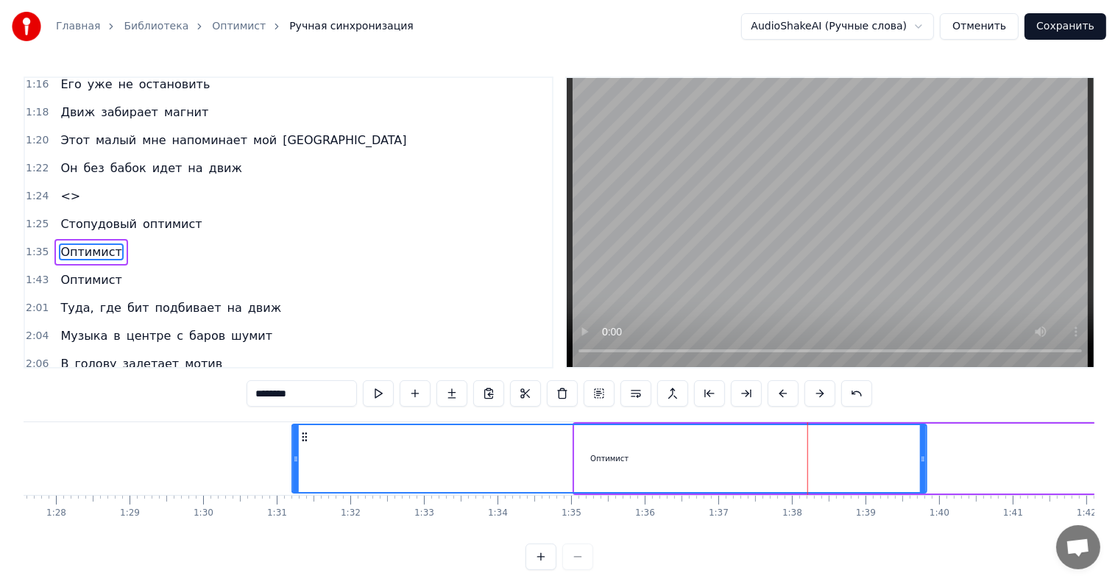
drag, startPoint x: 586, startPoint y: 439, endPoint x: 304, endPoint y: 449, distance: 282.7
click at [304, 449] on div "Оптимист" at bounding box center [609, 458] width 633 height 67
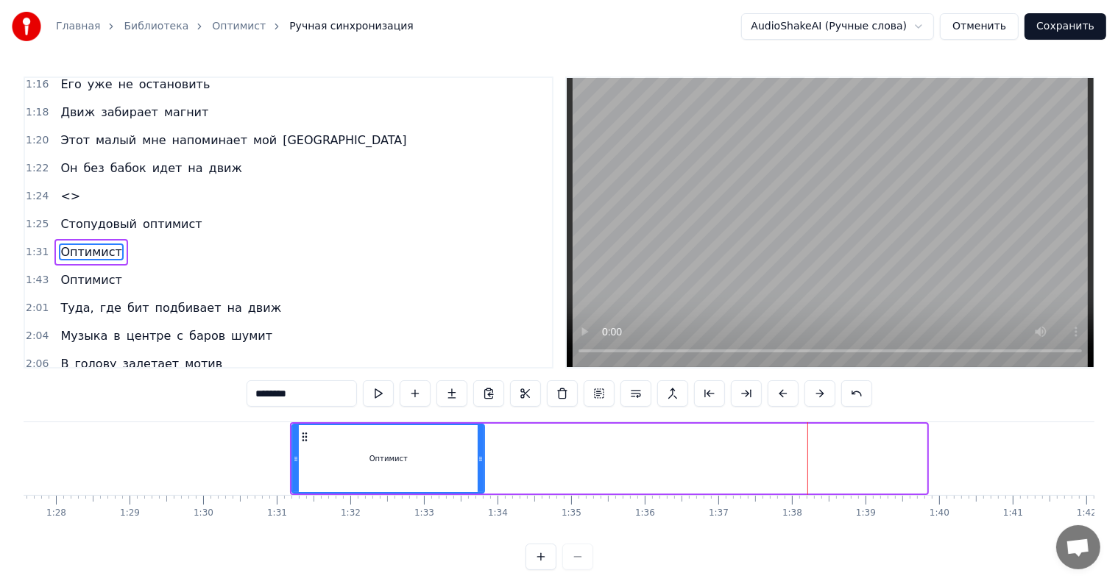
drag, startPoint x: 925, startPoint y: 456, endPoint x: 434, endPoint y: 481, distance: 491.4
click at [478, 489] on div at bounding box center [481, 458] width 6 height 67
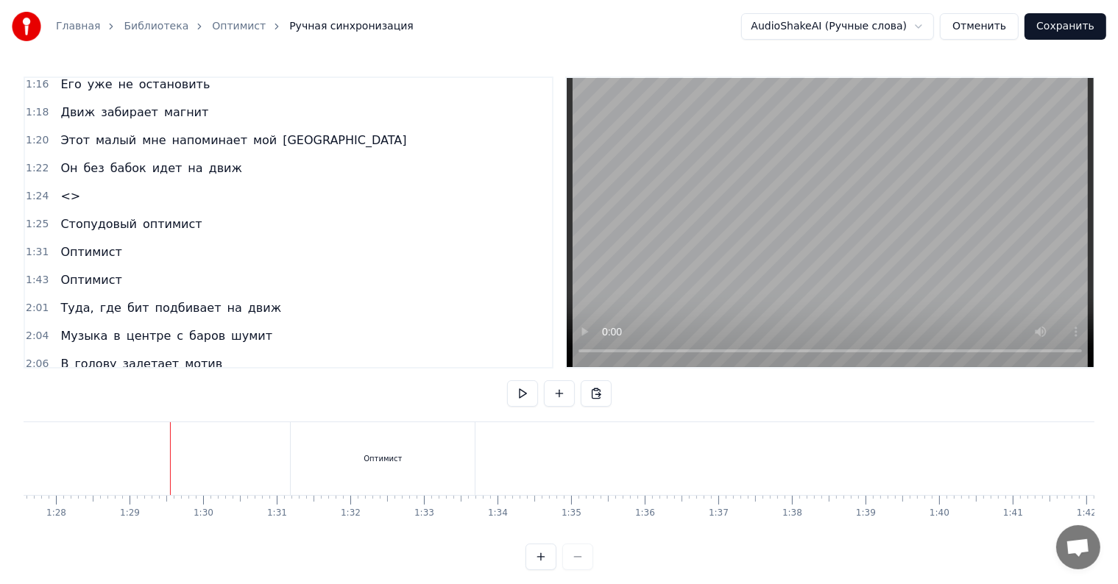
click at [52, 450] on div at bounding box center [965, 458] width 14769 height 73
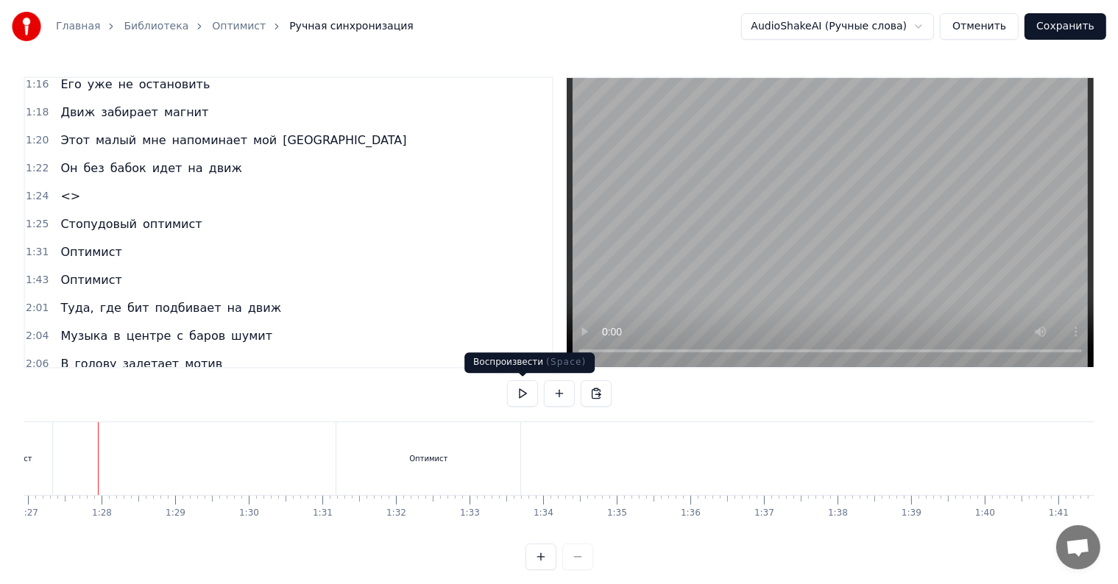
click at [522, 397] on button at bounding box center [522, 393] width 31 height 26
click at [424, 458] on div "Оптимист" at bounding box center [428, 458] width 38 height 11
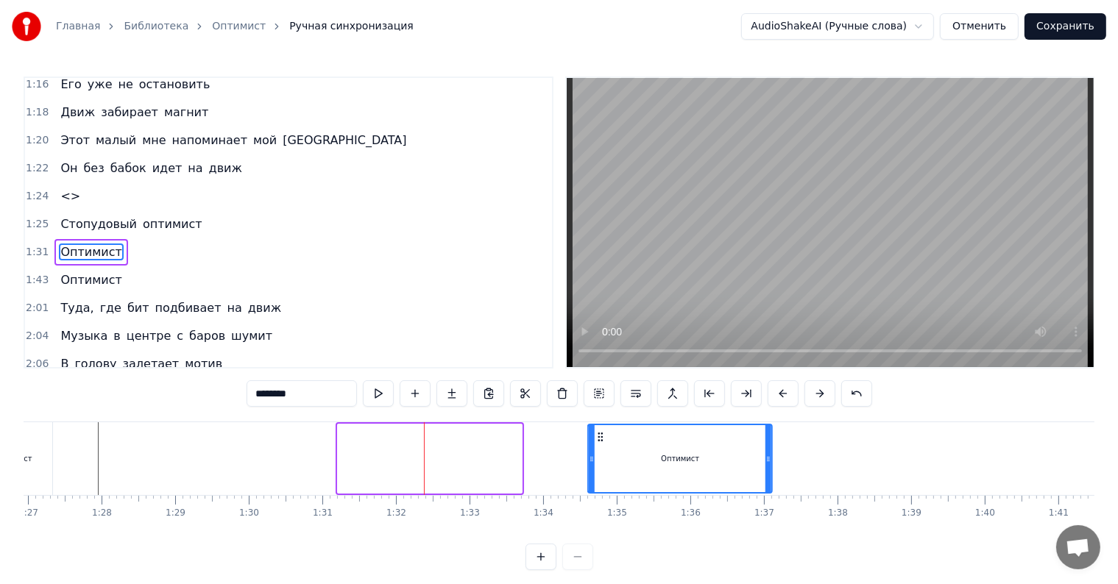
drag, startPoint x: 364, startPoint y: 434, endPoint x: 597, endPoint y: 444, distance: 233.5
click at [597, 444] on div "Оптимист" at bounding box center [680, 458] width 182 height 67
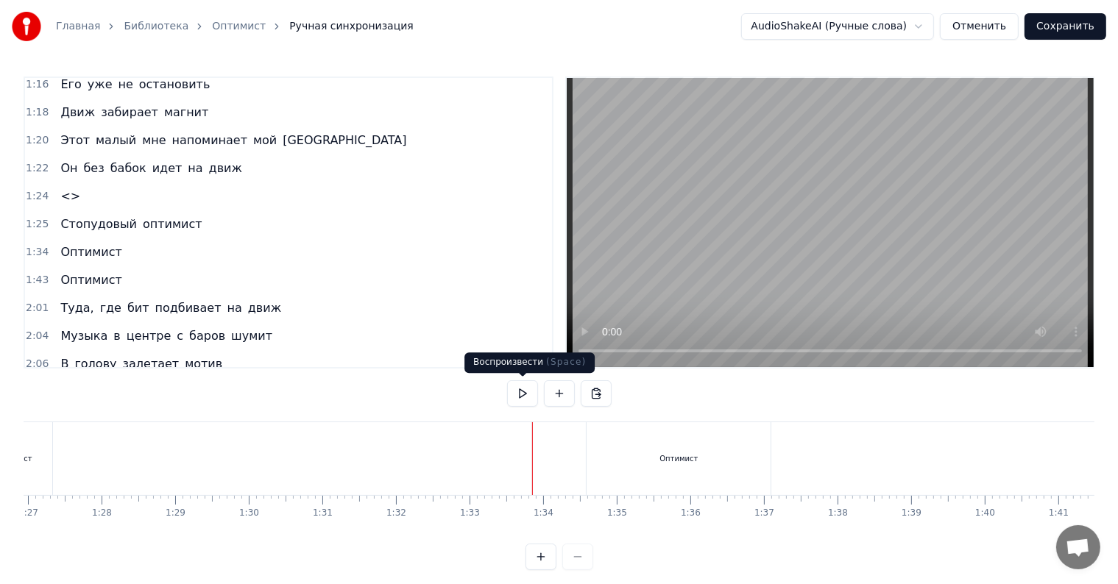
click at [521, 396] on button at bounding box center [522, 393] width 31 height 26
click at [530, 395] on button at bounding box center [522, 393] width 31 height 26
click at [594, 444] on div "Оптимист" at bounding box center [678, 458] width 184 height 73
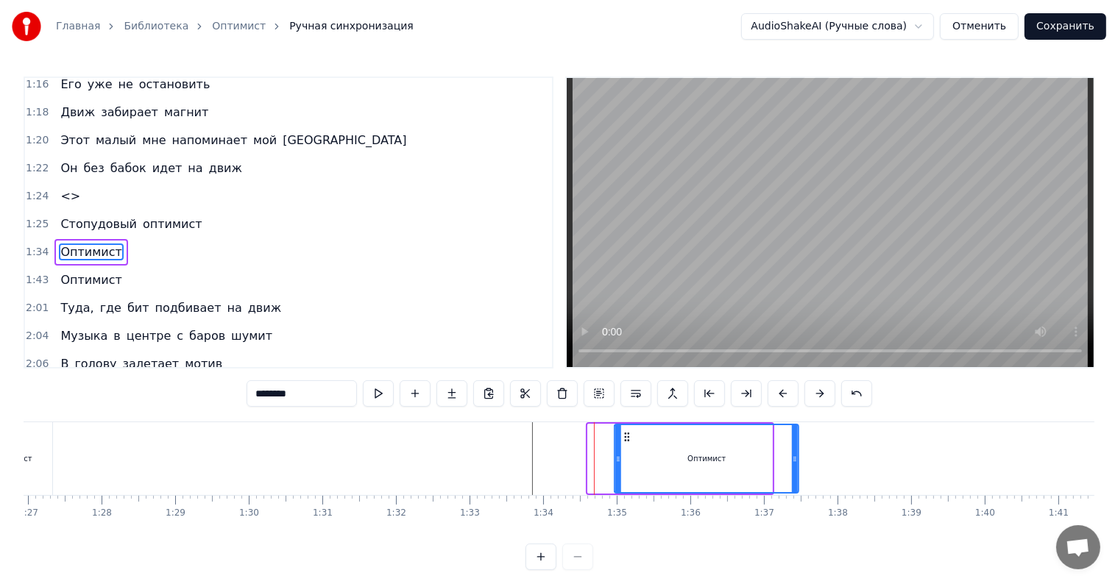
drag, startPoint x: 600, startPoint y: 438, endPoint x: 624, endPoint y: 439, distance: 24.3
click at [624, 439] on icon at bounding box center [627, 437] width 12 height 12
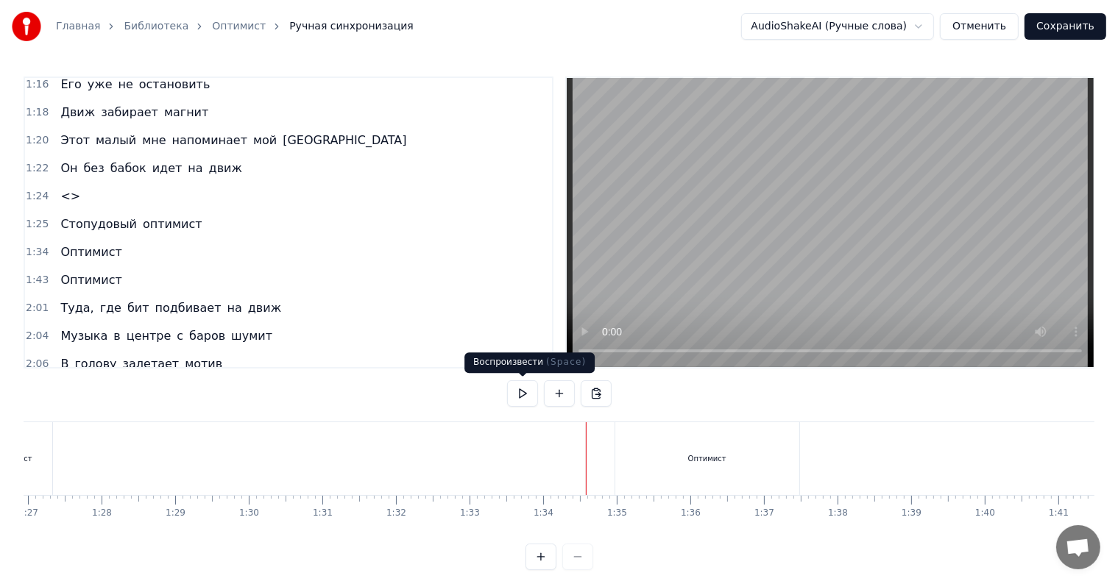
click at [521, 395] on button at bounding box center [522, 393] width 31 height 26
click at [530, 400] on button at bounding box center [522, 393] width 31 height 26
click at [530, 399] on button at bounding box center [522, 393] width 31 height 26
click at [727, 439] on div "Оптимист" at bounding box center [707, 458] width 184 height 73
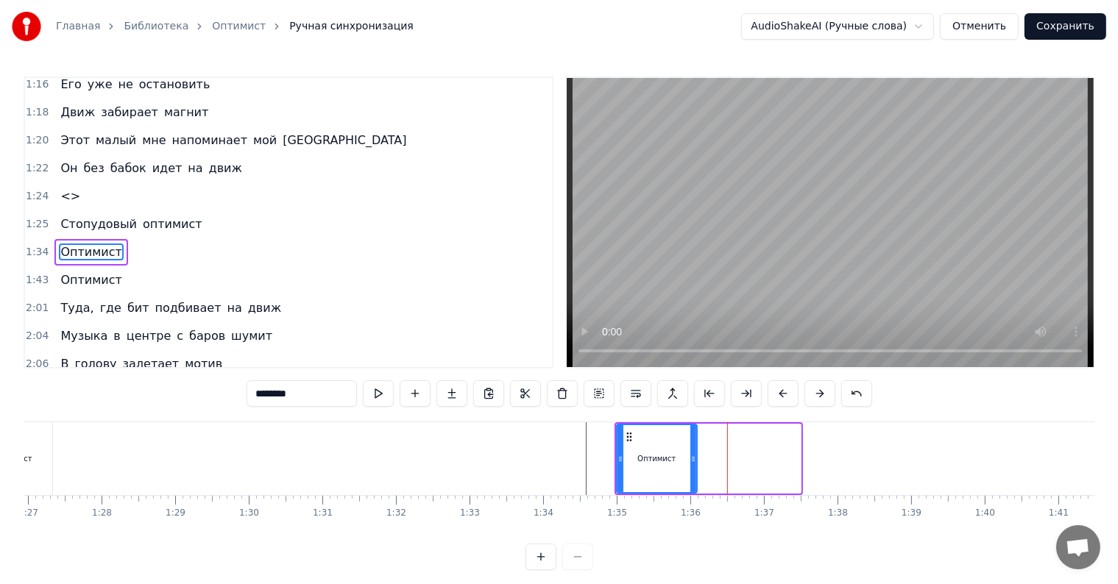
drag, startPoint x: 798, startPoint y: 456, endPoint x: 695, endPoint y: 461, distance: 103.1
click at [695, 461] on icon at bounding box center [693, 459] width 6 height 12
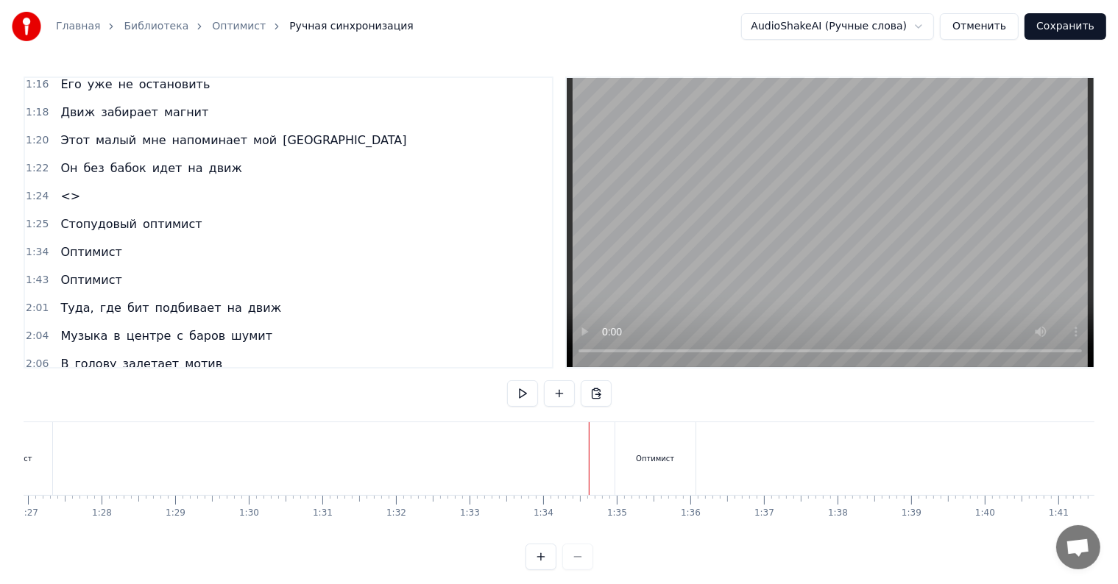
click at [570, 450] on div at bounding box center [1011, 458] width 14769 height 73
click at [531, 399] on button at bounding box center [522, 393] width 31 height 26
click at [633, 447] on div "Оптимист" at bounding box center [655, 458] width 80 height 73
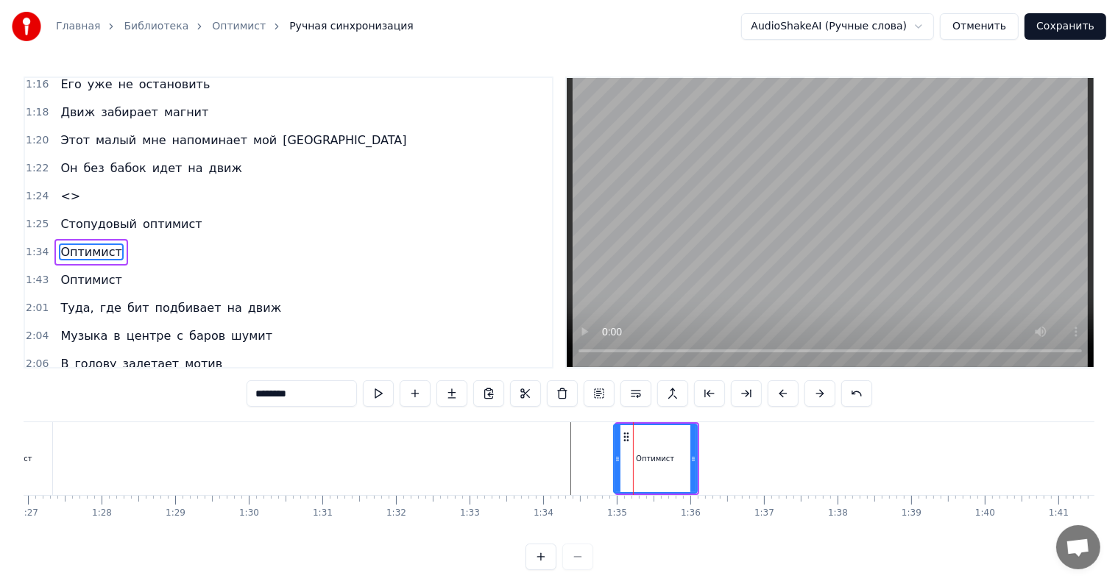
click at [614, 452] on div at bounding box center [617, 458] width 6 height 67
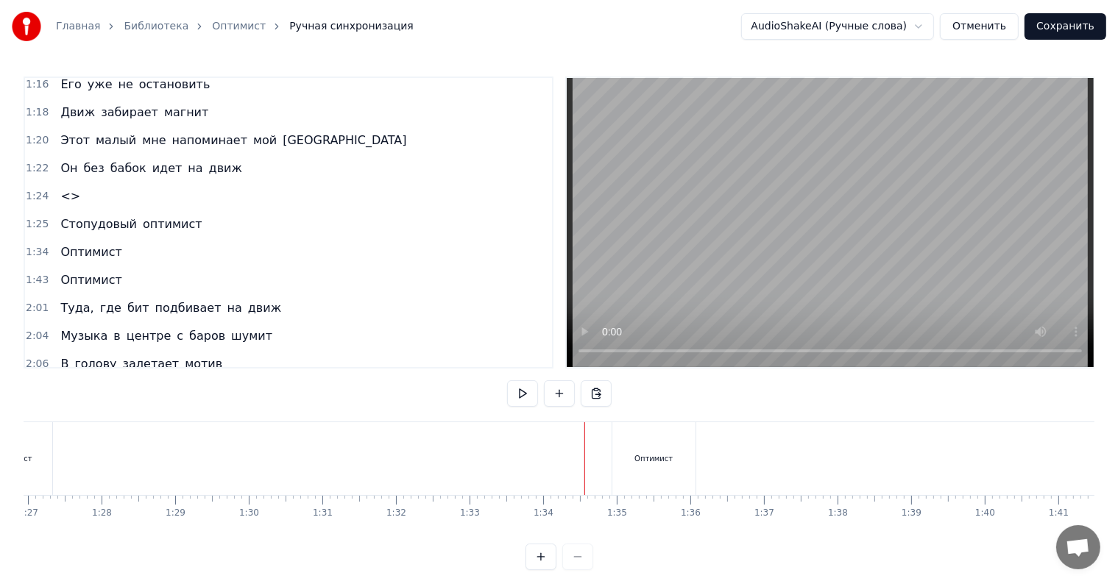
click at [553, 447] on div at bounding box center [1011, 458] width 14769 height 73
click at [523, 398] on button at bounding box center [522, 393] width 31 height 26
click at [507, 471] on div at bounding box center [1011, 458] width 14769 height 73
click at [530, 380] on div "0:17 Эй, отключай телефон 0:19 В тачку бегом — это пляжный сезон 0:21 После зак…" at bounding box center [559, 324] width 1071 height 494
click at [530, 392] on button at bounding box center [522, 393] width 31 height 26
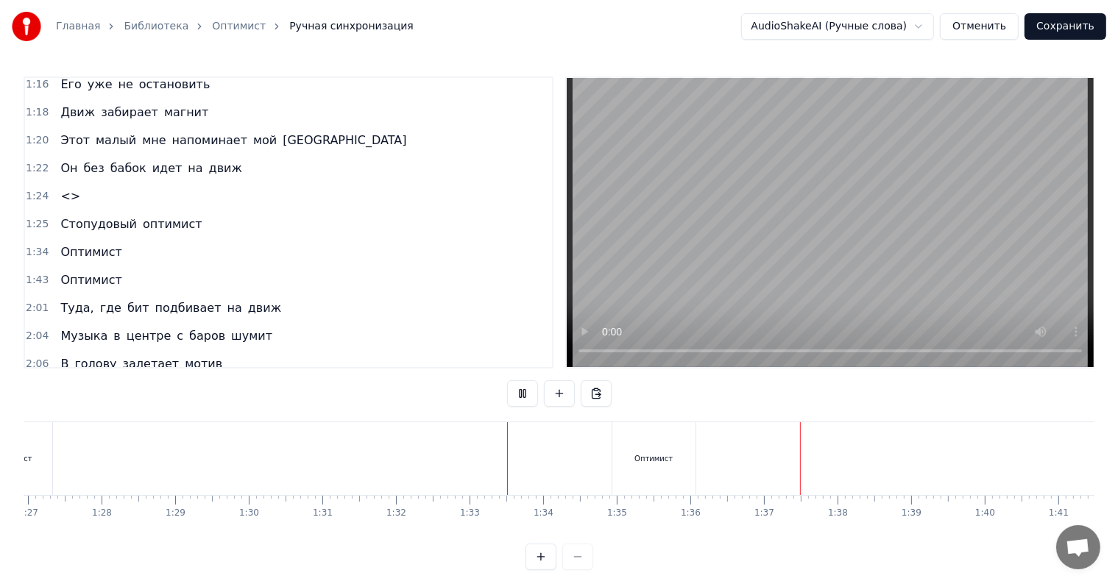
click at [633, 442] on div "Оптимист" at bounding box center [653, 458] width 83 height 73
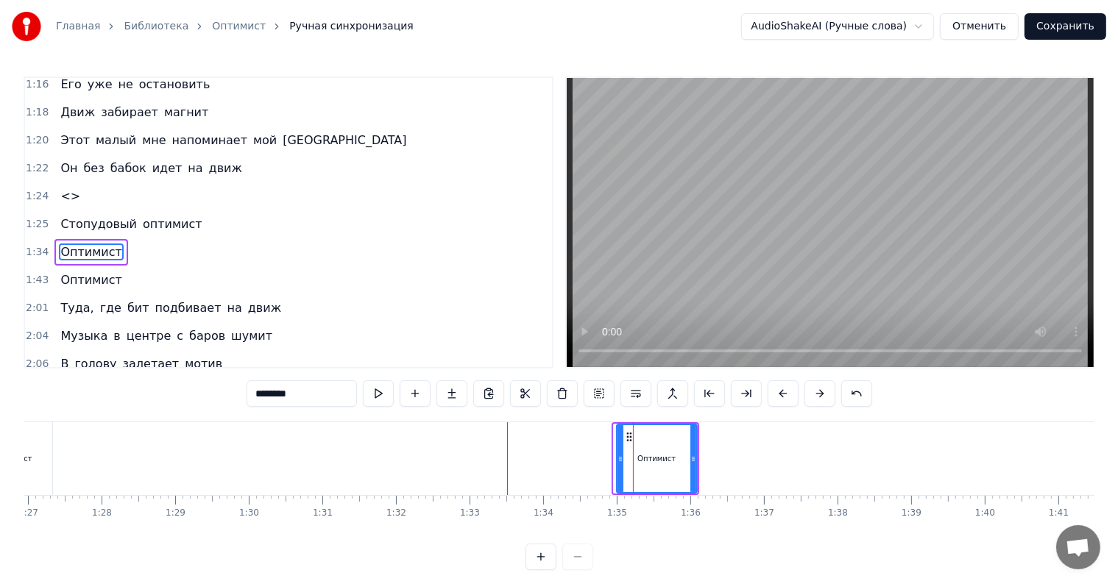
click at [617, 453] on icon at bounding box center [620, 459] width 6 height 12
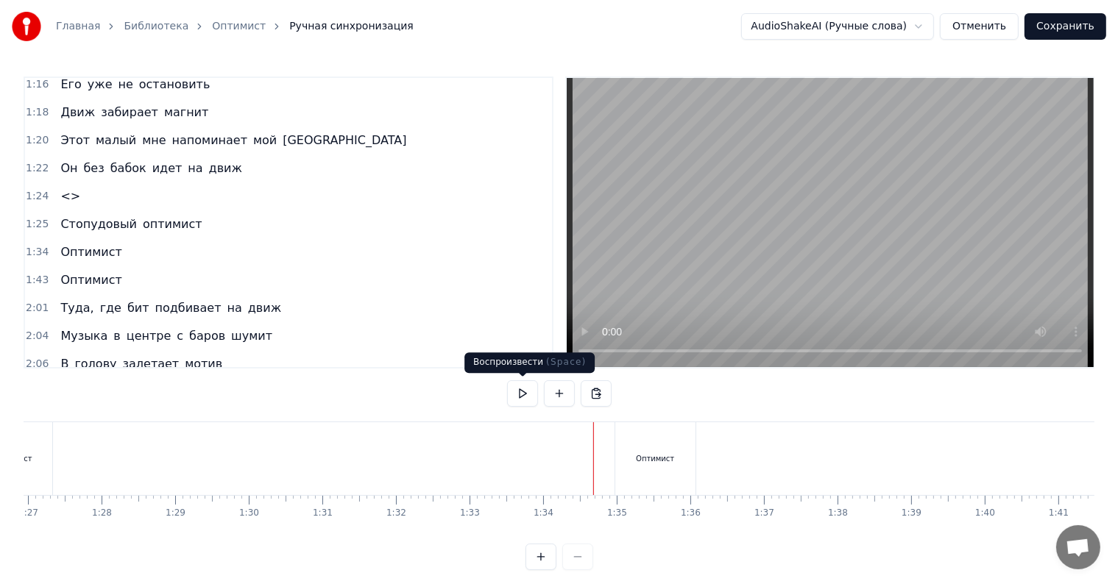
click at [532, 401] on button at bounding box center [522, 393] width 31 height 26
click at [615, 443] on div "Оптимист" at bounding box center [655, 458] width 80 height 73
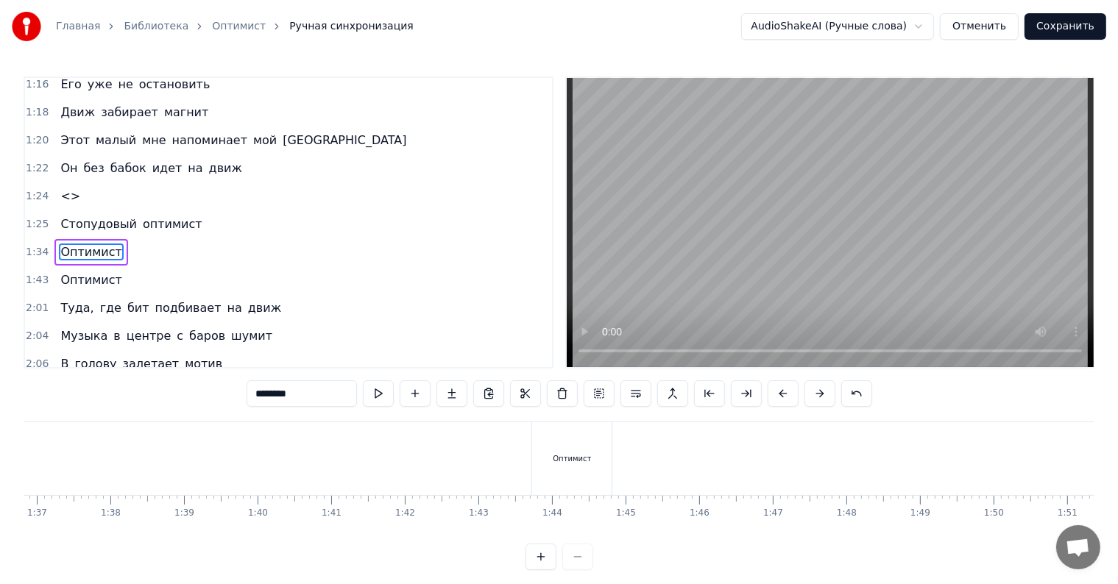
scroll to position [0, 7131]
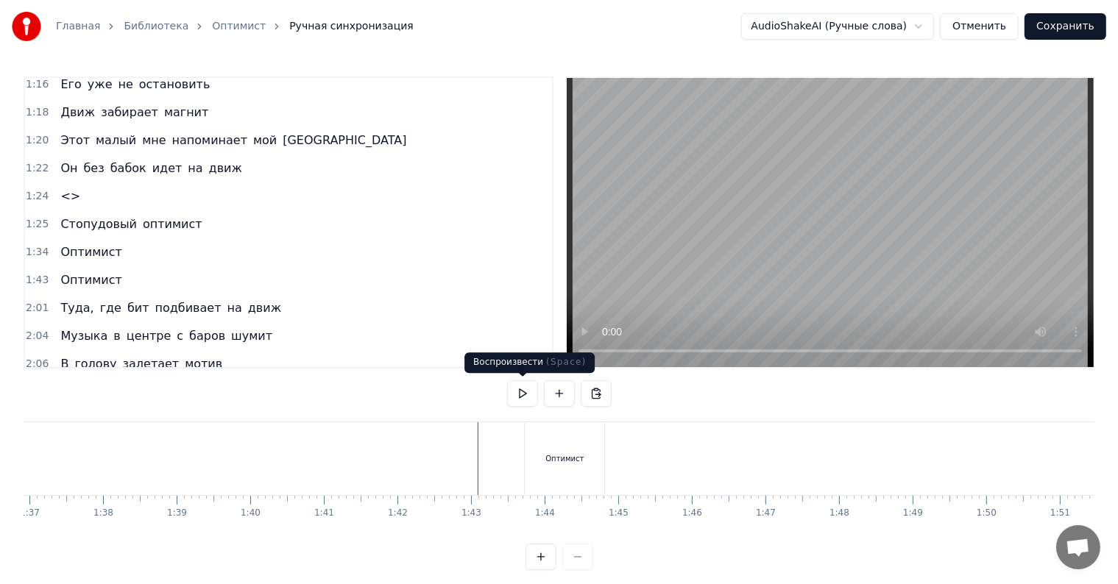
click at [515, 398] on button at bounding box center [522, 393] width 31 height 26
click at [439, 450] on div at bounding box center [276, 458] width 14769 height 73
click at [512, 394] on button at bounding box center [522, 393] width 31 height 26
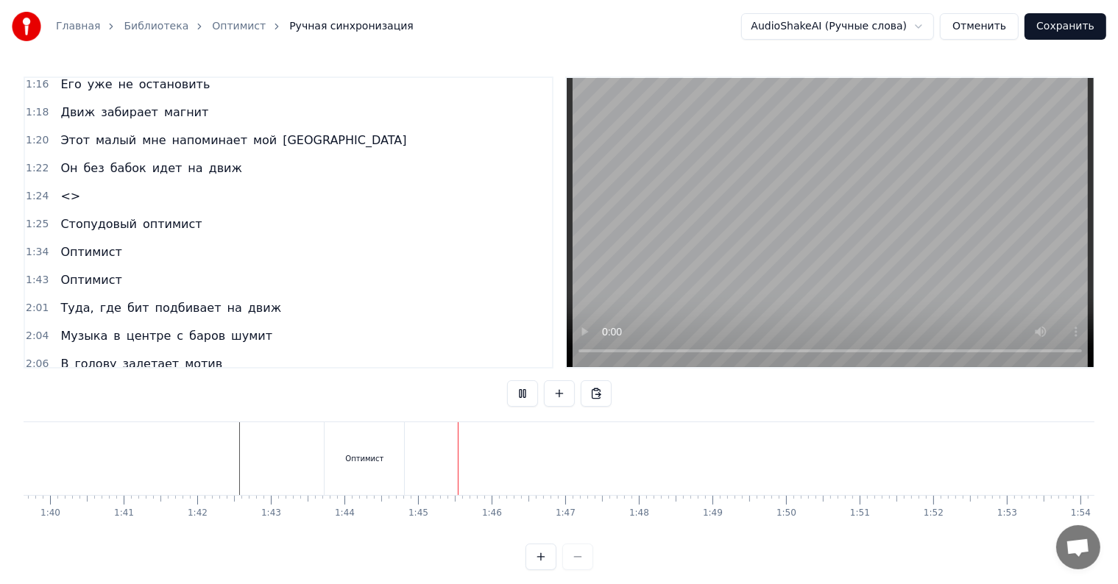
scroll to position [0, 7490]
click at [1057, 33] on button "Сохранить" at bounding box center [1065, 26] width 82 height 26
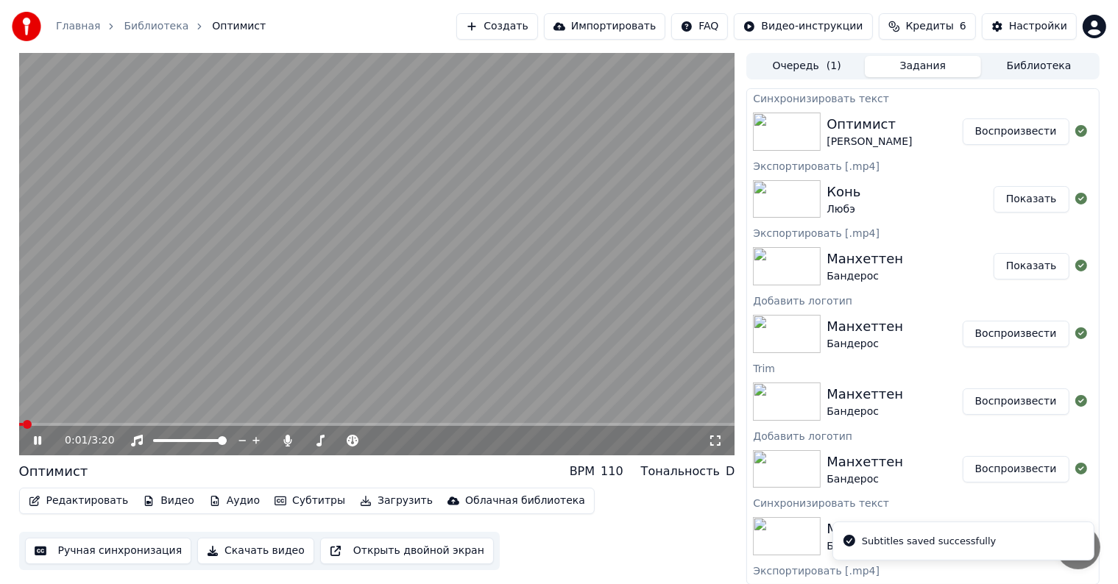
click at [359, 427] on div "0:01 / 3:20" at bounding box center [377, 440] width 716 height 29
click at [360, 425] on span at bounding box center [377, 424] width 716 height 3
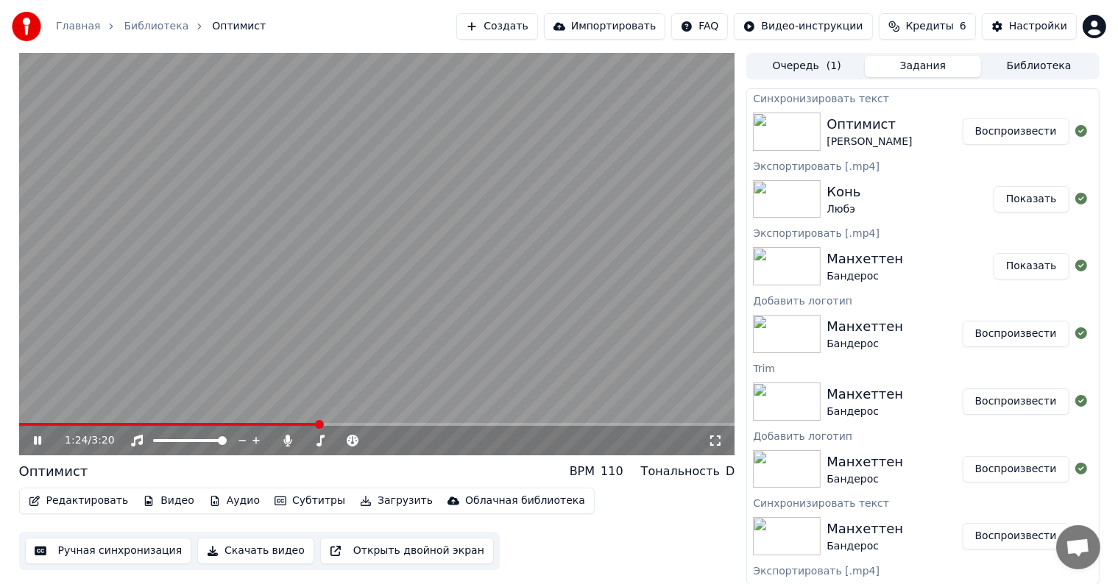
click at [319, 423] on span at bounding box center [168, 424] width 299 height 3
click at [341, 324] on video at bounding box center [377, 254] width 716 height 402
click at [317, 424] on span at bounding box center [171, 424] width 305 height 3
click at [74, 501] on button "Редактировать" at bounding box center [79, 501] width 112 height 21
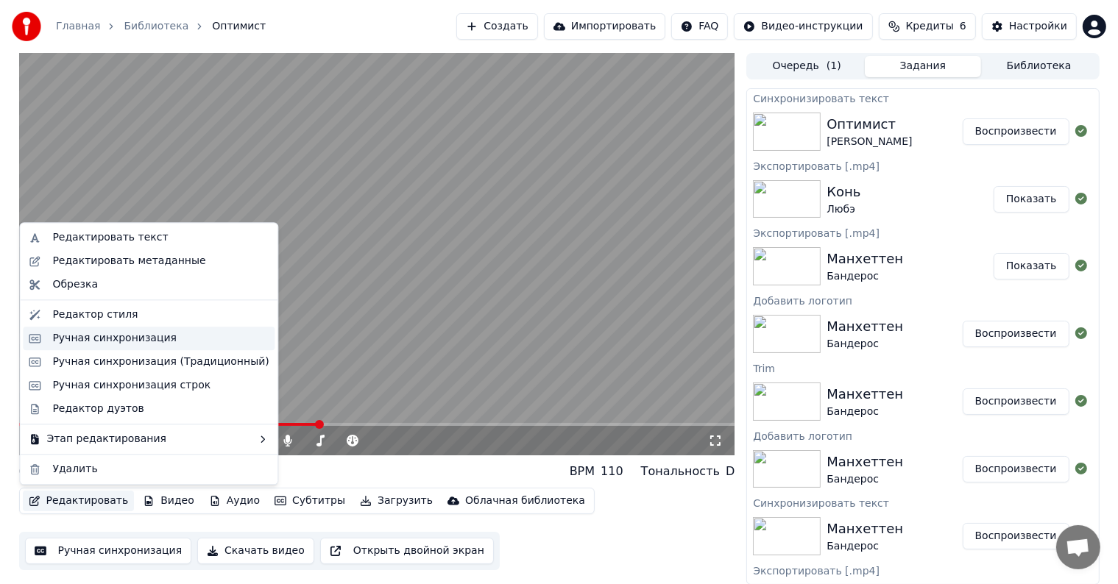
click at [96, 333] on div "Ручная синхронизация" at bounding box center [114, 338] width 124 height 15
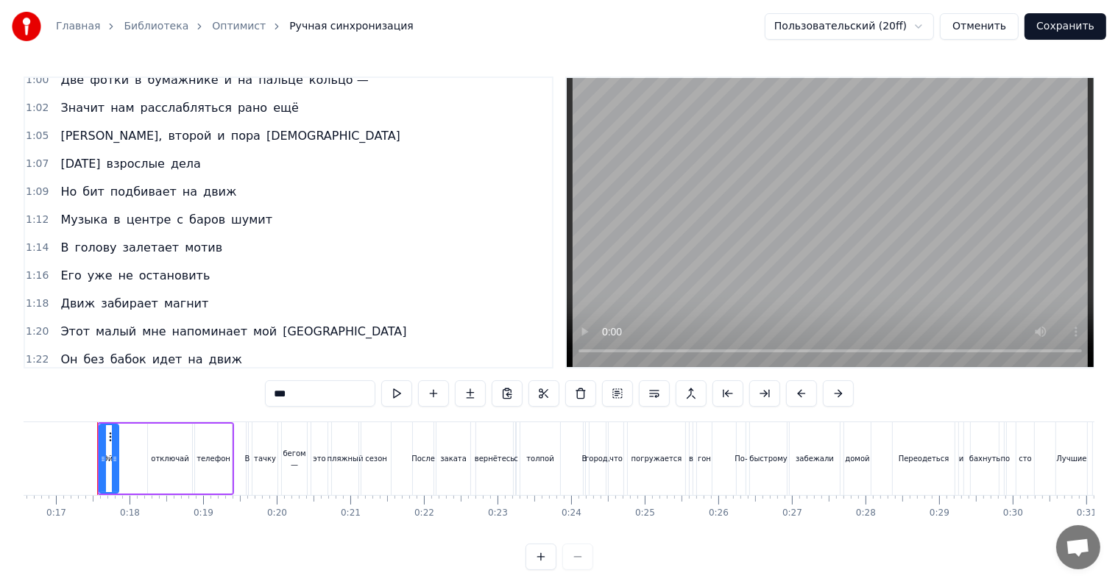
scroll to position [736, 0]
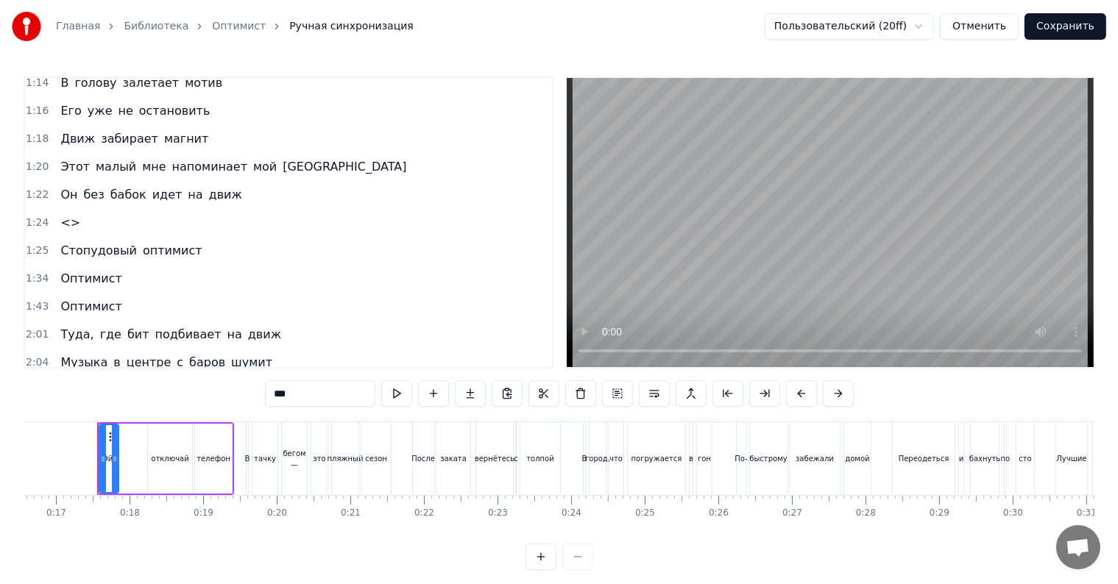
click at [68, 214] on span "<>" at bounding box center [70, 222] width 23 height 17
type input "**"
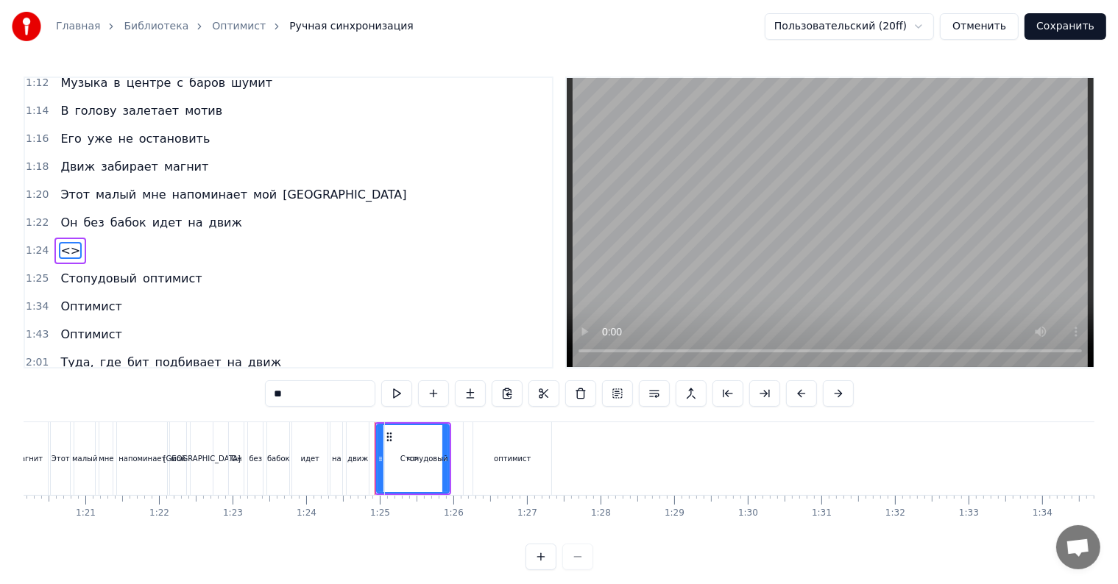
scroll to position [0, 6175]
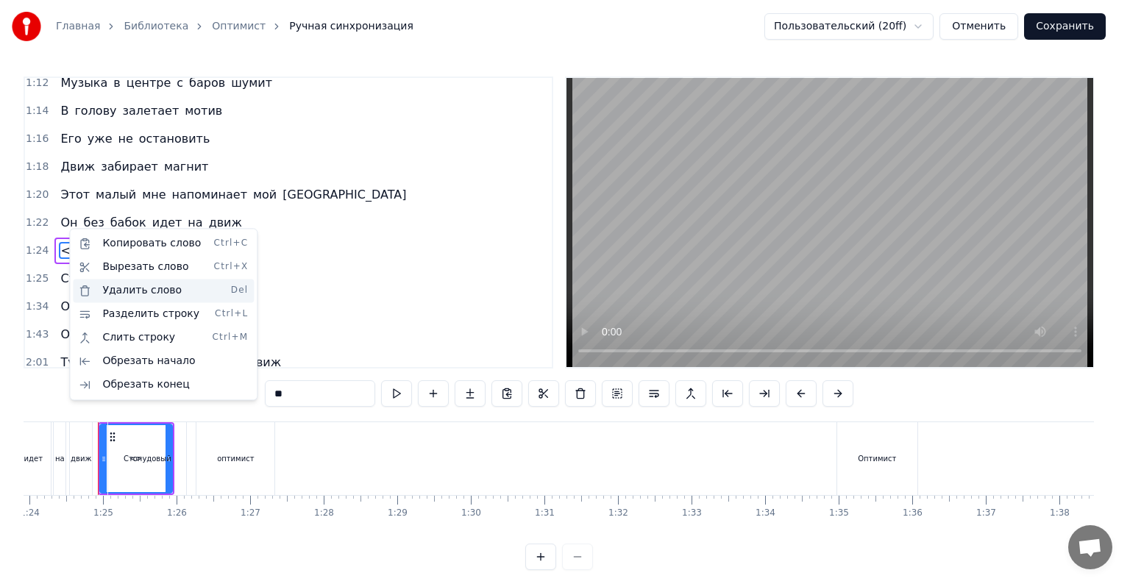
click at [143, 294] on div "Удалить слово Del" at bounding box center [163, 291] width 181 height 24
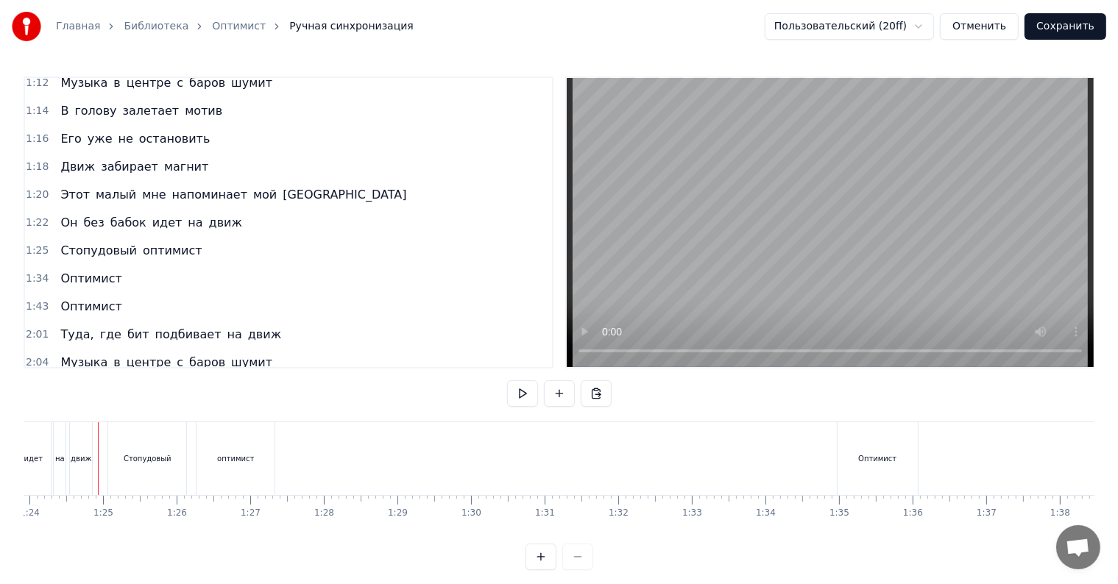
click at [1067, 28] on button "Сохранить" at bounding box center [1065, 26] width 82 height 26
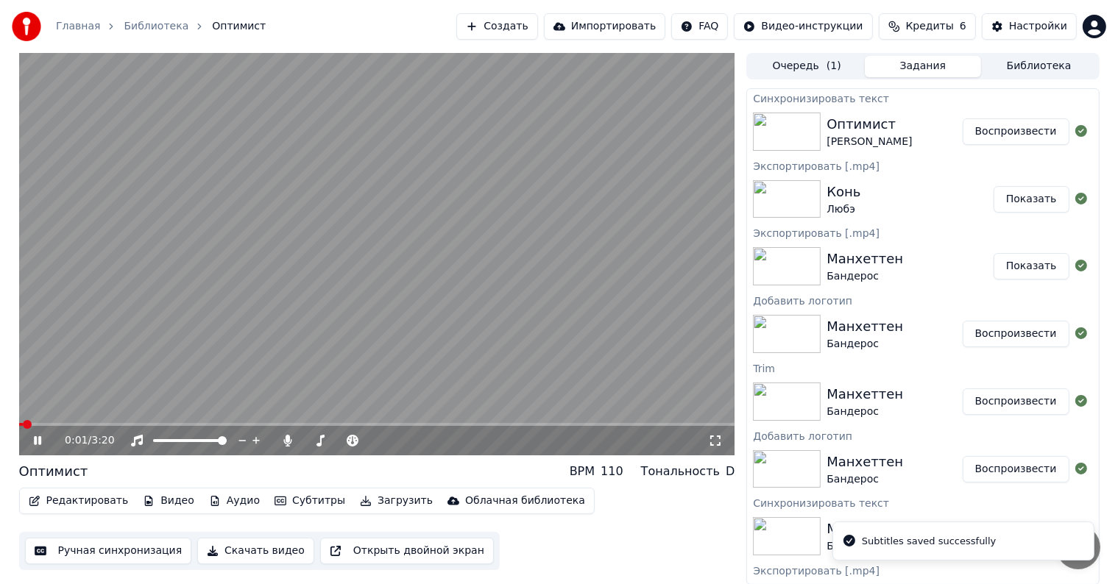
click at [369, 425] on span at bounding box center [377, 424] width 716 height 3
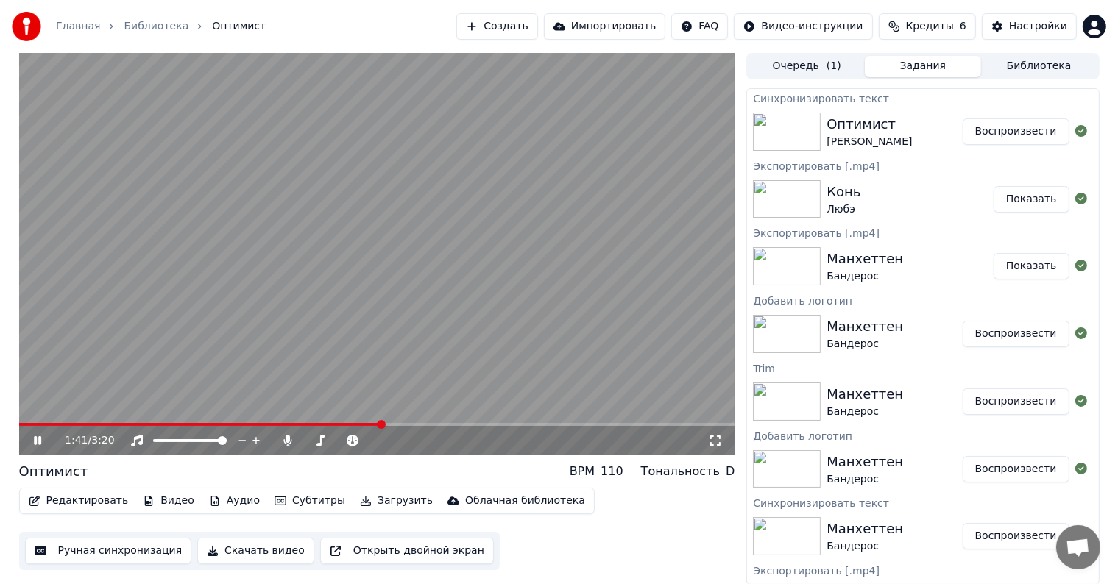
click at [309, 420] on video at bounding box center [377, 254] width 716 height 402
click at [296, 422] on video at bounding box center [377, 254] width 716 height 402
click at [19, 423] on span at bounding box center [67, 424] width 96 height 3
click at [715, 442] on icon at bounding box center [715, 441] width 15 height 12
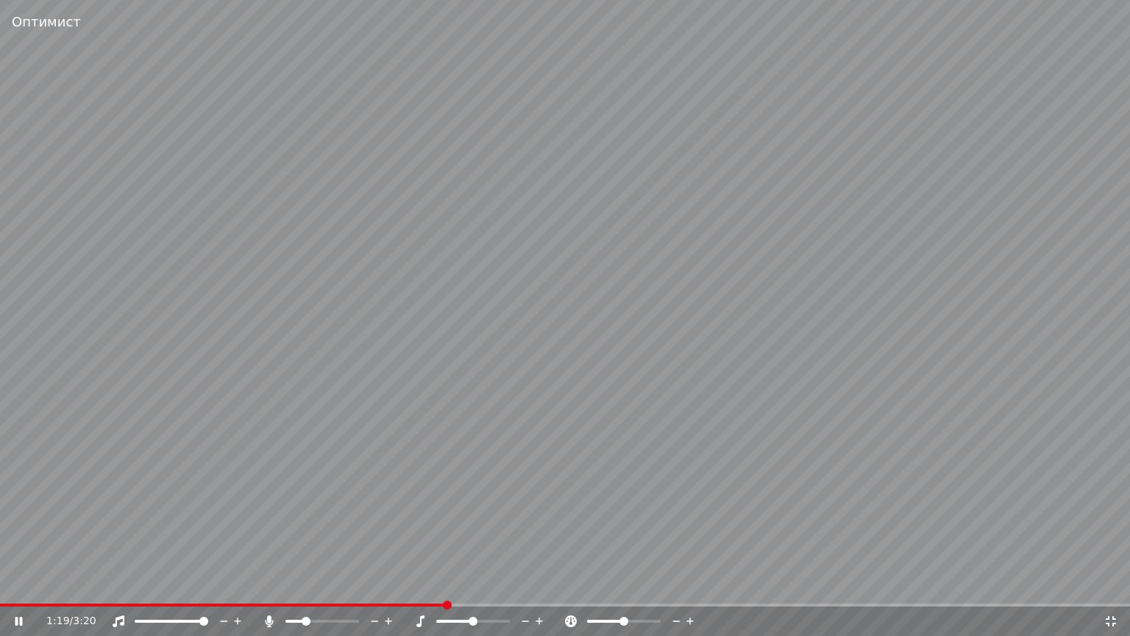
click at [326, 583] on video at bounding box center [565, 318] width 1130 height 636
click at [319, 583] on div "1:19 / 3:20" at bounding box center [565, 620] width 1130 height 29
click at [313, 583] on div "1:19 / 3:20" at bounding box center [565, 620] width 1130 height 29
click at [312, 583] on span at bounding box center [224, 604] width 448 height 3
click at [13, 583] on icon at bounding box center [29, 621] width 35 height 12
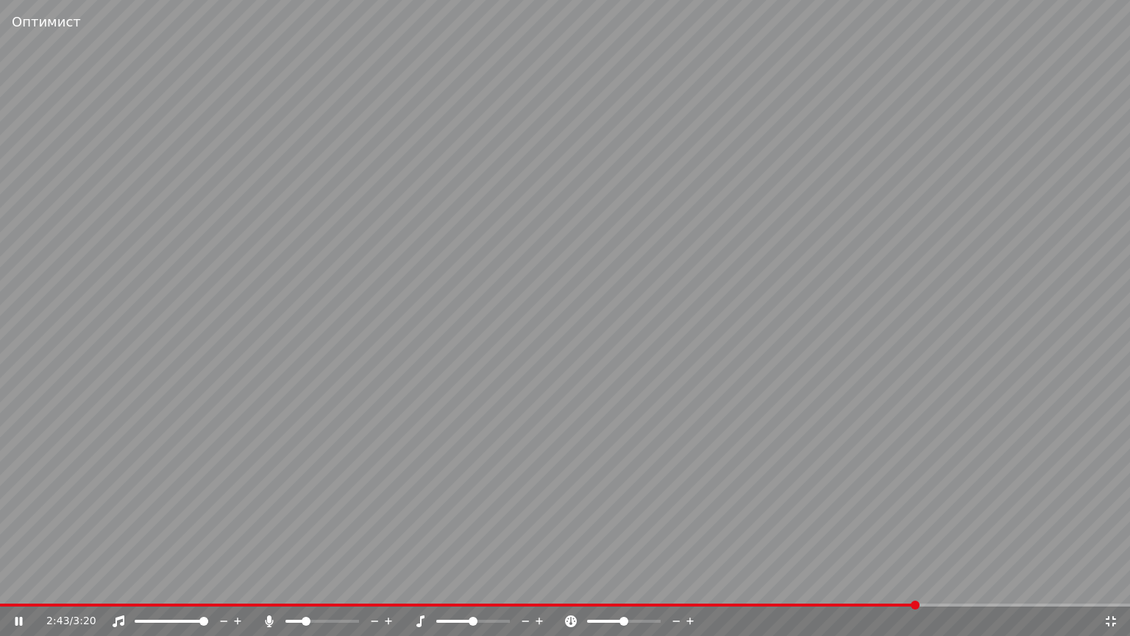
click at [918, 583] on span at bounding box center [565, 604] width 1130 height 3
click at [1001, 583] on div "2:44 / 3:20" at bounding box center [565, 620] width 1130 height 29
click at [1005, 583] on div "Оптимист 2:44 / 3:20" at bounding box center [565, 318] width 1130 height 636
click at [1005, 583] on span at bounding box center [565, 604] width 1130 height 3
click at [1072, 583] on span at bounding box center [565, 604] width 1130 height 3
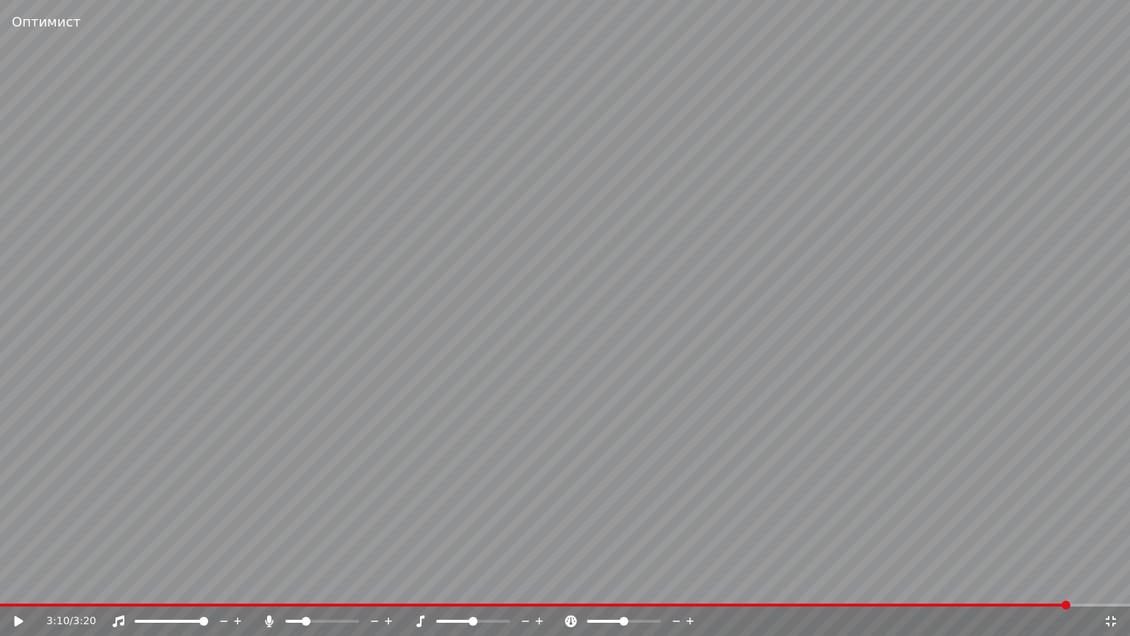
click at [962, 491] on video at bounding box center [565, 318] width 1130 height 636
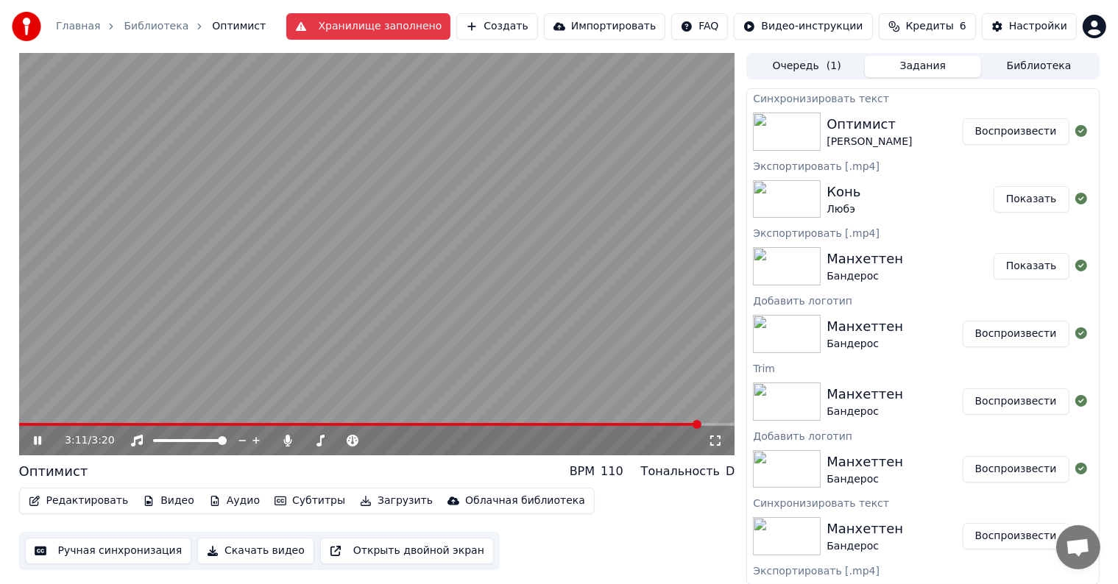
click at [47, 513] on div "Редактировать Видео Аудио Субтитры Загрузить Облачная библиотека" at bounding box center [306, 501] width 575 height 26
click at [47, 504] on button "Редактировать" at bounding box center [79, 501] width 112 height 21
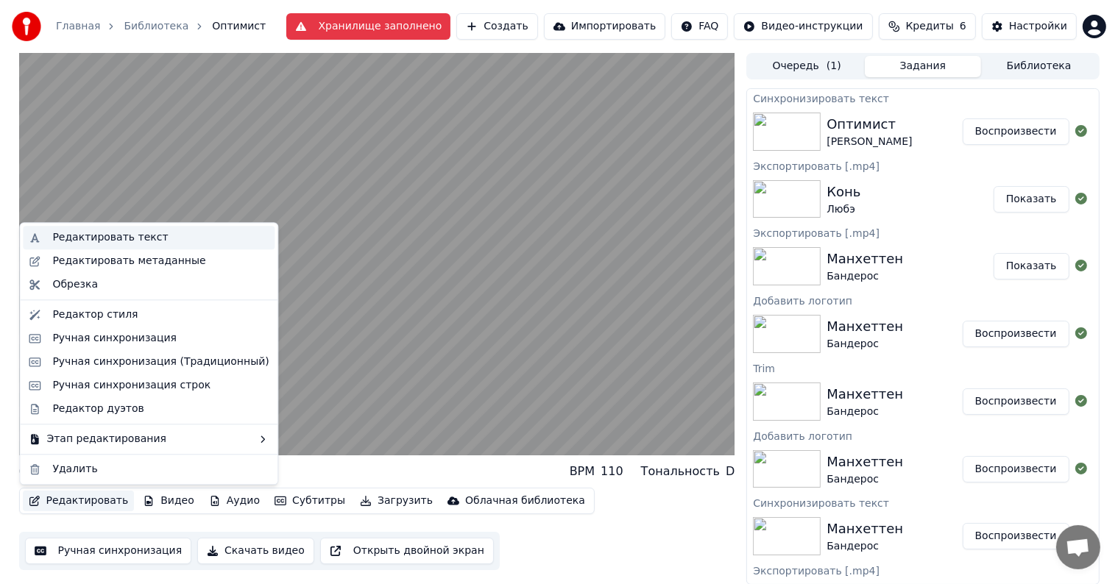
click at [115, 241] on div "Редактировать текст" at bounding box center [110, 237] width 116 height 15
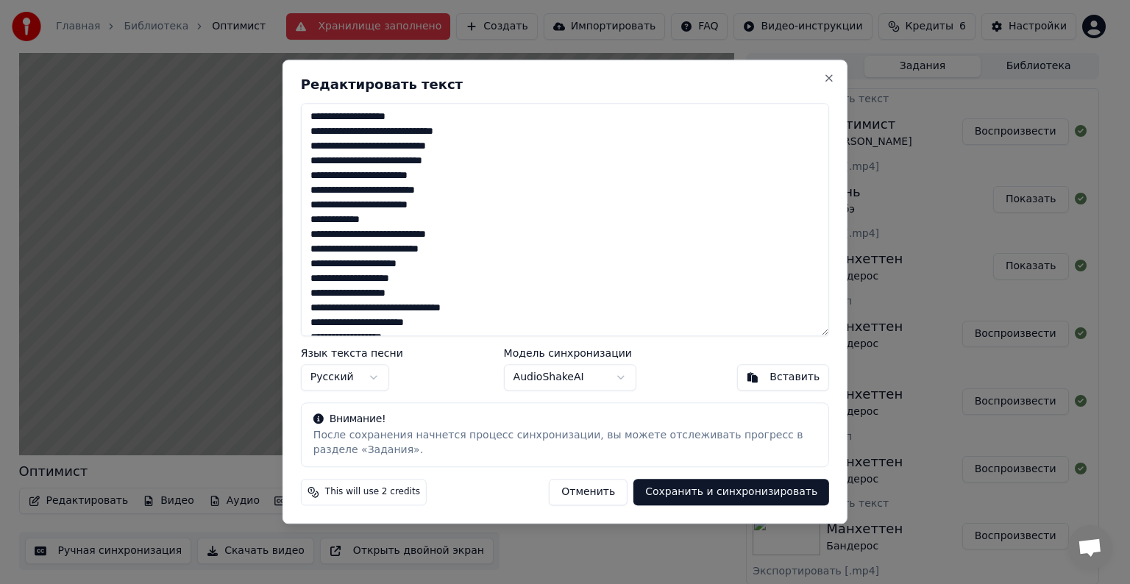
drag, startPoint x: 624, startPoint y: 480, endPoint x: 509, endPoint y: 486, distance: 114.9
click at [624, 482] on button "Отменить" at bounding box center [588, 493] width 79 height 26
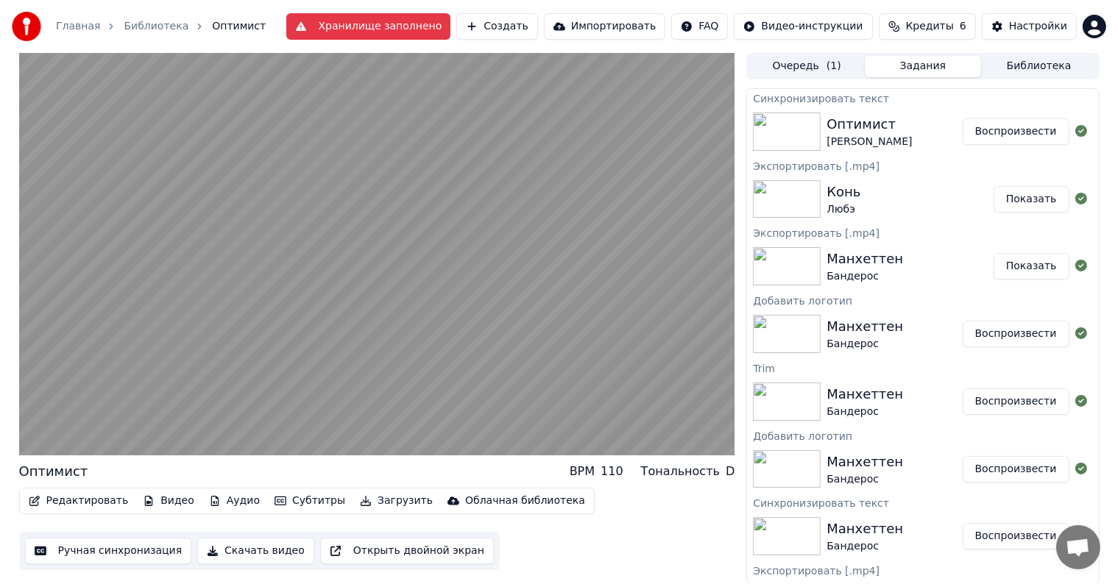
click at [67, 503] on button "Редактировать" at bounding box center [79, 501] width 112 height 21
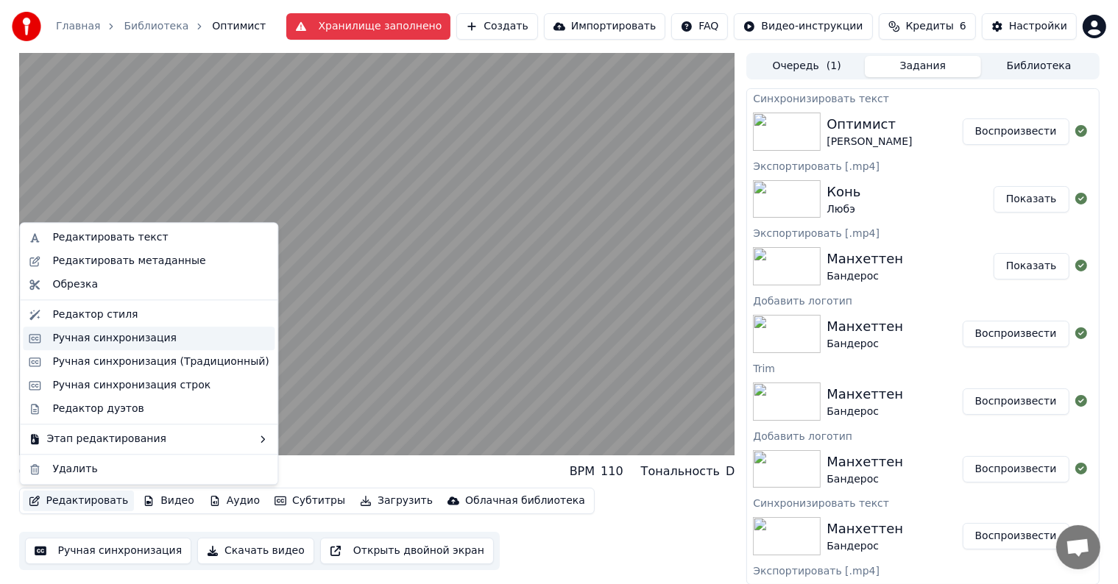
click at [88, 333] on div "Ручная синхронизация" at bounding box center [114, 338] width 124 height 15
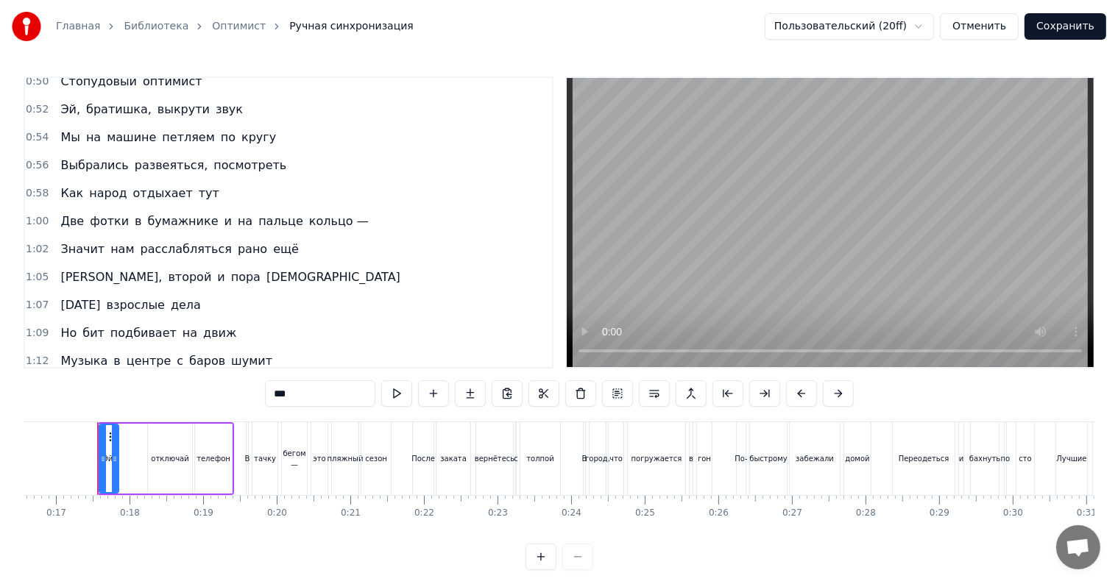
scroll to position [848, 0]
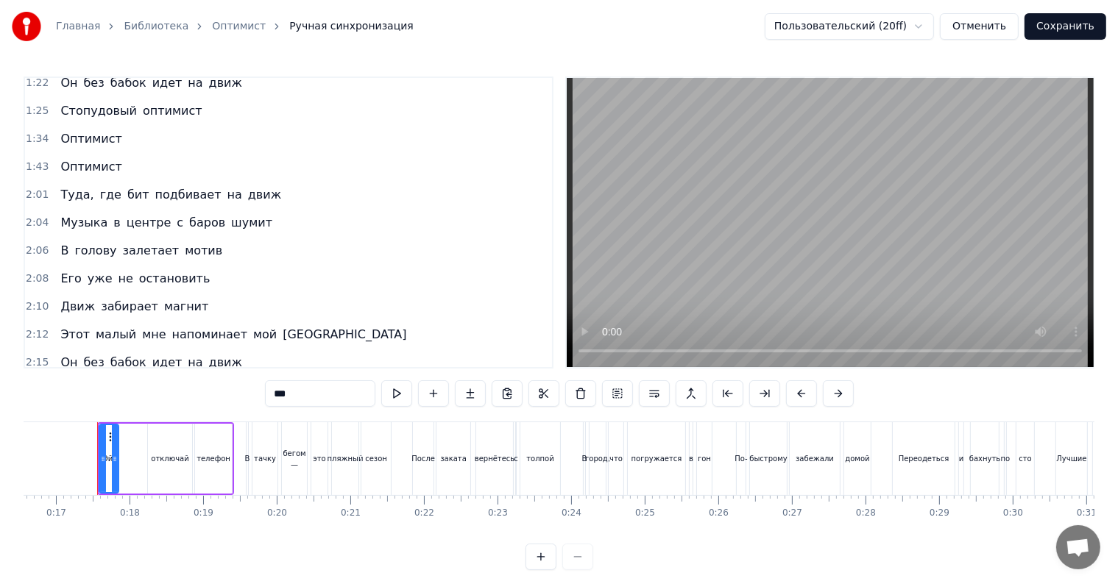
click at [152, 382] on span "оптимист" at bounding box center [172, 390] width 63 height 17
type input "********"
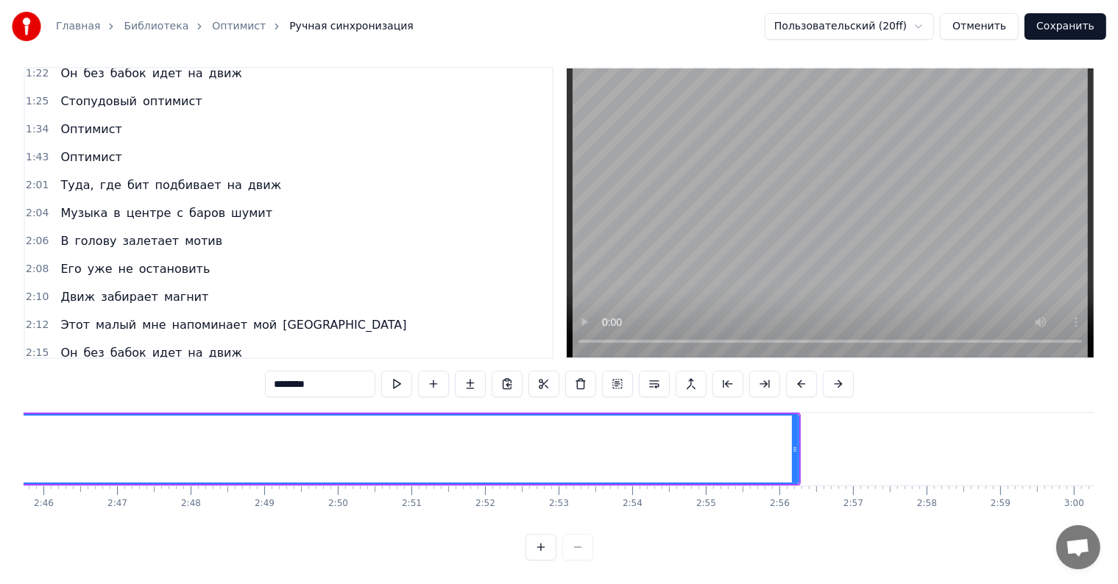
scroll to position [0, 12302]
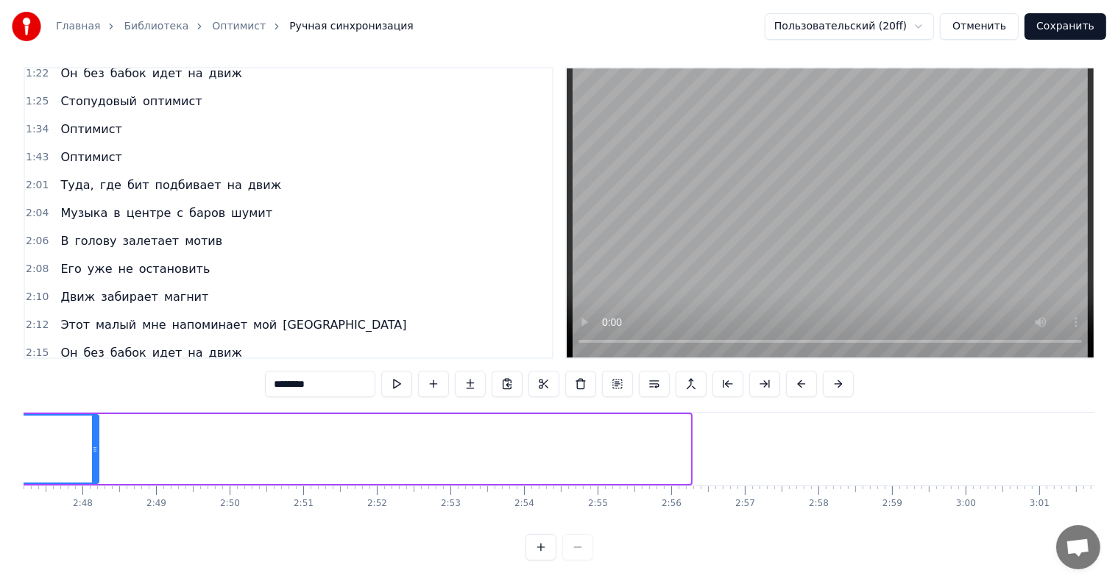
drag, startPoint x: 687, startPoint y: 439, endPoint x: 96, endPoint y: 451, distance: 591.7
click at [96, 451] on div at bounding box center [95, 449] width 6 height 67
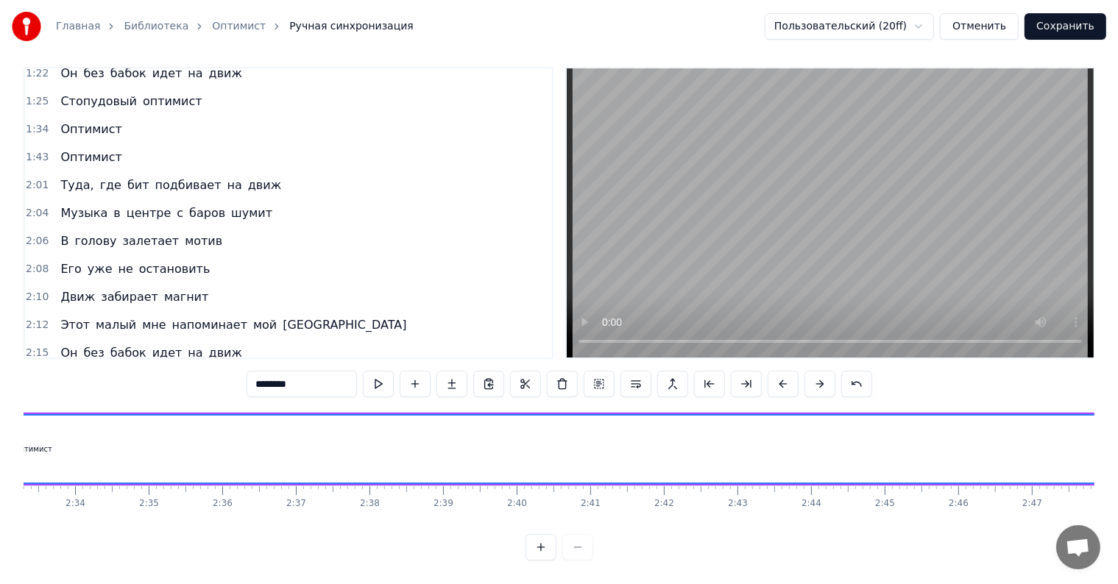
scroll to position [0, 11455]
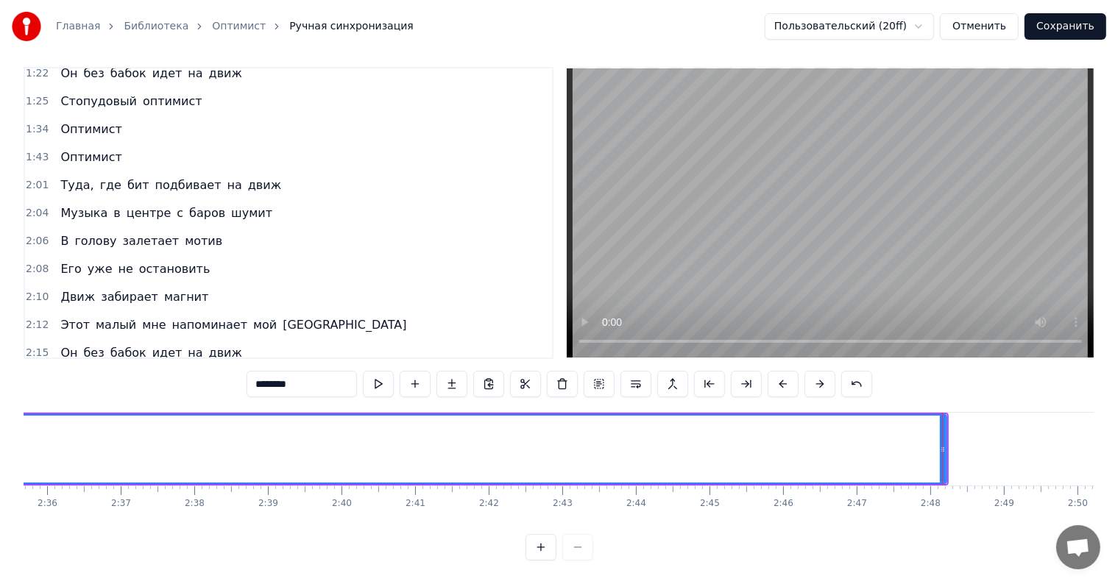
drag, startPoint x: 942, startPoint y: 444, endPoint x: 247, endPoint y: 452, distance: 694.6
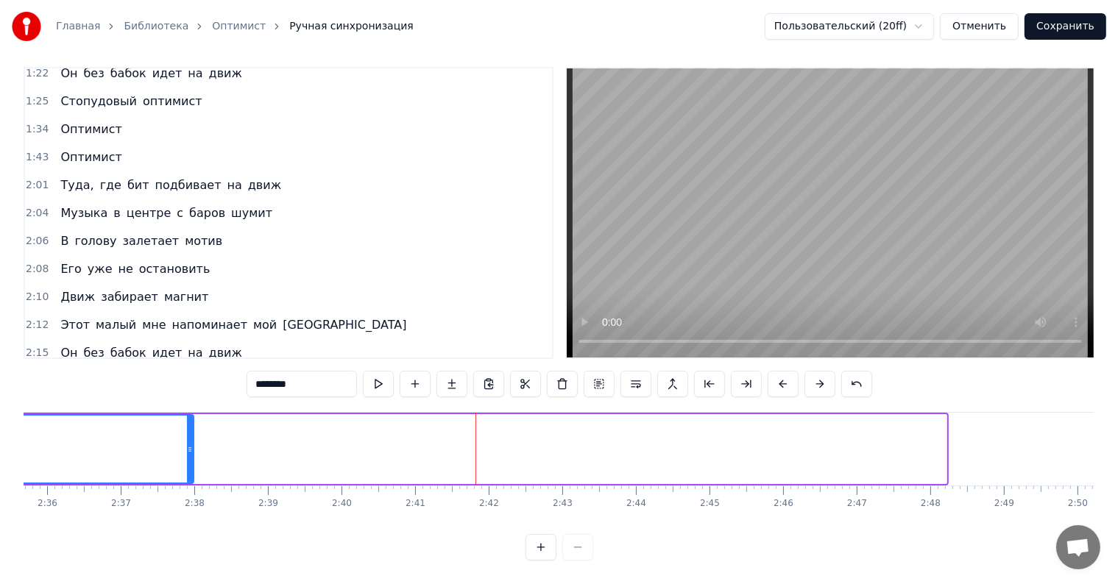
drag, startPoint x: 942, startPoint y: 439, endPoint x: 68, endPoint y: 439, distance: 874.1
click at [187, 444] on icon at bounding box center [190, 450] width 6 height 12
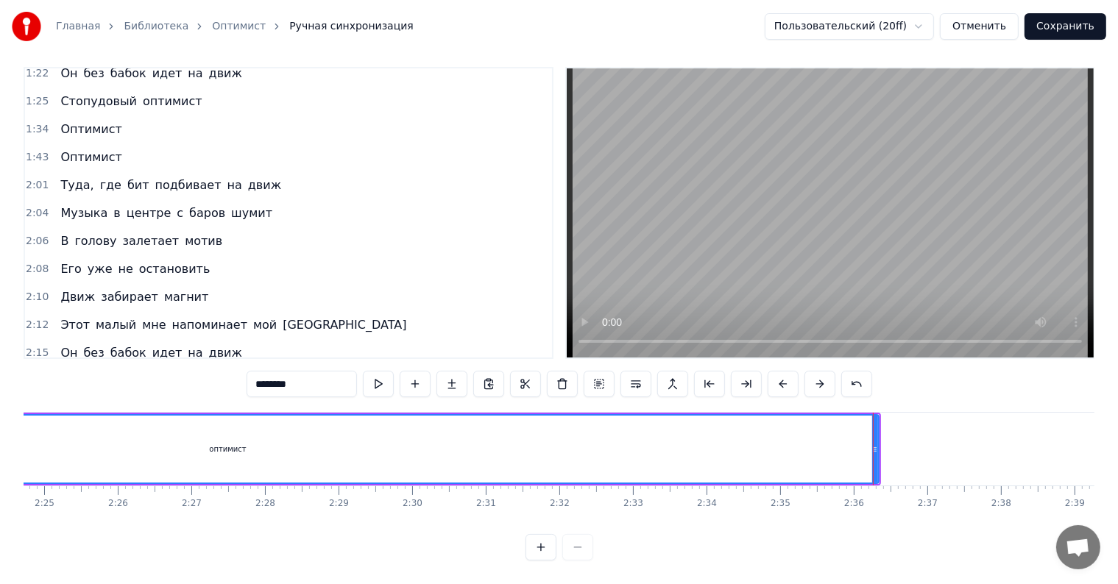
scroll to position [0, 10656]
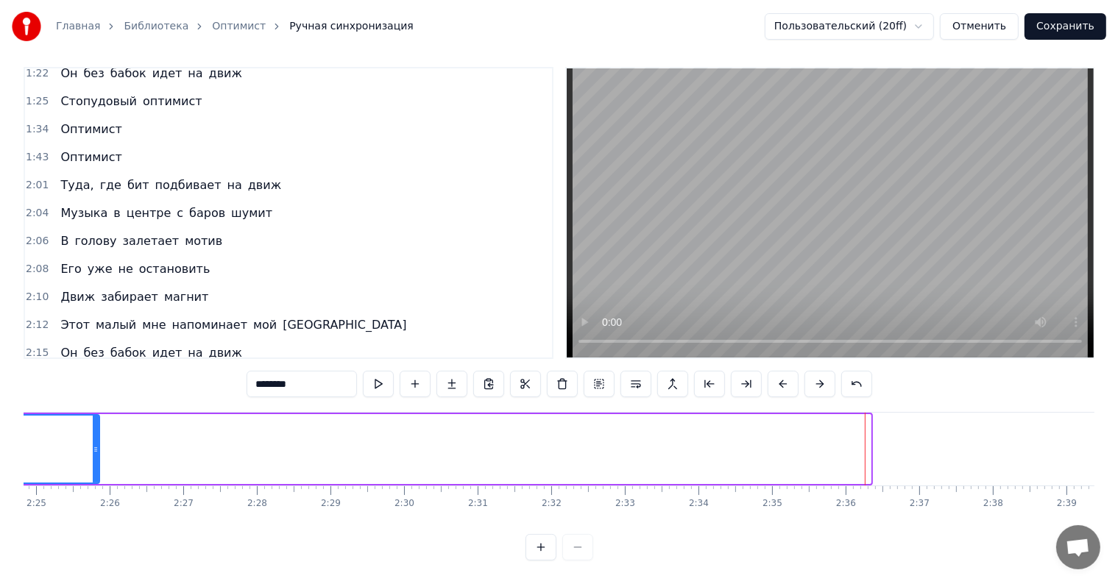
drag, startPoint x: 866, startPoint y: 439, endPoint x: 80, endPoint y: 446, distance: 785.9
click at [93, 445] on div at bounding box center [96, 449] width 6 height 67
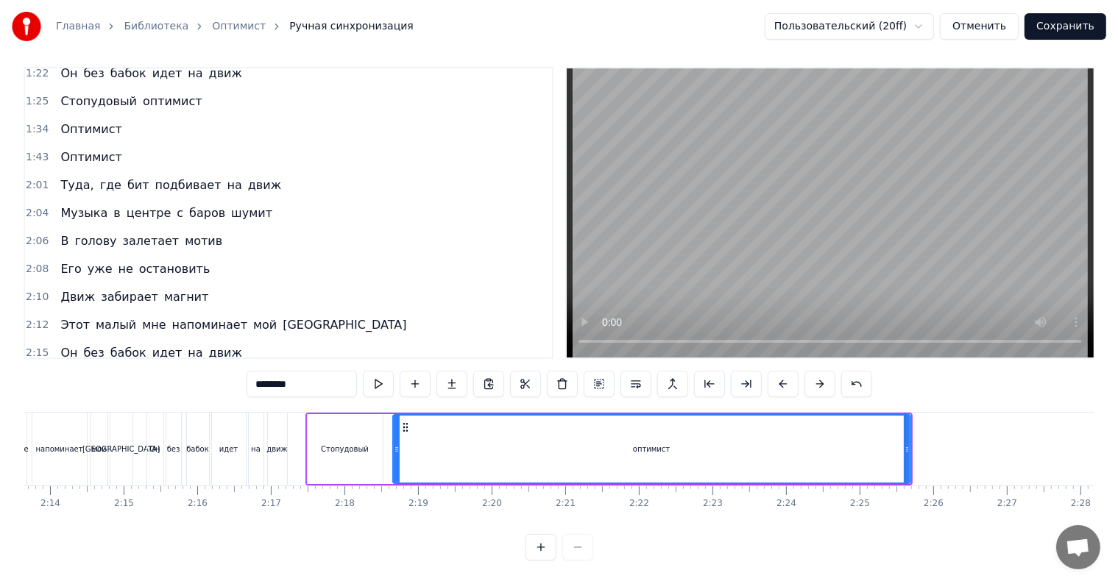
scroll to position [0, 9958]
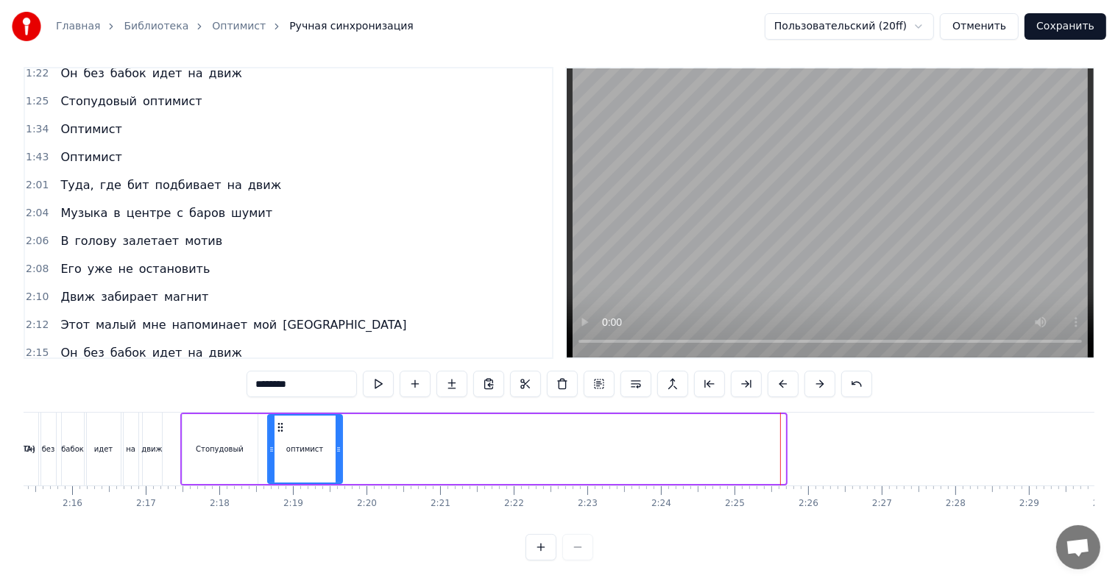
drag, startPoint x: 781, startPoint y: 432, endPoint x: 337, endPoint y: 444, distance: 444.6
click at [337, 444] on div at bounding box center [339, 449] width 6 height 67
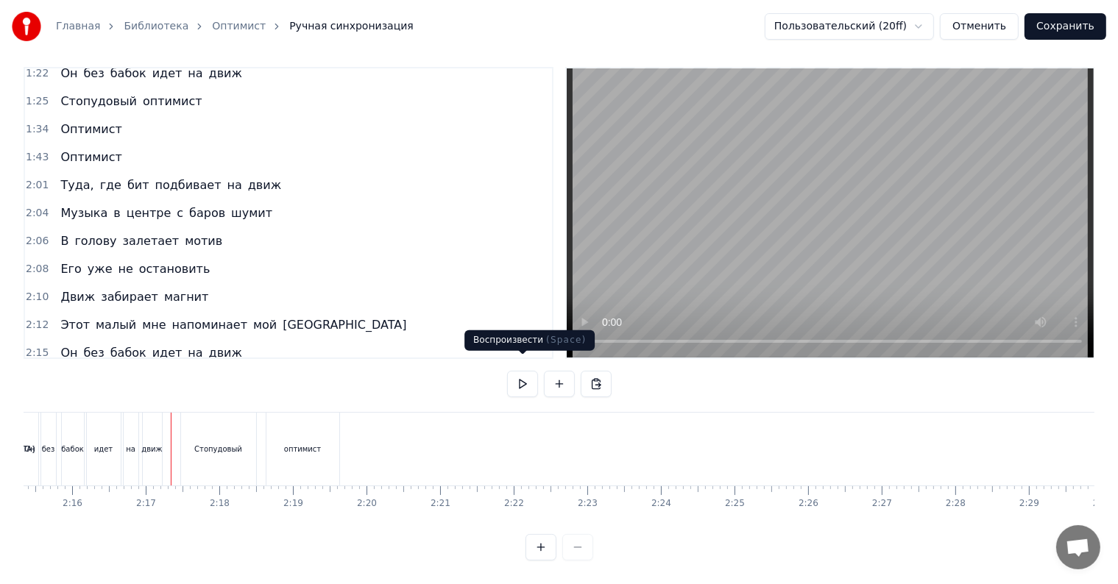
click at [533, 376] on button at bounding box center [522, 384] width 31 height 26
click at [162, 427] on div "движ" at bounding box center [152, 449] width 21 height 73
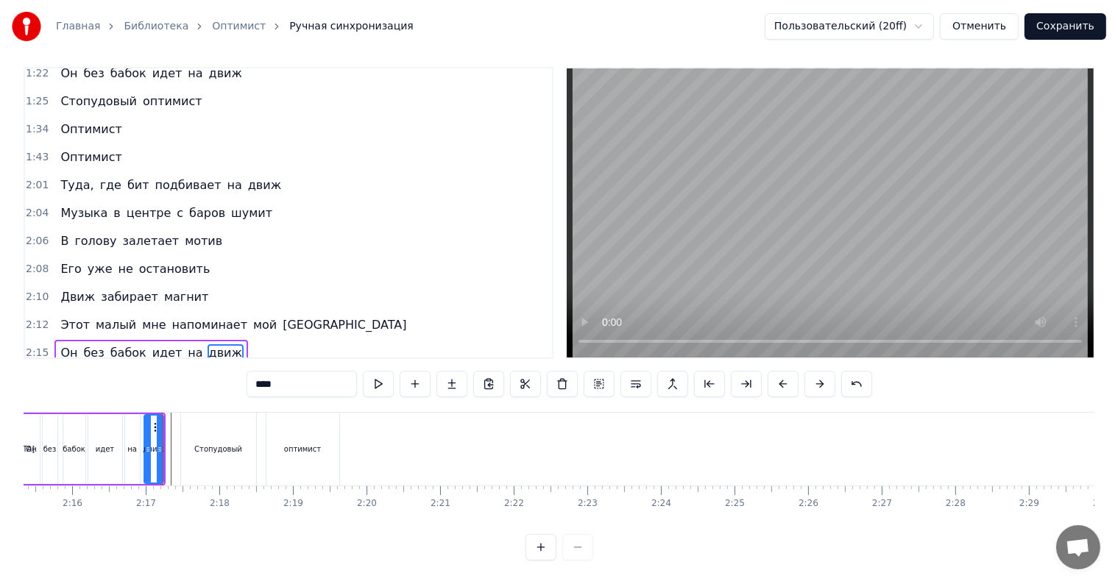
click at [165, 427] on div "Он без бабок идет на движ" at bounding box center [93, 449] width 144 height 73
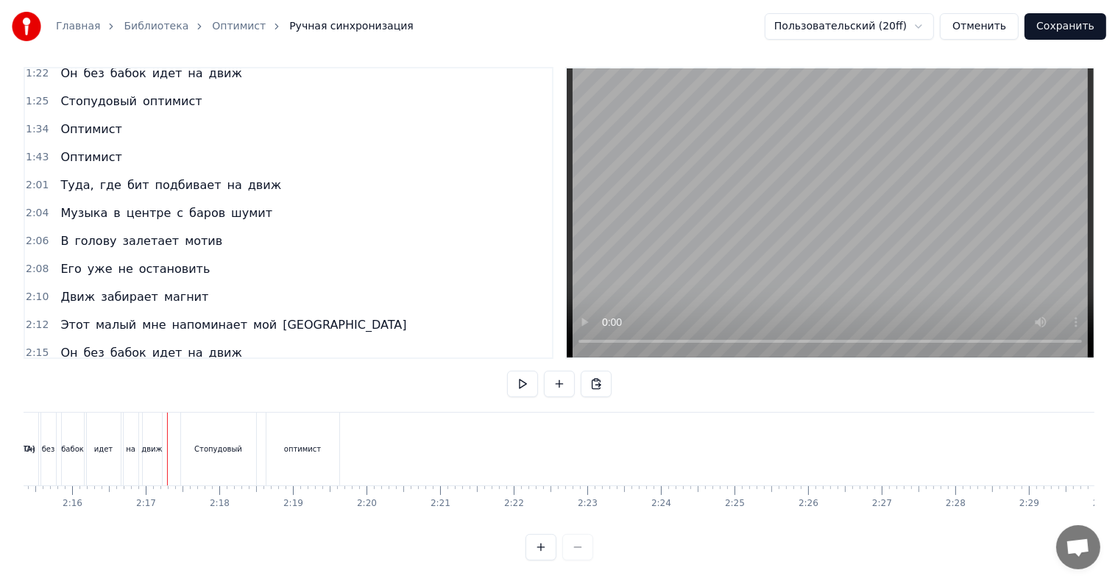
click at [521, 373] on button at bounding box center [522, 384] width 31 height 26
click at [521, 377] on button at bounding box center [522, 384] width 31 height 26
click at [328, 436] on div "оптимист" at bounding box center [302, 449] width 73 height 73
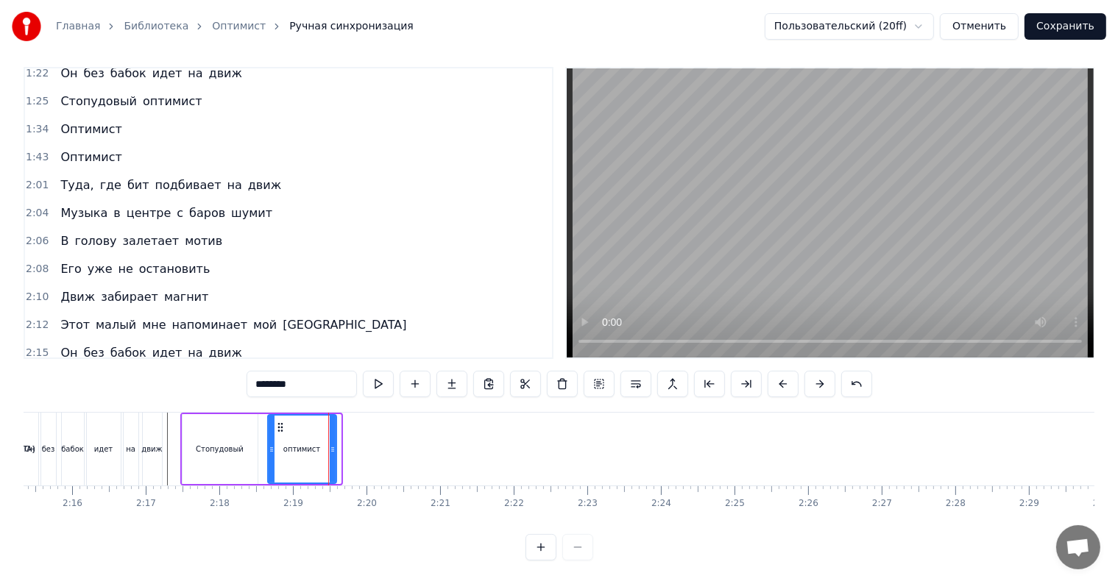
click at [331, 444] on icon at bounding box center [333, 450] width 6 height 12
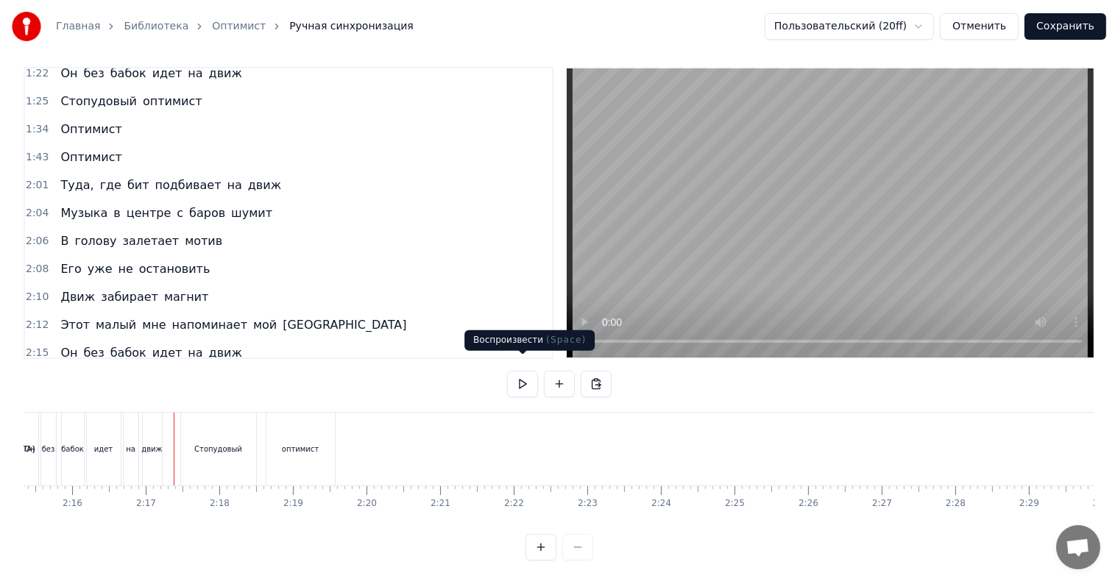
click at [521, 371] on button at bounding box center [522, 384] width 31 height 26
click at [527, 374] on button at bounding box center [522, 384] width 31 height 26
click at [530, 373] on button at bounding box center [522, 384] width 31 height 26
click at [324, 427] on div "оптимист" at bounding box center [300, 449] width 68 height 73
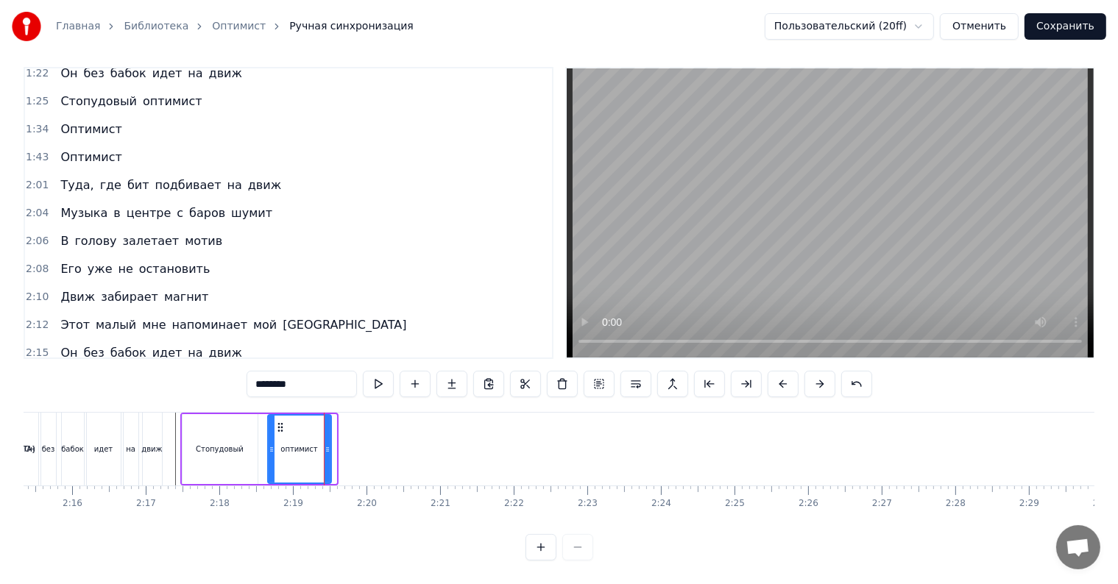
click at [327, 444] on icon at bounding box center [327, 450] width 6 height 12
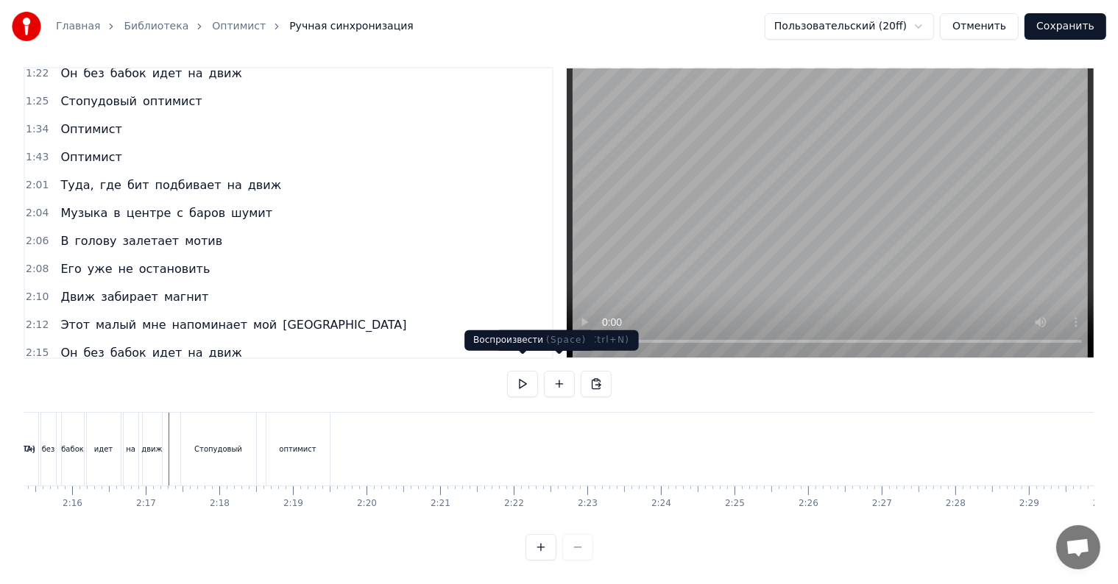
click at [519, 377] on button at bounding box center [522, 384] width 31 height 26
click at [309, 444] on div "оптимист" at bounding box center [297, 449] width 37 height 11
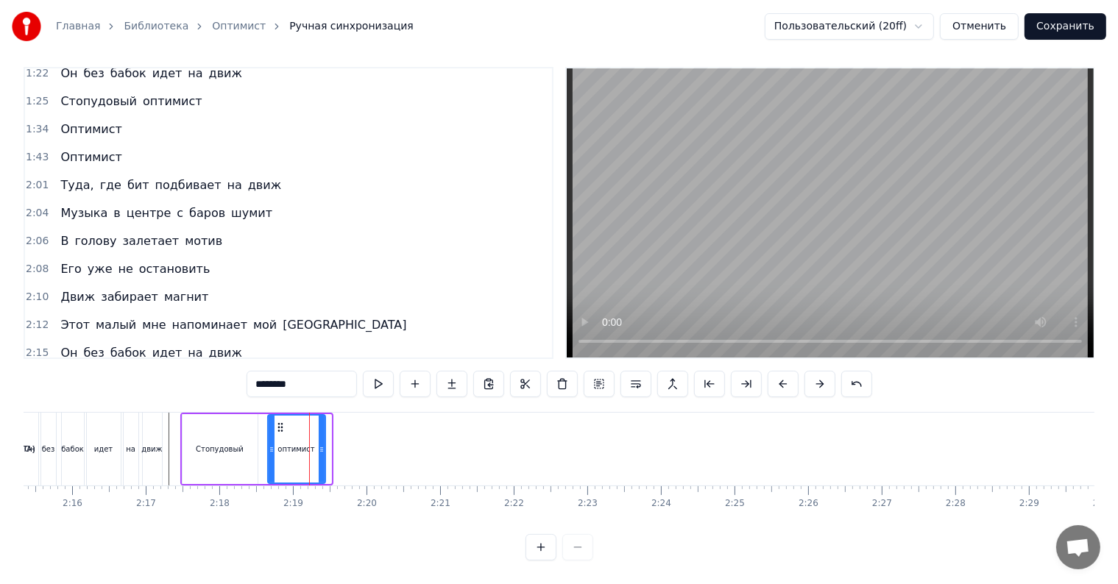
click at [321, 444] on icon at bounding box center [322, 450] width 6 height 12
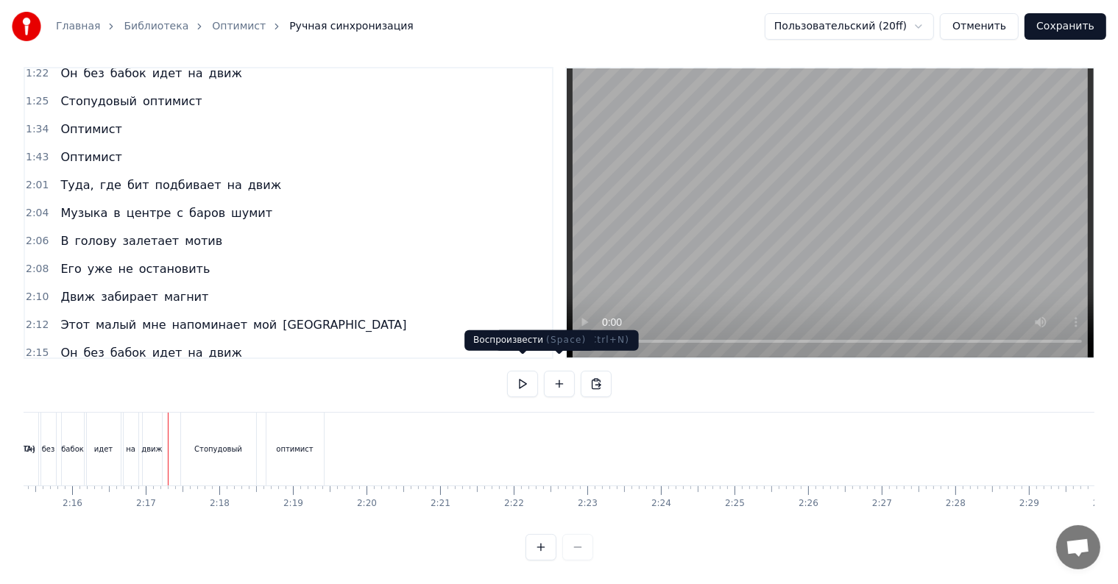
click at [533, 371] on button at bounding box center [522, 384] width 31 height 26
click at [1057, 26] on button "Сохранить" at bounding box center [1065, 26] width 82 height 26
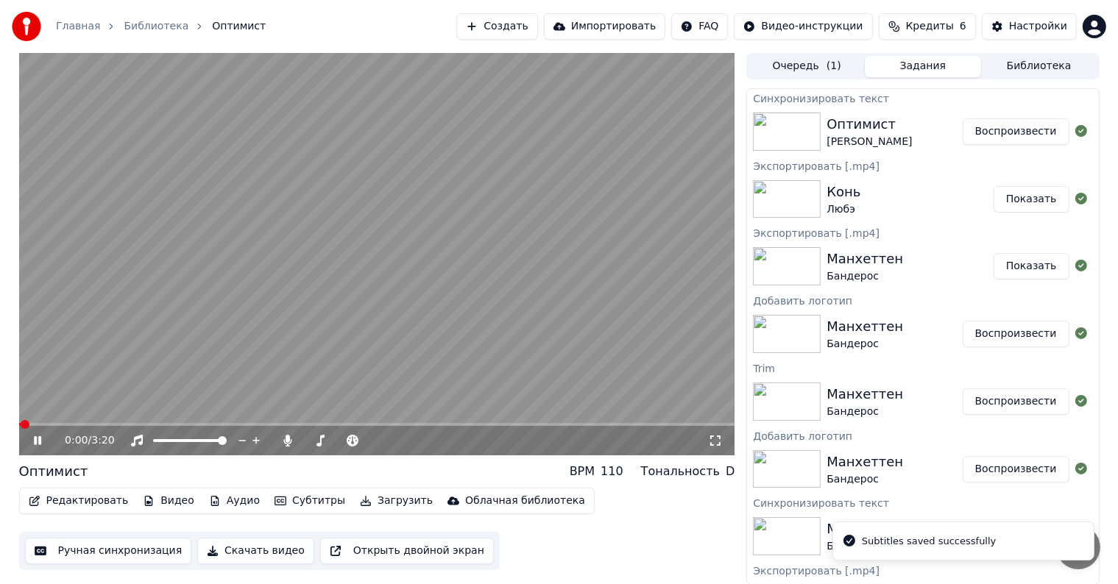
click at [165, 500] on button "Видео" at bounding box center [168, 501] width 63 height 21
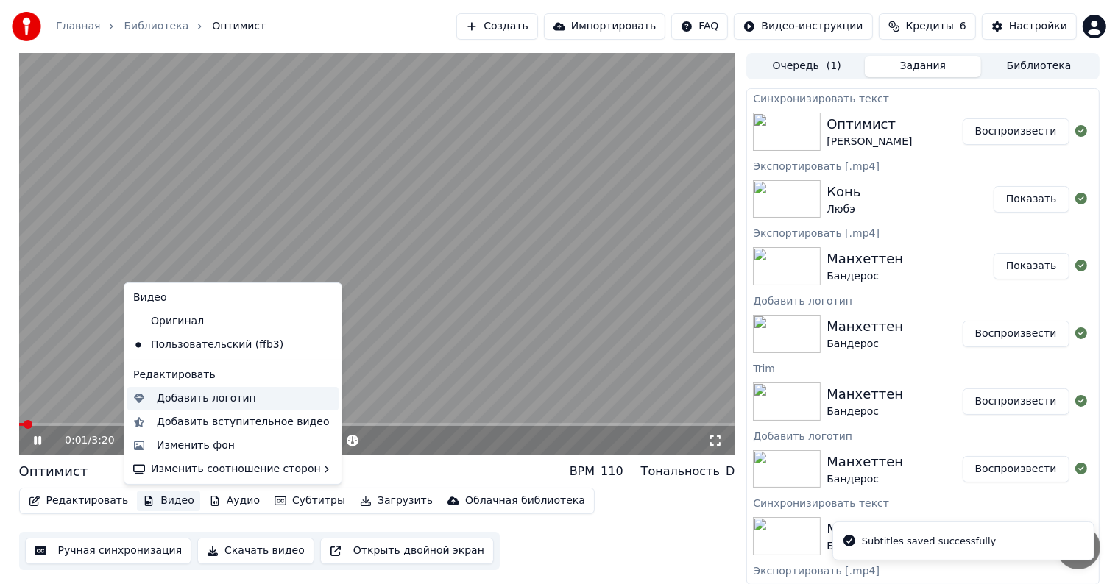
click at [187, 395] on div "Добавить логотип" at bounding box center [206, 398] width 99 height 15
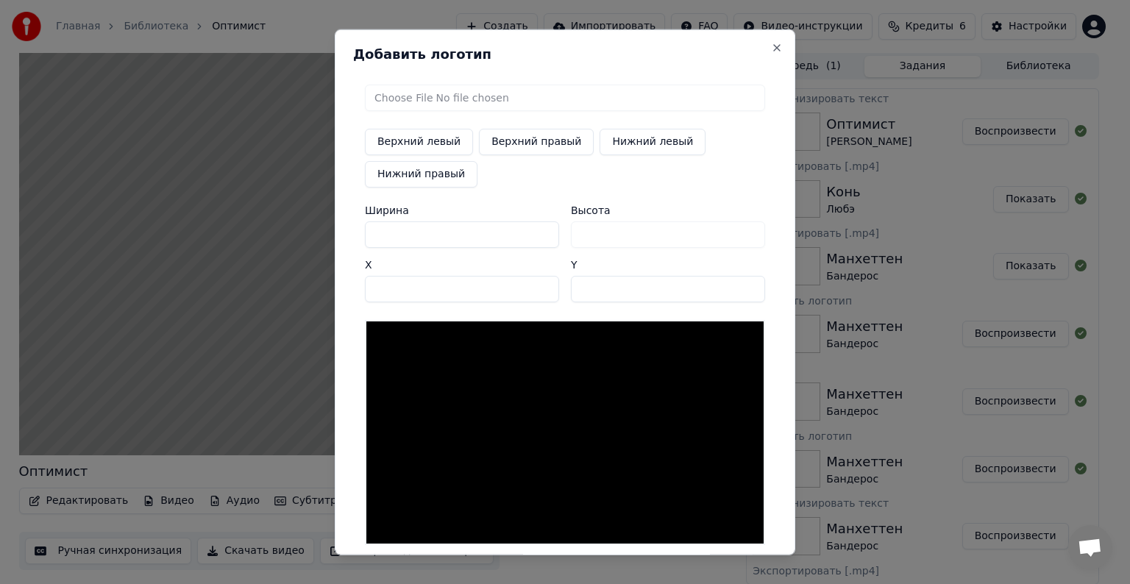
click at [437, 97] on input "file" at bounding box center [565, 98] width 400 height 26
type input "**********"
type input "***"
click at [506, 141] on button "Верхний правый" at bounding box center [536, 142] width 115 height 26
type input "****"
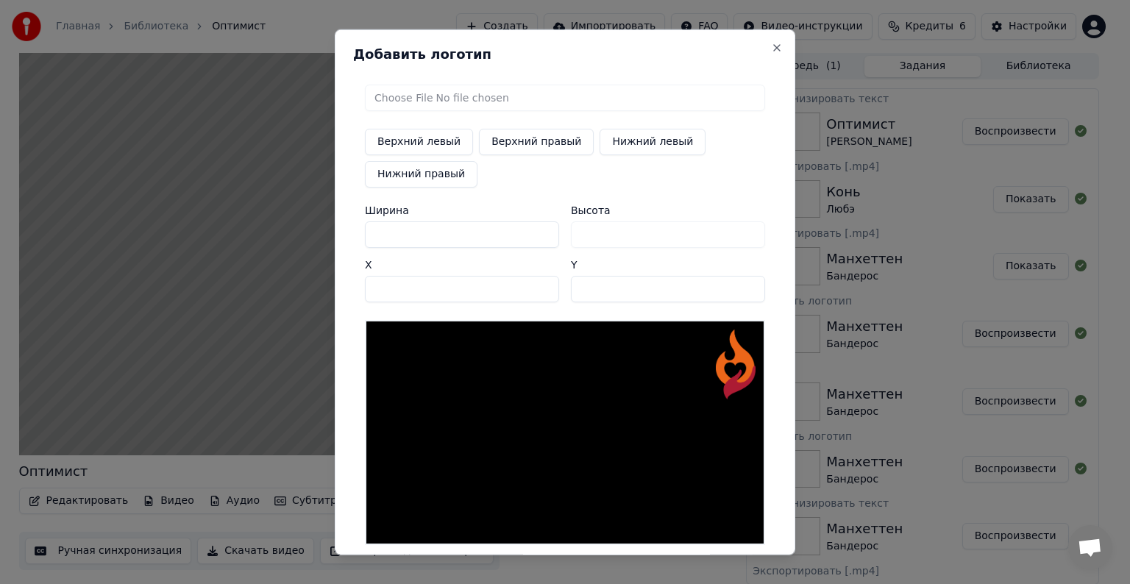
drag, startPoint x: 404, startPoint y: 230, endPoint x: 285, endPoint y: 230, distance: 118.5
click at [285, 232] on body "Главная Библиотека Оптимист Создать Импортировать FAQ Видео-инструкции Кредиты …" at bounding box center [559, 292] width 1118 height 584
type input "*"
type input "**"
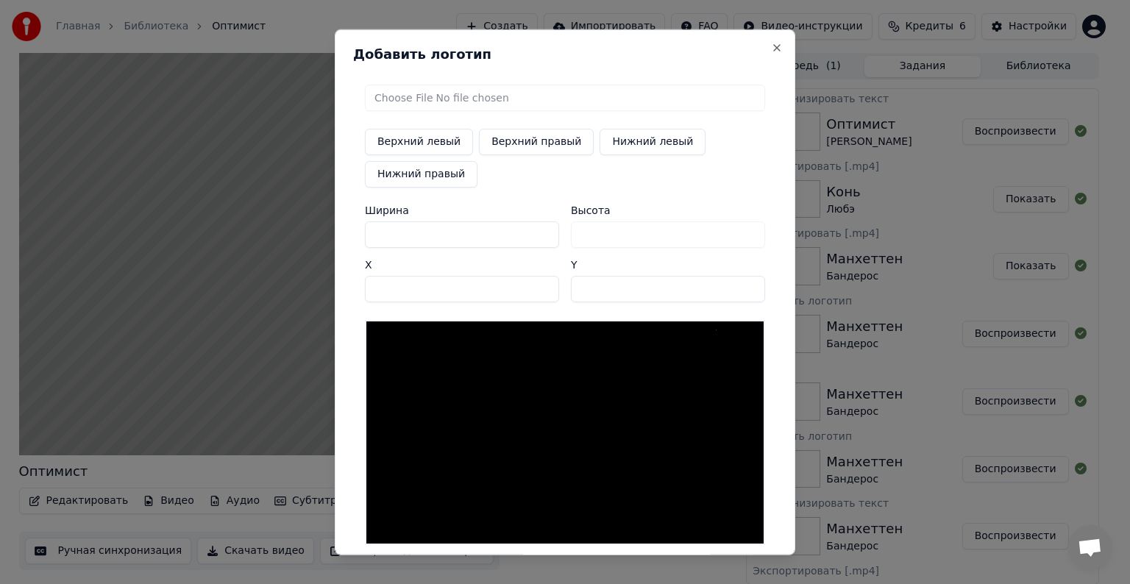
type input "**"
type input "***"
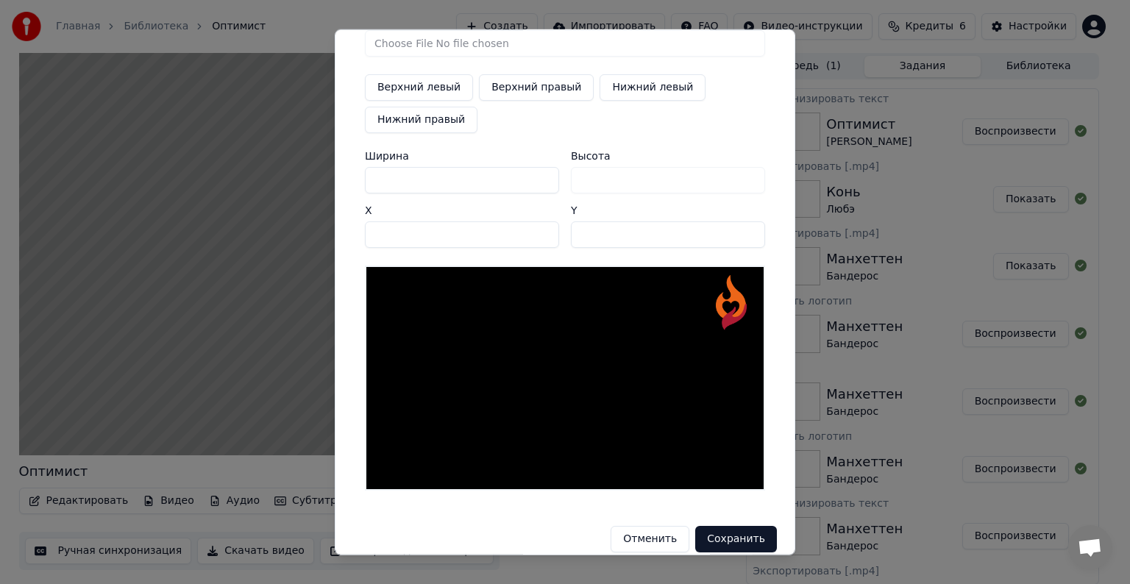
scroll to position [70, 0]
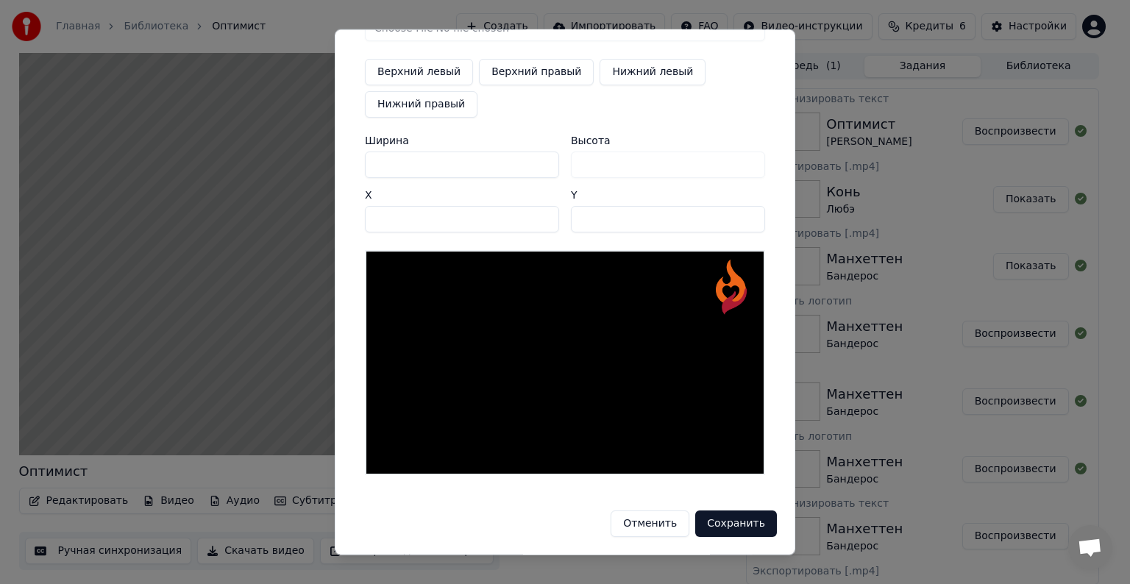
type input "***"
click at [726, 514] on button "Сохранить" at bounding box center [736, 524] width 82 height 26
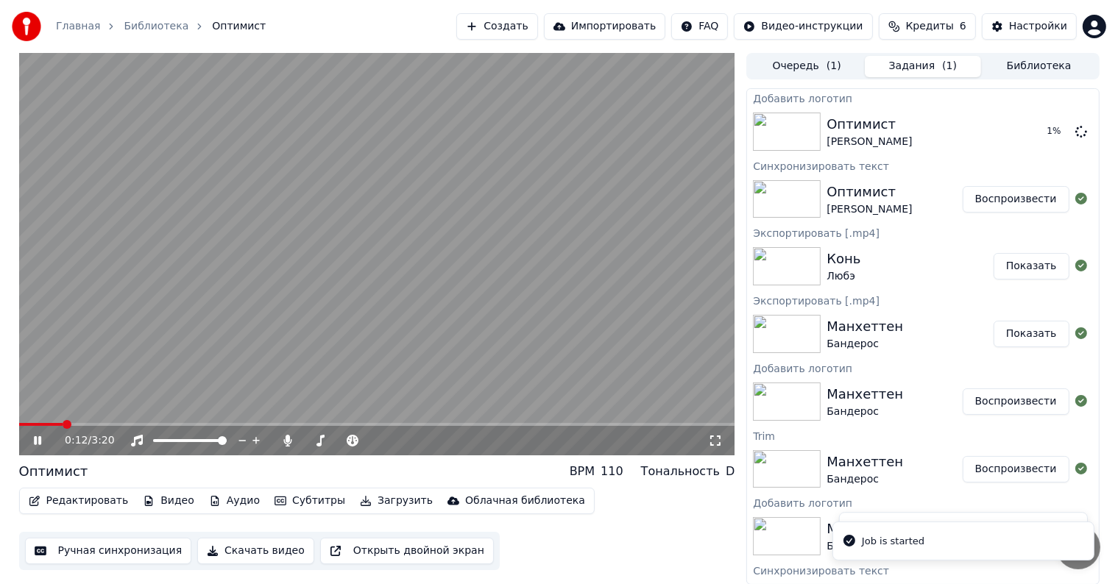
click at [34, 442] on icon at bounding box center [37, 440] width 7 height 9
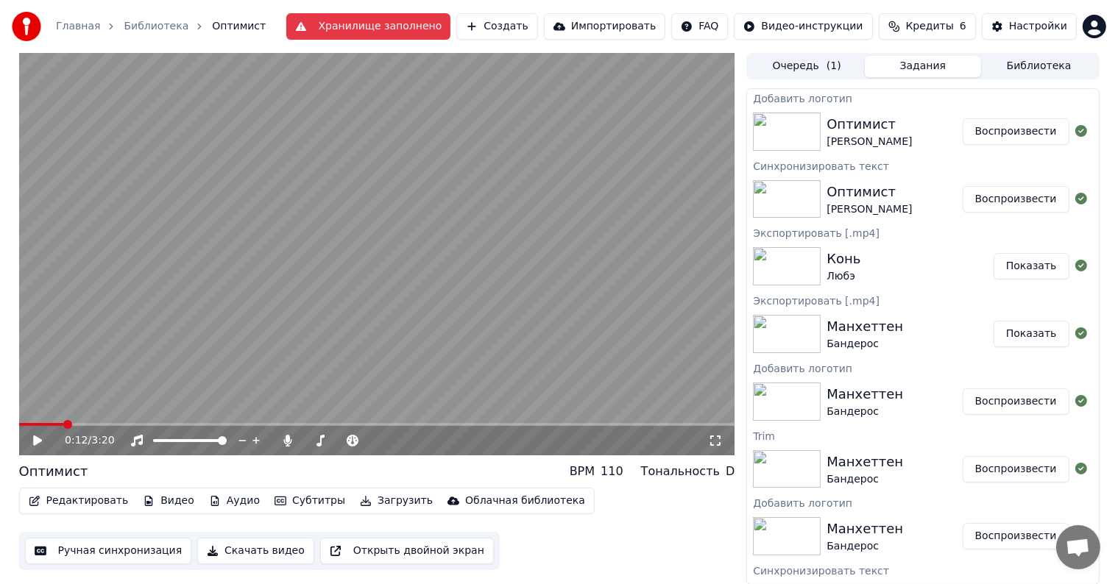
click at [1026, 135] on button "Воспроизвести" at bounding box center [1015, 131] width 107 height 26
click at [694, 421] on video at bounding box center [377, 254] width 716 height 402
click at [692, 425] on span at bounding box center [377, 424] width 716 height 3
click at [589, 421] on video at bounding box center [377, 254] width 716 height 402
click at [586, 425] on span at bounding box center [356, 424] width 675 height 3
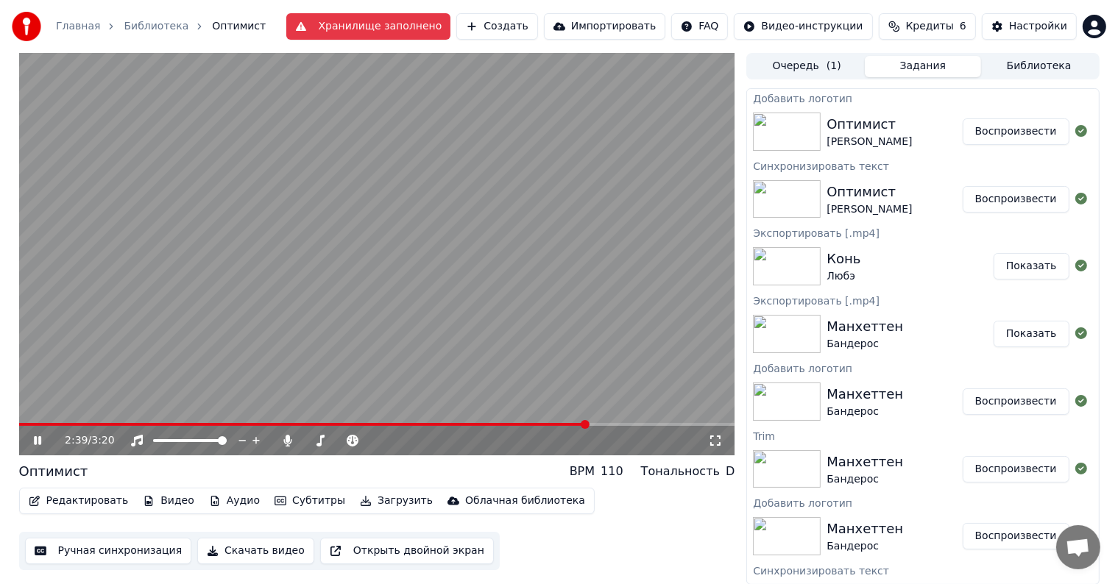
click at [544, 425] on span at bounding box center [303, 424] width 569 height 3
click at [499, 421] on video at bounding box center [377, 254] width 716 height 402
click at [491, 424] on span at bounding box center [282, 424] width 526 height 3
click at [408, 367] on video at bounding box center [377, 254] width 716 height 402
click at [38, 439] on icon at bounding box center [37, 440] width 7 height 9
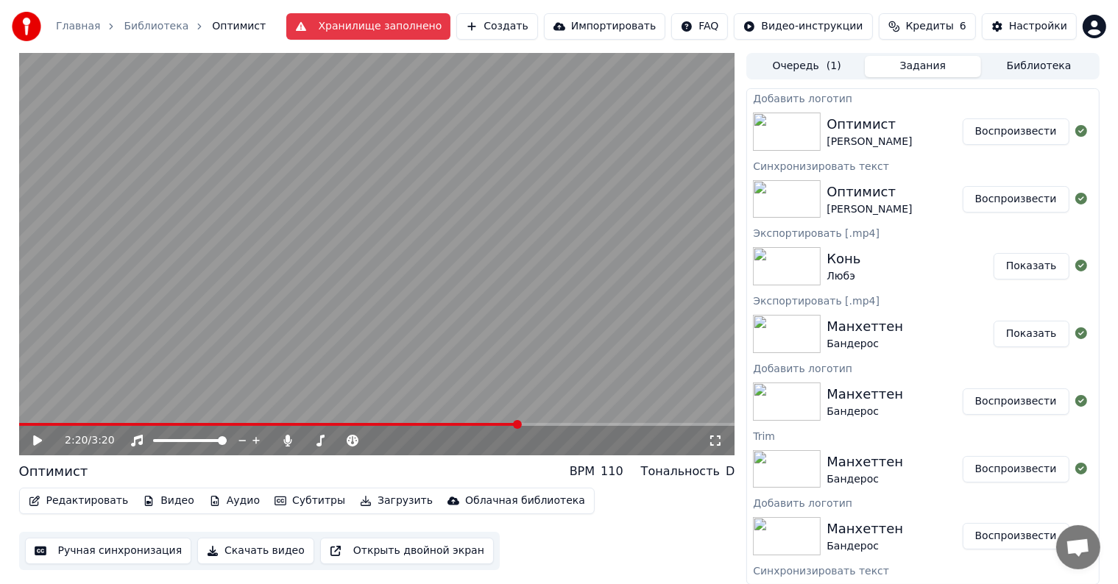
click at [354, 497] on button "Загрузить" at bounding box center [396, 501] width 85 height 21
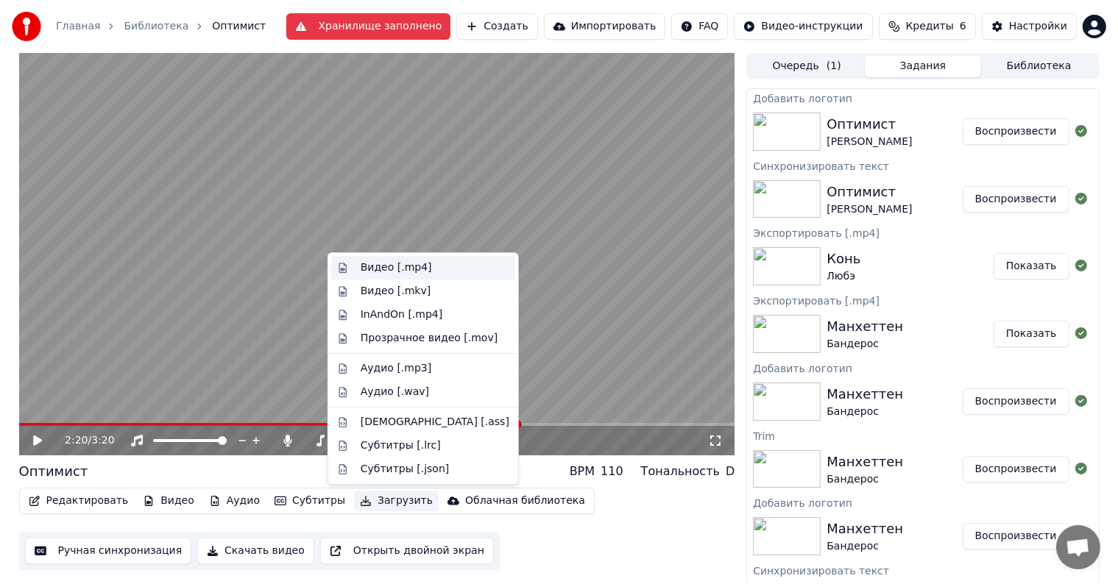
click at [383, 266] on div "Видео [.mp4]" at bounding box center [396, 267] width 71 height 15
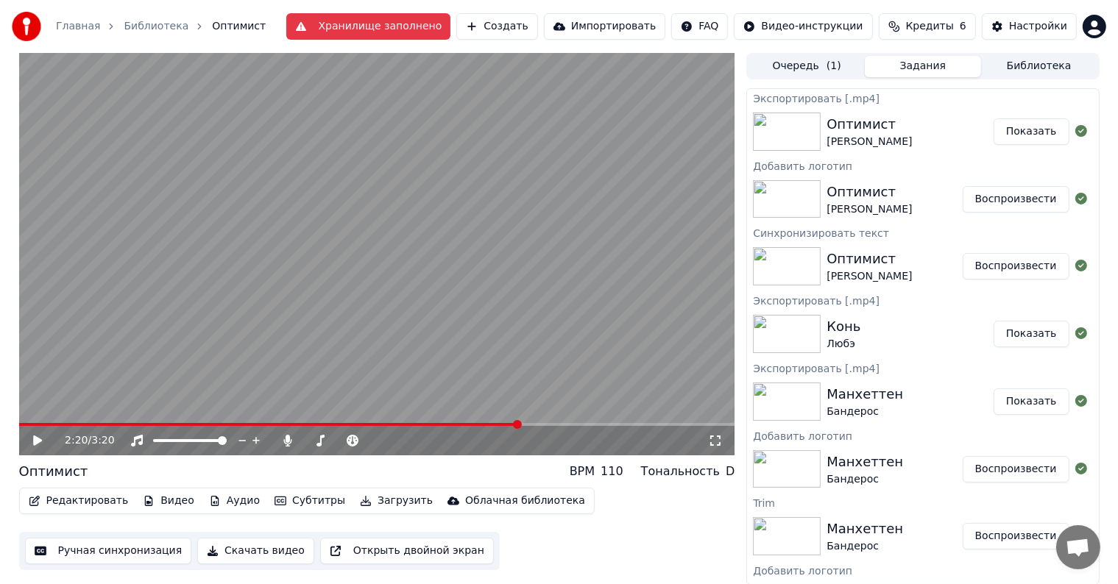
click at [1022, 137] on button "Показать" at bounding box center [1031, 131] width 76 height 26
click at [28, 428] on div "2:20 / 3:20" at bounding box center [377, 440] width 716 height 29
click at [28, 424] on span at bounding box center [269, 424] width 500 height 3
click at [519, 32] on button "Создать" at bounding box center [496, 26] width 81 height 26
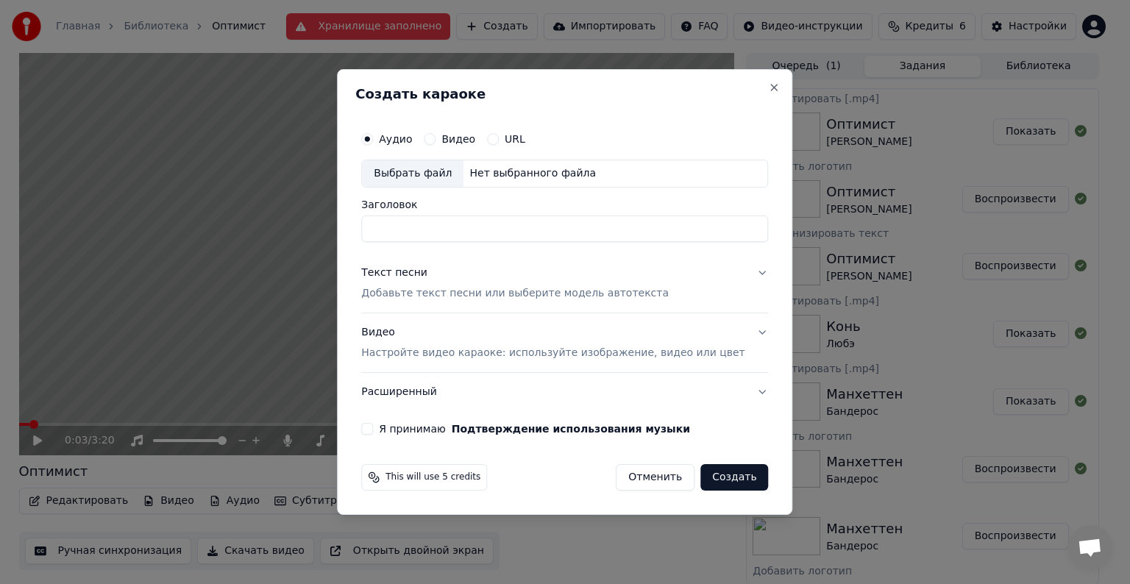
click at [444, 168] on div "Выбрать файл" at bounding box center [413, 173] width 102 height 26
drag, startPoint x: 517, startPoint y: 229, endPoint x: 236, endPoint y: 219, distance: 281.2
click at [236, 219] on body "Главная Библиотека Оптимист Хранилище заполнено Создать Импортировать FAQ Видео…" at bounding box center [559, 292] width 1118 height 584
type input "**********"
click at [735, 272] on button "Текст песни Добавьте текст песни или выберите модель автотекста" at bounding box center [564, 283] width 407 height 59
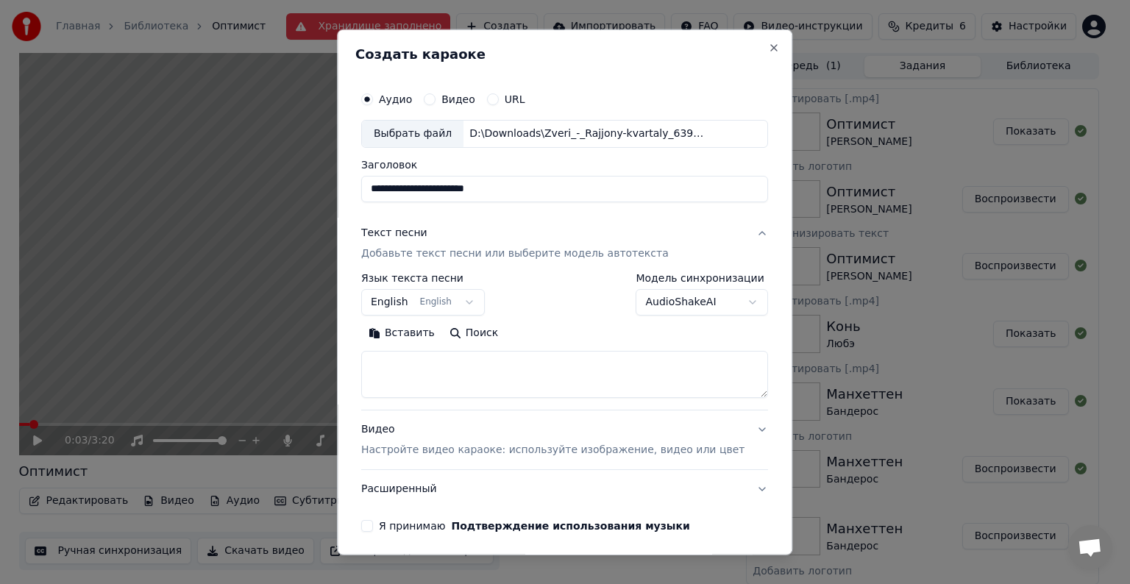
click at [459, 305] on button "English English" at bounding box center [423, 302] width 124 height 26
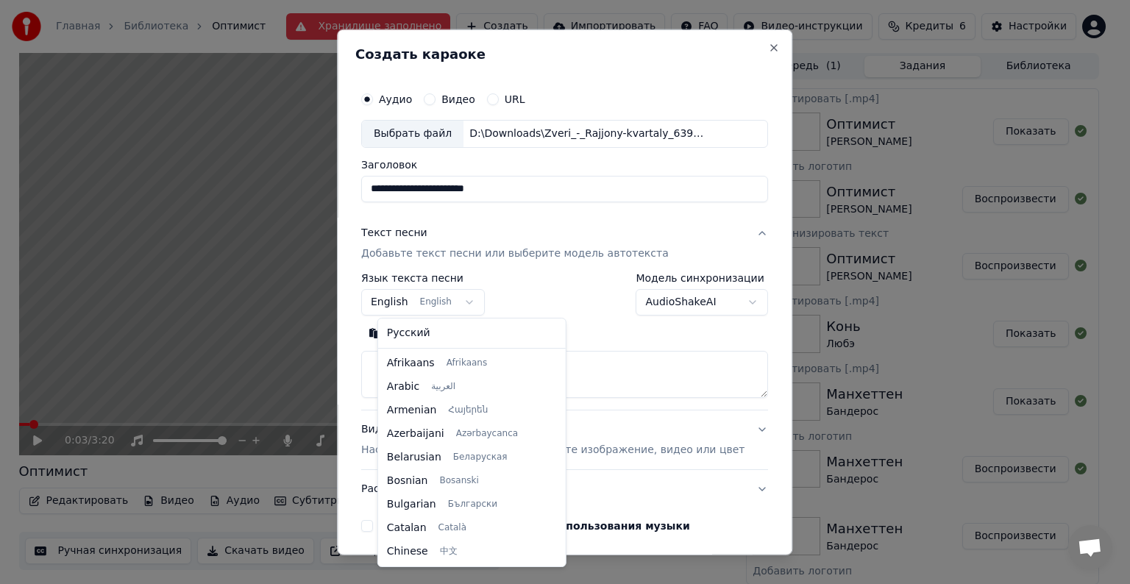
scroll to position [118, 0]
select select "**"
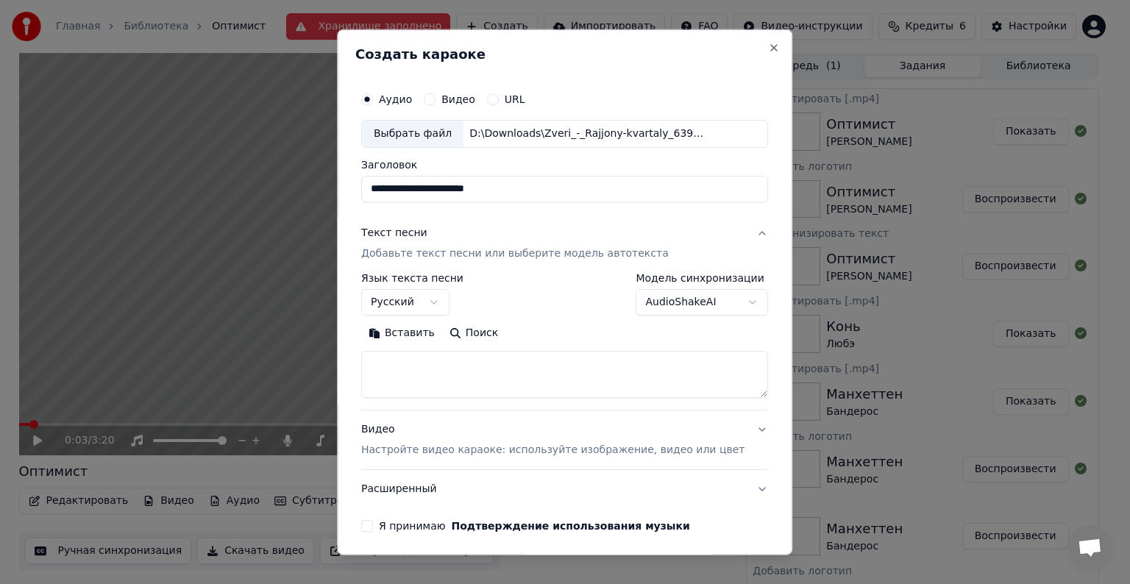
click at [456, 365] on textarea at bounding box center [564, 374] width 407 height 47
paste textarea "**********"
click at [559, 335] on button "Развернуть" at bounding box center [553, 334] width 93 height 24
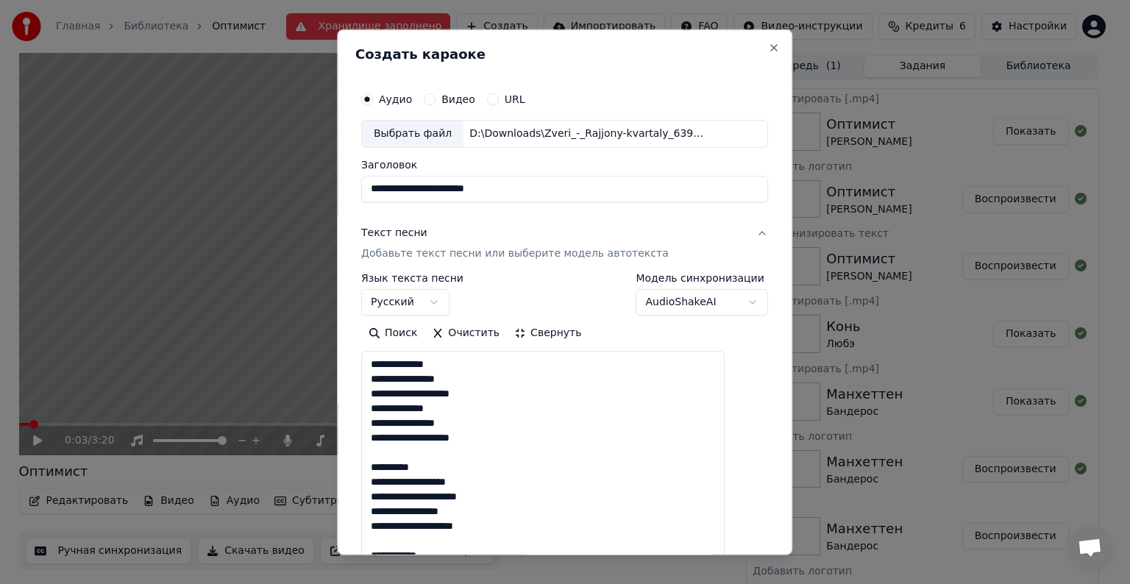
scroll to position [0, 0]
drag, startPoint x: 451, startPoint y: 469, endPoint x: 386, endPoint y: 450, distance: 68.2
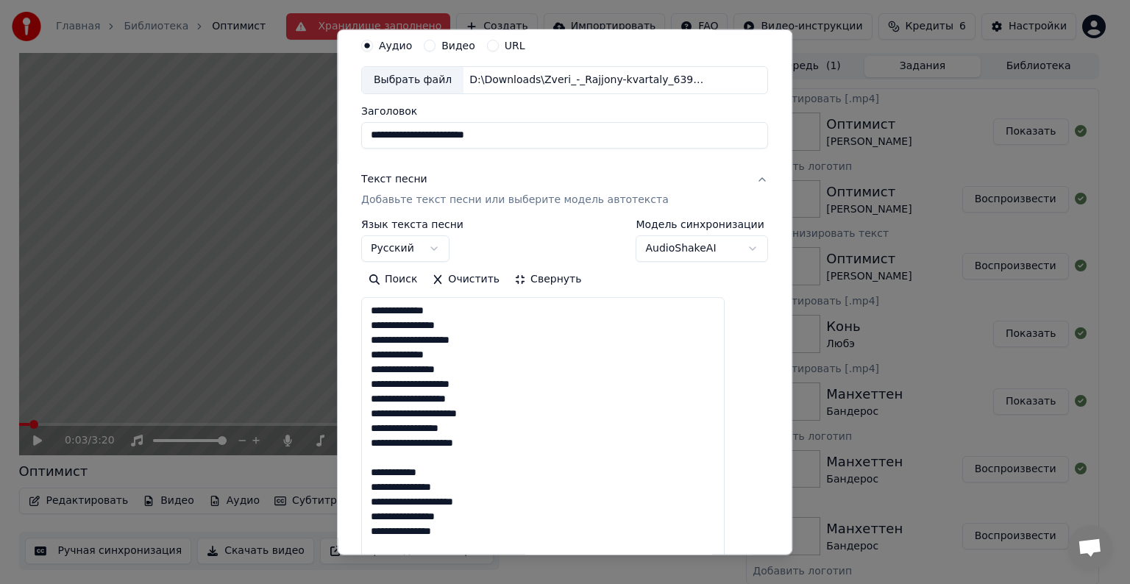
scroll to position [74, 0]
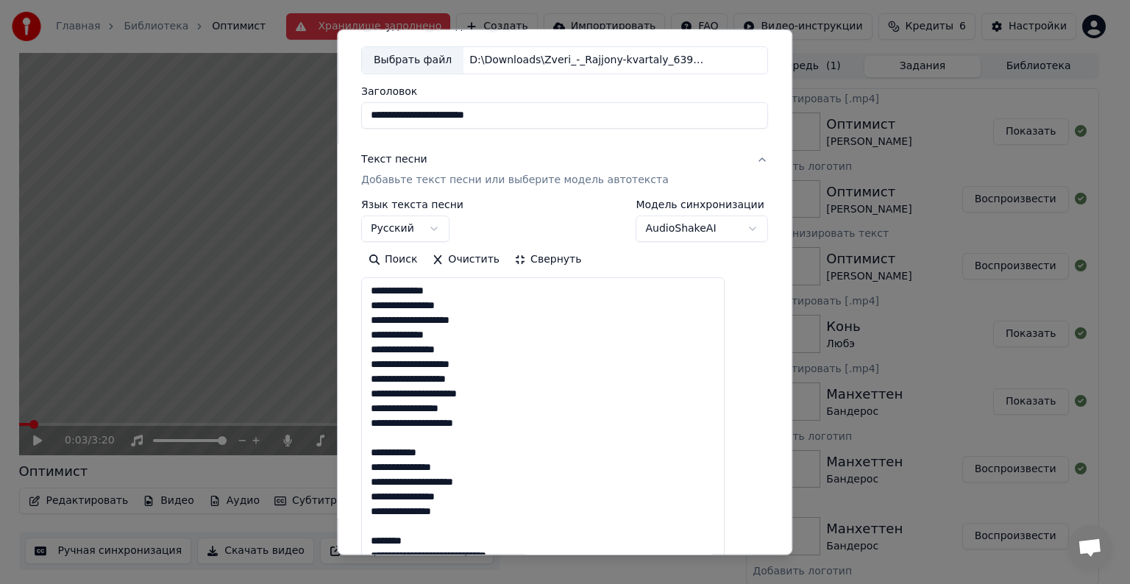
drag, startPoint x: 450, startPoint y: 450, endPoint x: 383, endPoint y: 441, distance: 66.8
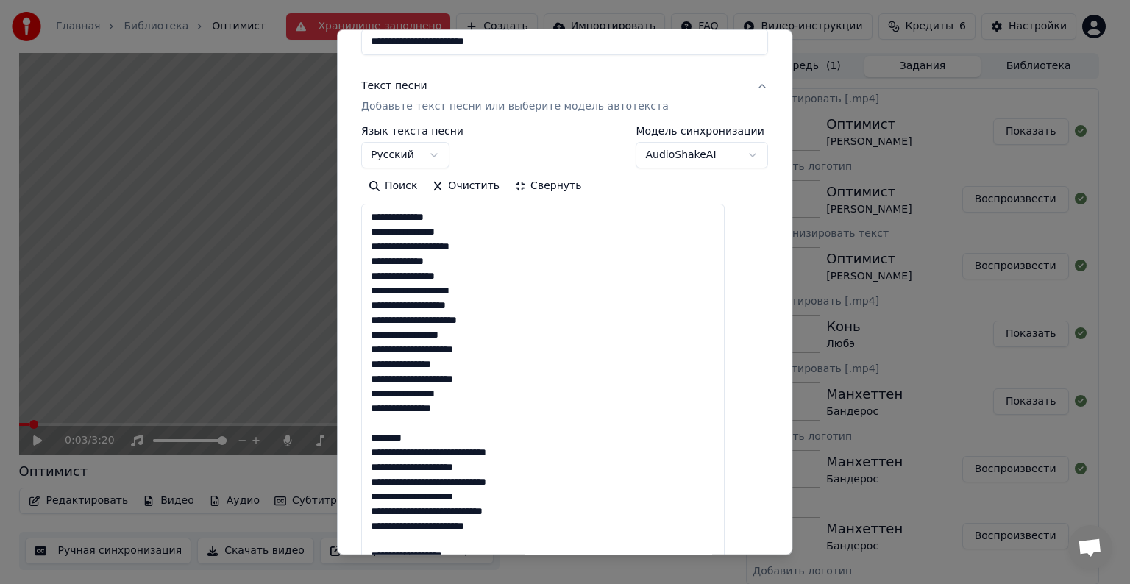
drag, startPoint x: 437, startPoint y: 439, endPoint x: 388, endPoint y: 436, distance: 48.7
drag, startPoint x: 407, startPoint y: 422, endPoint x: 419, endPoint y: 416, distance: 13.2
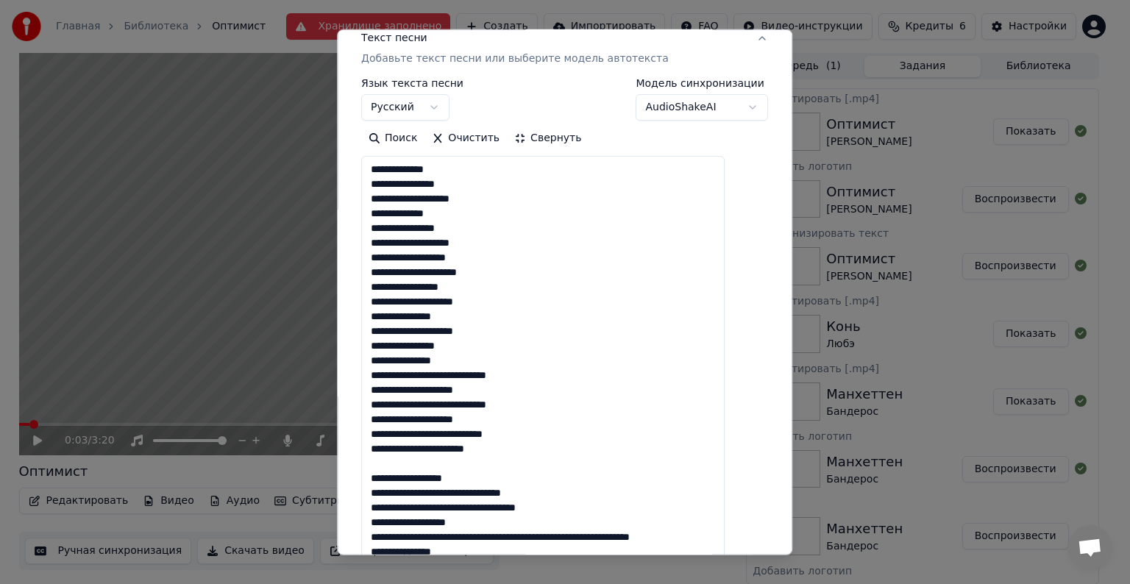
scroll to position [221, 0]
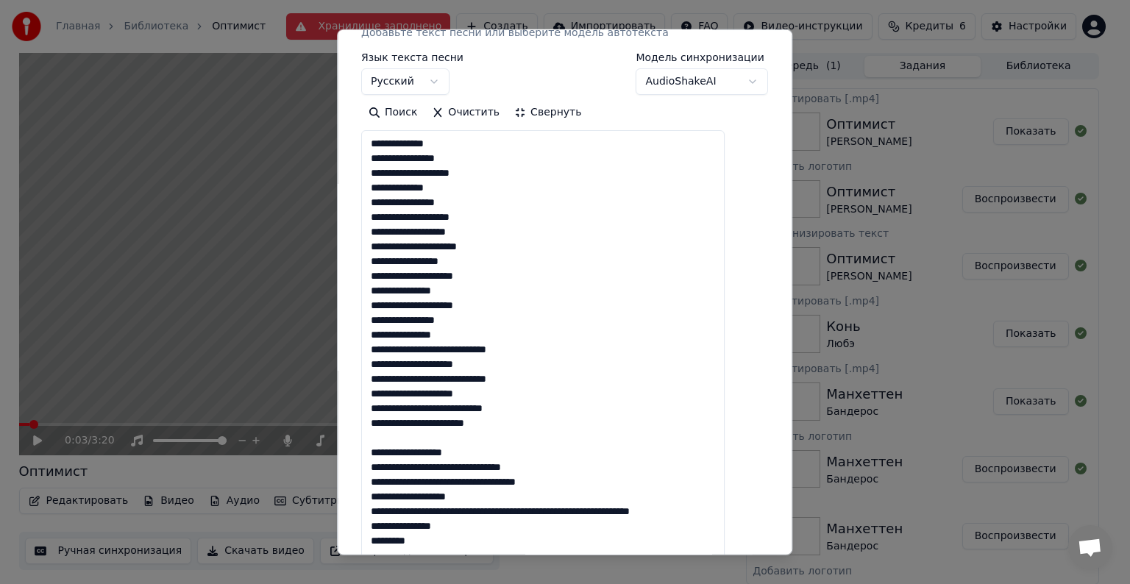
drag, startPoint x: 386, startPoint y: 409, endPoint x: 510, endPoint y: 533, distance: 175.3
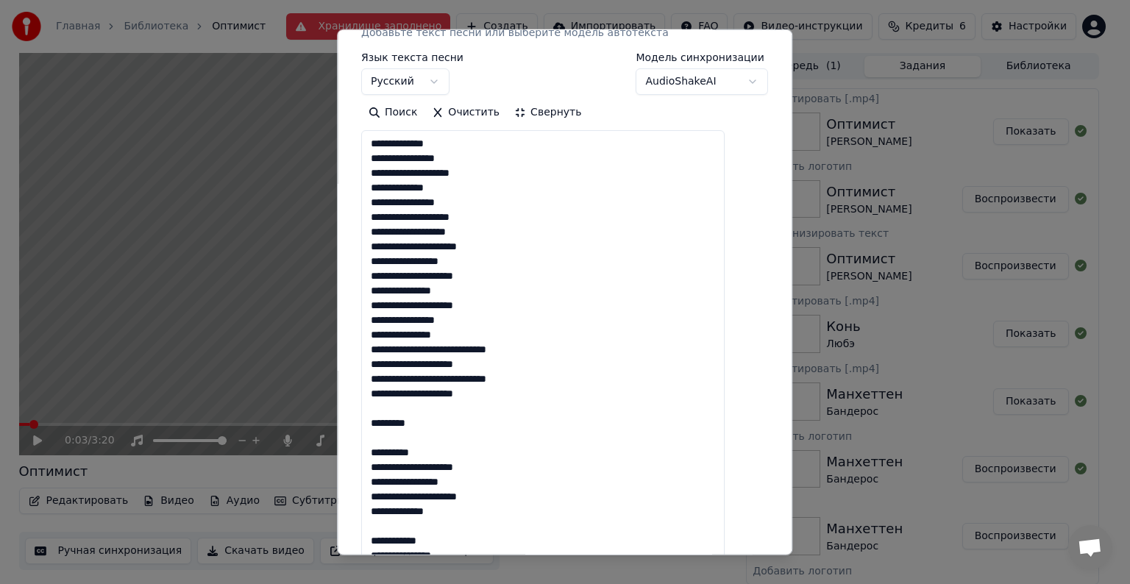
drag, startPoint x: 453, startPoint y: 449, endPoint x: 390, endPoint y: 412, distance: 73.2
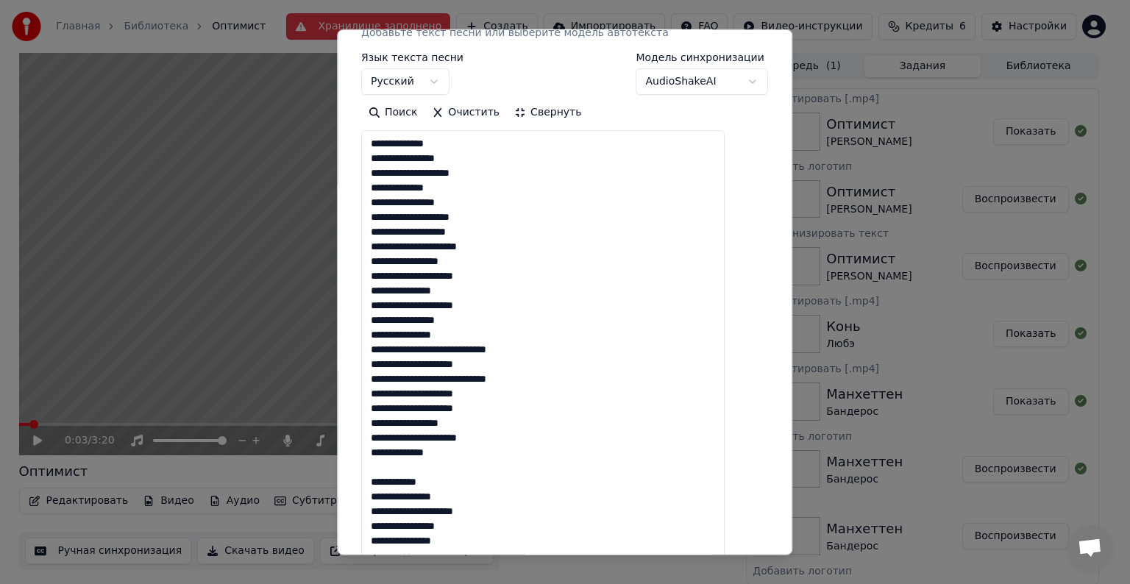
scroll to position [294, 0]
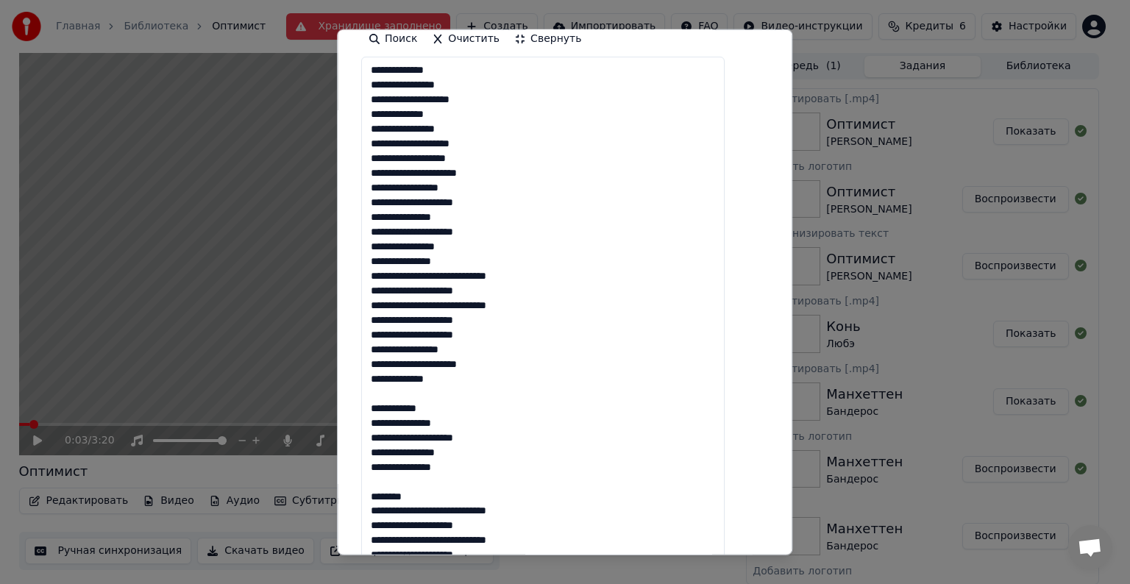
drag, startPoint x: 455, startPoint y: 410, endPoint x: 395, endPoint y: 390, distance: 62.8
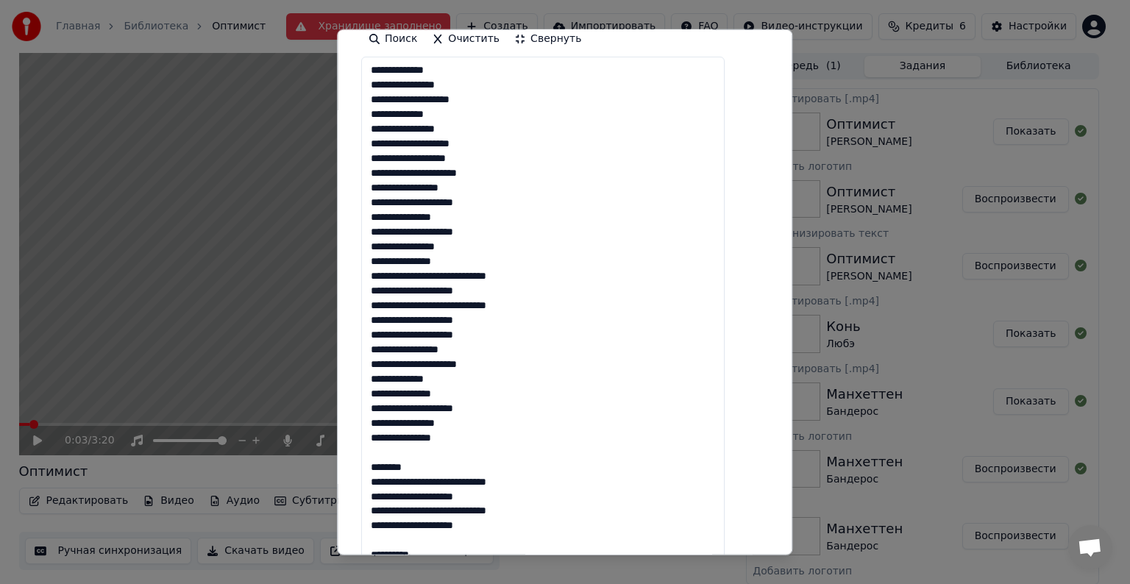
drag, startPoint x: 460, startPoint y: 461, endPoint x: 400, endPoint y: 451, distance: 61.1
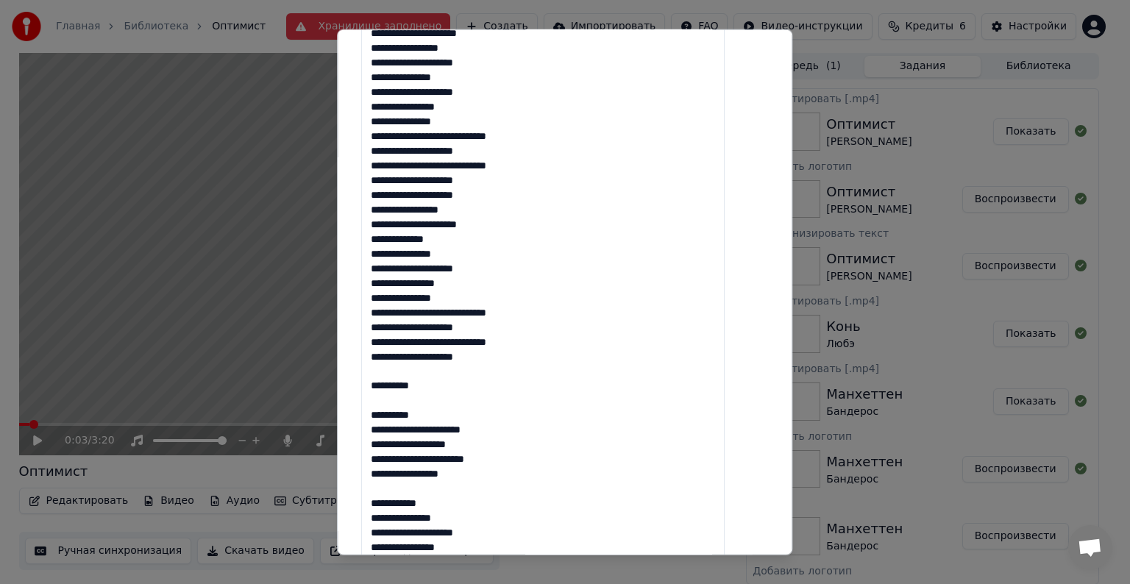
scroll to position [441, 0]
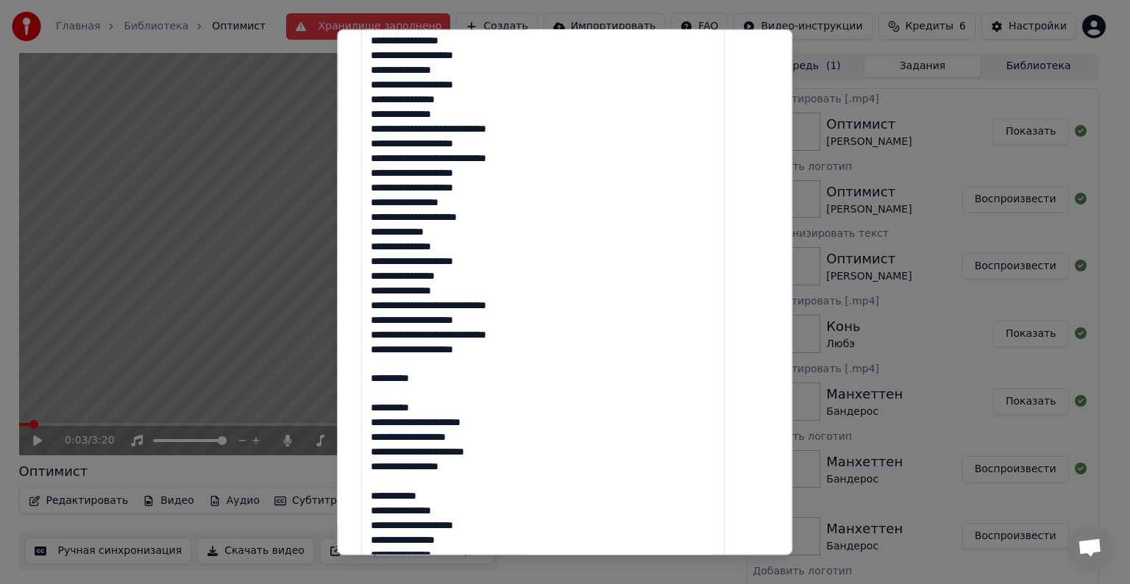
drag, startPoint x: 436, startPoint y: 402, endPoint x: 387, endPoint y: 364, distance: 62.4
click at [387, 364] on textarea "**********" at bounding box center [542, 459] width 363 height 1100
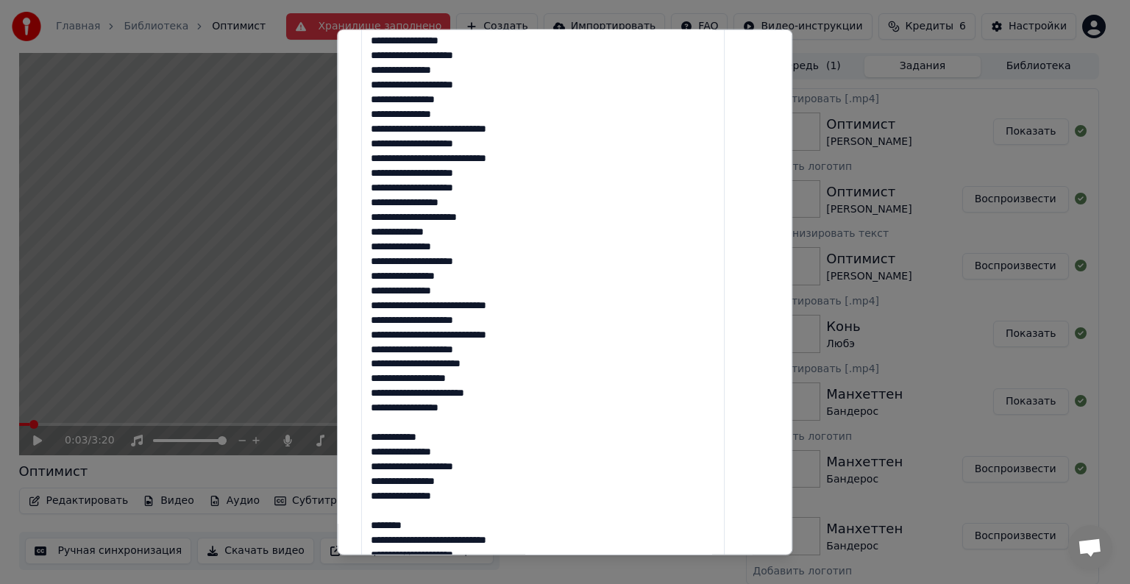
drag, startPoint x: 457, startPoint y: 439, endPoint x: 392, endPoint y: 422, distance: 66.9
click at [392, 422] on textarea "**********" at bounding box center [542, 459] width 363 height 1100
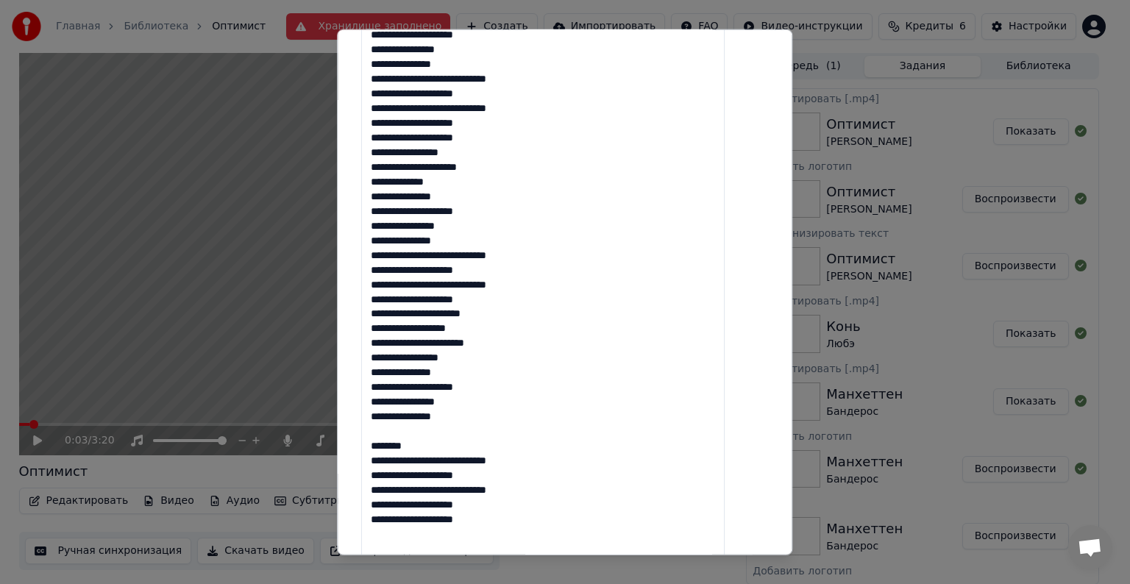
scroll to position [515, 0]
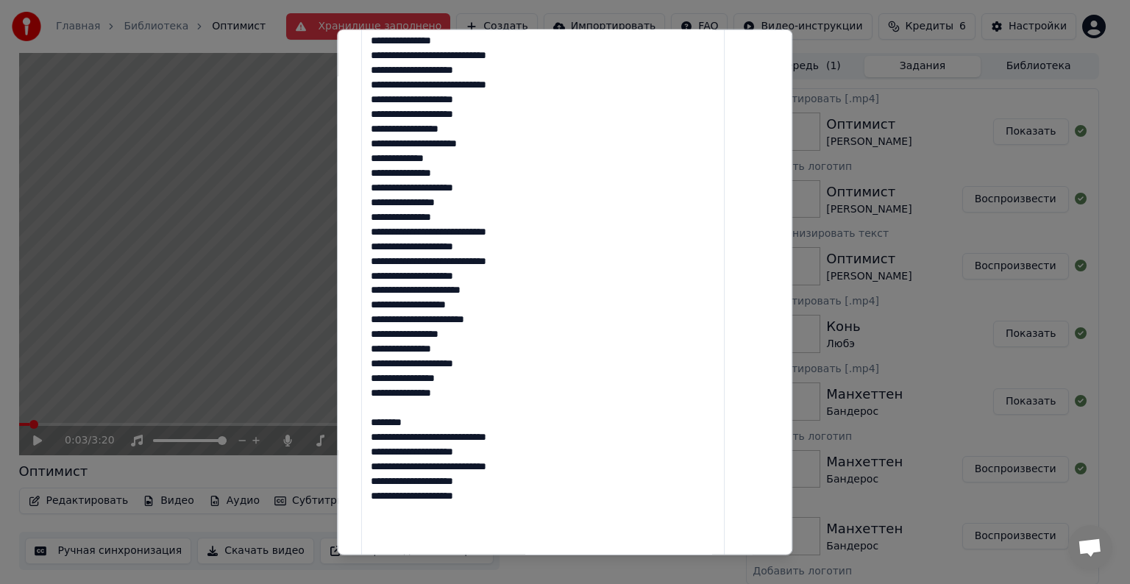
drag, startPoint x: 427, startPoint y: 423, endPoint x: 386, endPoint y: 405, distance: 45.8
click at [386, 405] on textarea "**********" at bounding box center [542, 386] width 363 height 1100
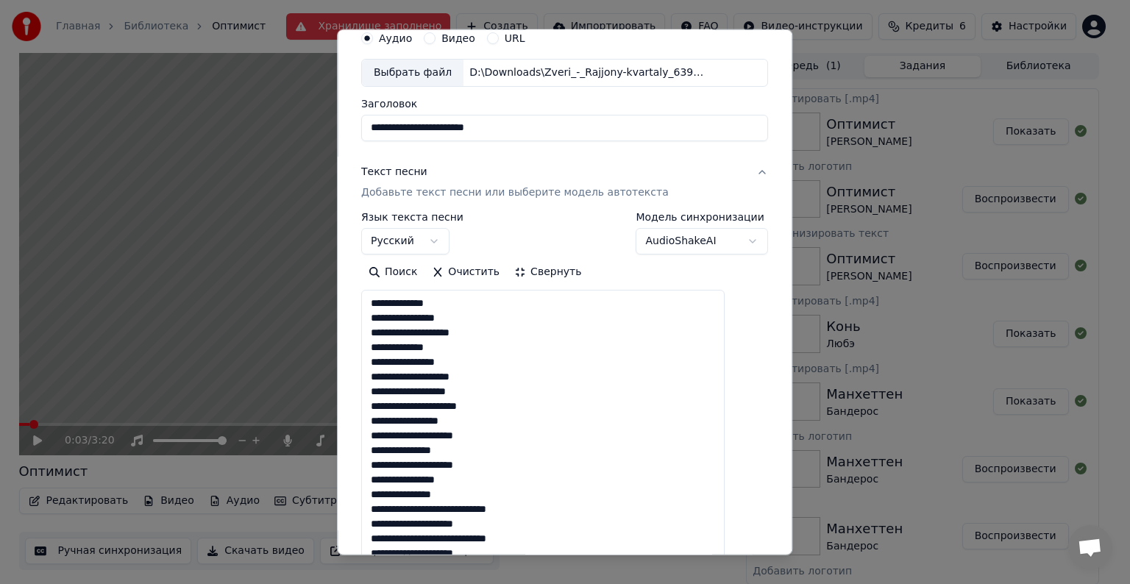
scroll to position [0, 0]
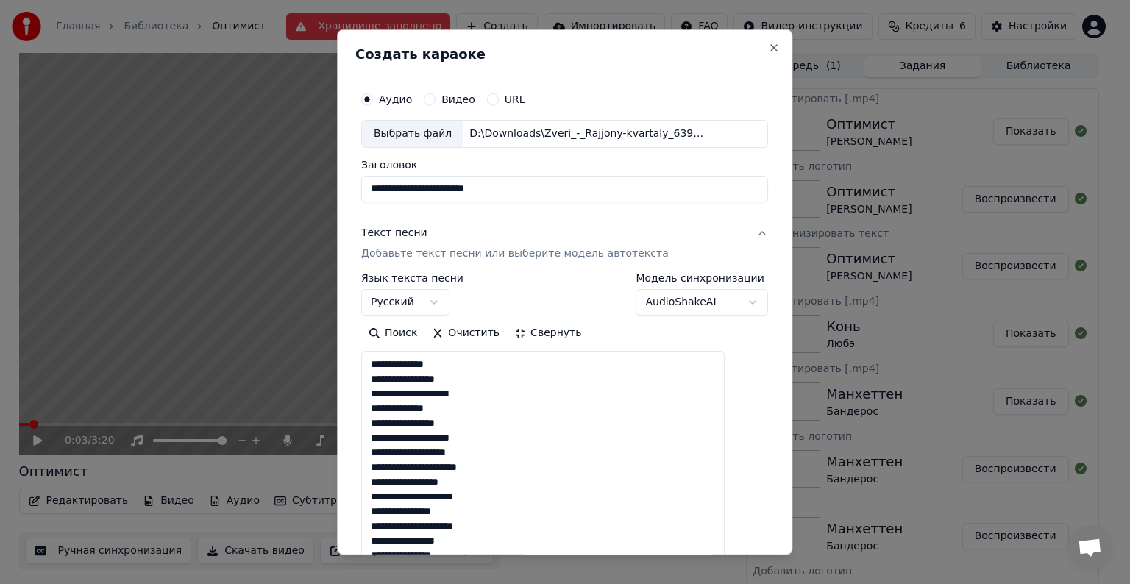
type textarea "**********"
click at [550, 336] on button "Свернуть" at bounding box center [548, 334] width 82 height 24
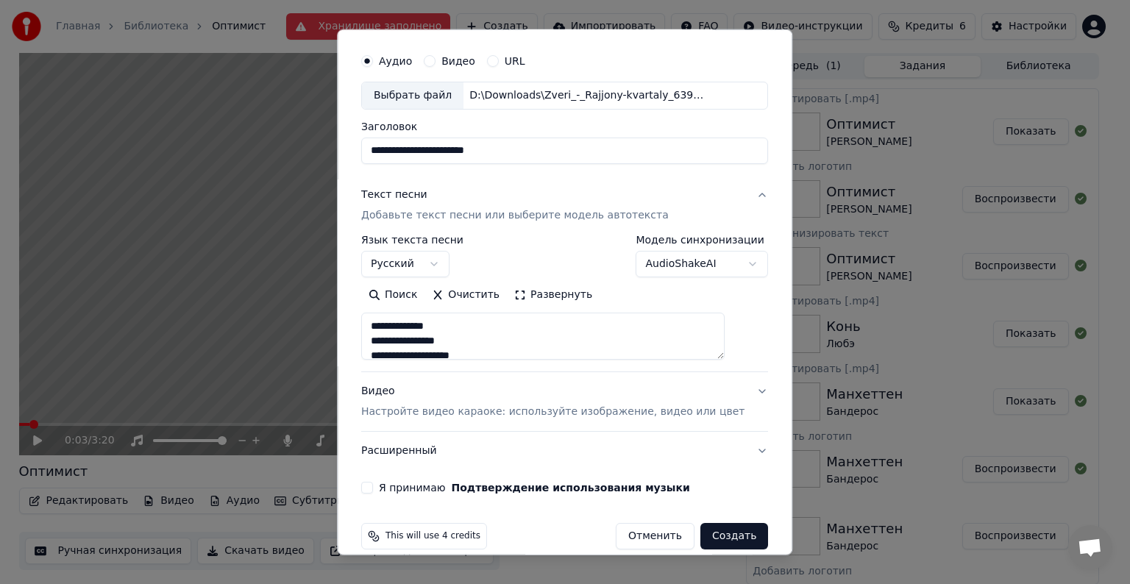
scroll to position [56, 0]
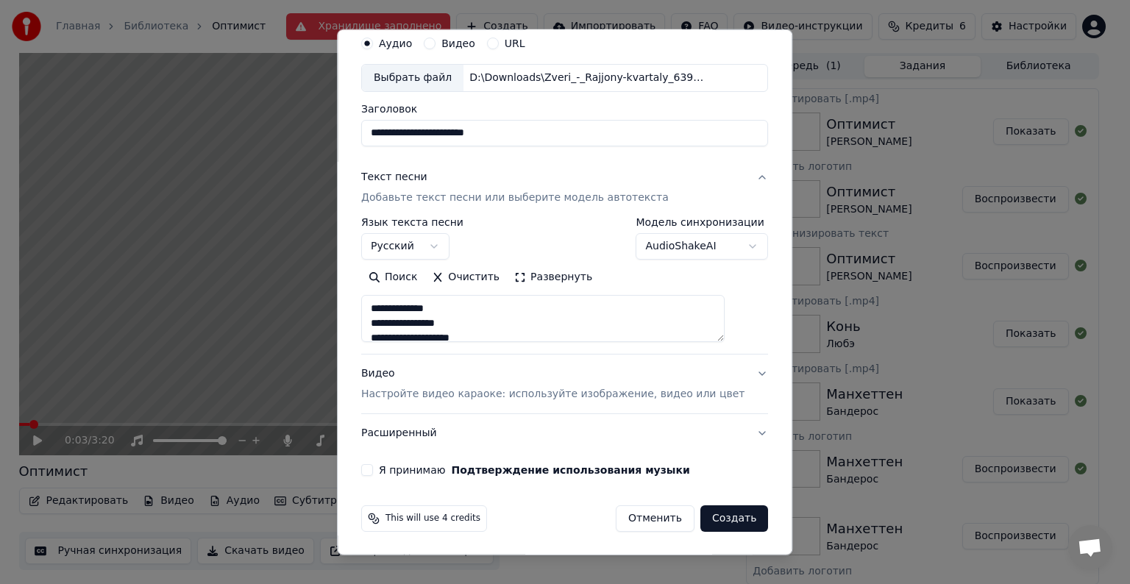
click at [373, 469] on button "Я принимаю Подтверждение использования музыки" at bounding box center [367, 470] width 12 height 12
click at [728, 373] on button "Видео Настройте видео караоке: используйте изображение, видео или цвет" at bounding box center [564, 384] width 407 height 59
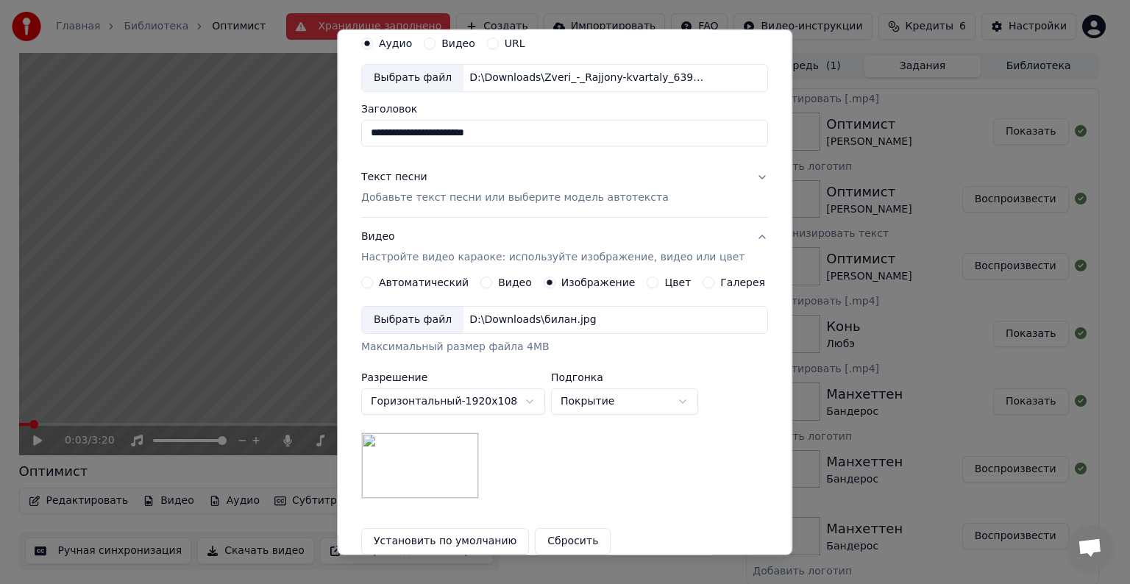
click at [437, 324] on div "Выбрать файл" at bounding box center [413, 320] width 102 height 26
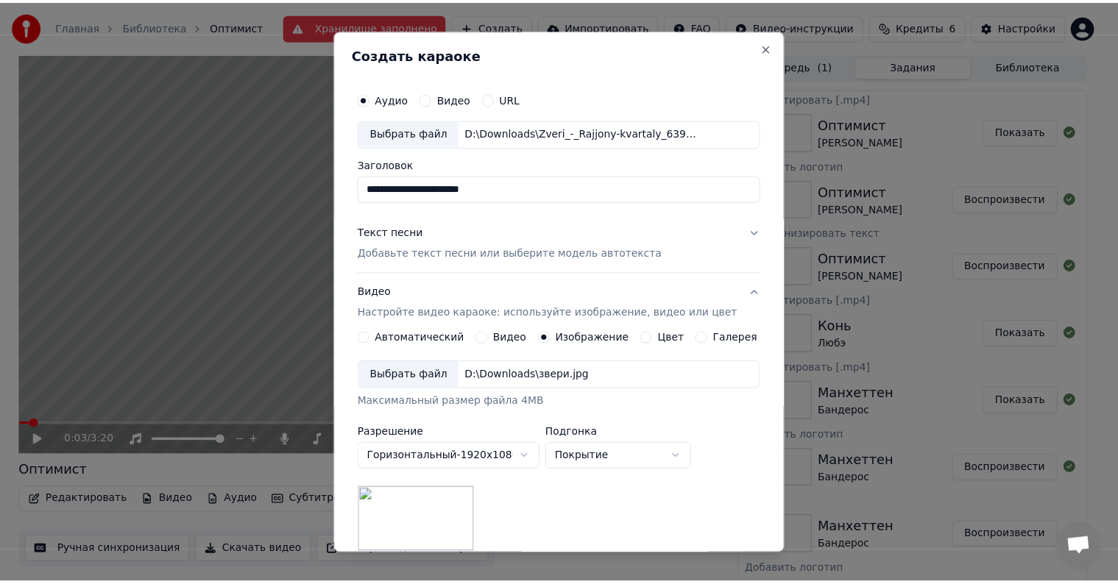
scroll to position [209, 0]
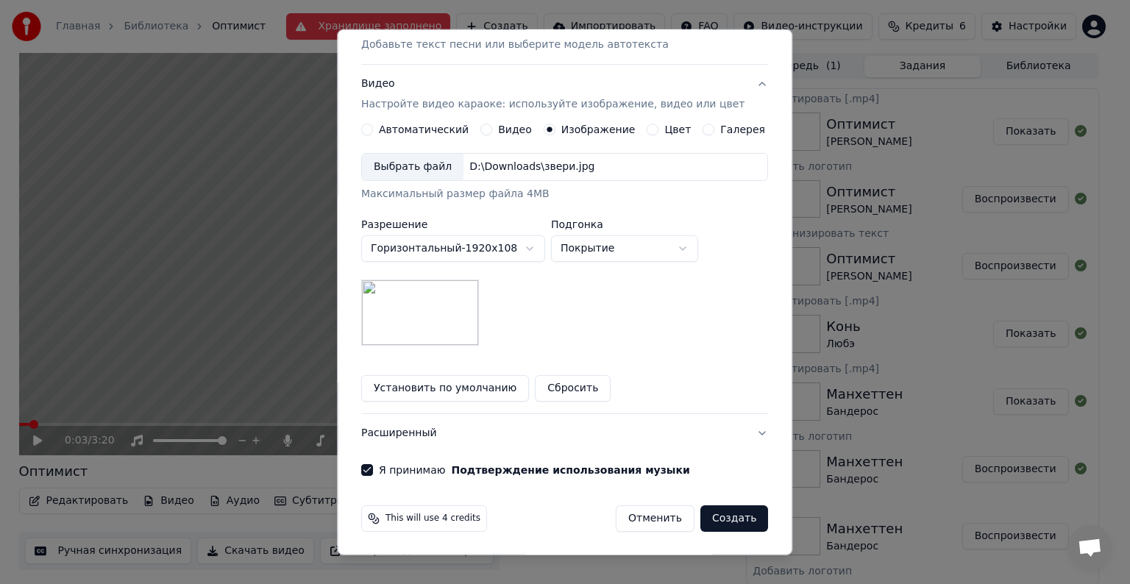
click at [725, 521] on button "Создать" at bounding box center [734, 518] width 68 height 26
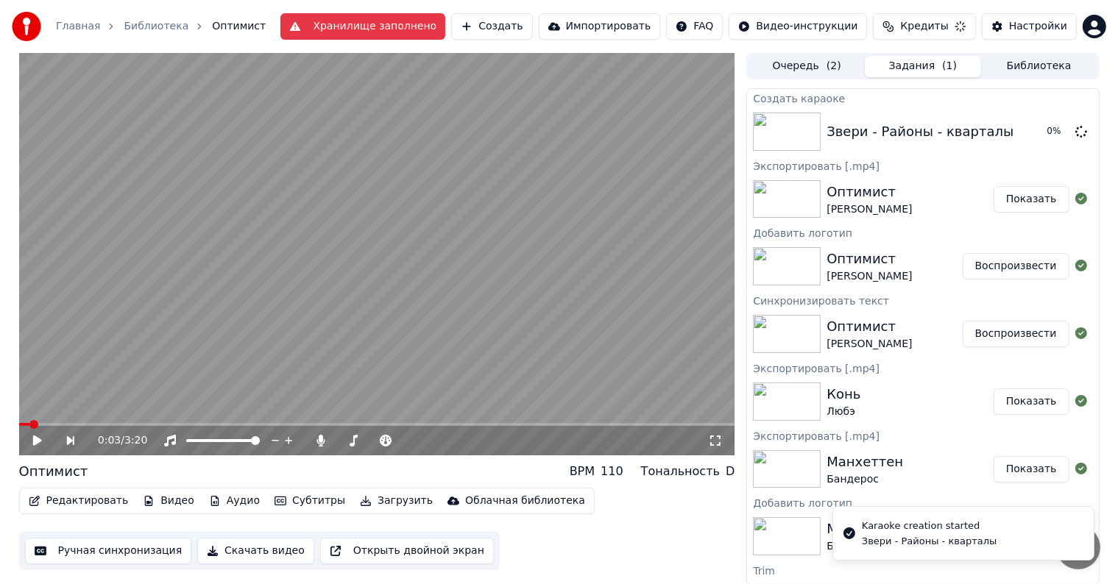
scroll to position [7, 0]
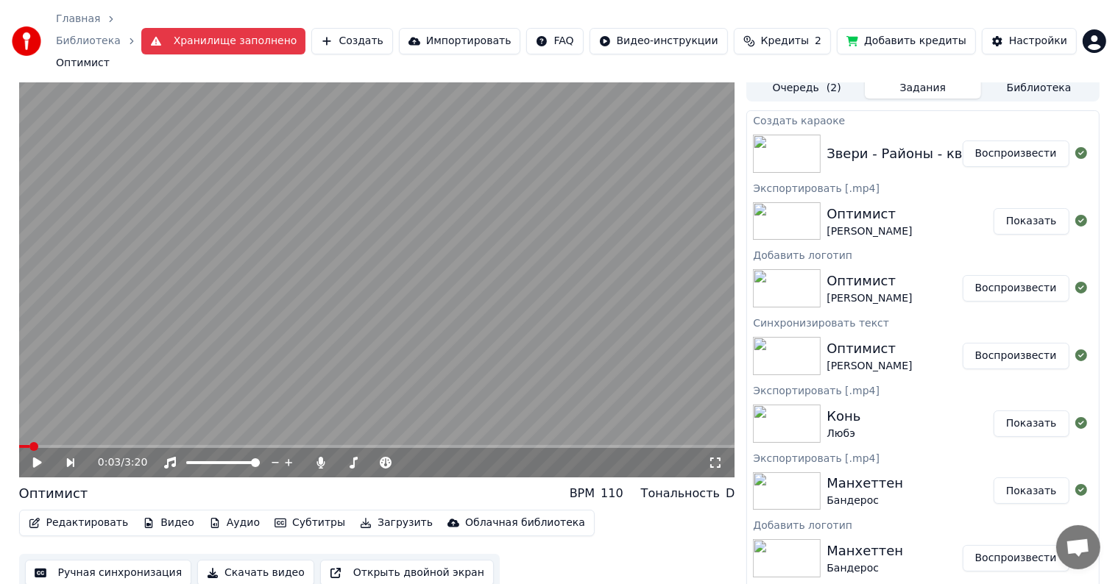
click at [994, 141] on button "Воспроизвести" at bounding box center [1015, 154] width 107 height 26
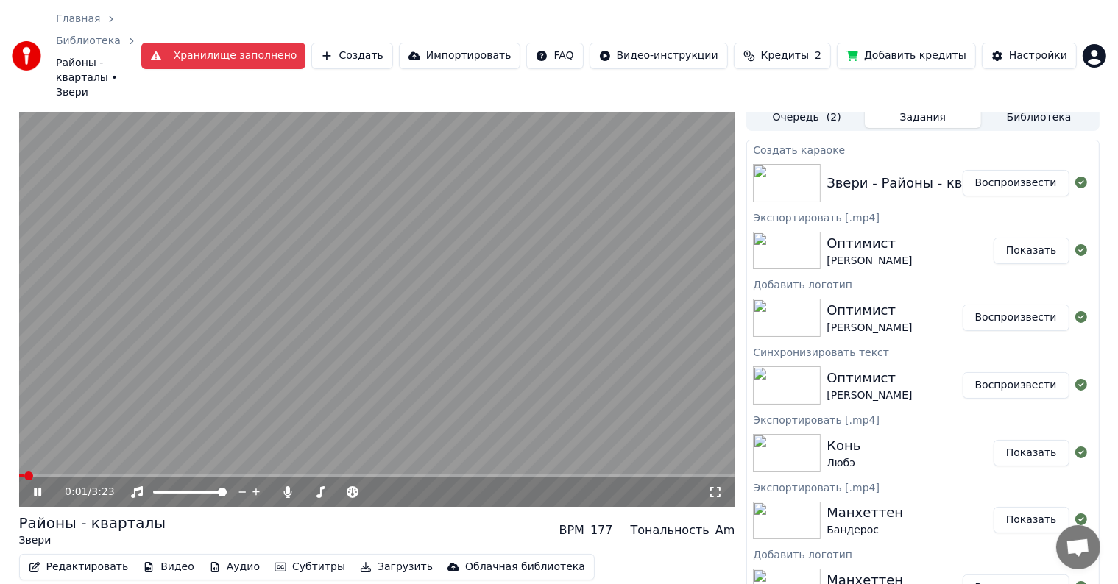
click at [33, 486] on icon at bounding box center [48, 492] width 35 height 12
click at [61, 557] on button "Редактировать" at bounding box center [79, 567] width 112 height 21
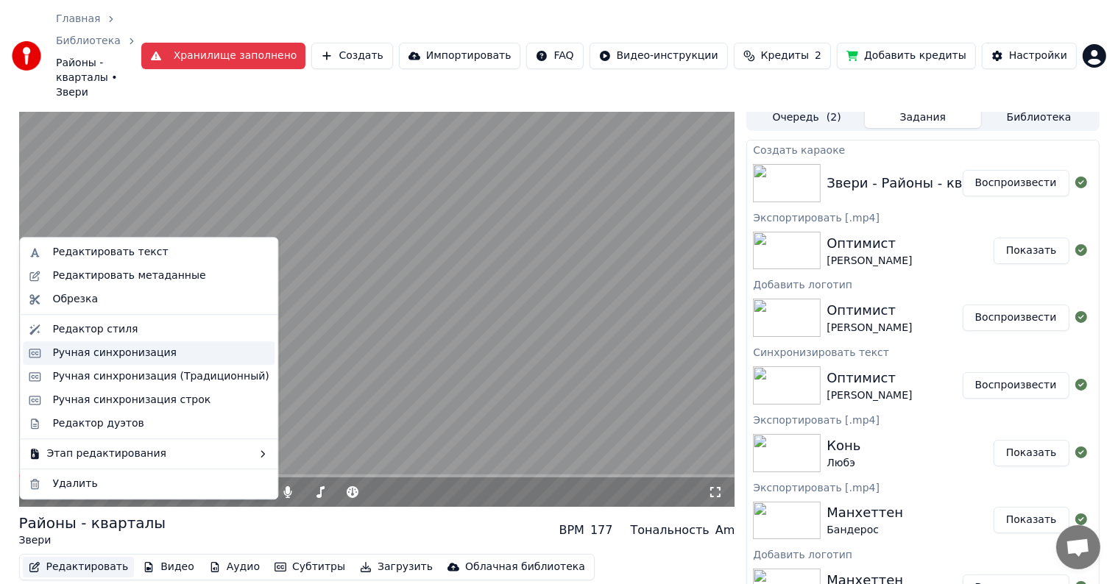
click at [75, 359] on div "Ручная синхронизация" at bounding box center [114, 353] width 124 height 15
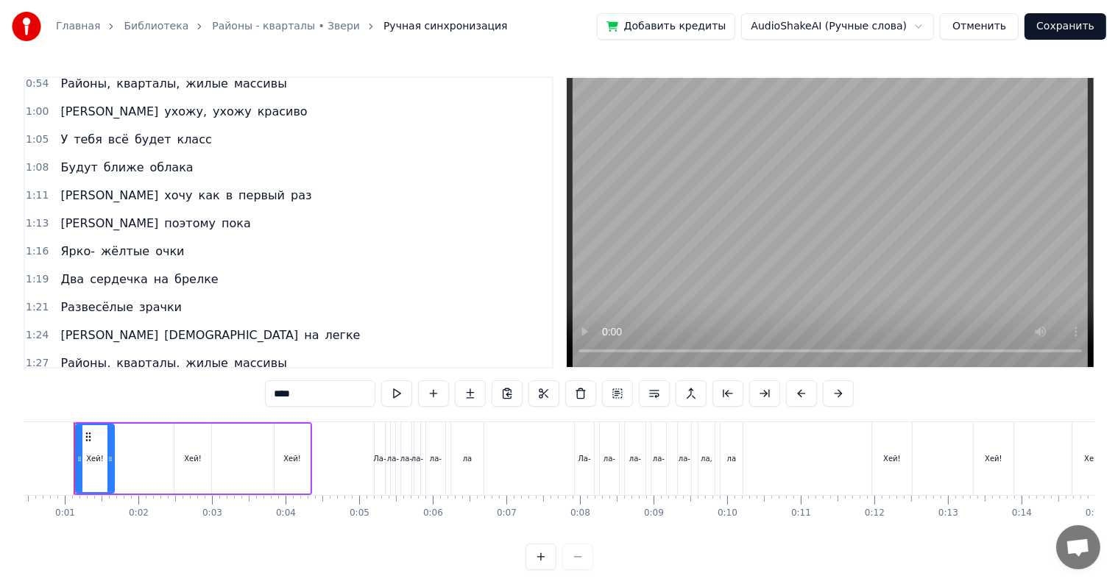
scroll to position [0, 9]
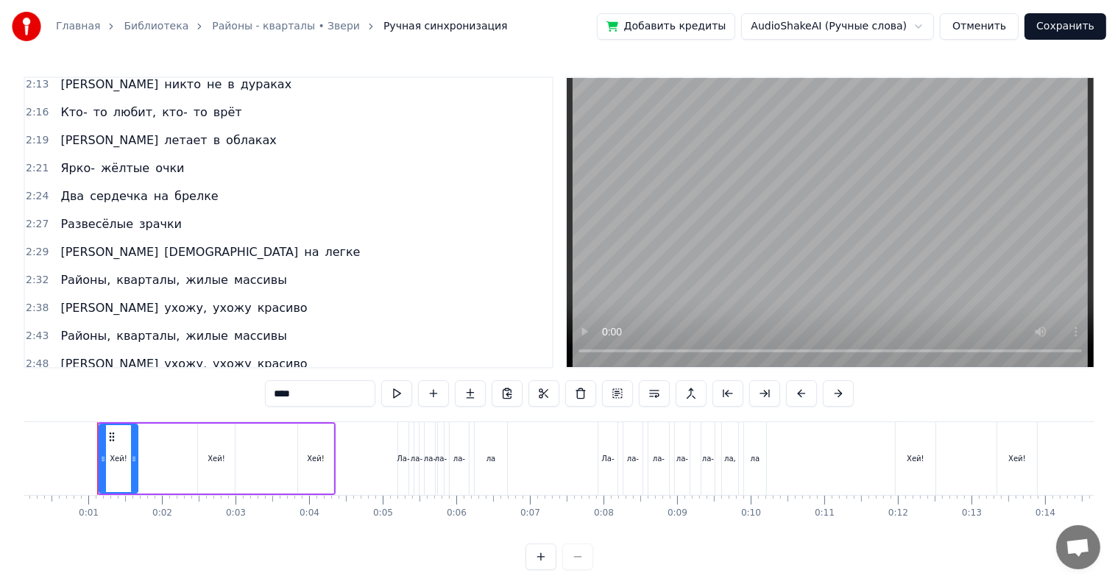
click at [256, 383] on span "красиво" at bounding box center [282, 391] width 53 height 17
type input "*******"
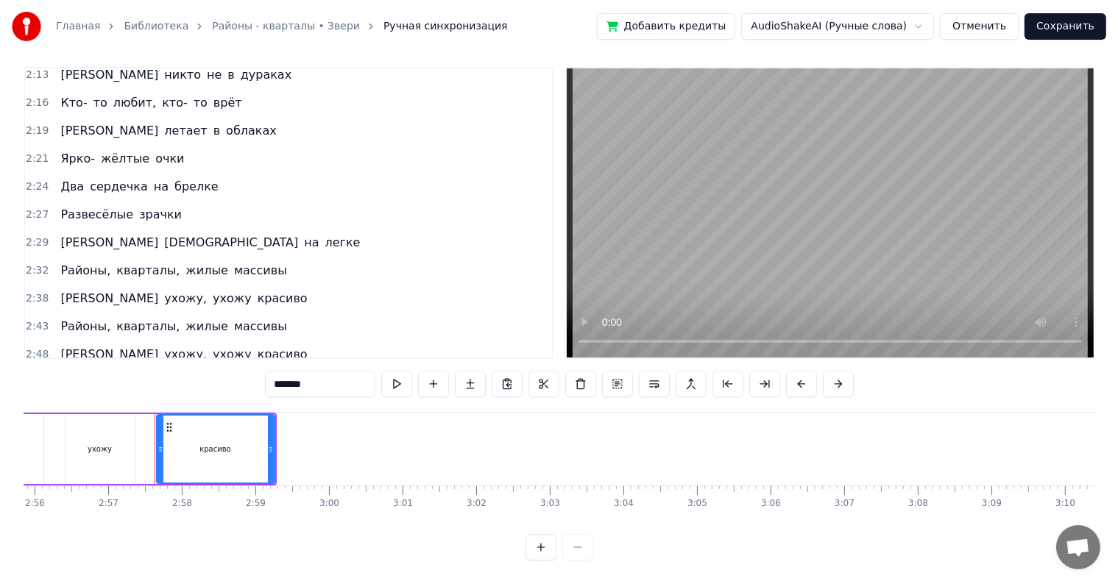
scroll to position [0, 12996]
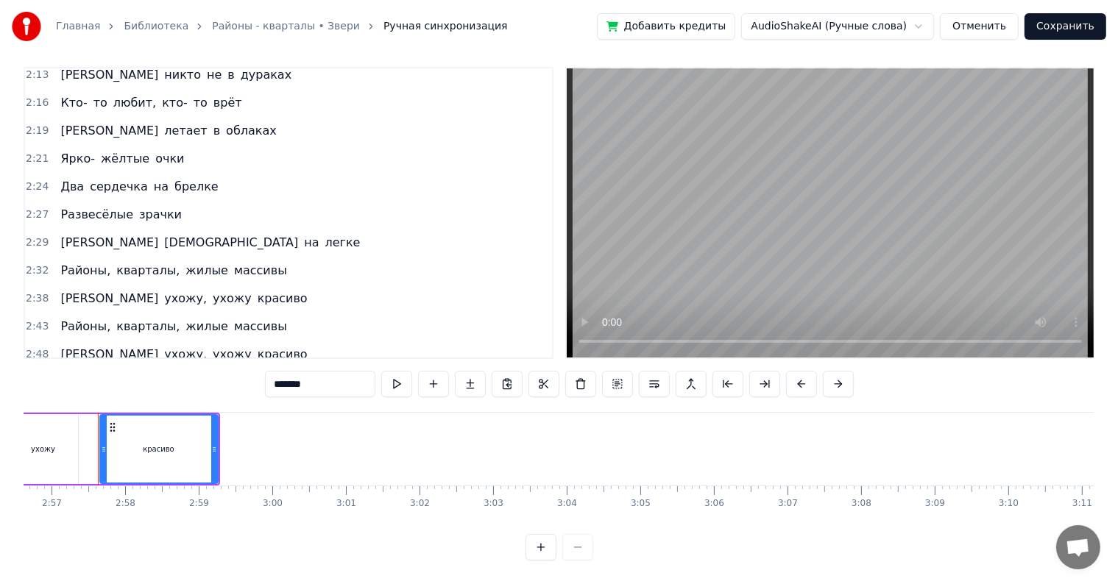
click at [1005, 26] on button "Отменить" at bounding box center [979, 26] width 79 height 26
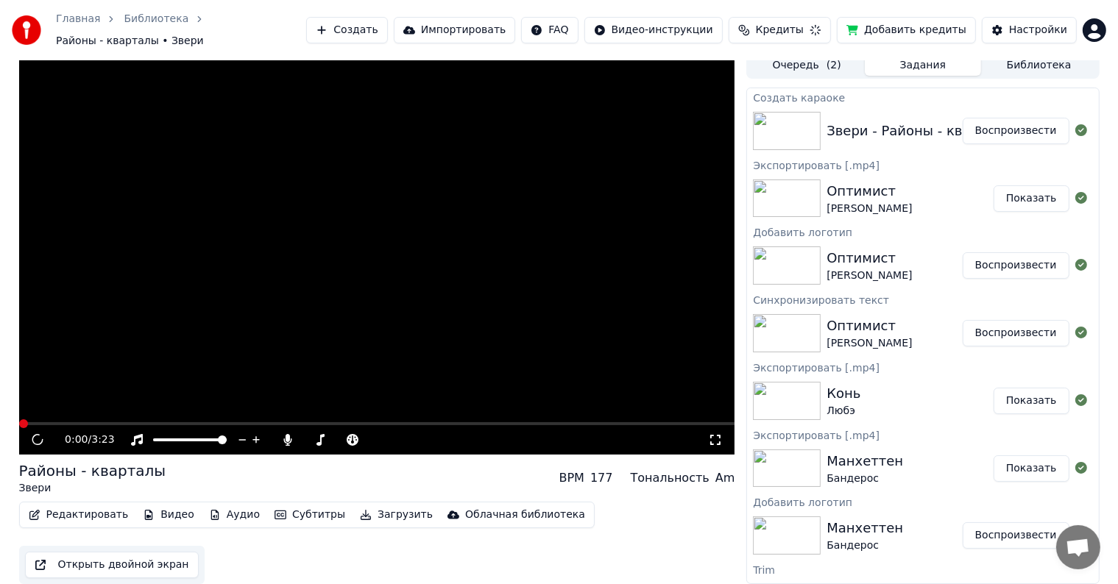
scroll to position [1, 0]
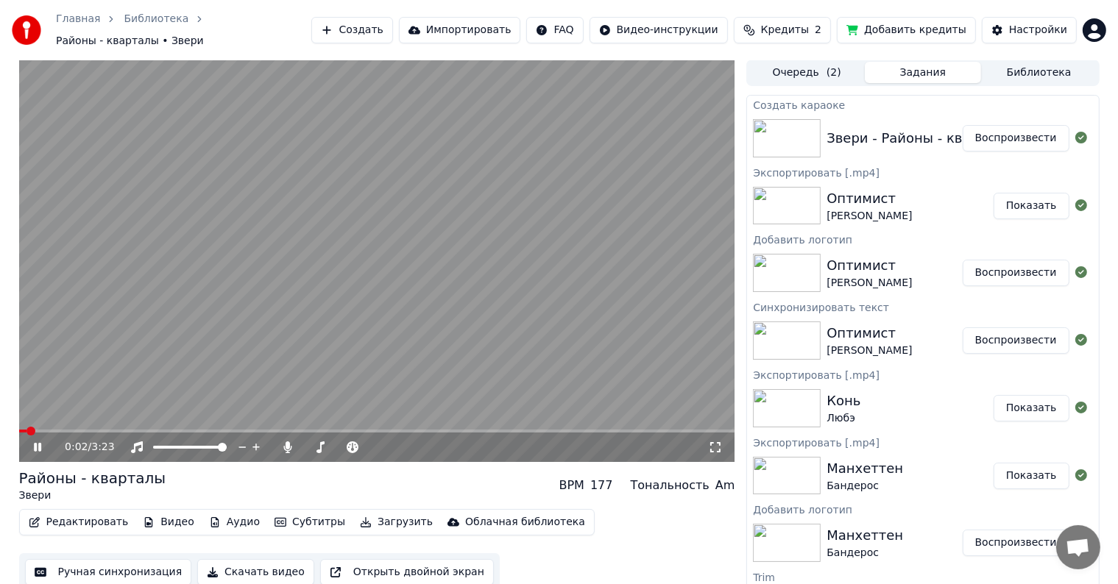
click at [715, 448] on div "0:02 / 3:23" at bounding box center [377, 447] width 716 height 29
drag, startPoint x: 714, startPoint y: 439, endPoint x: 714, endPoint y: 455, distance: 16.2
click at [714, 441] on icon at bounding box center [715, 447] width 15 height 12
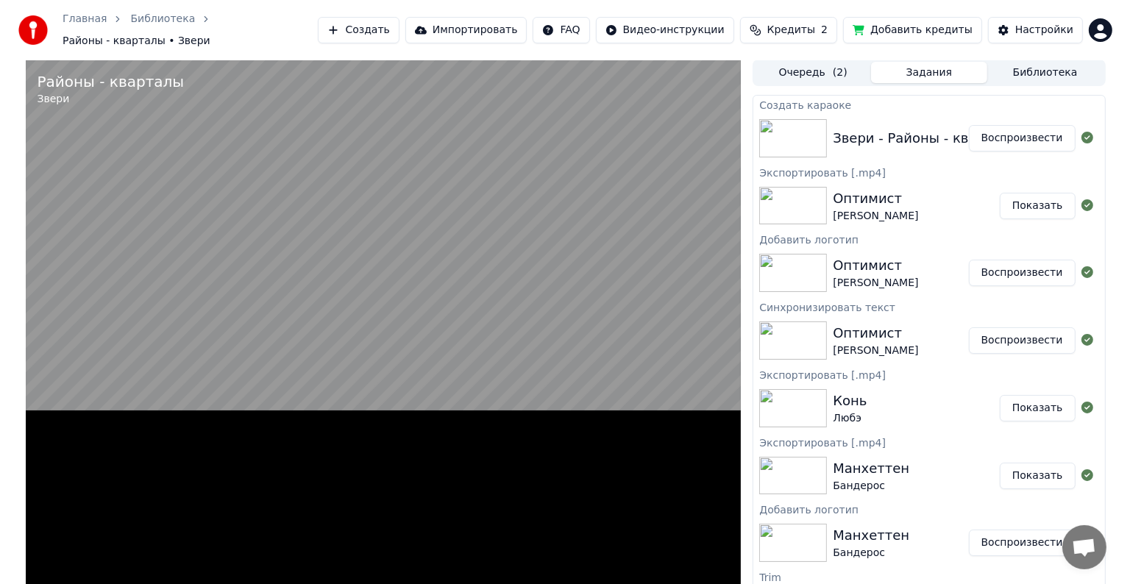
scroll to position [0, 0]
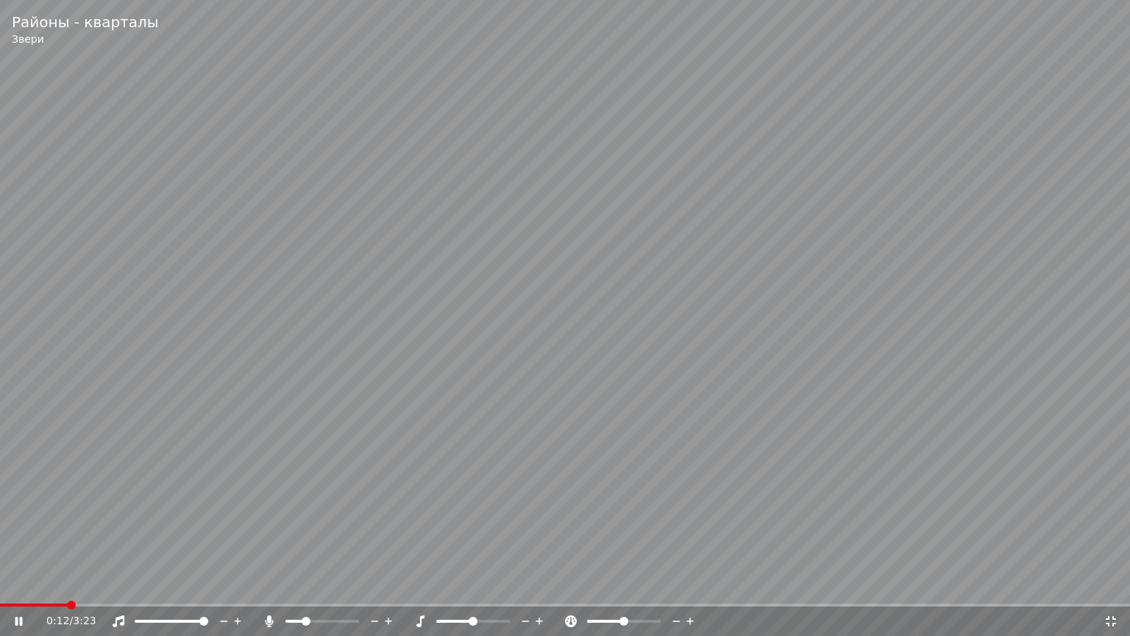
click at [1113, 583] on icon at bounding box center [1111, 621] width 15 height 12
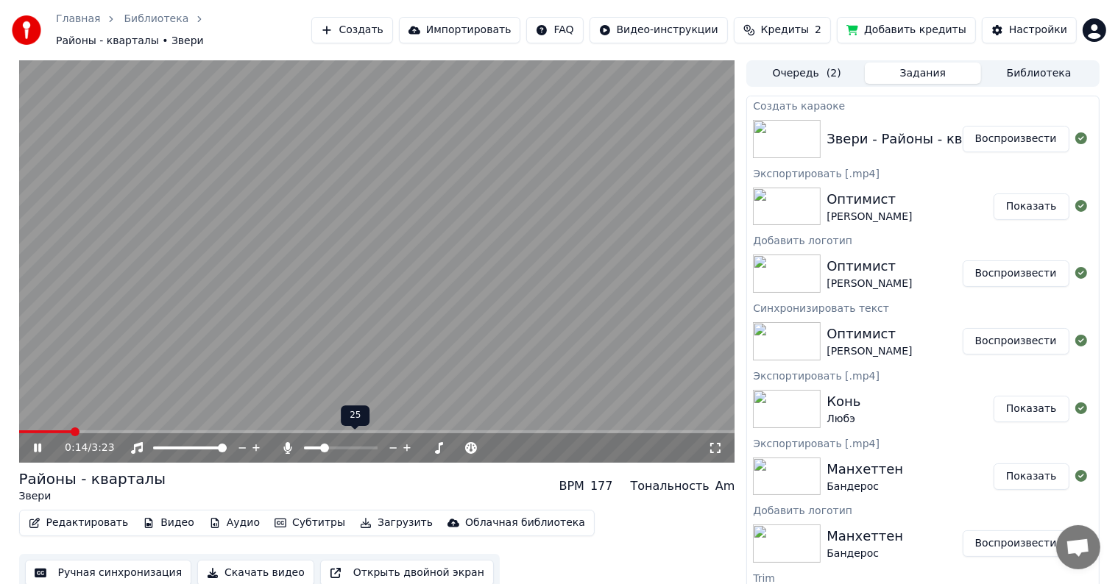
click at [397, 441] on icon at bounding box center [393, 448] width 14 height 15
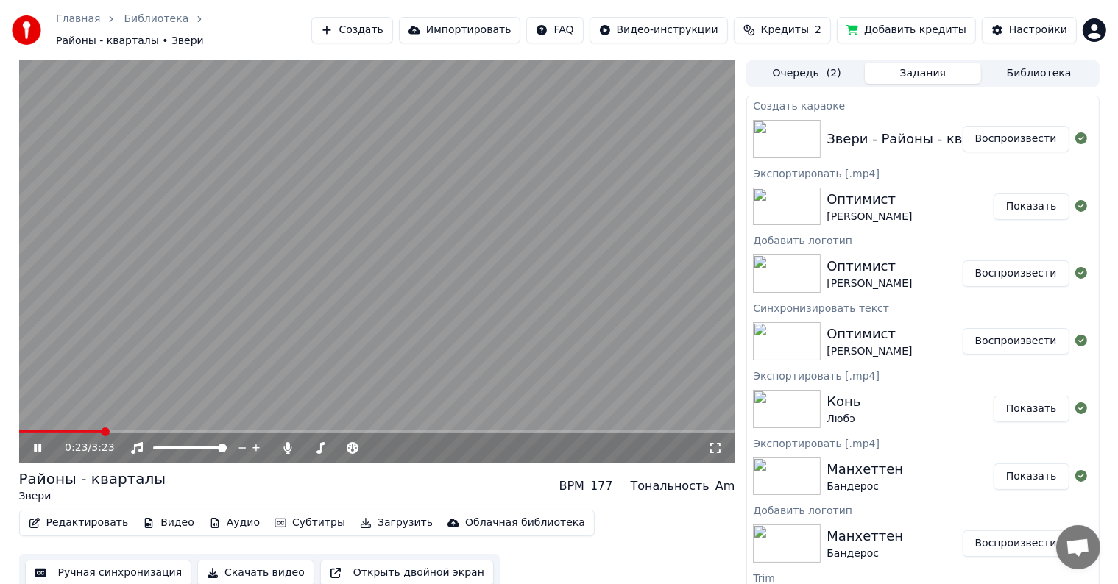
click at [720, 443] on icon at bounding box center [715, 448] width 10 height 10
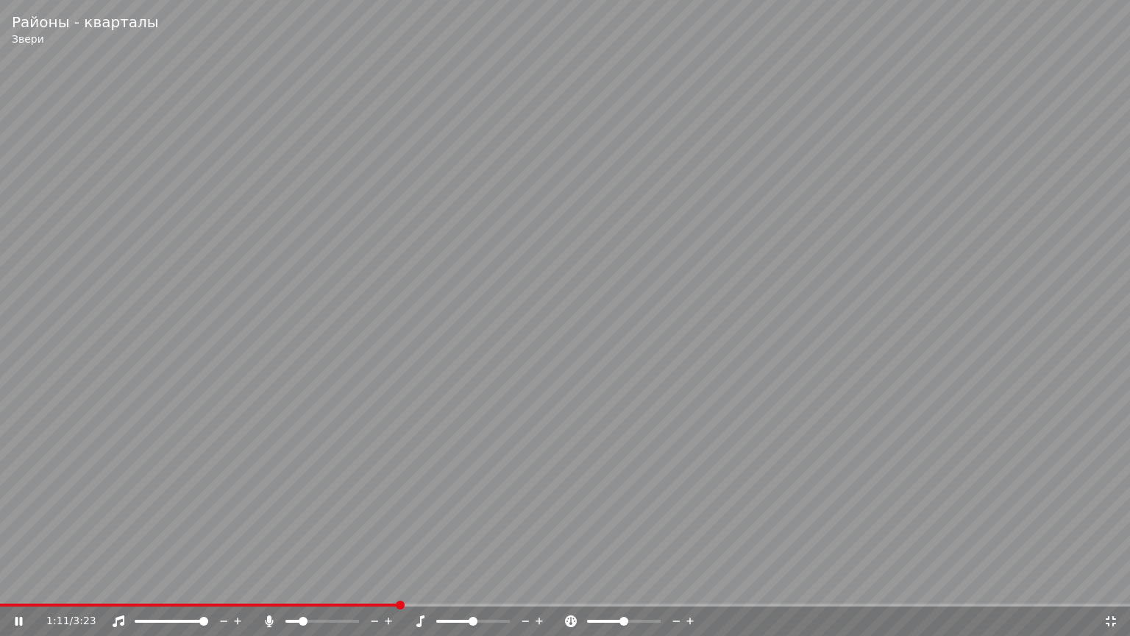
click at [280, 583] on span at bounding box center [200, 604] width 400 height 3
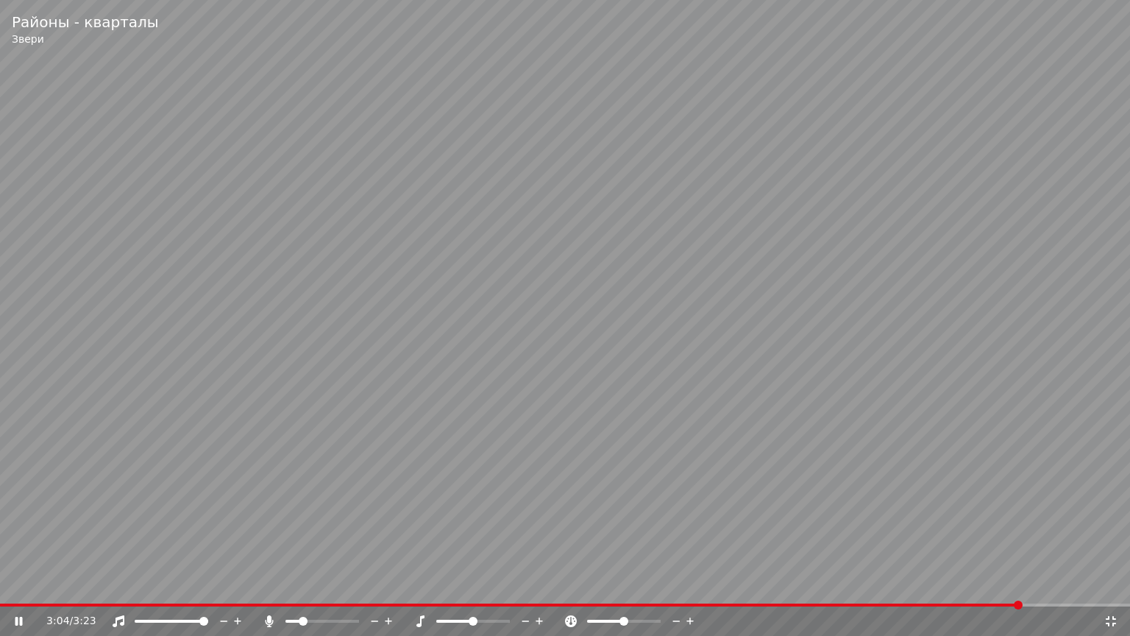
click at [570, 583] on span at bounding box center [511, 604] width 1022 height 3
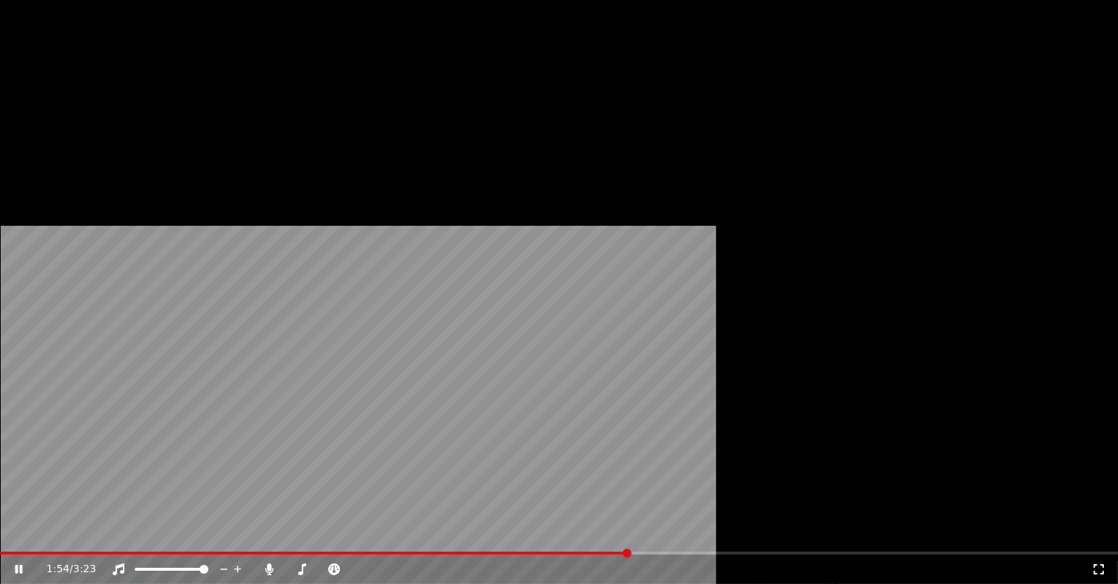
click at [160, 182] on button "Видео" at bounding box center [168, 172] width 63 height 21
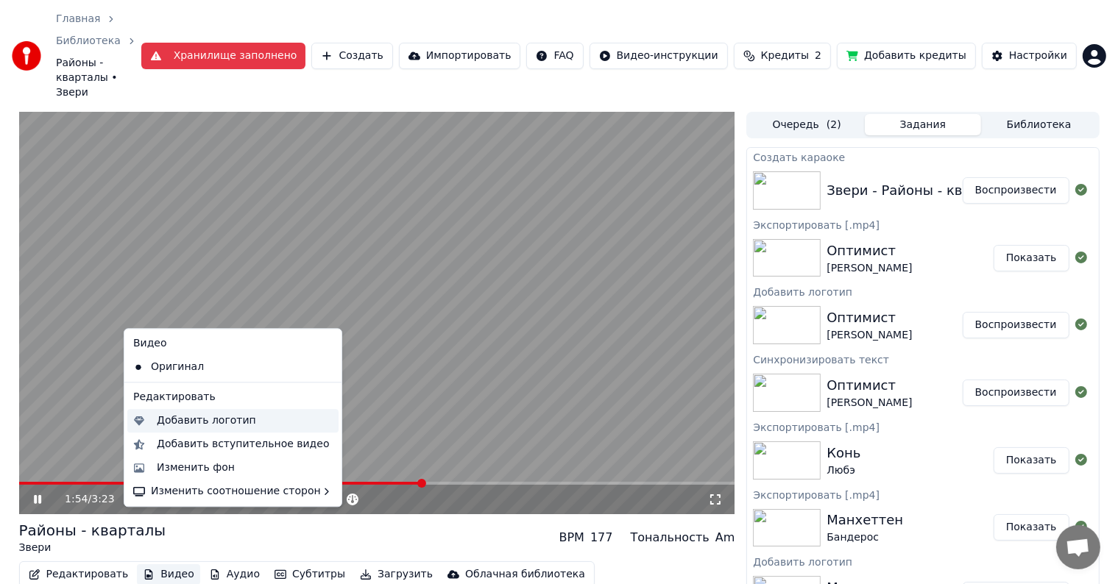
click at [179, 425] on div "Добавить логотип" at bounding box center [206, 421] width 99 height 15
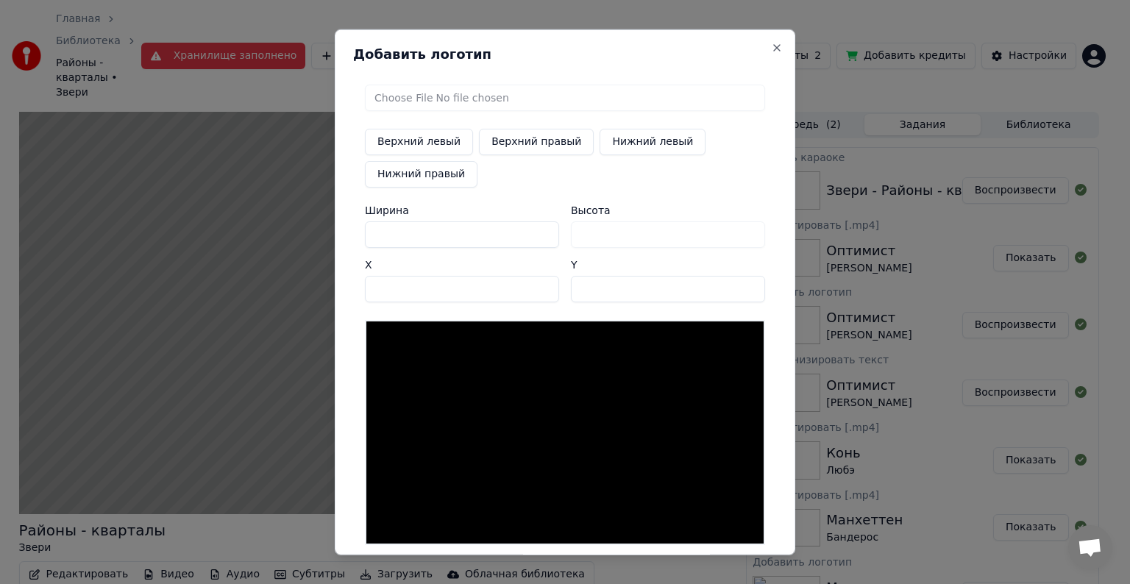
click at [530, 143] on button "Верхний правый" at bounding box center [536, 142] width 115 height 26
type input "****"
click at [406, 103] on input "file" at bounding box center [565, 98] width 400 height 26
type input "**********"
type input "***"
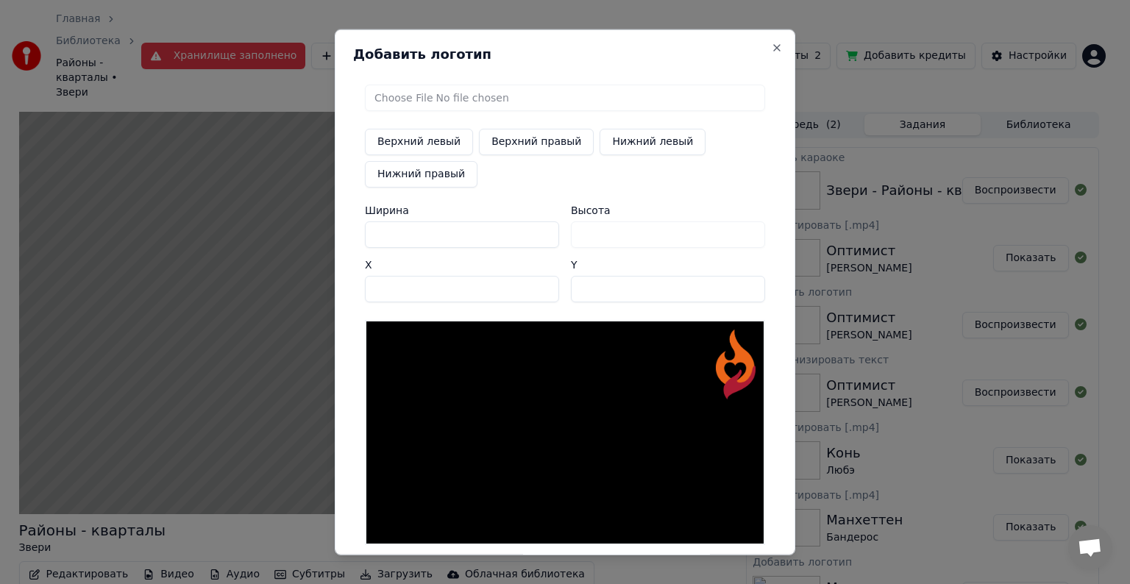
drag, startPoint x: 407, startPoint y: 238, endPoint x: 356, endPoint y: 235, distance: 50.9
click at [357, 235] on div "Верхний левый Верхний правый Нижний левый Нижний правый Ширина *** Высота *** X…" at bounding box center [565, 315] width 424 height 484
type input "*"
type input "**"
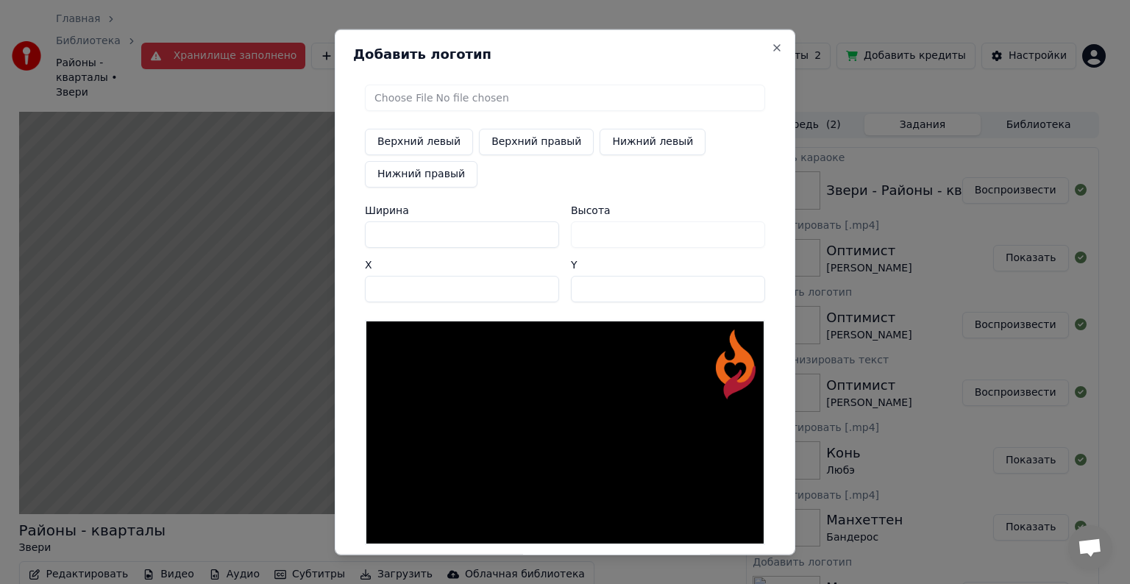
type input "**"
type input "***"
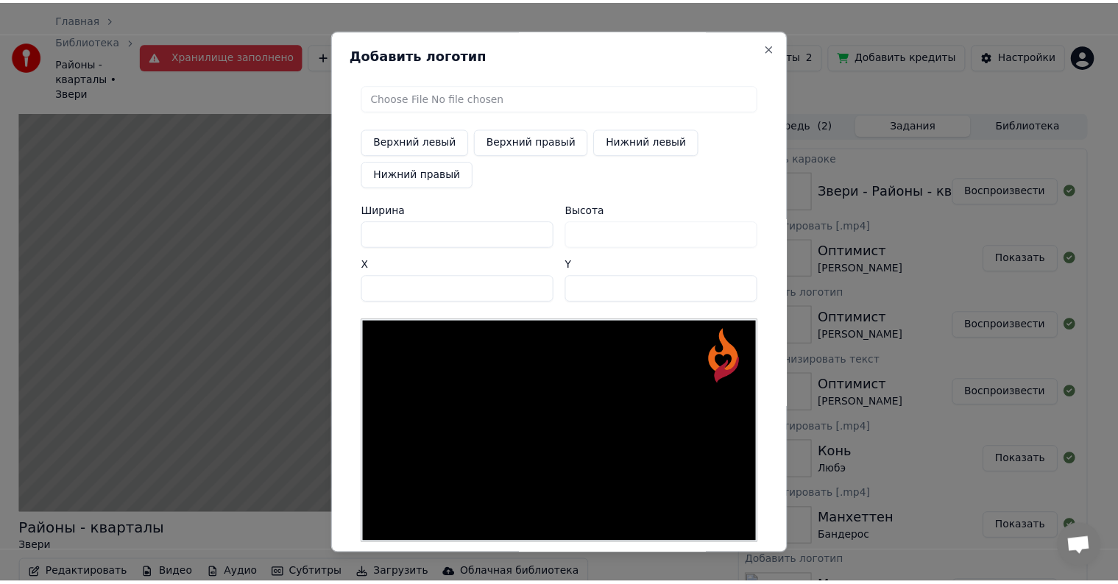
scroll to position [70, 0]
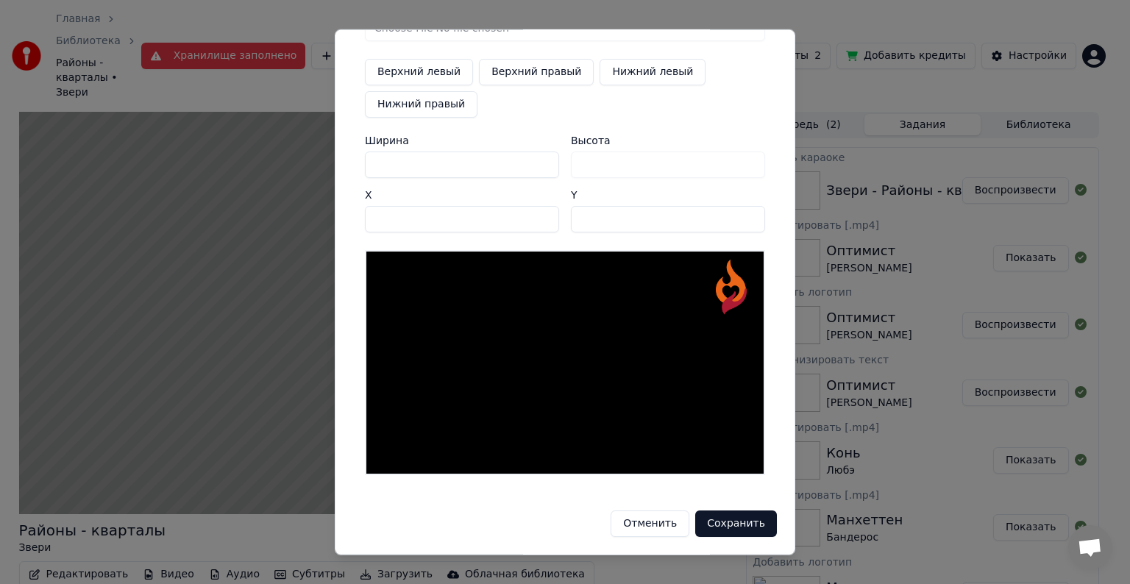
type input "***"
click at [722, 518] on button "Сохранить" at bounding box center [736, 524] width 82 height 26
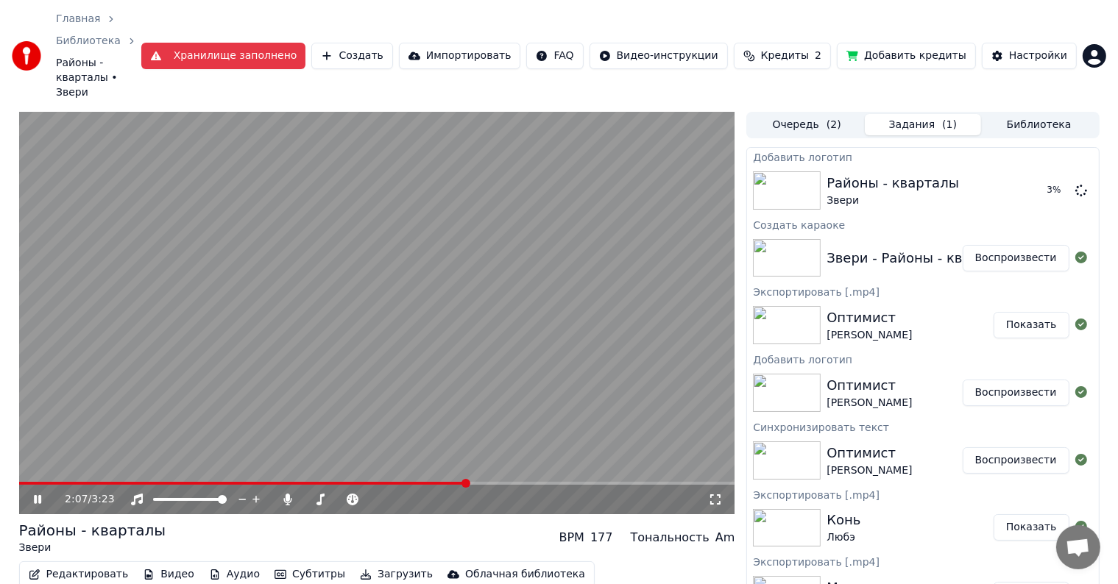
click at [358, 267] on video at bounding box center [377, 313] width 716 height 402
click at [989, 177] on button "Воспроизвести" at bounding box center [1015, 190] width 107 height 26
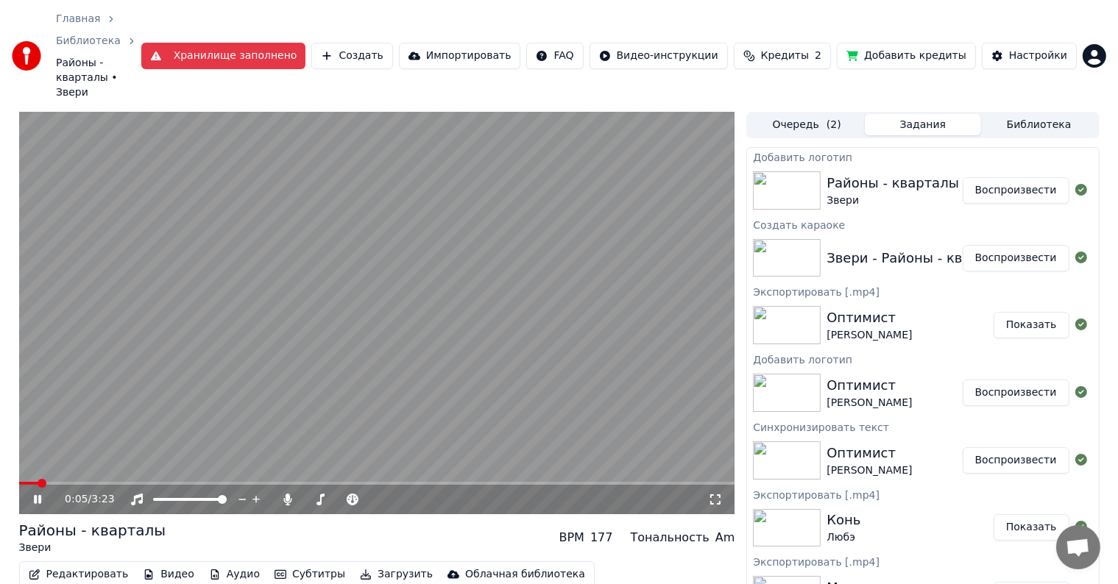
click at [354, 564] on button "Загрузить" at bounding box center [396, 574] width 85 height 21
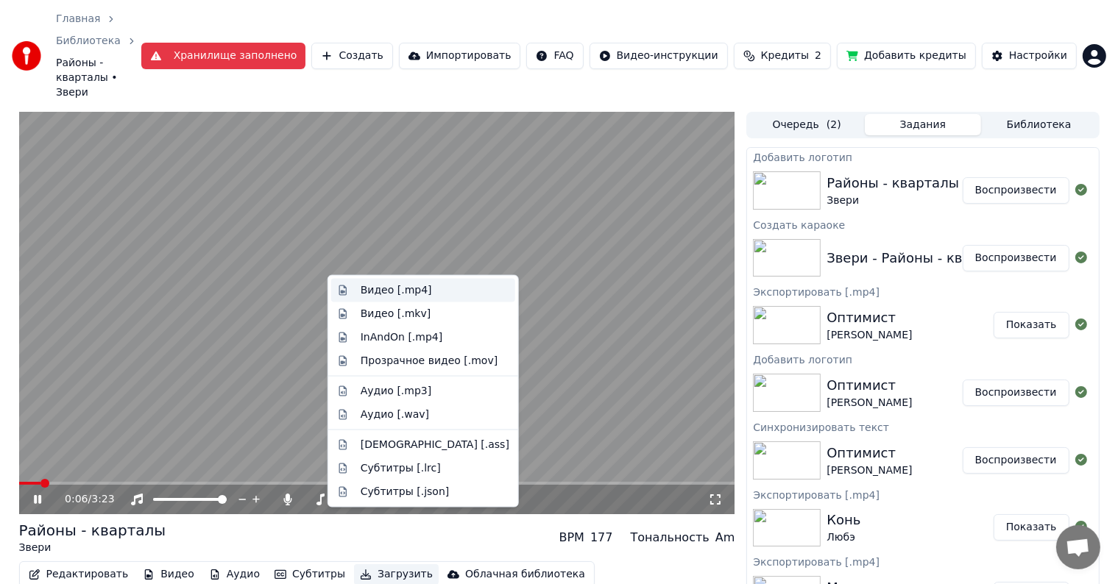
click at [355, 294] on div "Видео [.mp4]" at bounding box center [423, 291] width 184 height 24
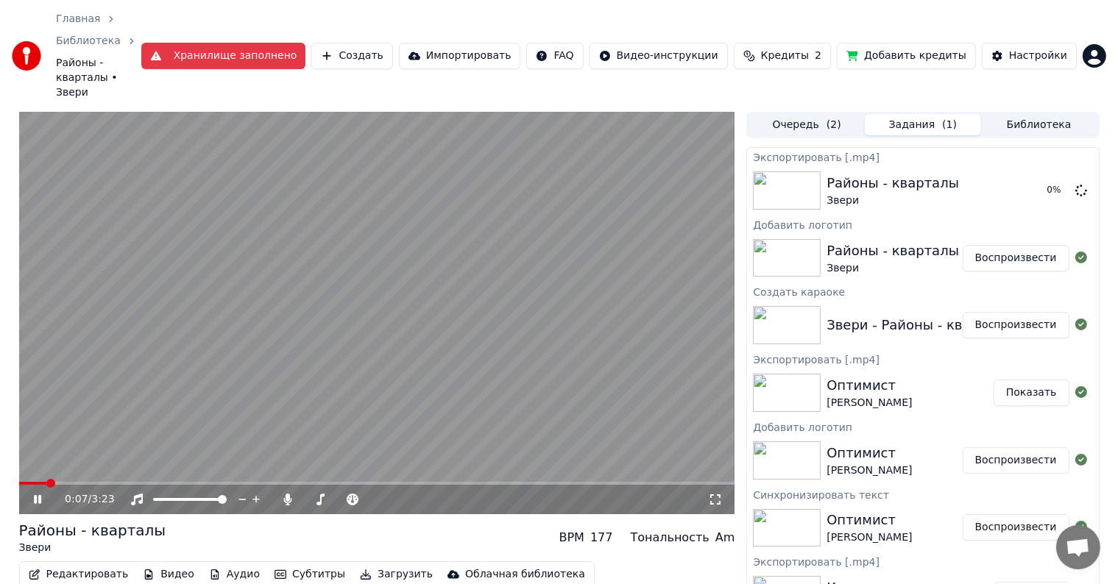
click at [509, 280] on video at bounding box center [377, 313] width 716 height 402
click at [1001, 177] on button "Показать" at bounding box center [1031, 190] width 76 height 26
